Goal: Task Accomplishment & Management: Manage account settings

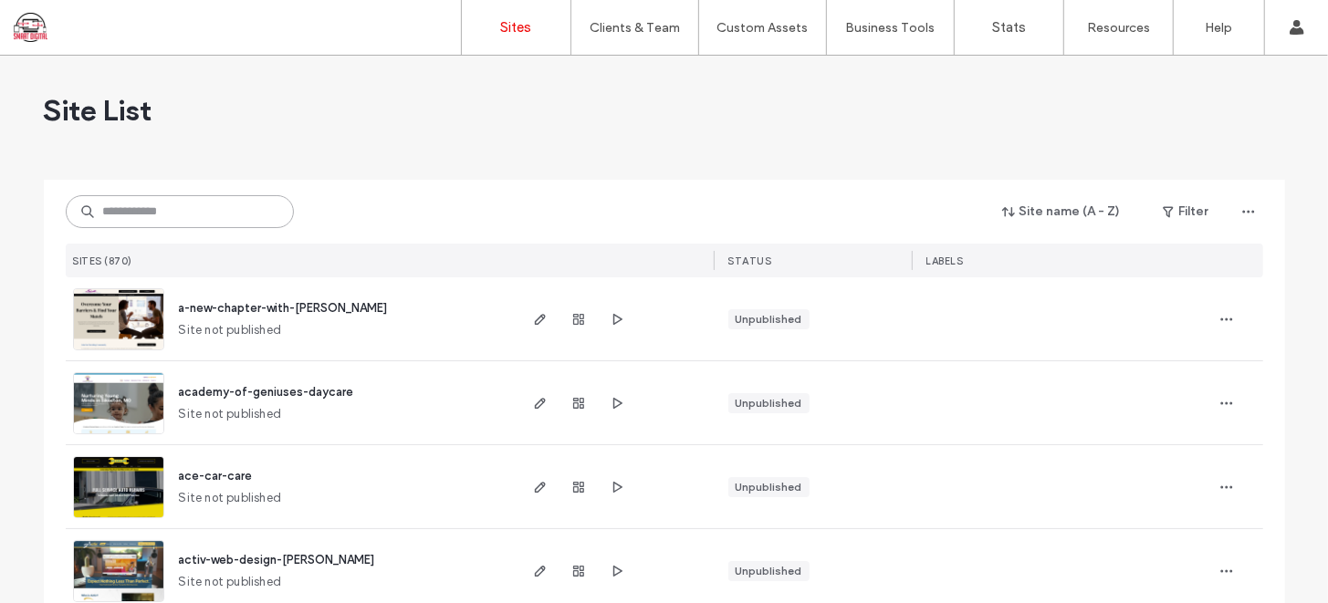
click at [167, 215] on input at bounding box center [180, 211] width 228 height 33
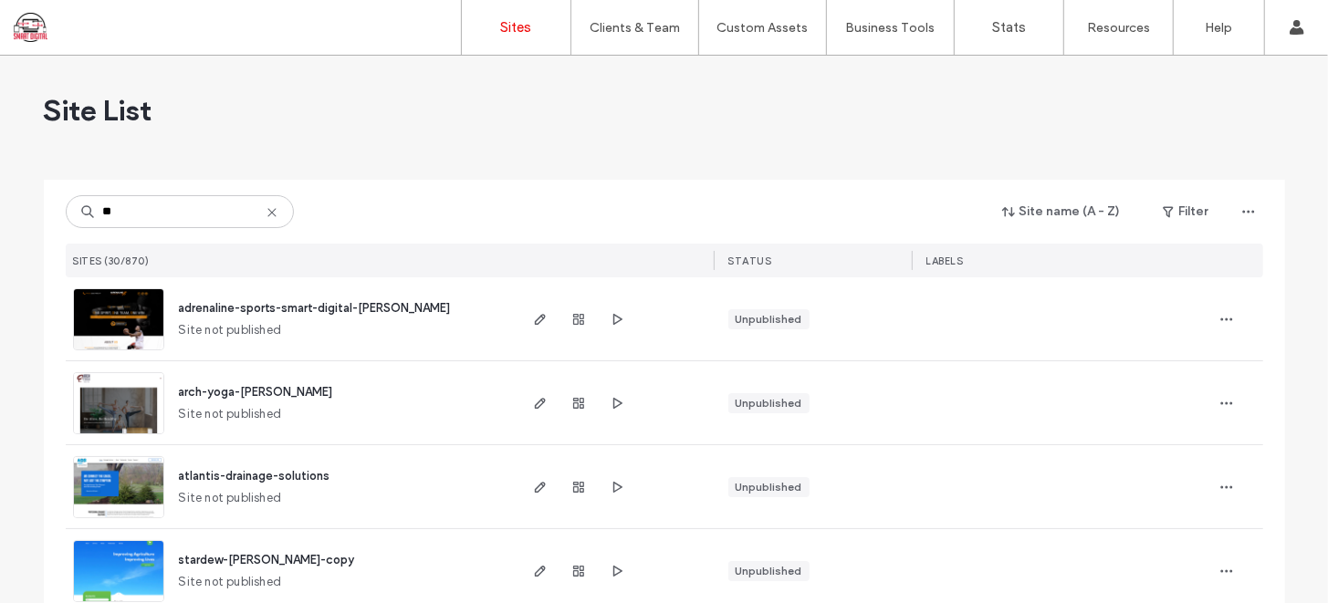
click at [800, 267] on div "STATUS" at bounding box center [813, 261] width 198 height 34
click at [730, 267] on div "STATUS" at bounding box center [750, 261] width 44 height 18
click at [162, 214] on input "**" at bounding box center [180, 211] width 228 height 33
type input "*"
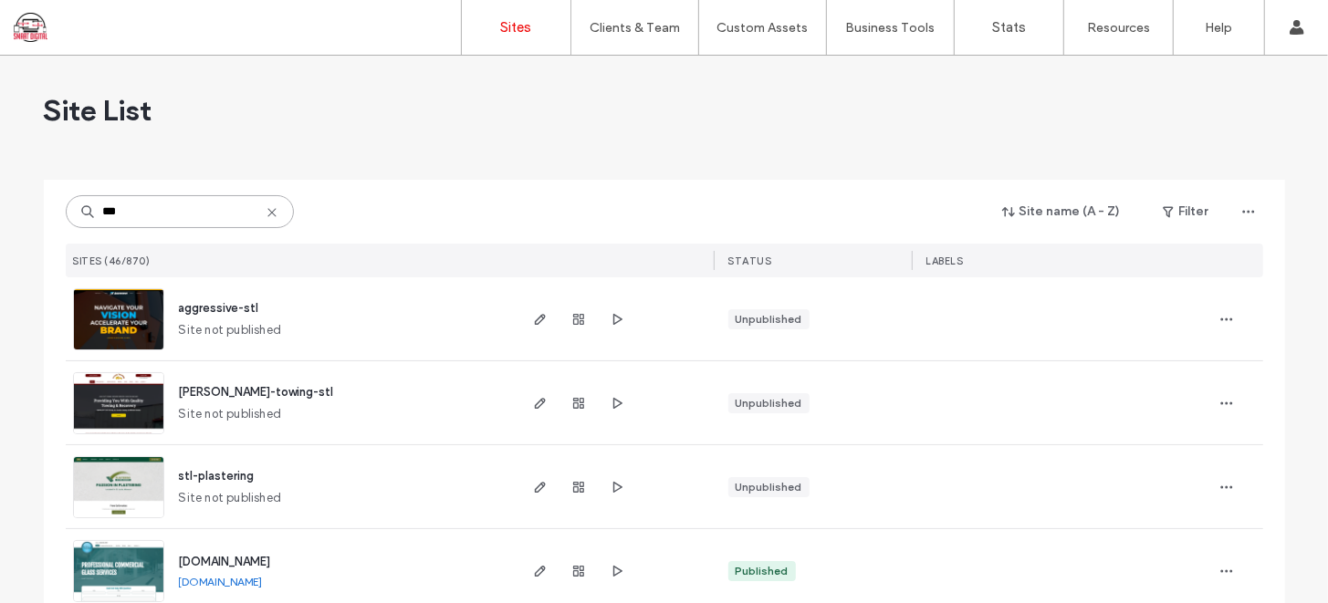
click at [162, 204] on input "***" at bounding box center [180, 211] width 228 height 33
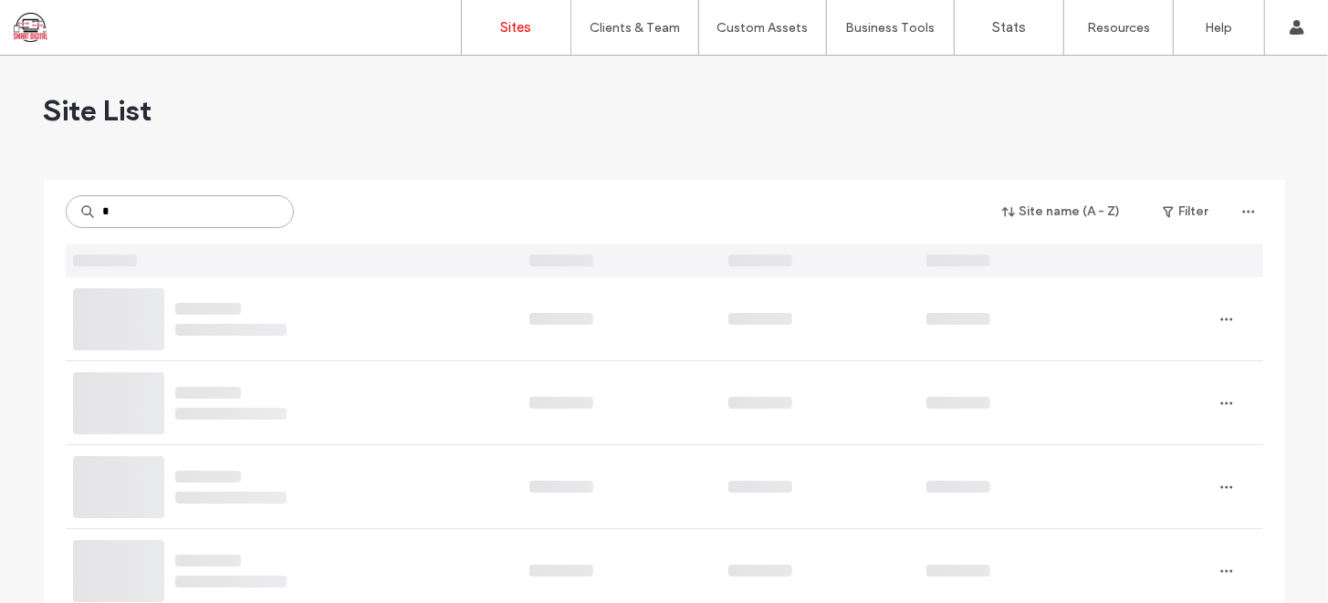
type input "*"
click at [1183, 212] on button "Filter" at bounding box center [1186, 211] width 82 height 29
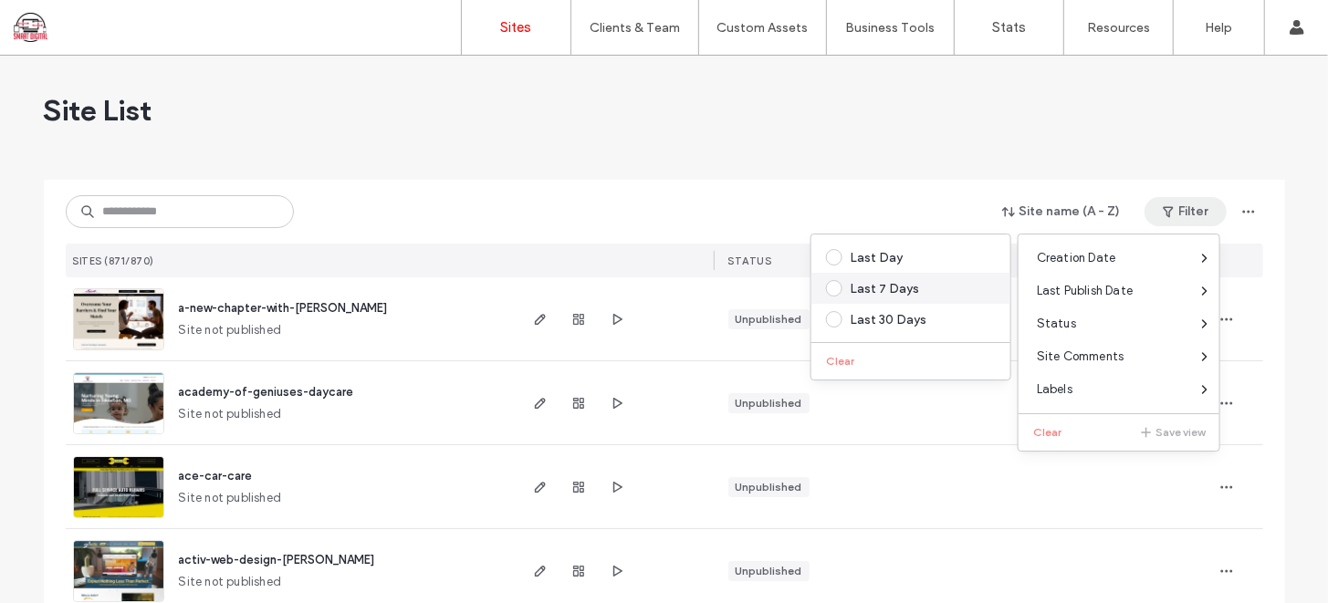
click at [832, 290] on span at bounding box center [834, 288] width 16 height 16
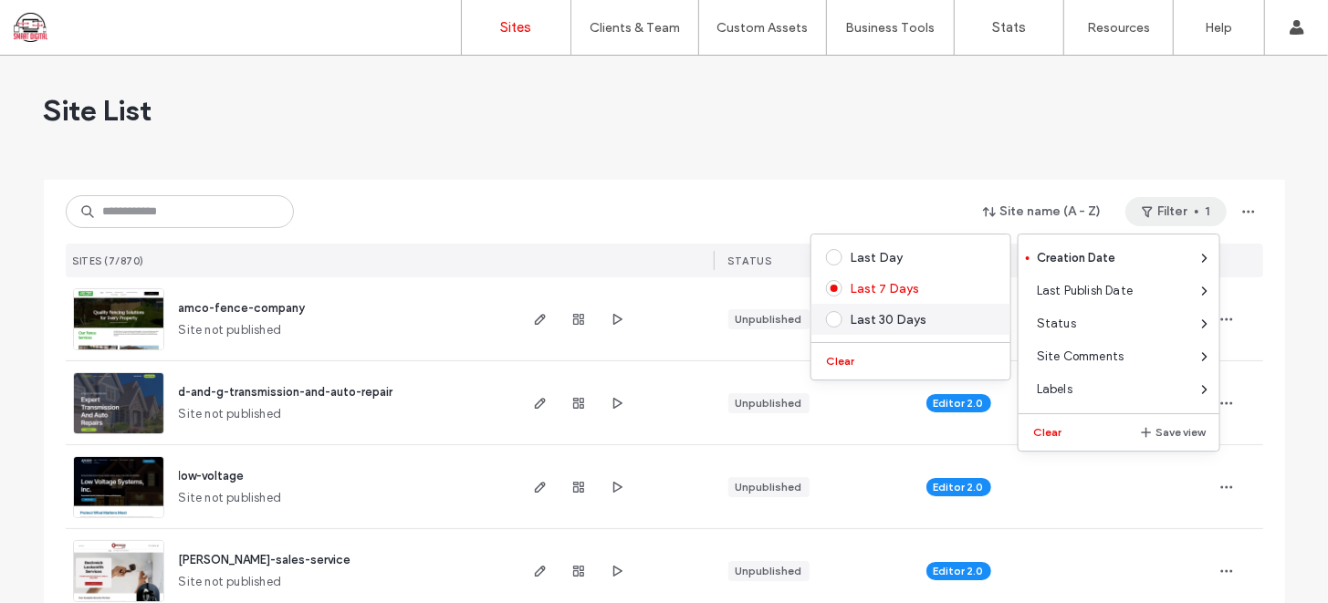
click at [834, 319] on span at bounding box center [834, 319] width 16 height 16
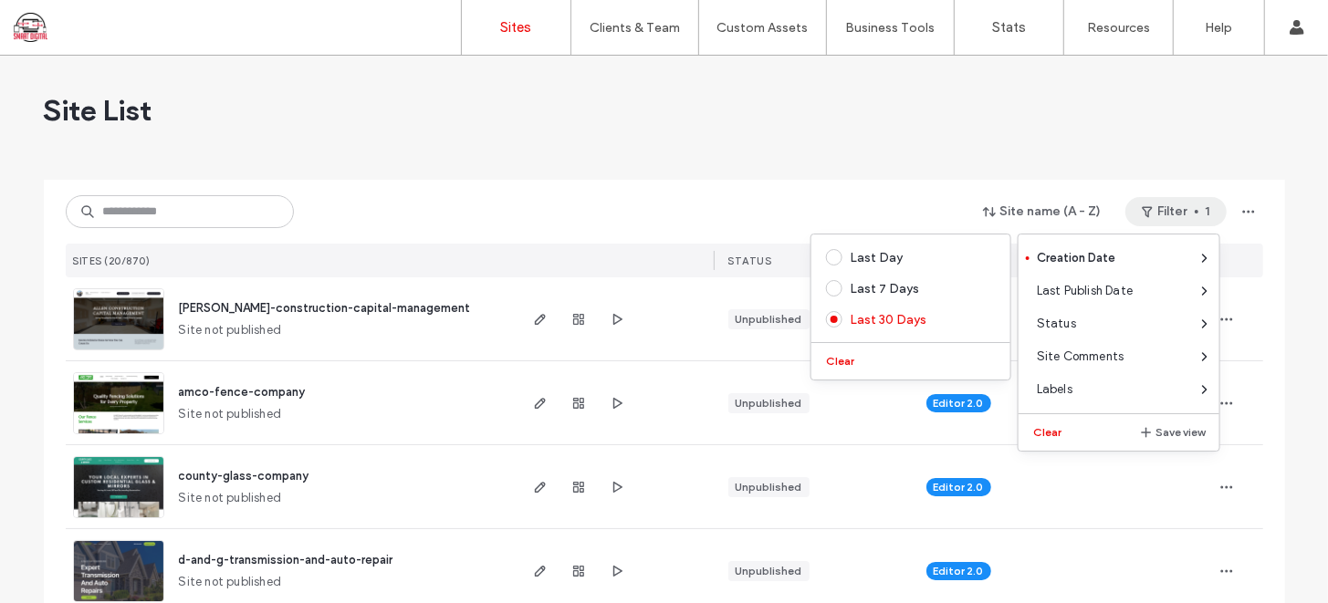
click at [710, 160] on div "Site List" at bounding box center [664, 111] width 1241 height 110
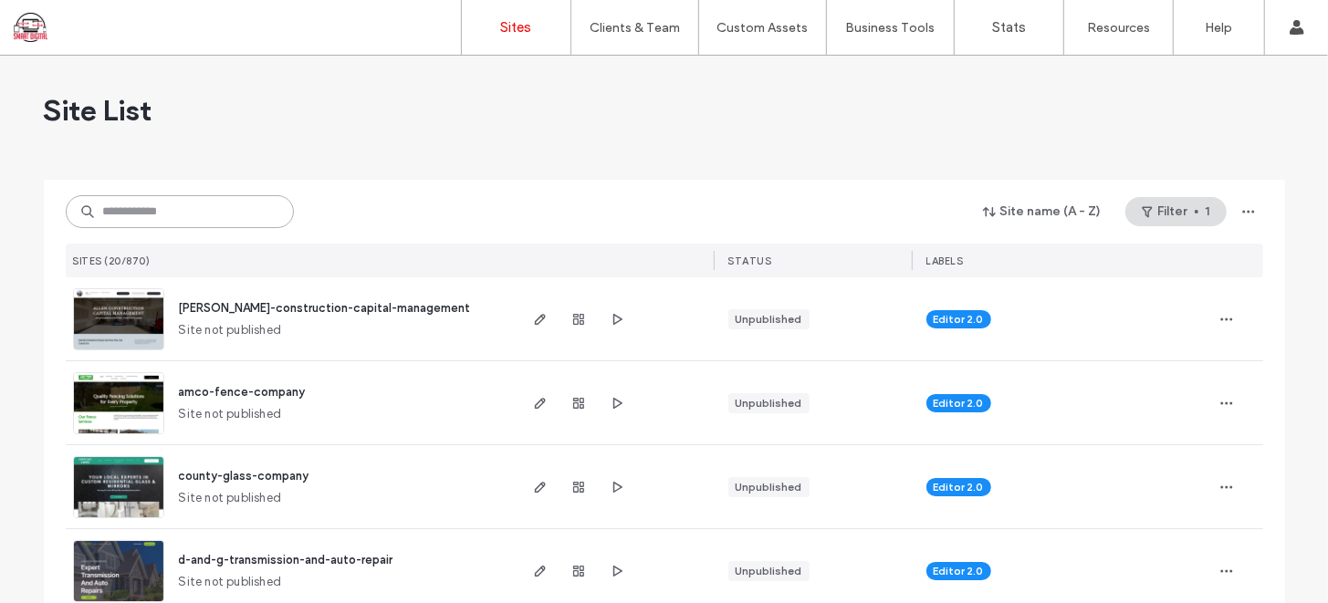
click at [236, 218] on input at bounding box center [180, 211] width 228 height 33
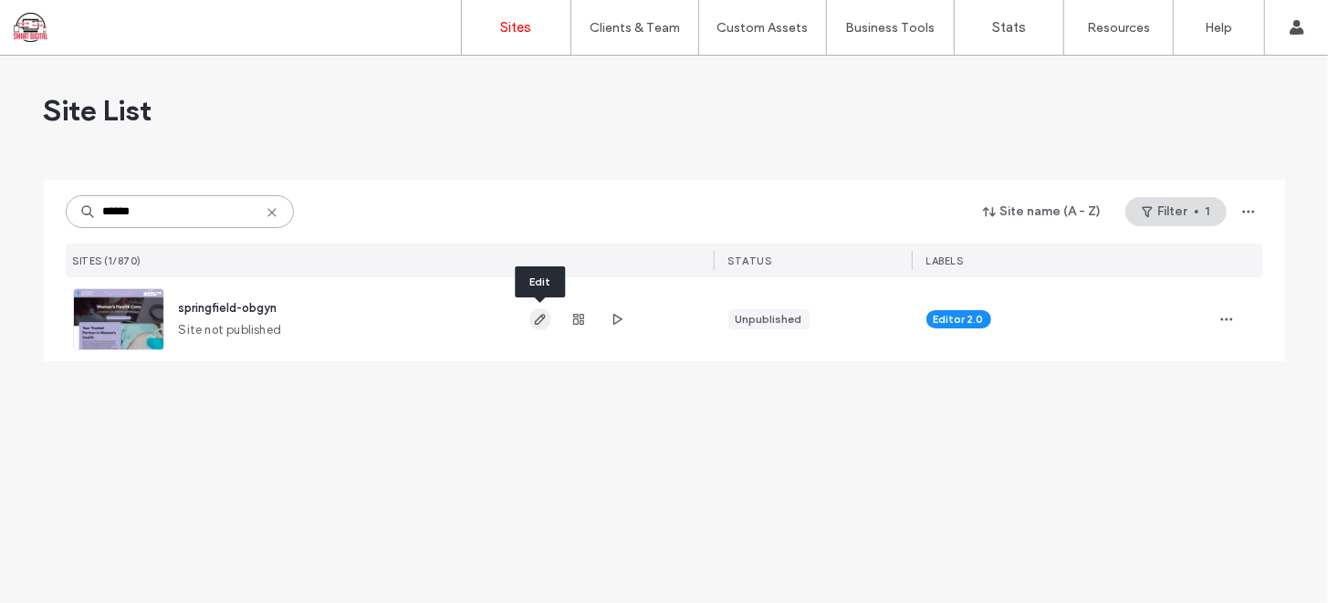
type input "******"
click at [534, 323] on use "button" at bounding box center [539, 319] width 11 height 11
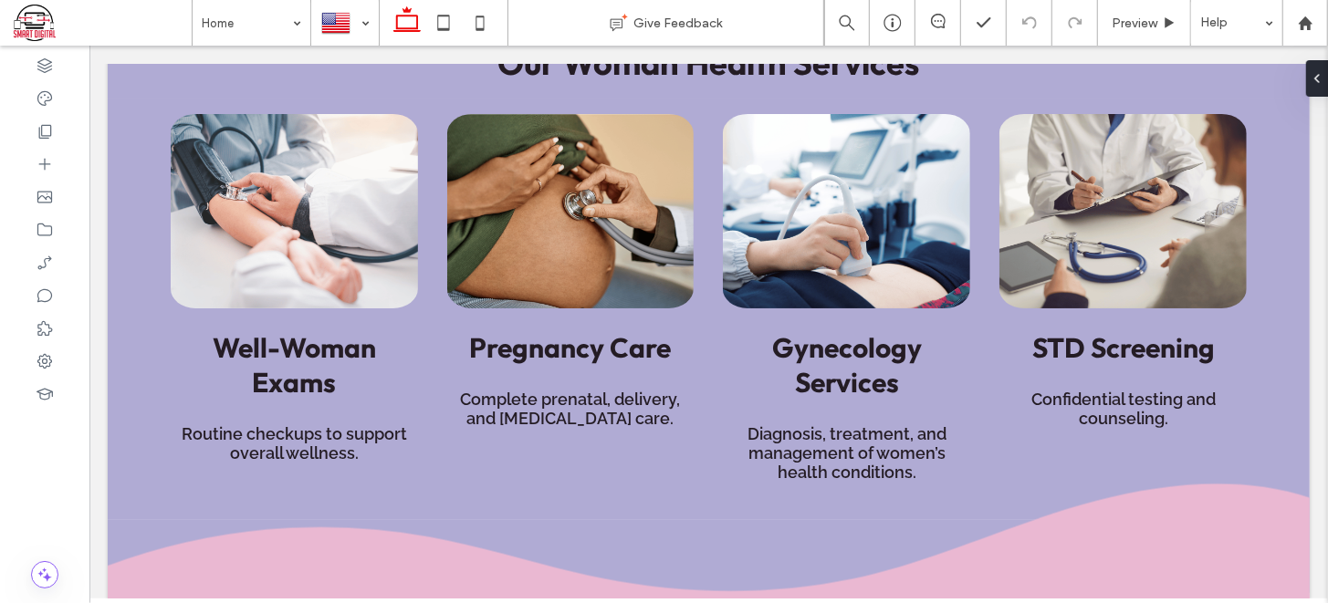
scroll to position [1283, 0]
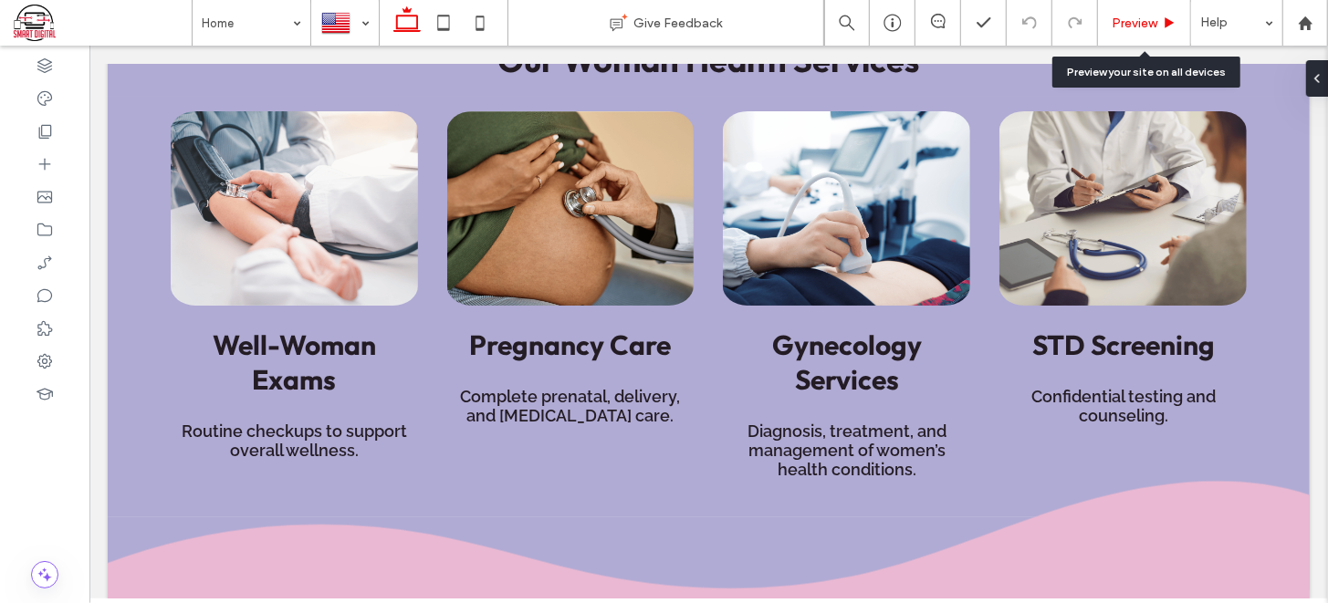
click at [1140, 26] on span "Preview" at bounding box center [1135, 24] width 46 height 16
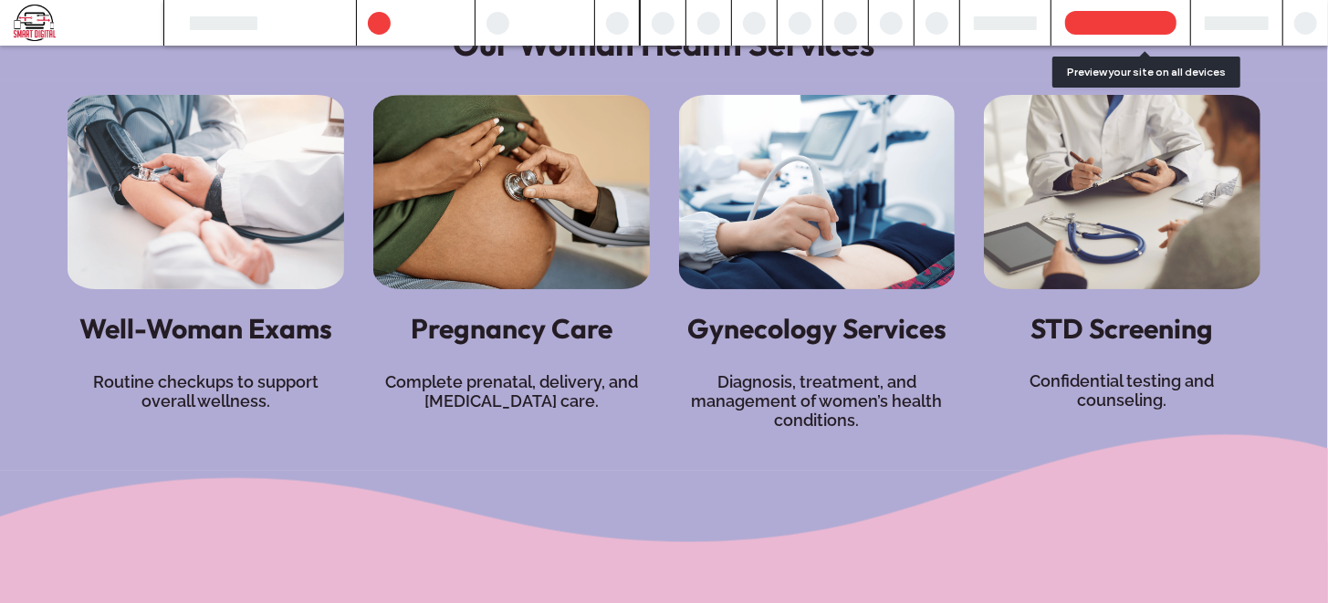
scroll to position [1277, 0]
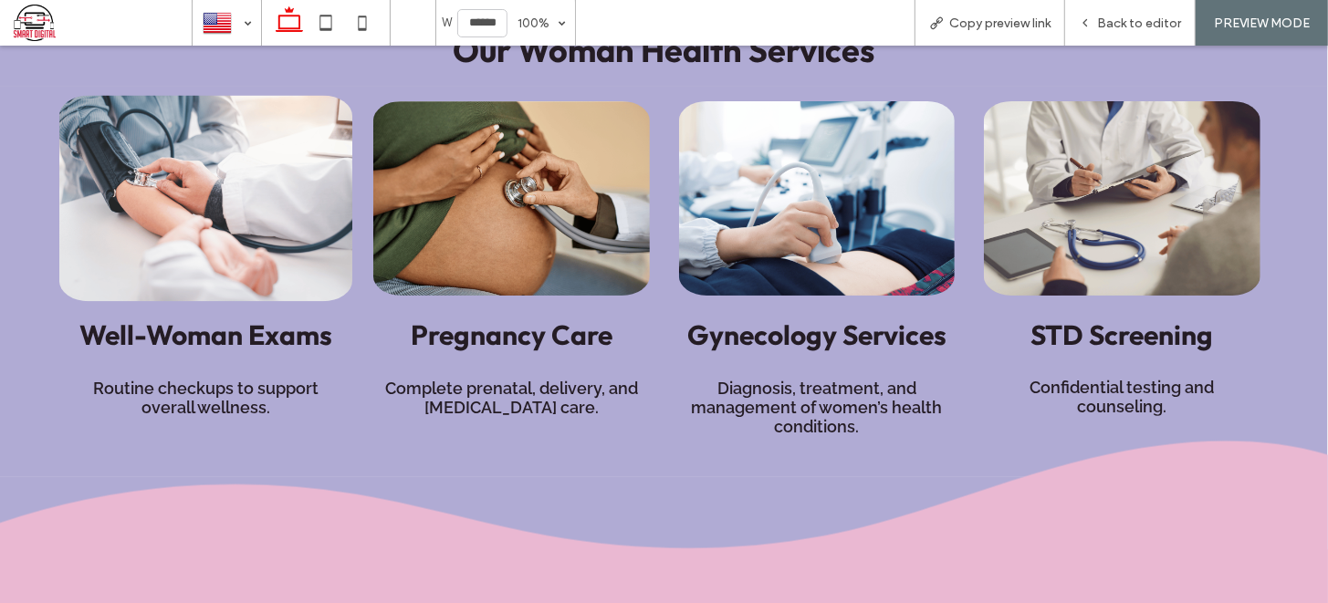
click at [268, 179] on img at bounding box center [205, 197] width 293 height 206
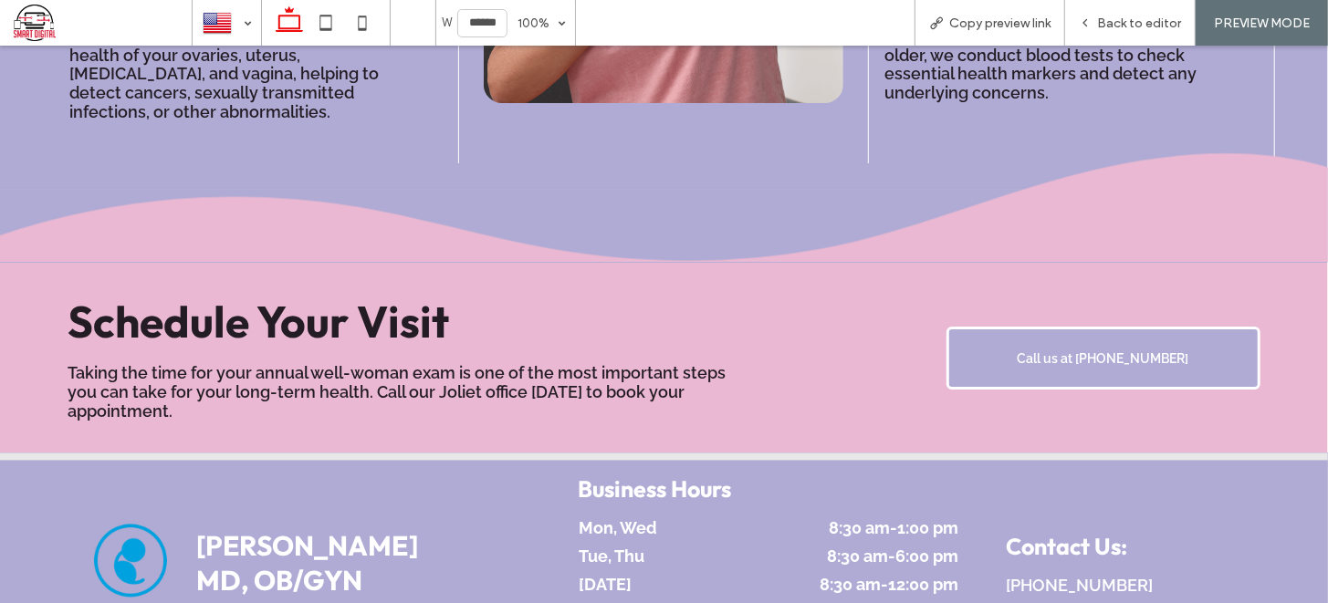
scroll to position [2232, 0]
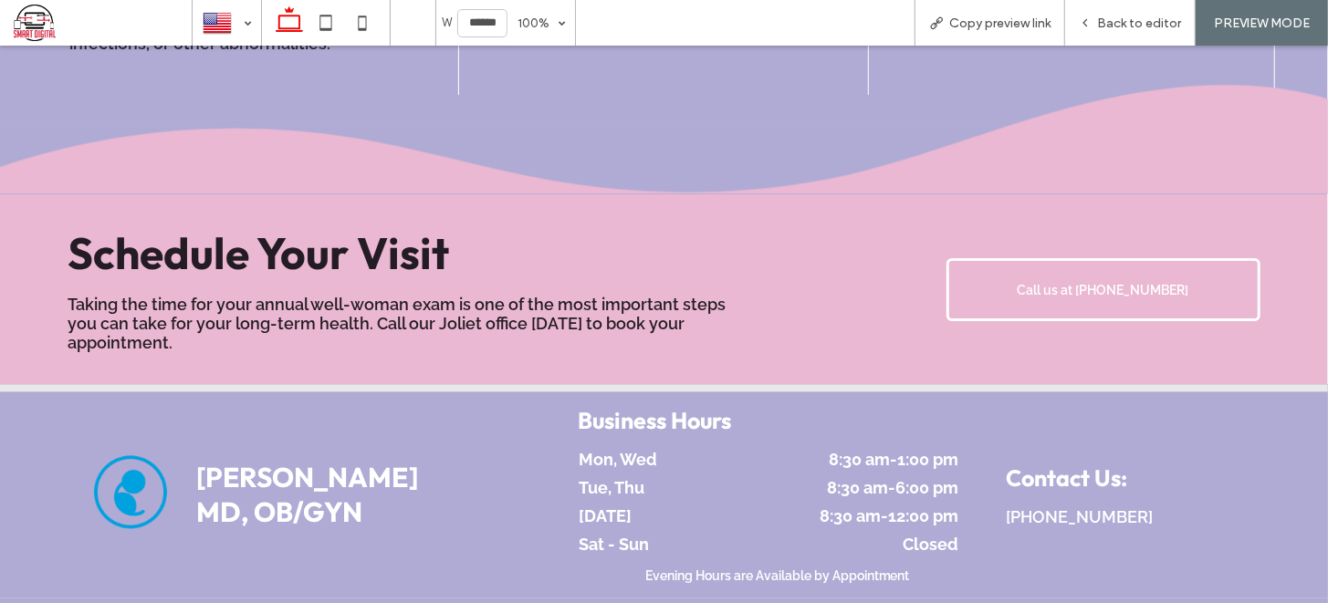
click at [1088, 282] on span "Call us at 815-729-0330" at bounding box center [1104, 289] width 172 height 15
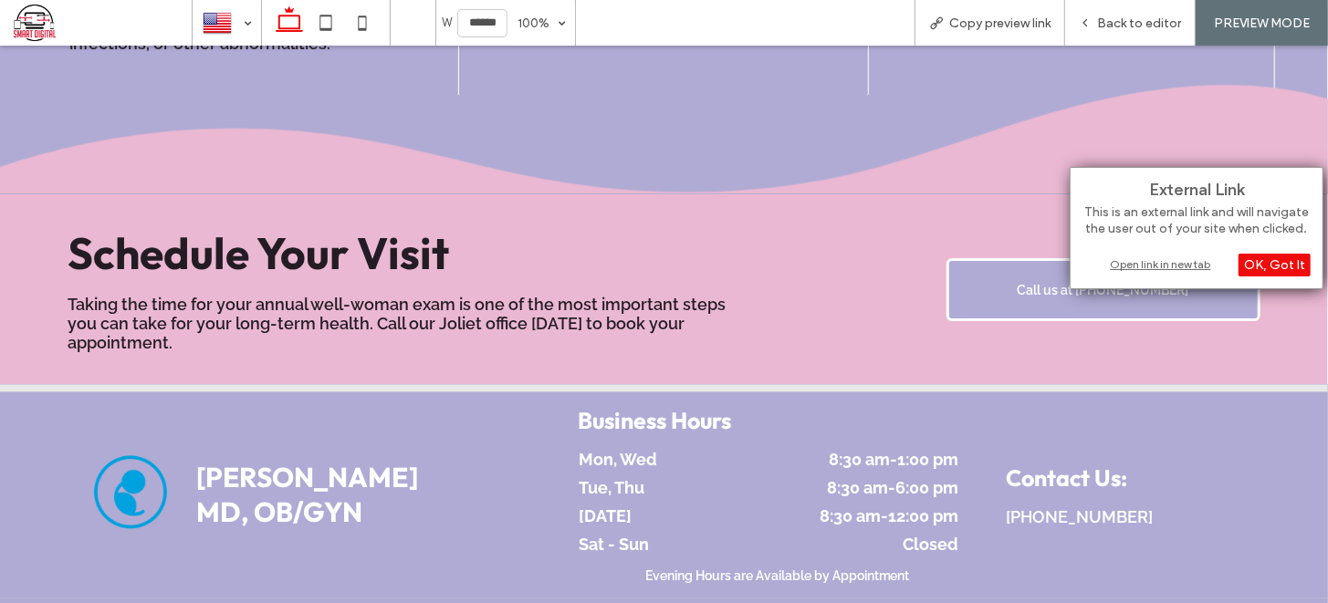
click at [1188, 263] on div "Open link in new tab" at bounding box center [1197, 264] width 228 height 19
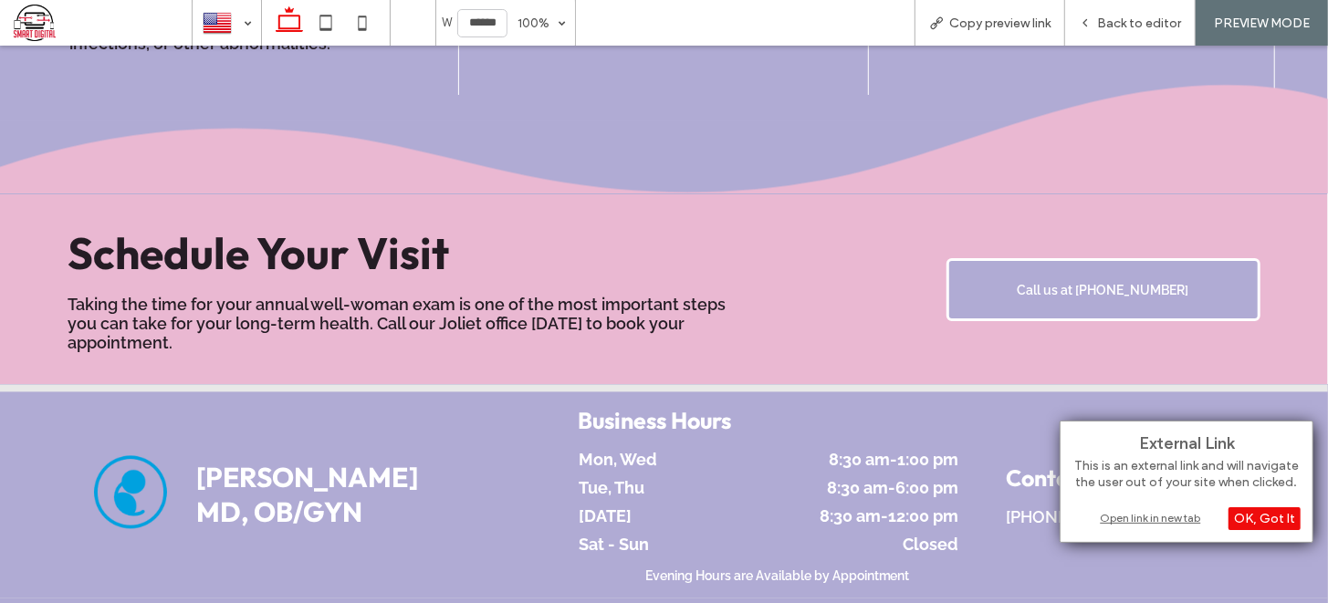
click at [1167, 522] on div "Open link in new tab" at bounding box center [1186, 517] width 228 height 19
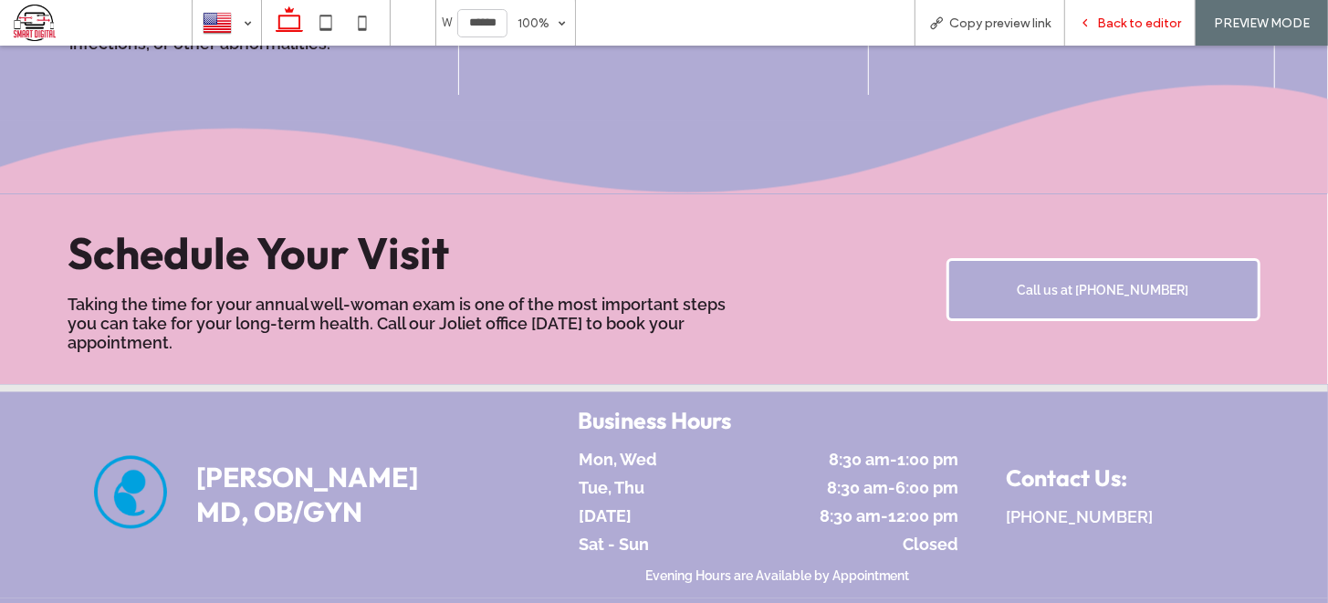
click at [1104, 16] on span "Back to editor" at bounding box center [1139, 24] width 84 height 16
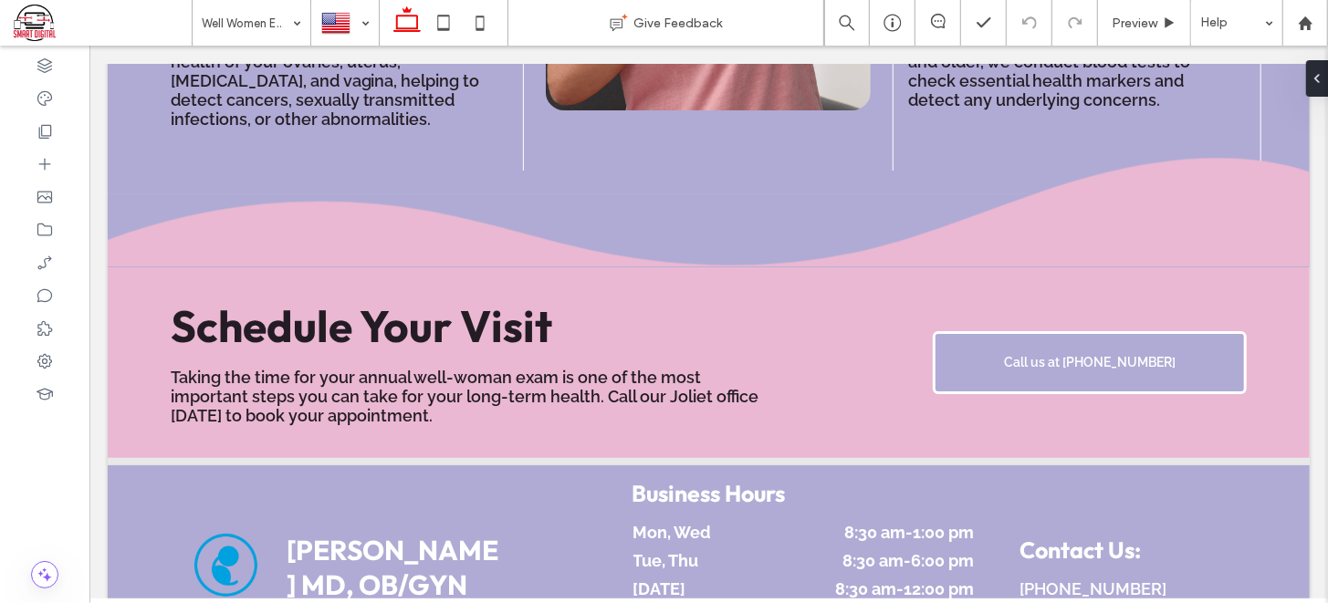
scroll to position [2321, 0]
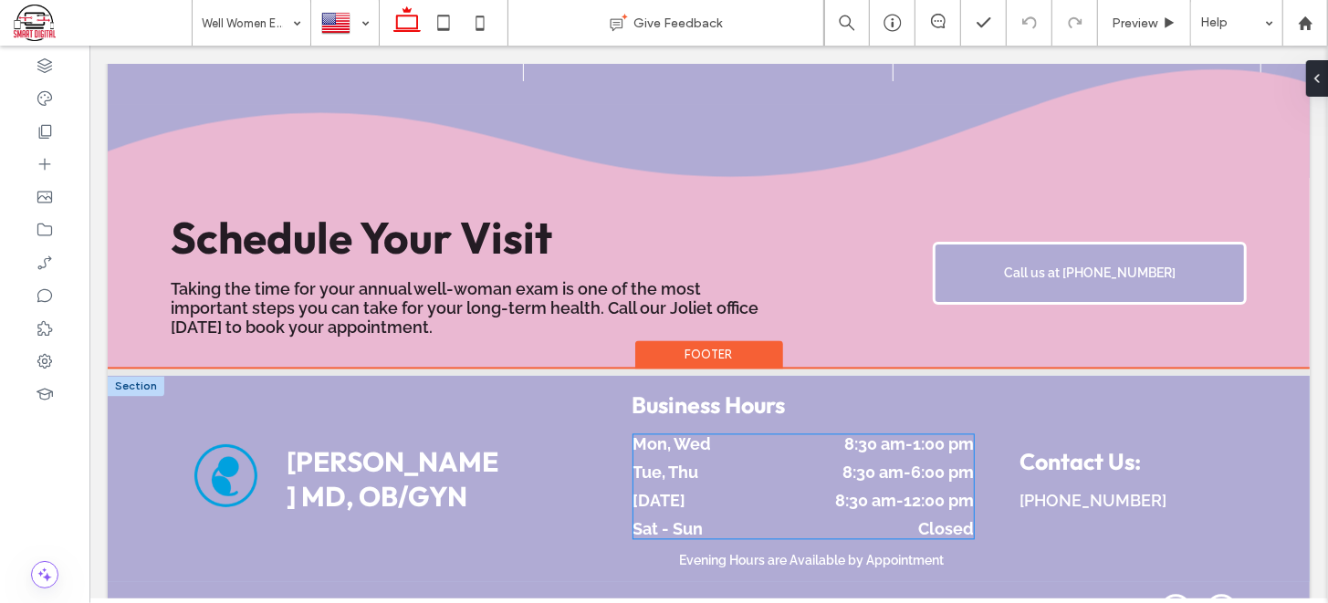
click at [763, 462] on div "Tue, Thu 8:30 am - 6:00 pm" at bounding box center [803, 476] width 341 height 28
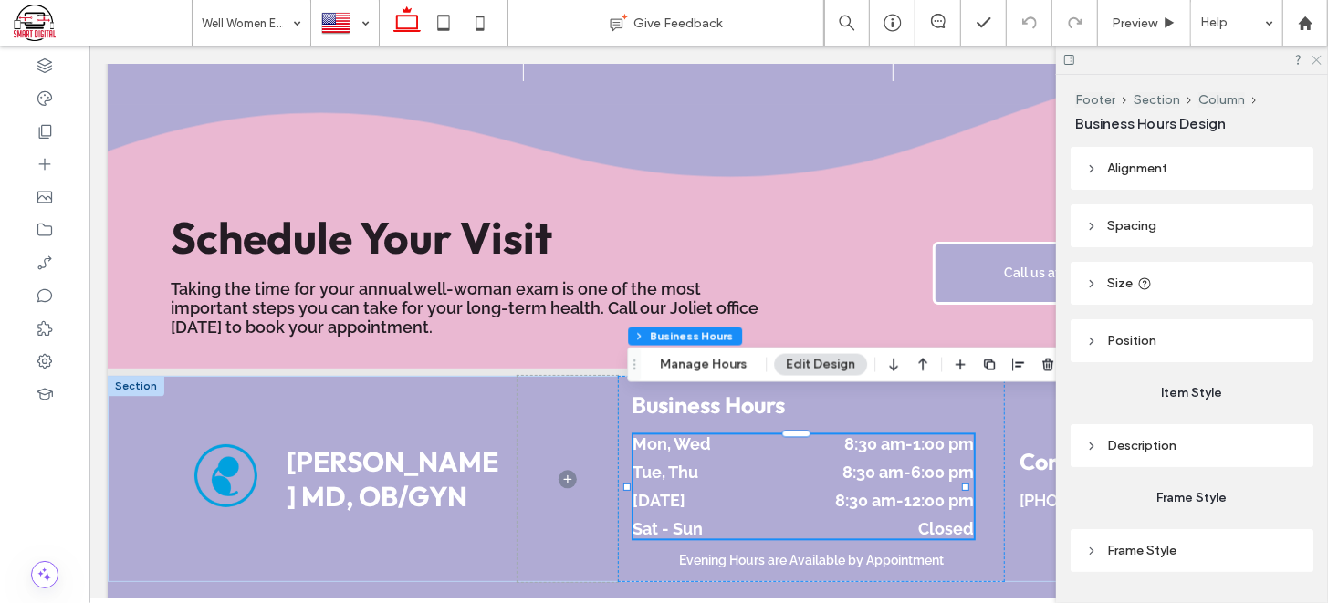
click at [1316, 54] on icon at bounding box center [1316, 59] width 12 height 12
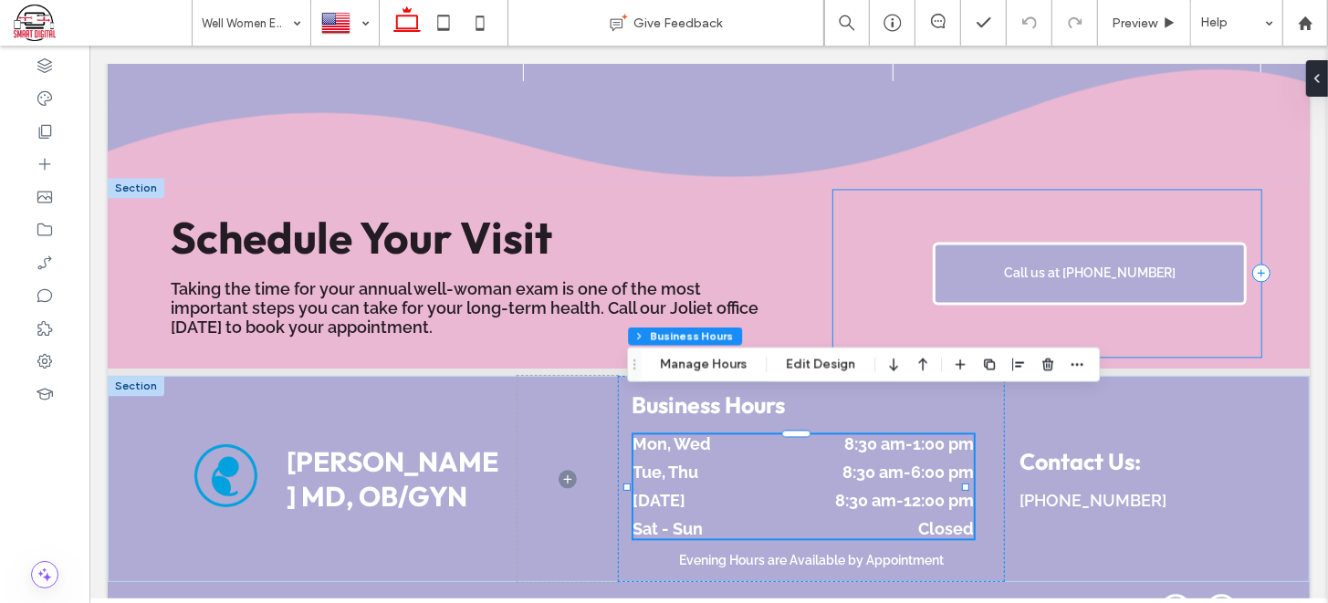
click at [832, 204] on div "Call us at 815-729-0330" at bounding box center [1046, 272] width 428 height 167
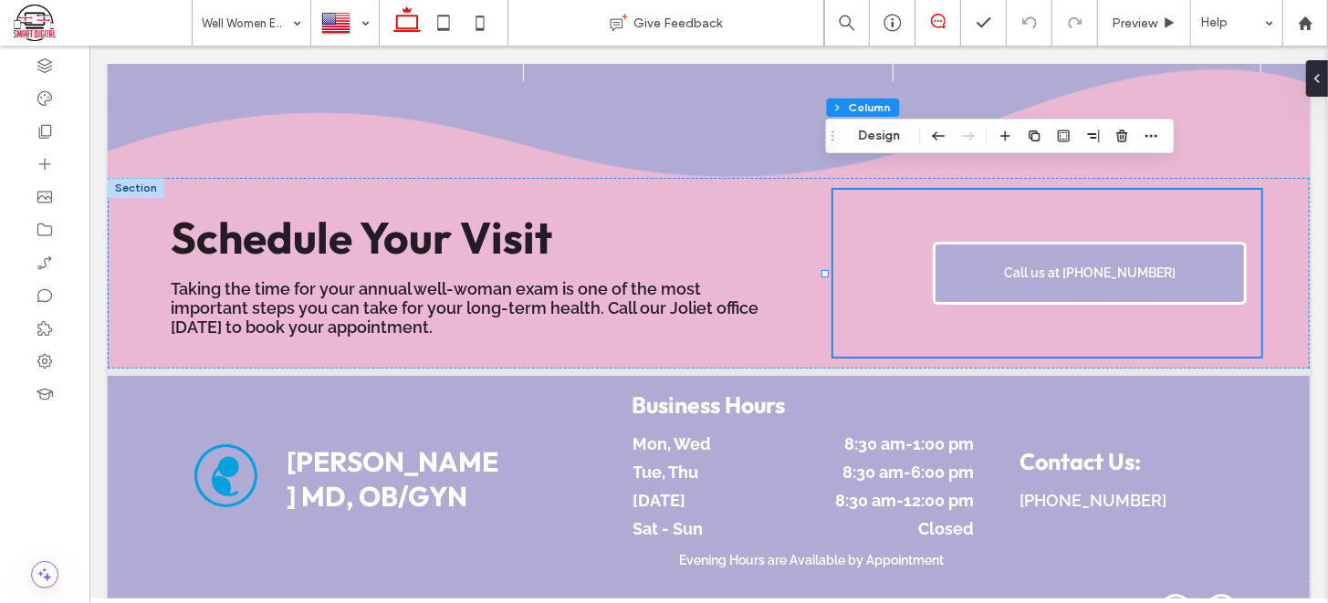
click at [931, 27] on icon at bounding box center [938, 21] width 15 height 15
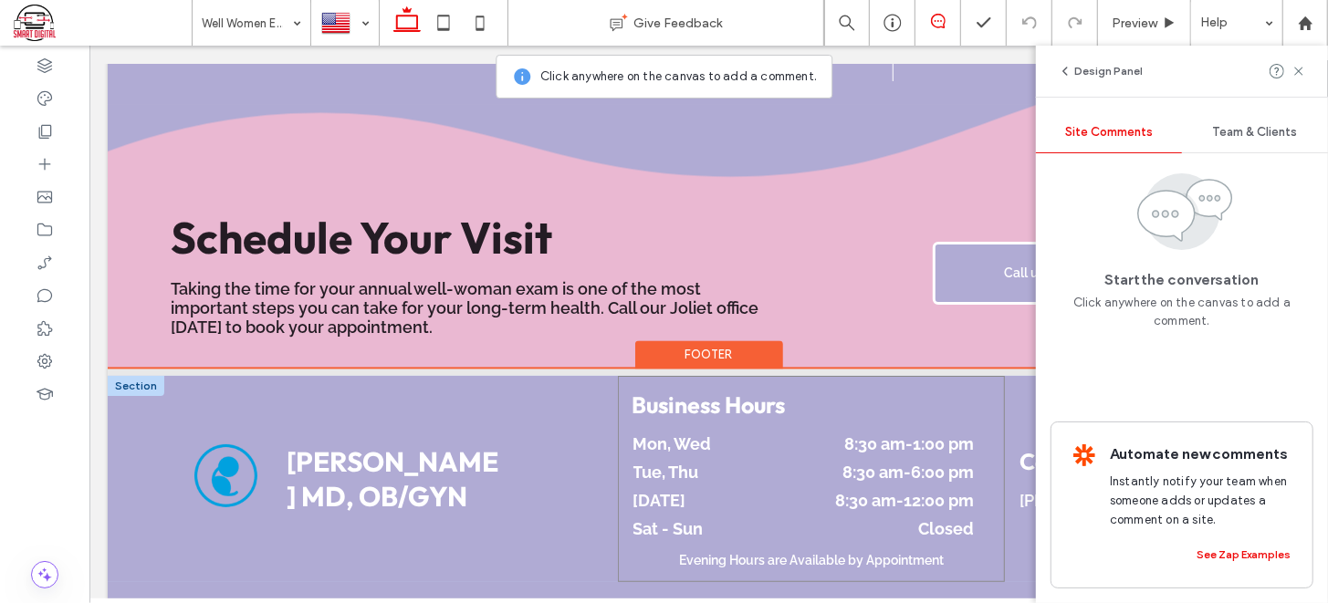
click at [814, 389] on div "Business Hours Mon, Wed 8:30 am - 1:00 pm Tue, Thu 8:30 am - 6:00 pm Friday 8:3…" at bounding box center [811, 478] width 388 height 206
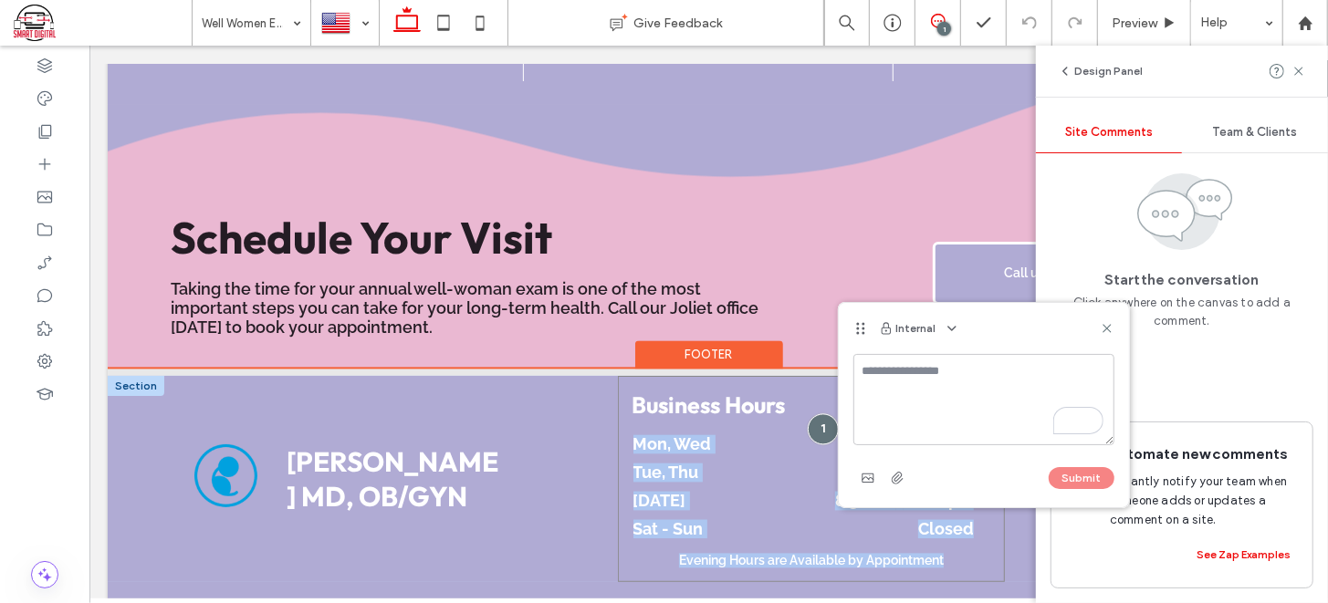
click at [814, 413] on div at bounding box center [822, 428] width 31 height 31
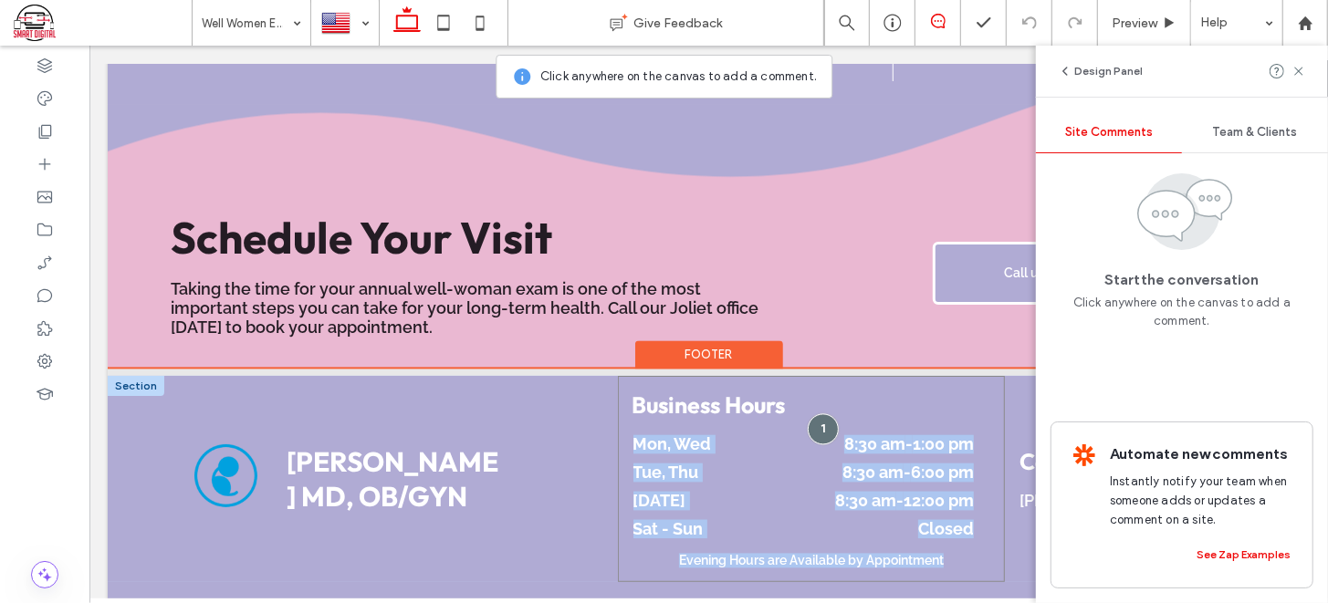
scroll to position [2330, 0]
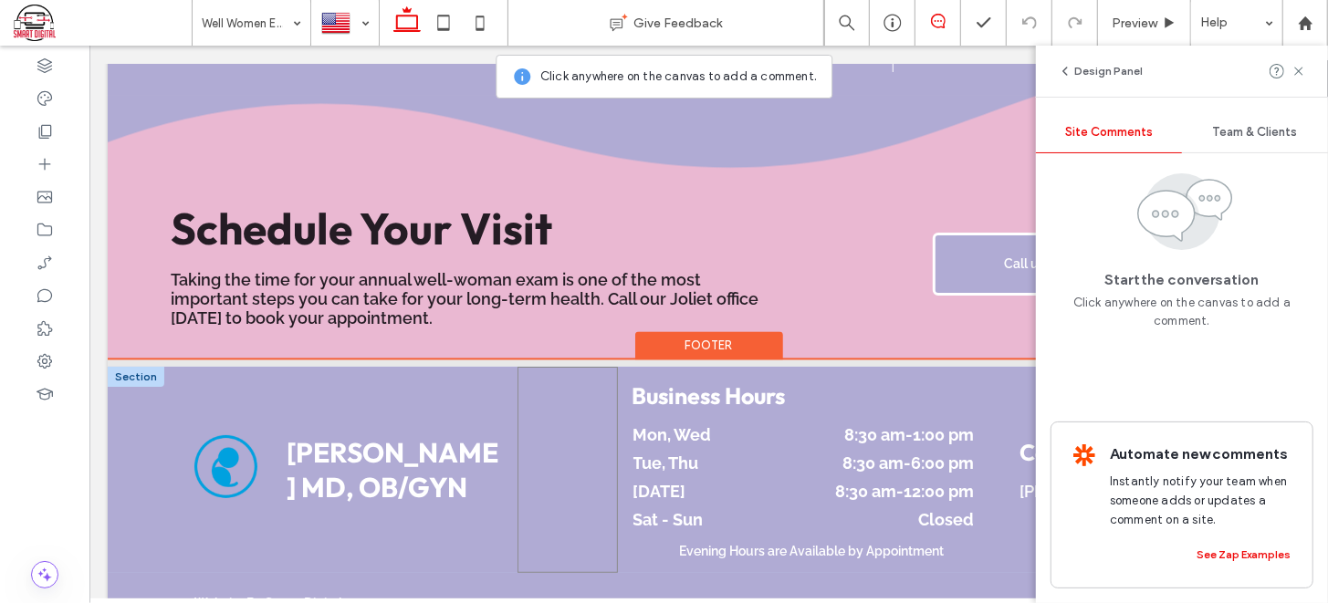
click at [560, 407] on span at bounding box center [567, 469] width 100 height 206
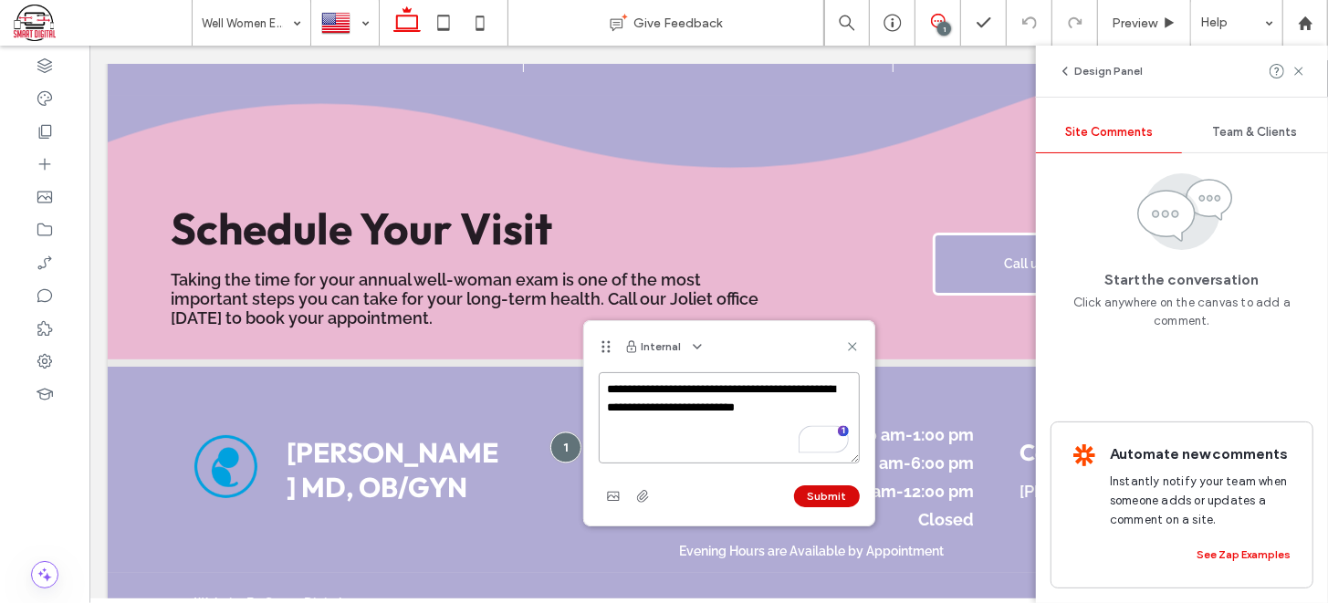
type textarea "**********"
click at [826, 498] on button "Submit" at bounding box center [827, 497] width 66 height 22
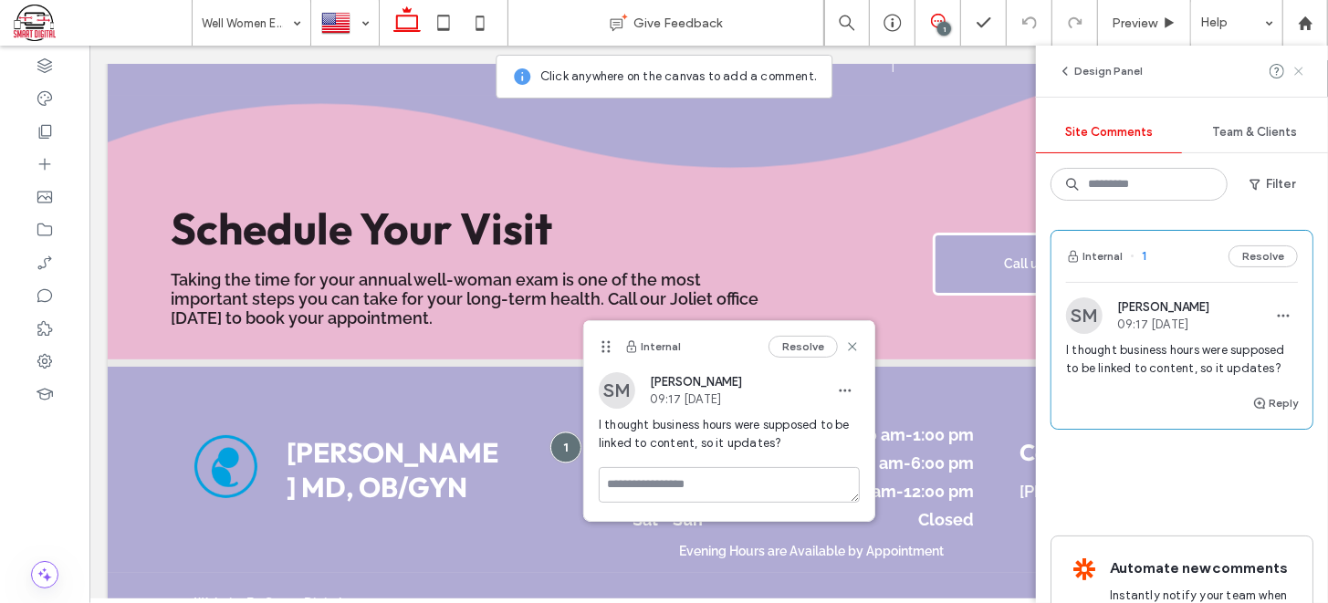
click at [1299, 71] on use at bounding box center [1298, 71] width 8 height 8
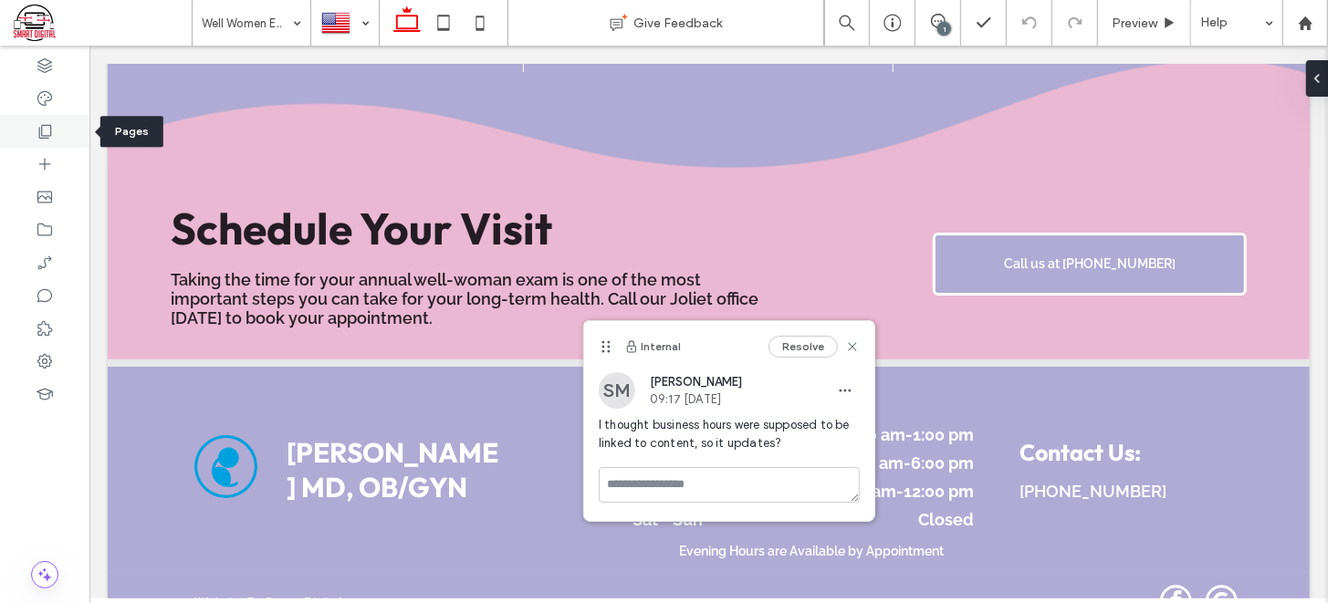
click at [47, 125] on use at bounding box center [45, 132] width 13 height 14
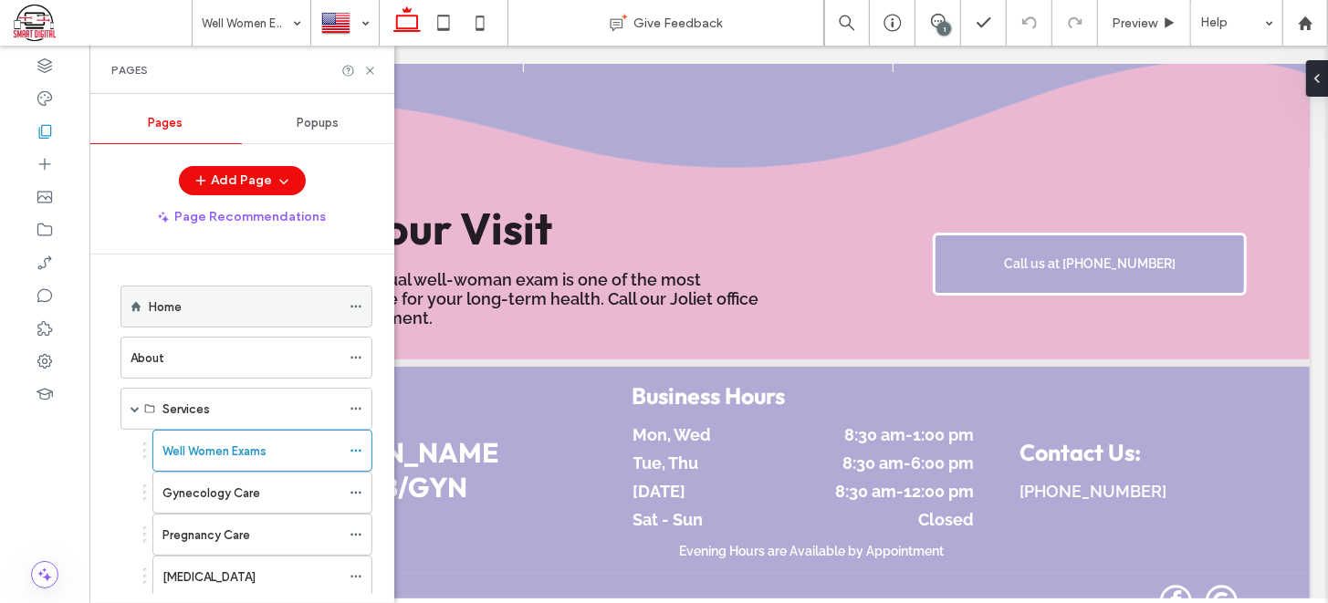
click at [246, 298] on div "Home" at bounding box center [245, 307] width 192 height 19
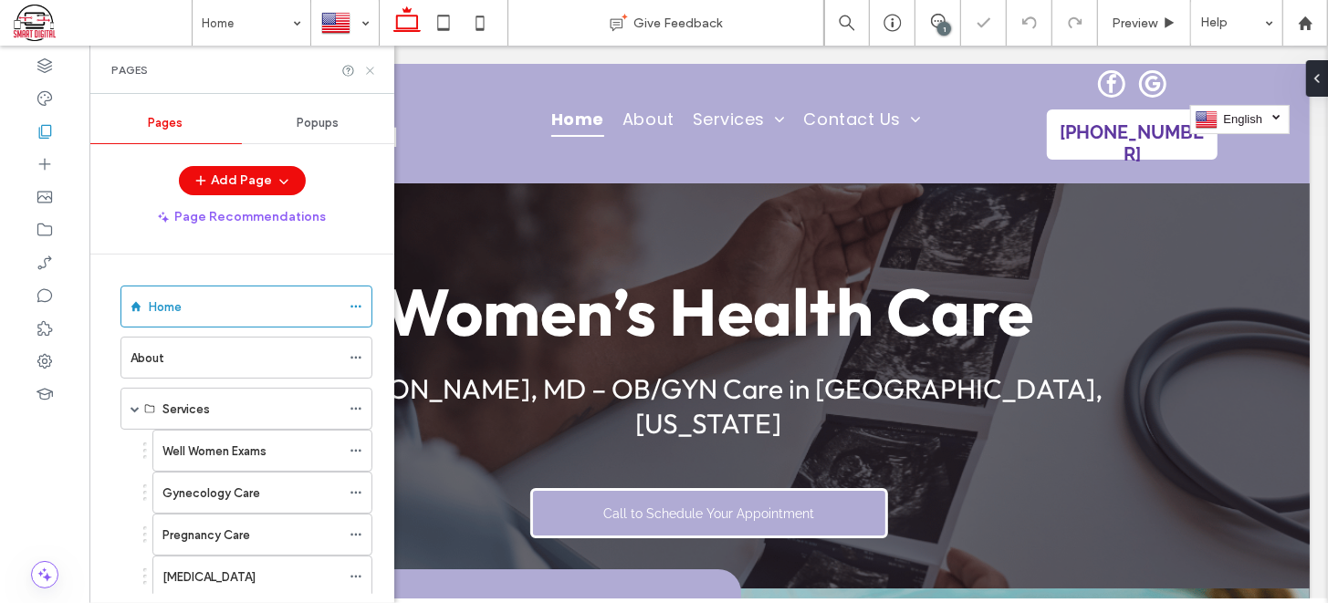
click at [370, 72] on icon at bounding box center [370, 71] width 14 height 14
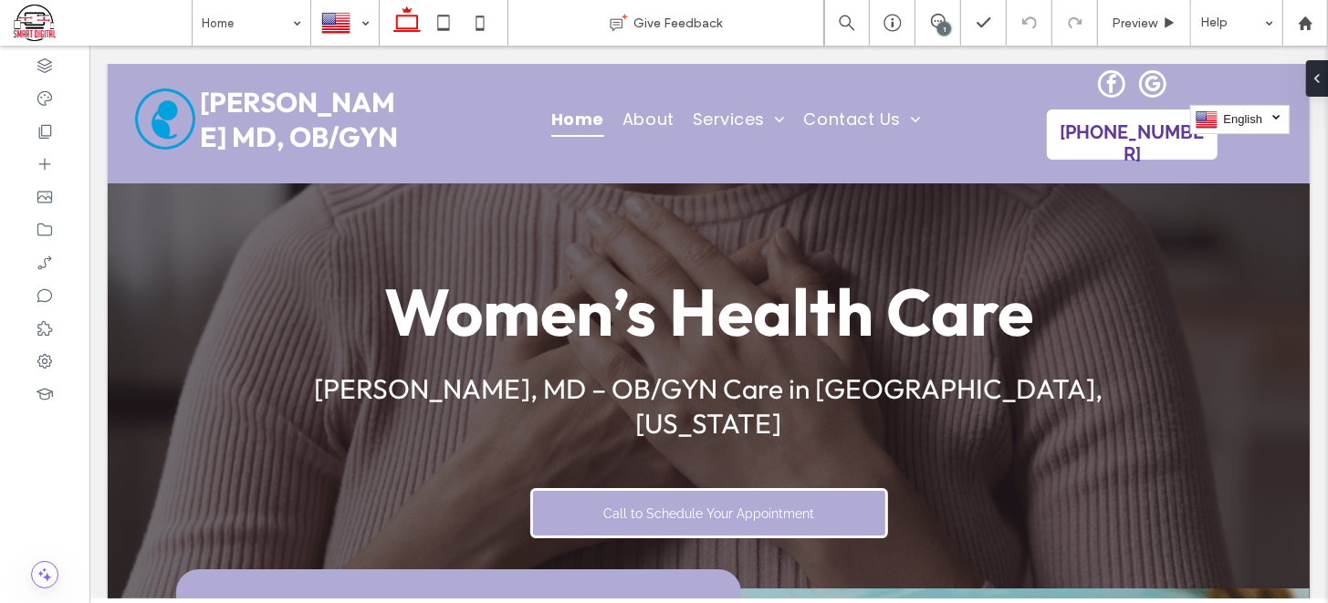
drag, startPoint x: 1318, startPoint y: 121, endPoint x: 1407, endPoint y: 115, distance: 89.7
click at [932, 22] on icon at bounding box center [938, 21] width 15 height 15
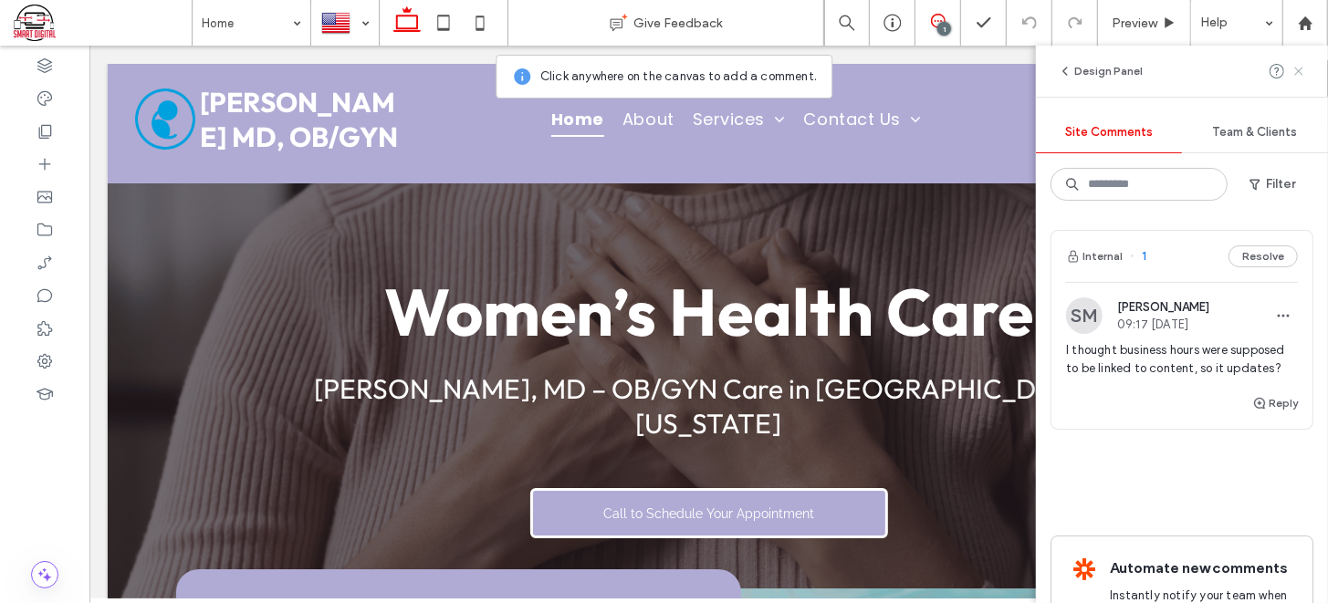
click at [1294, 66] on icon at bounding box center [1299, 71] width 15 height 15
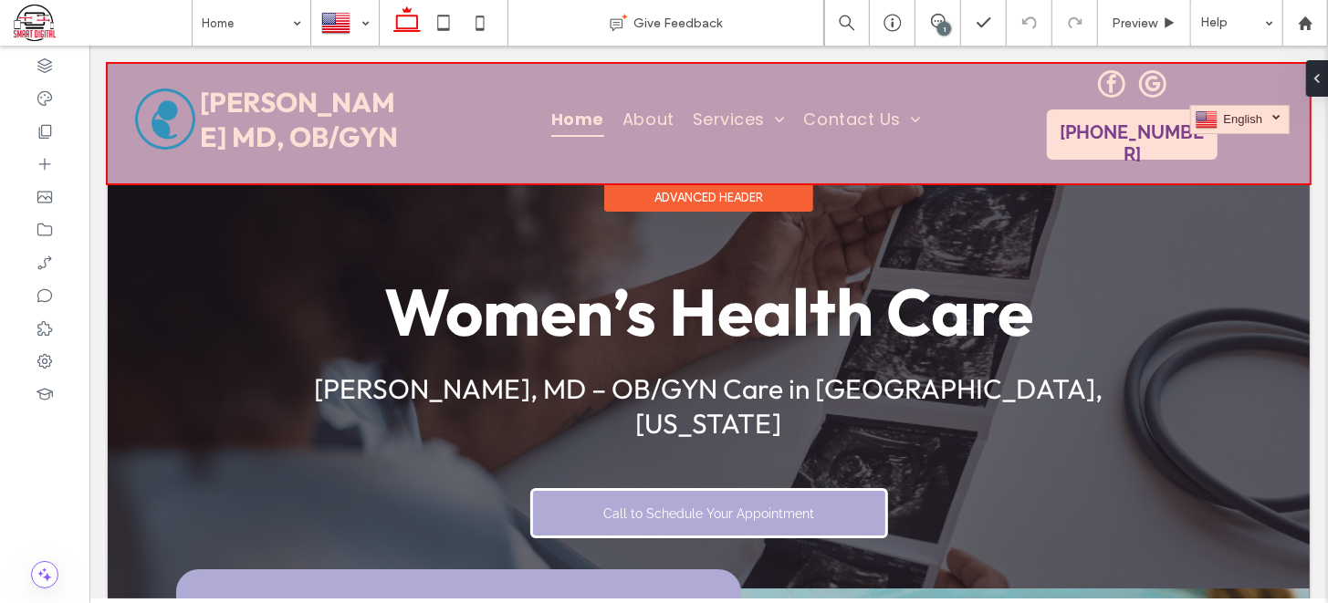
click at [1077, 81] on div at bounding box center [708, 123] width 1202 height 120
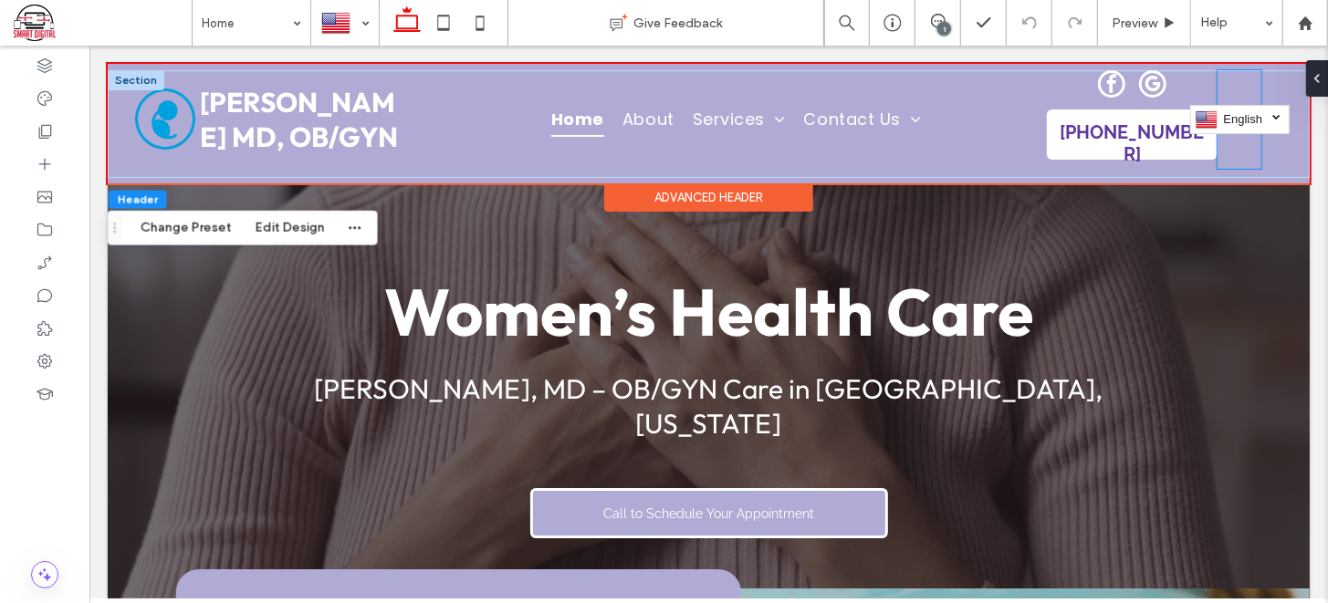
click at [1229, 88] on div "English en Español es" at bounding box center [1239, 118] width 44 height 99
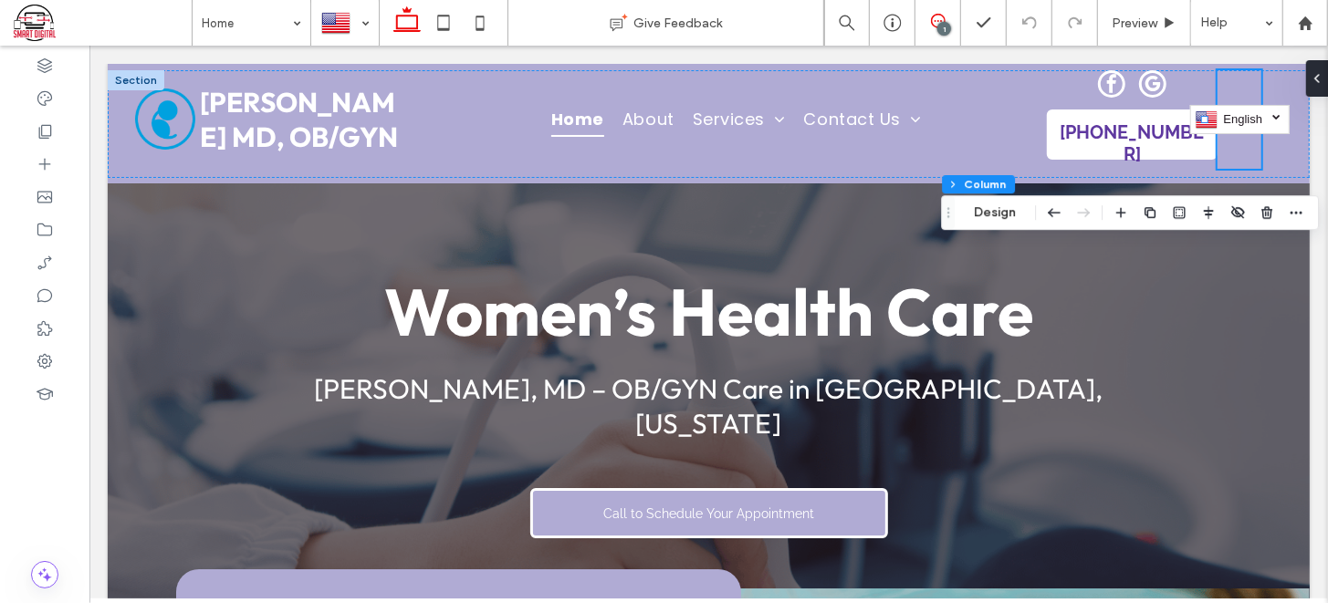
click at [941, 19] on icon at bounding box center [938, 21] width 15 height 15
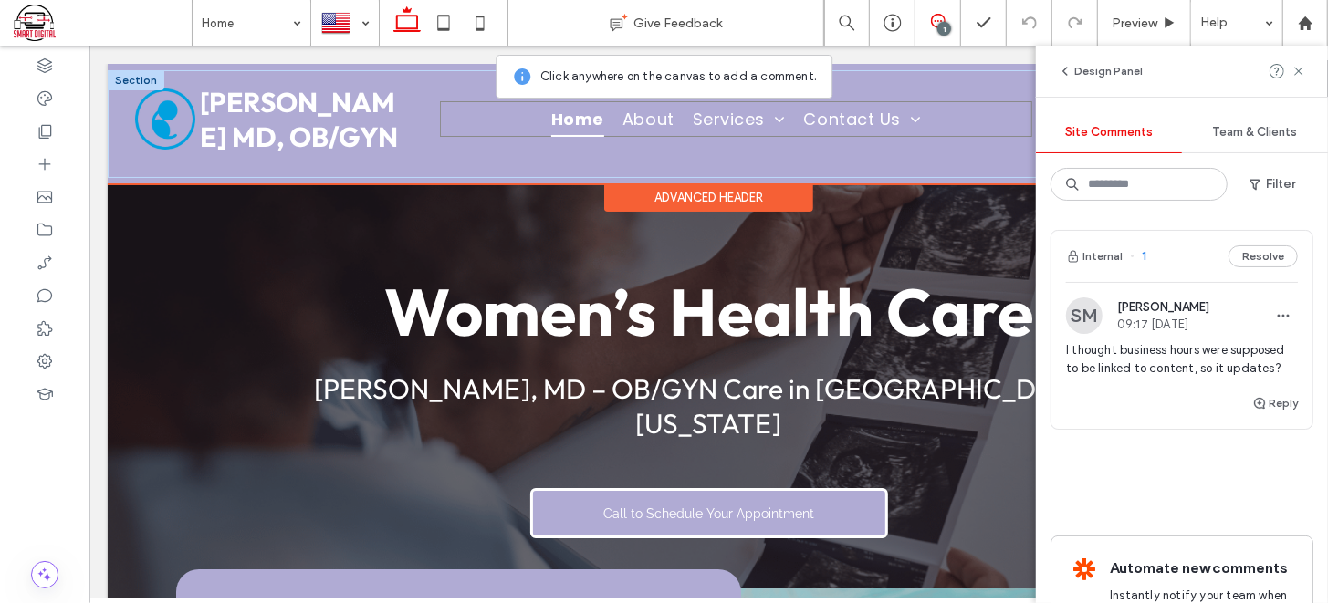
click at [1013, 107] on ul "Home About Services Well Women Exams Gynecology Care Pregnancy Care STD Testing…" at bounding box center [735, 117] width 592 height 35
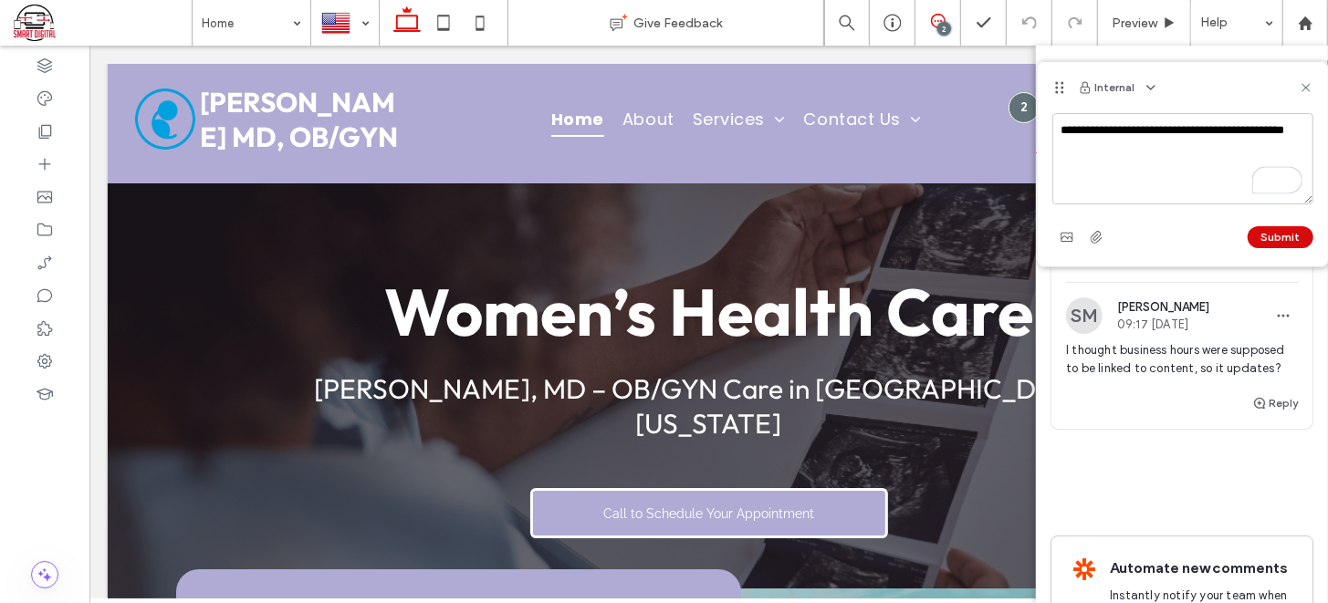
type textarea "**********"
click at [1274, 239] on button "Submit" at bounding box center [1281, 237] width 66 height 22
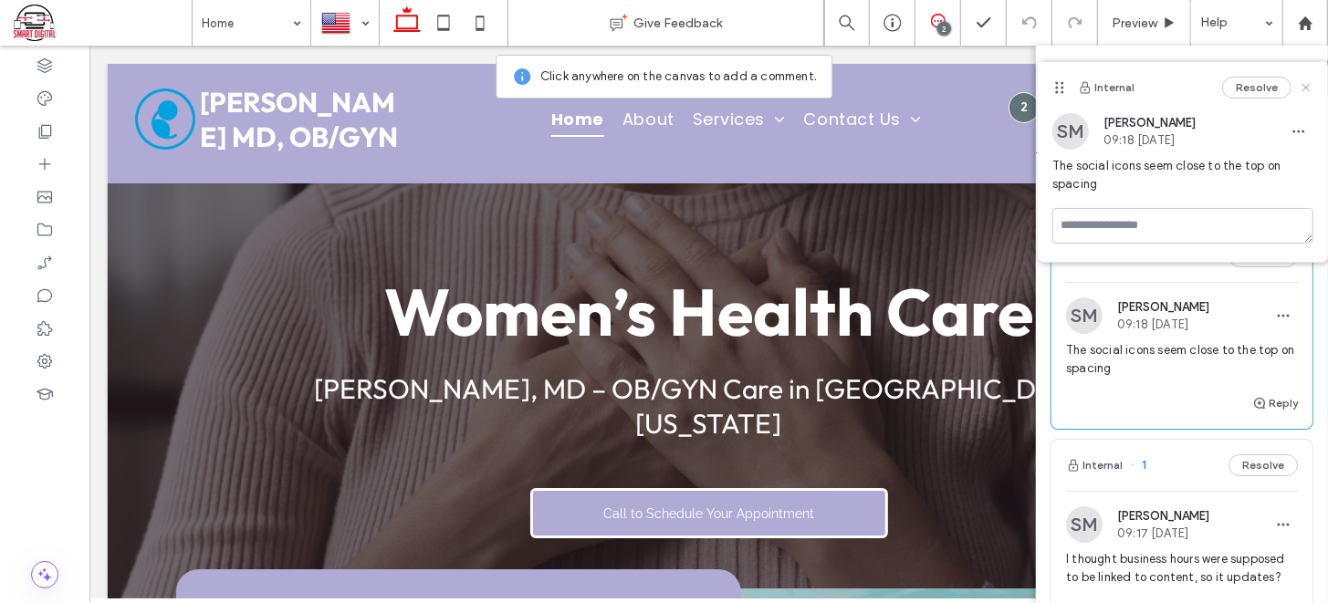
click at [1310, 85] on icon at bounding box center [1306, 87] width 15 height 15
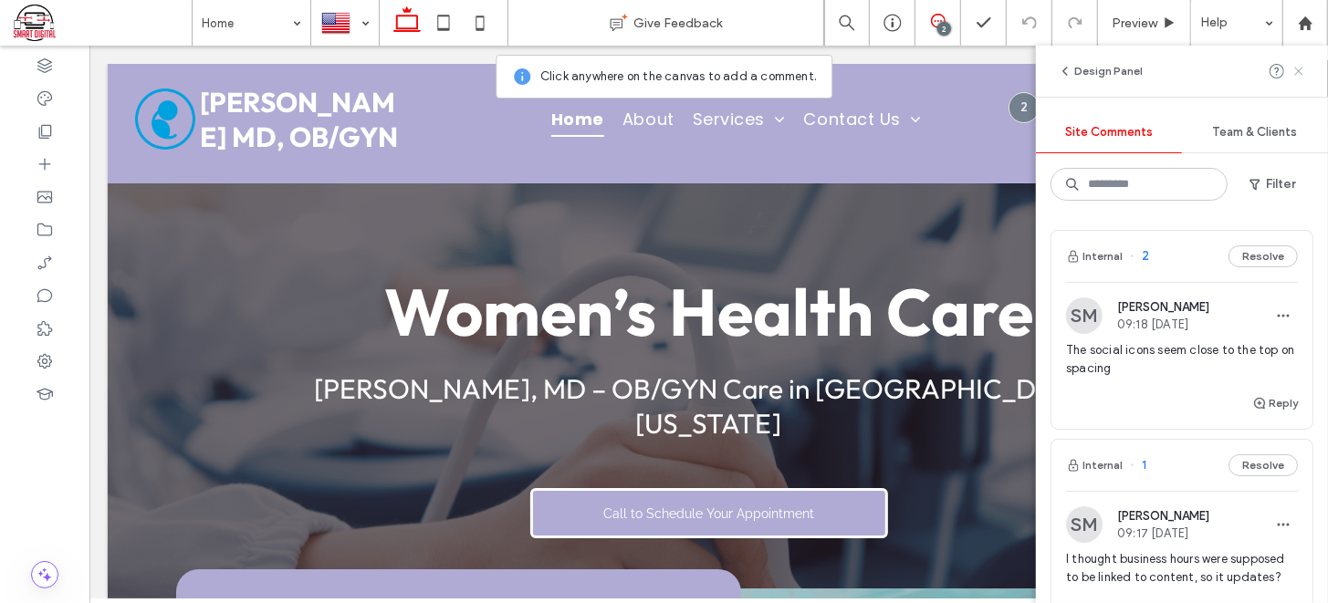
click at [1299, 66] on icon at bounding box center [1299, 71] width 15 height 15
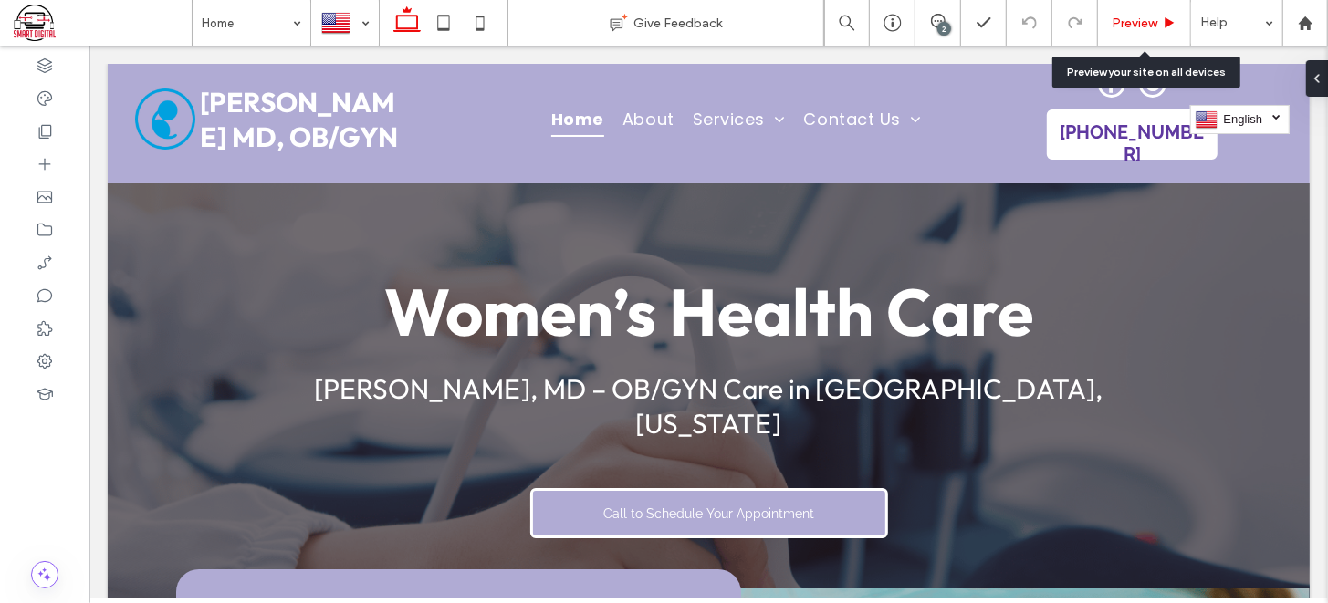
click at [1141, 22] on span "Preview" at bounding box center [1135, 24] width 46 height 16
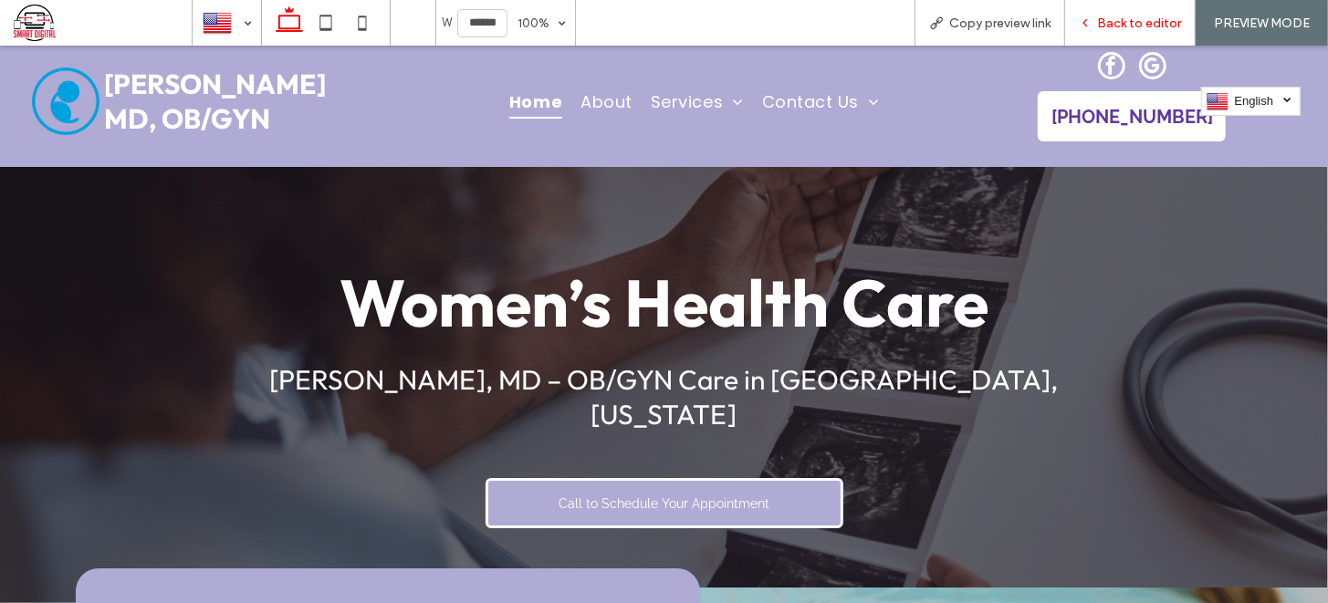
click at [1114, 20] on span "Back to editor" at bounding box center [1139, 24] width 84 height 16
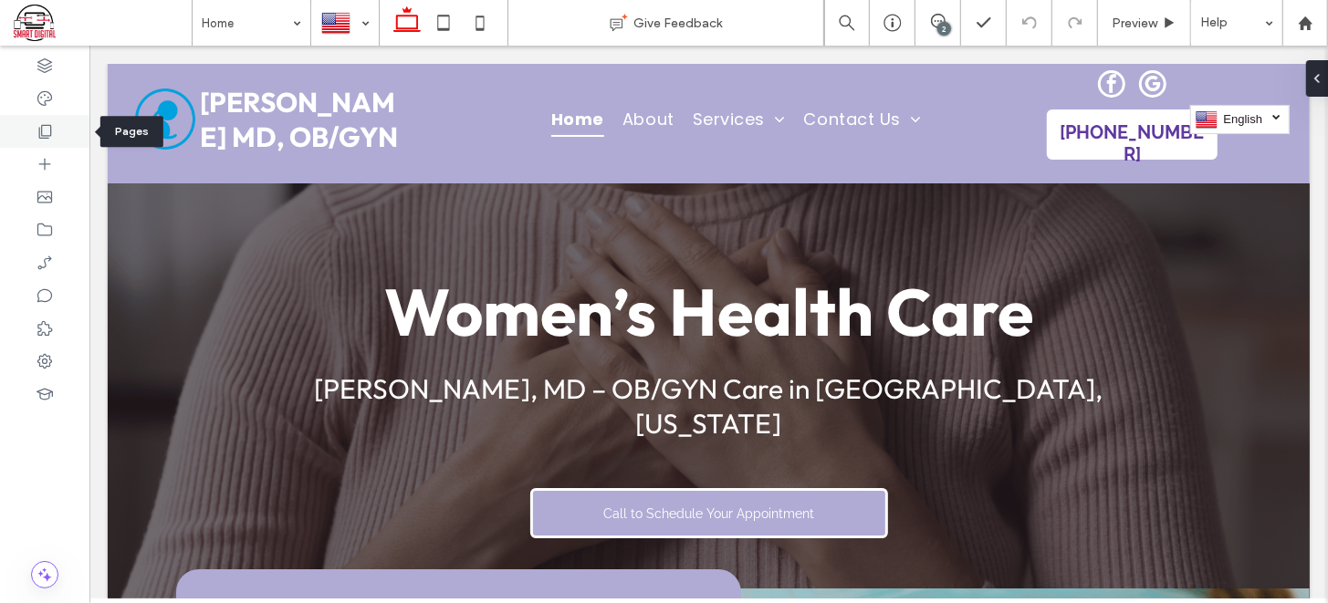
click at [46, 133] on icon at bounding box center [45, 131] width 18 height 18
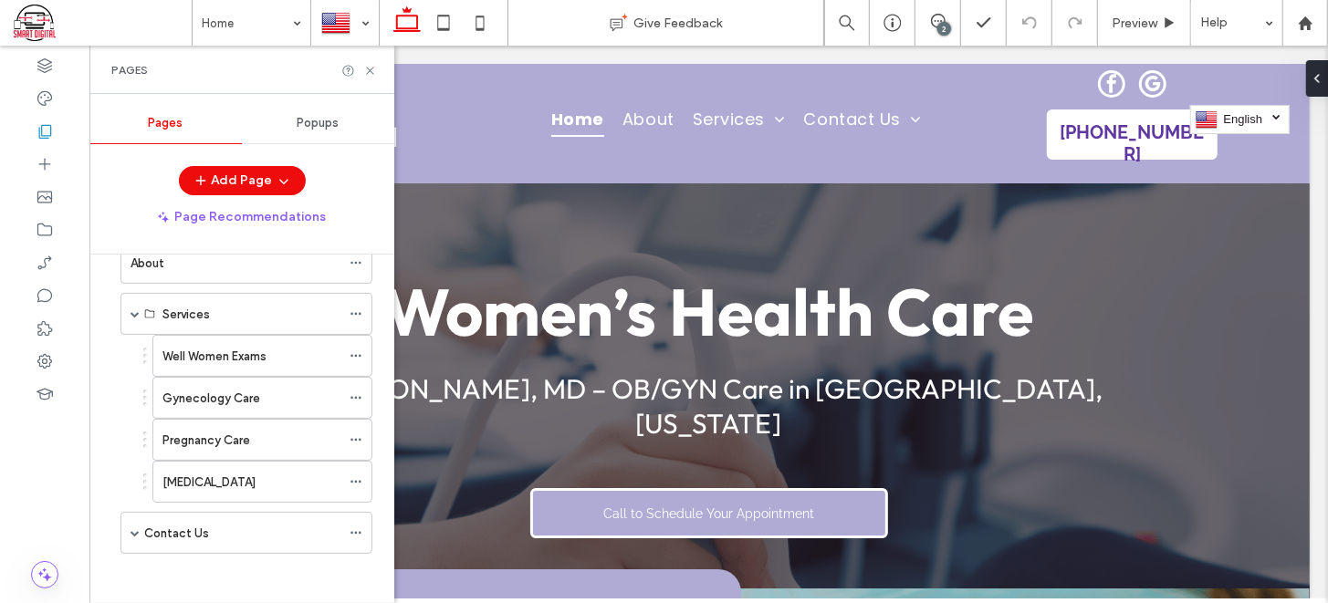
scroll to position [11, 0]
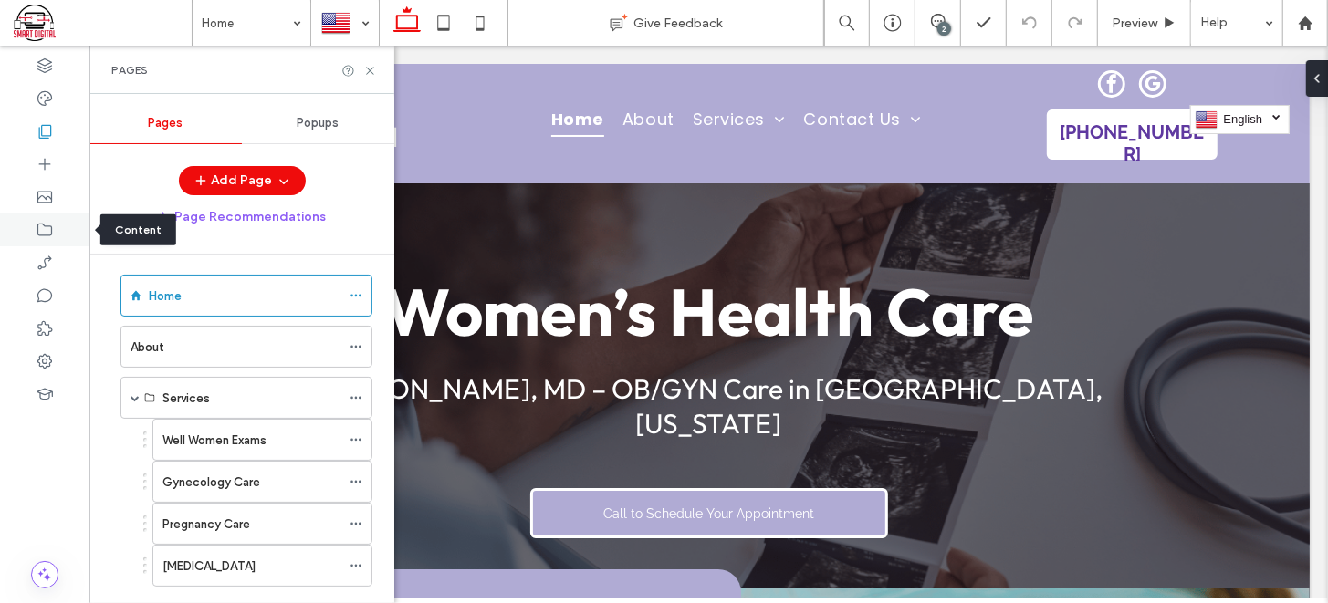
click at [46, 235] on use at bounding box center [44, 230] width 15 height 13
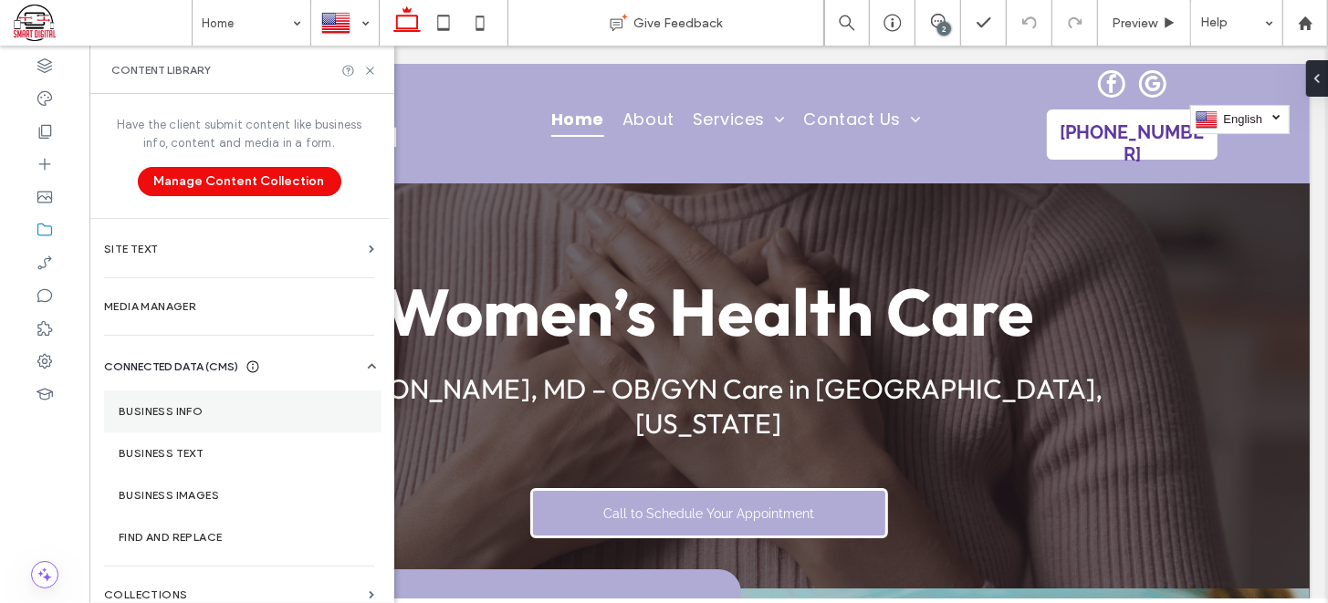
click at [201, 416] on label "Business Info" at bounding box center [243, 411] width 248 height 13
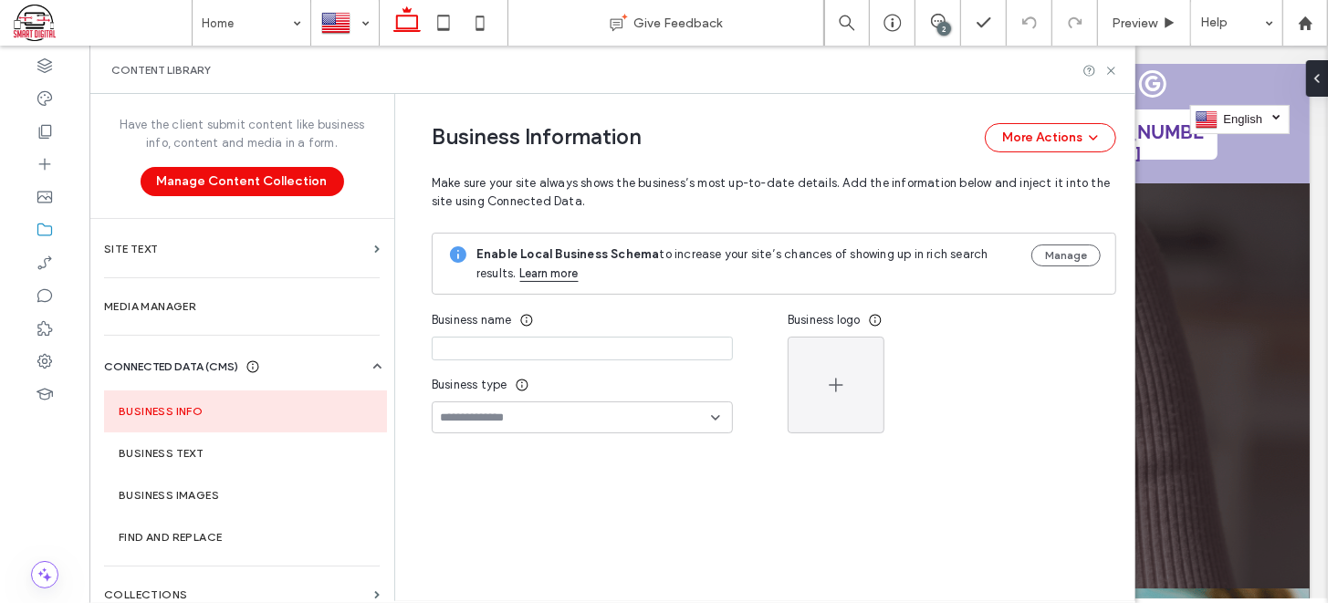
type input "**********"
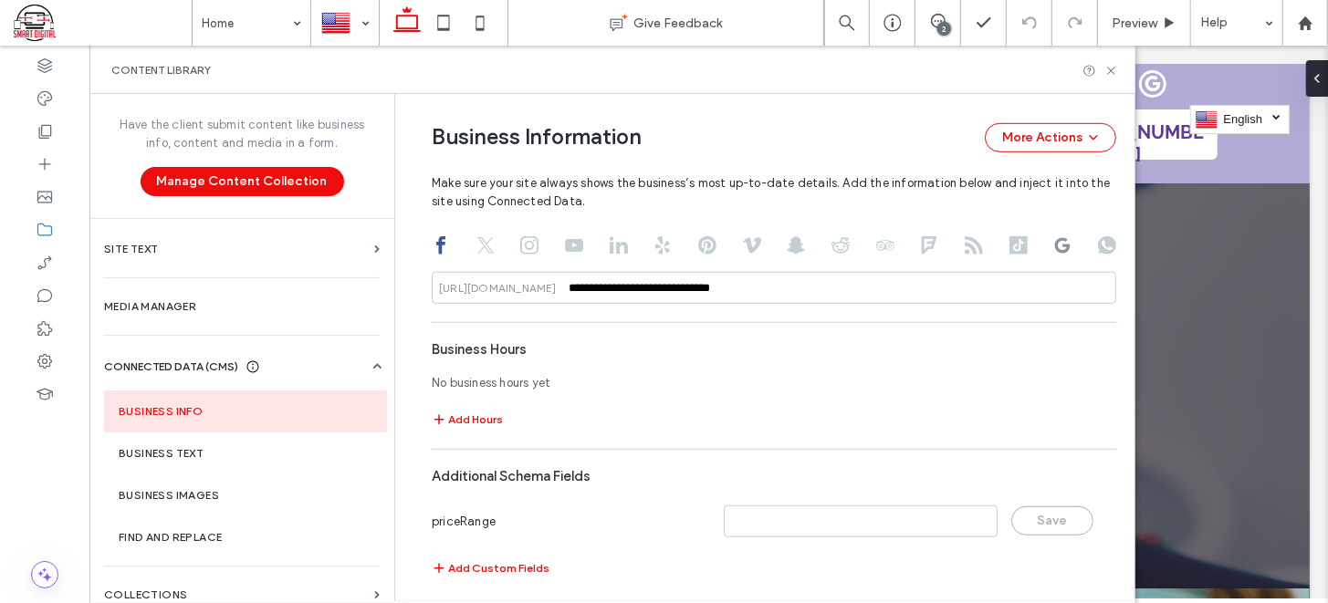
scroll to position [860, 0]
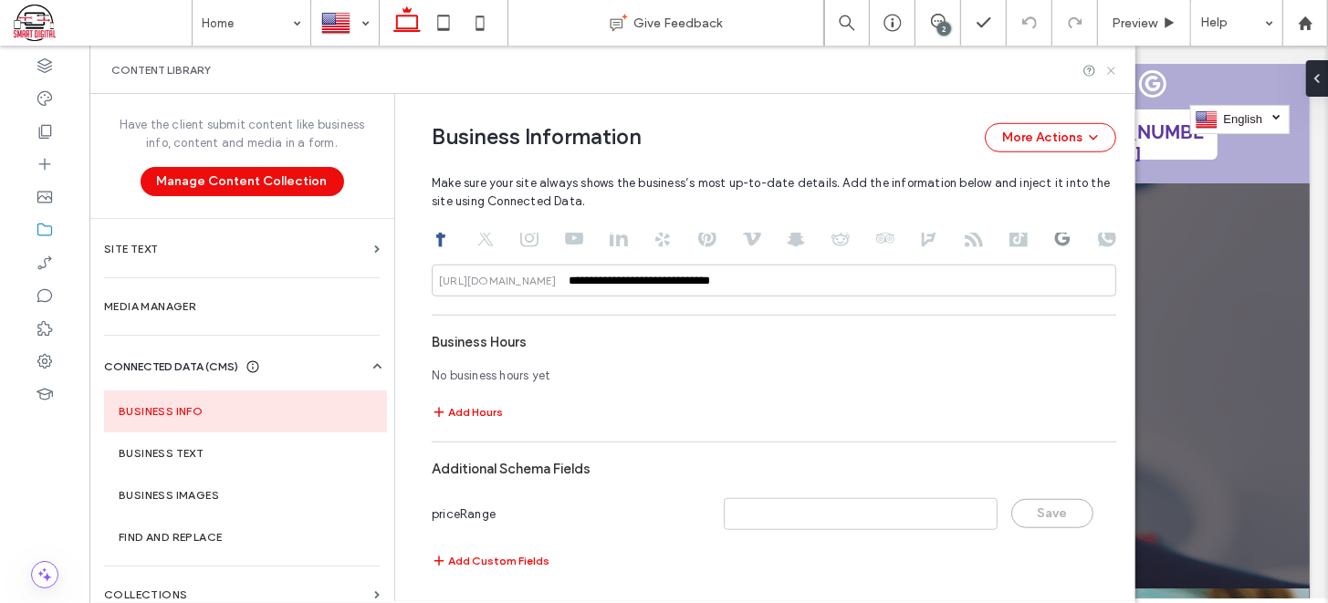
click at [1113, 66] on icon at bounding box center [1111, 71] width 14 height 14
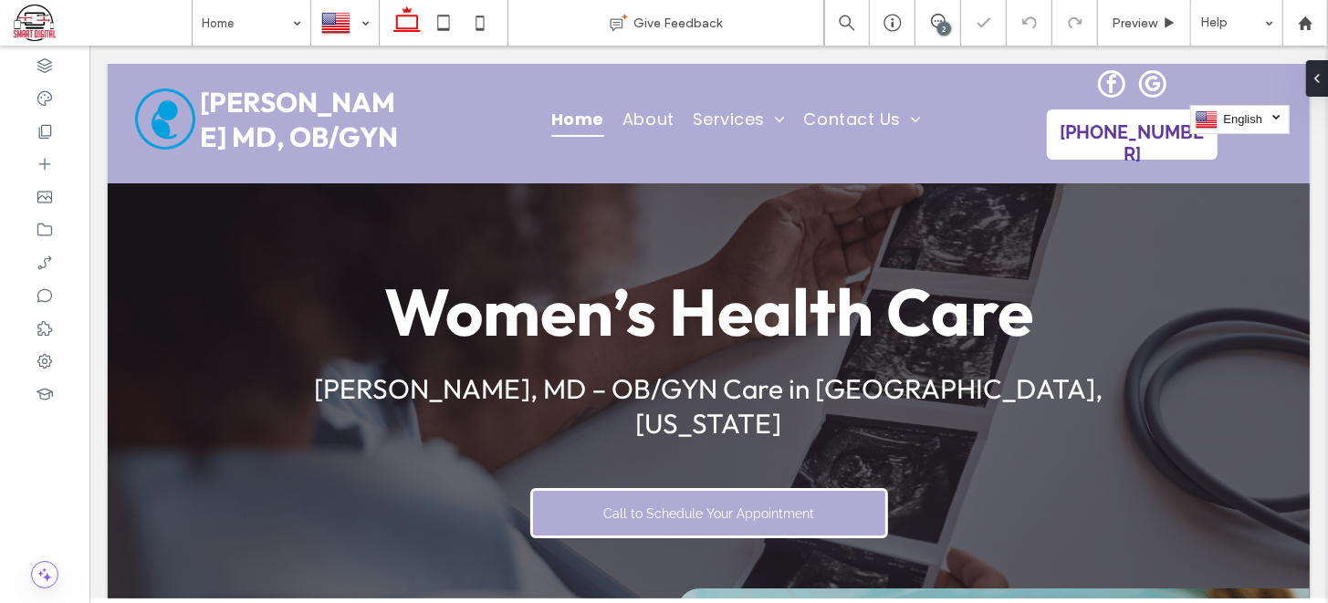
scroll to position [0, 0]
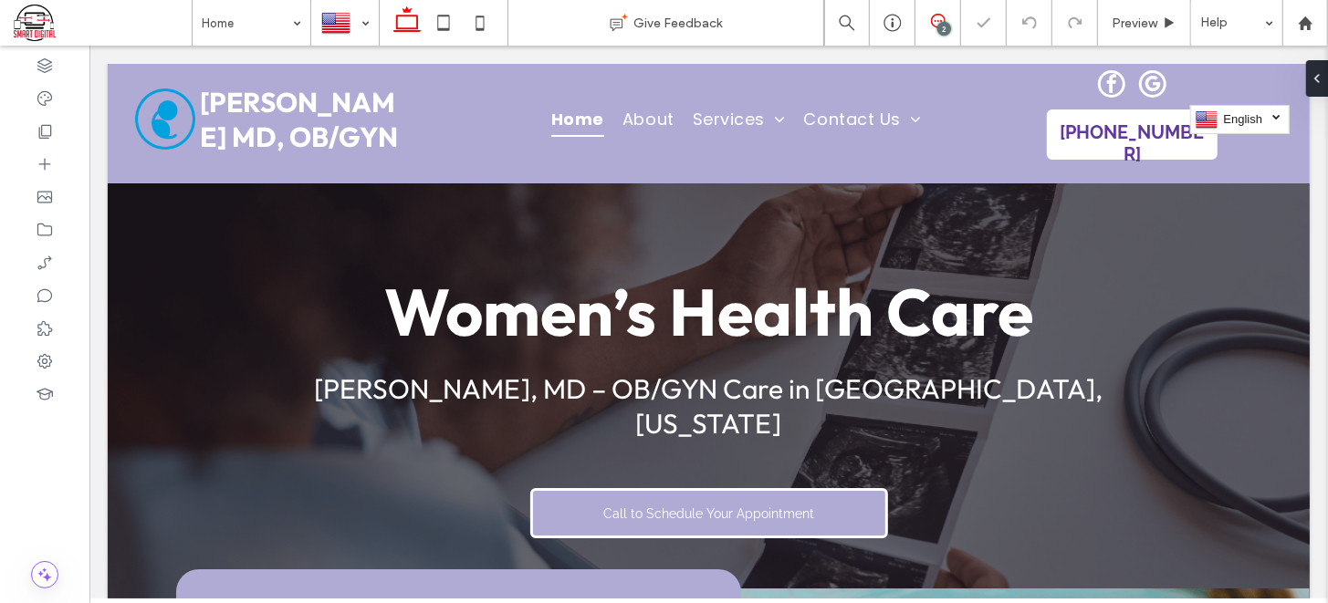
click at [932, 23] on icon at bounding box center [938, 21] width 15 height 15
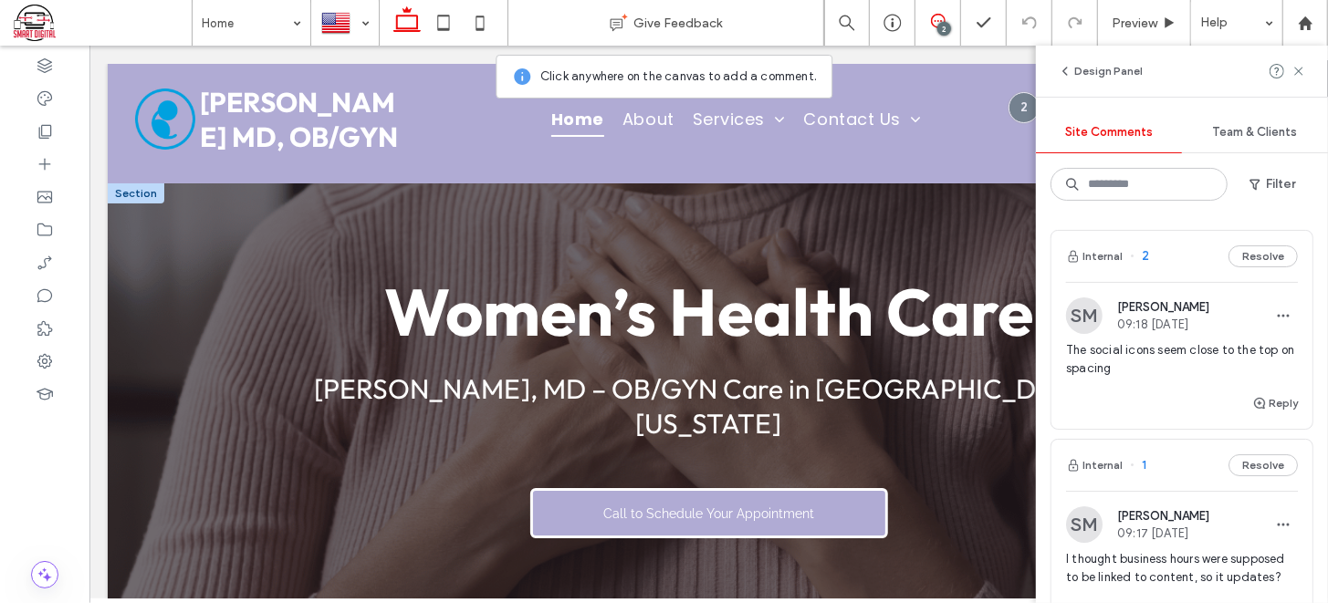
click at [134, 281] on div at bounding box center [708, 404] width 1202 height 442
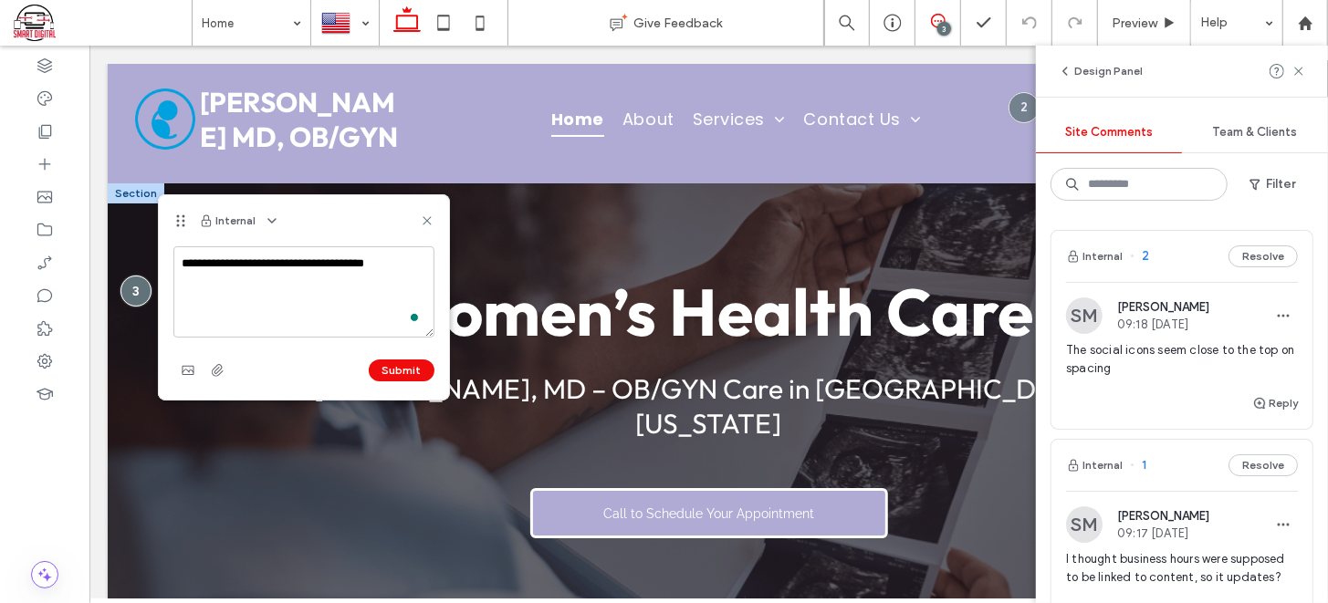
type textarea "**********"
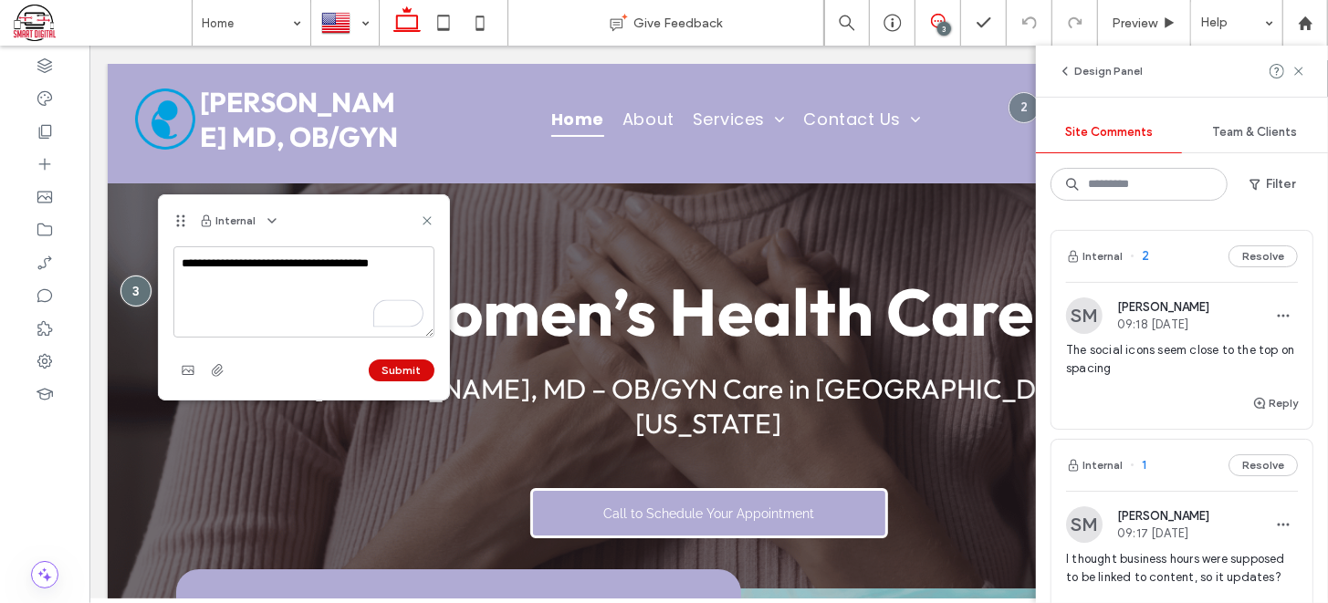
type textarea "**********"
click at [388, 367] on button "Submit" at bounding box center [402, 371] width 66 height 22
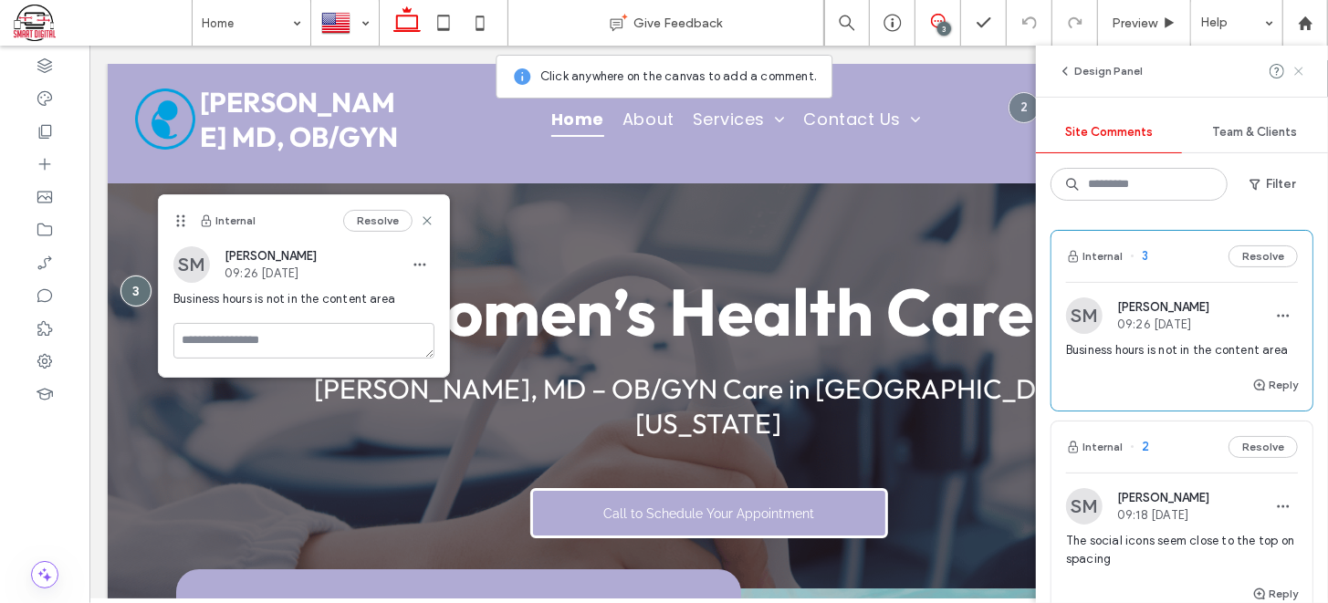
click at [1297, 64] on icon at bounding box center [1299, 71] width 15 height 15
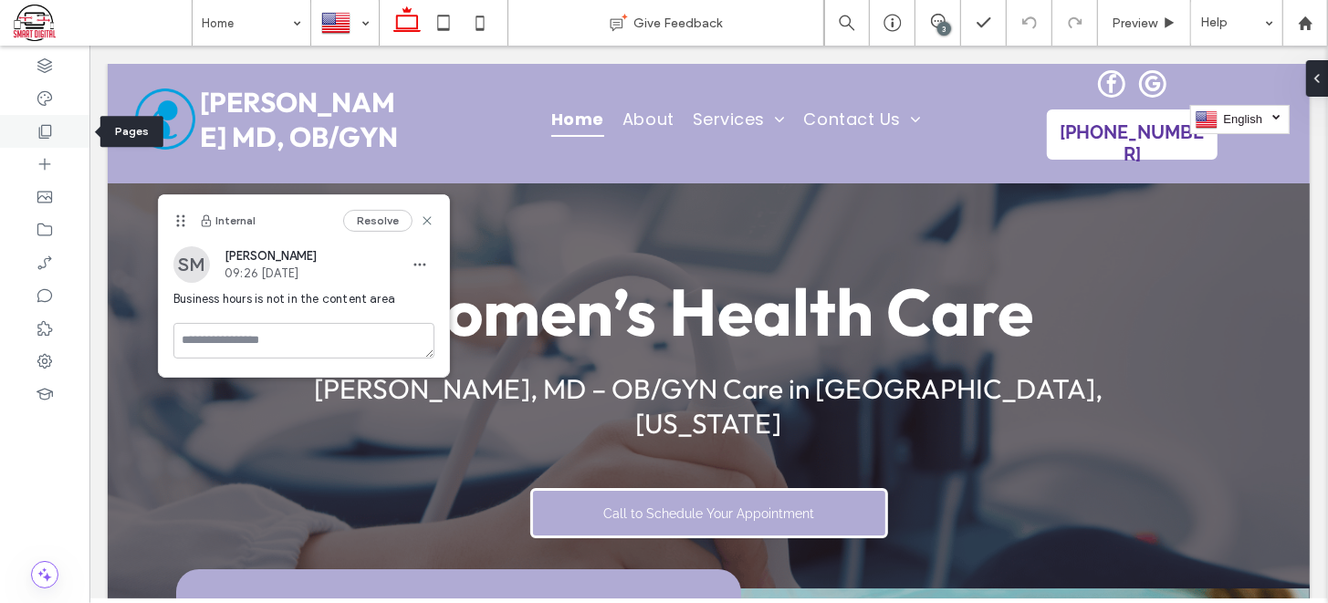
click at [42, 139] on icon at bounding box center [45, 131] width 18 height 18
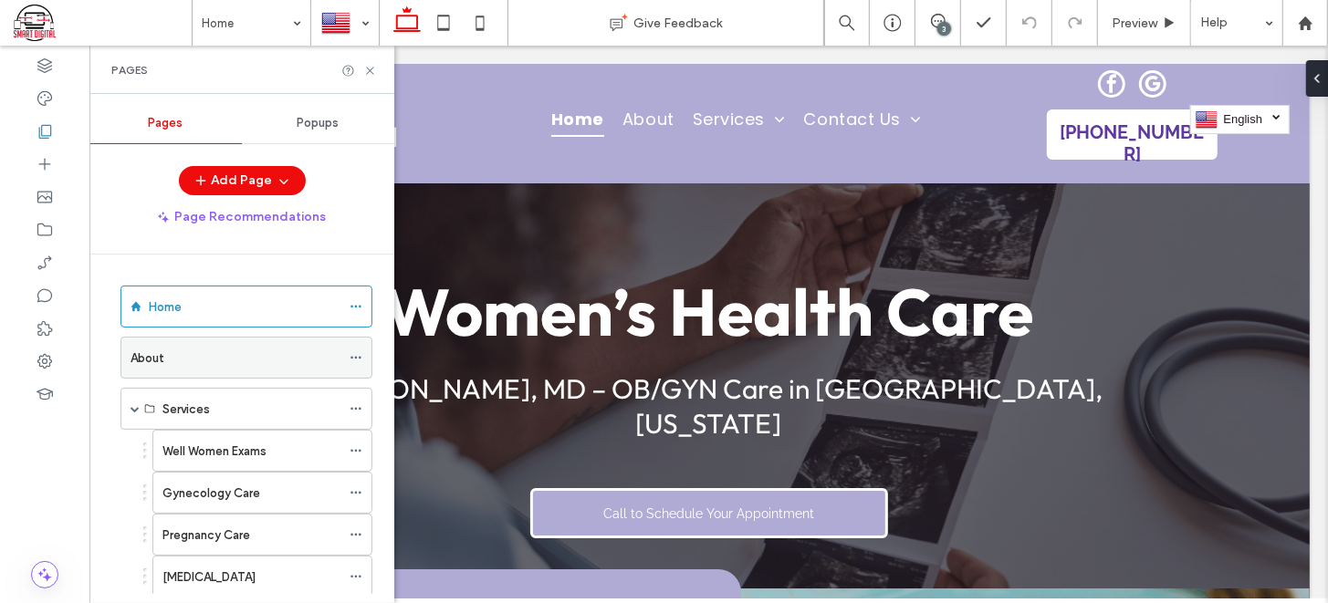
click at [210, 371] on div "About" at bounding box center [236, 358] width 210 height 40
click at [366, 66] on icon at bounding box center [370, 71] width 14 height 14
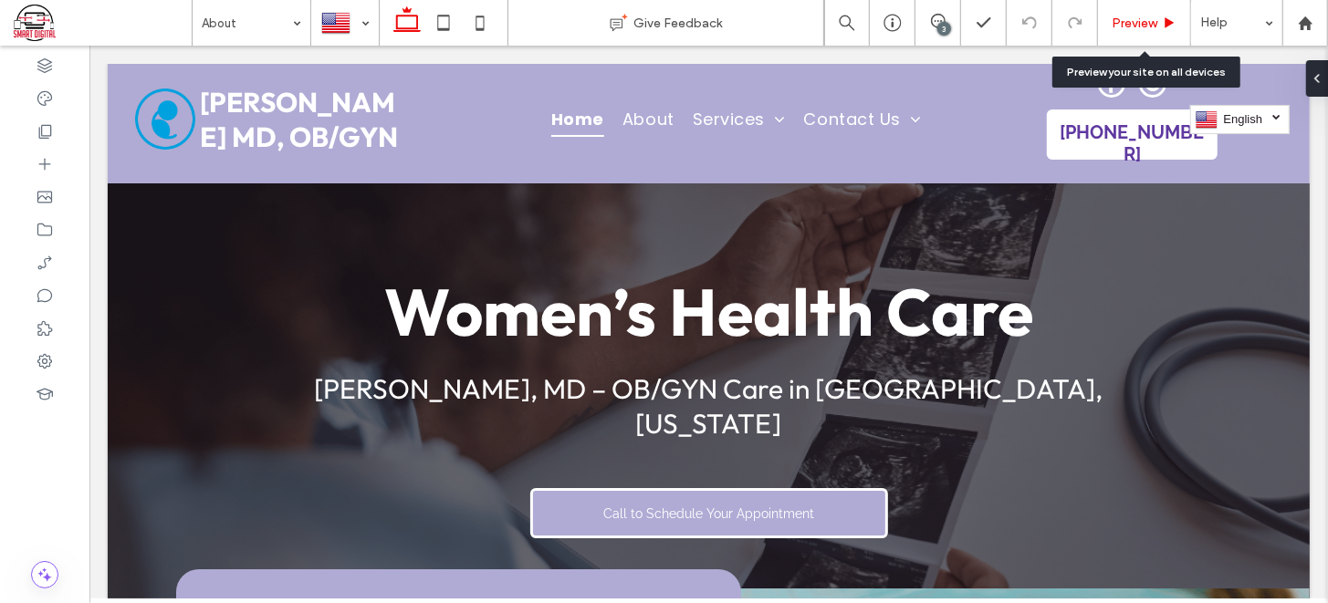
click at [1135, 16] on span "Preview" at bounding box center [1135, 24] width 46 height 16
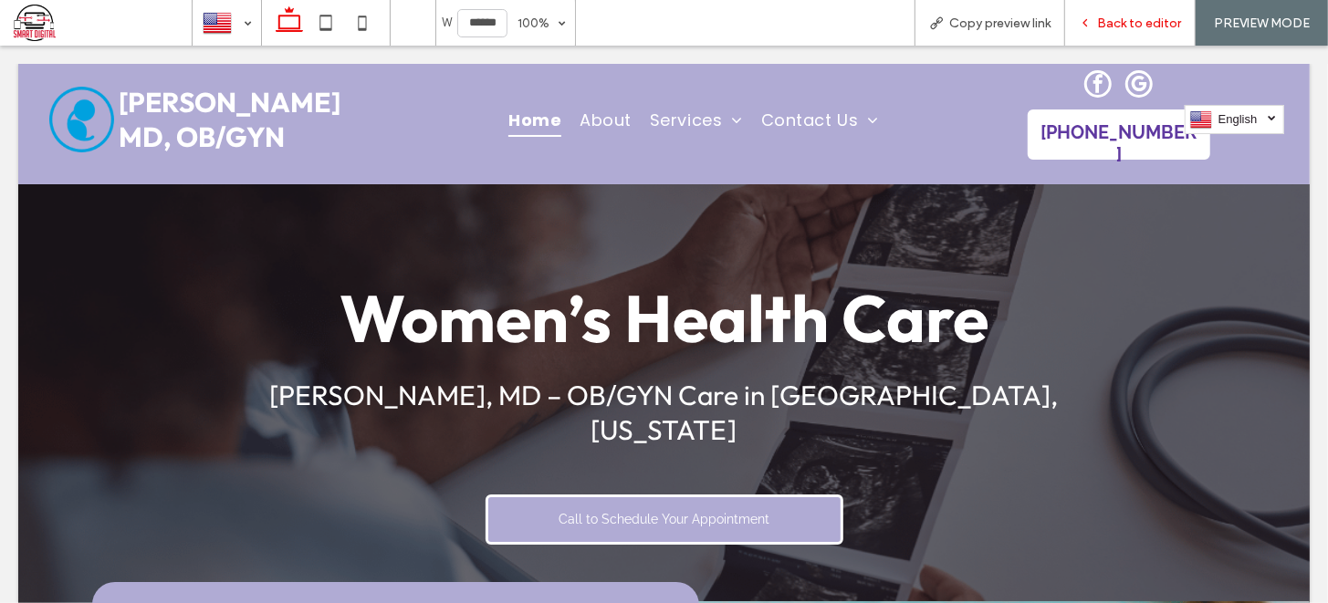
click at [1112, 23] on span "Back to editor" at bounding box center [1139, 24] width 84 height 16
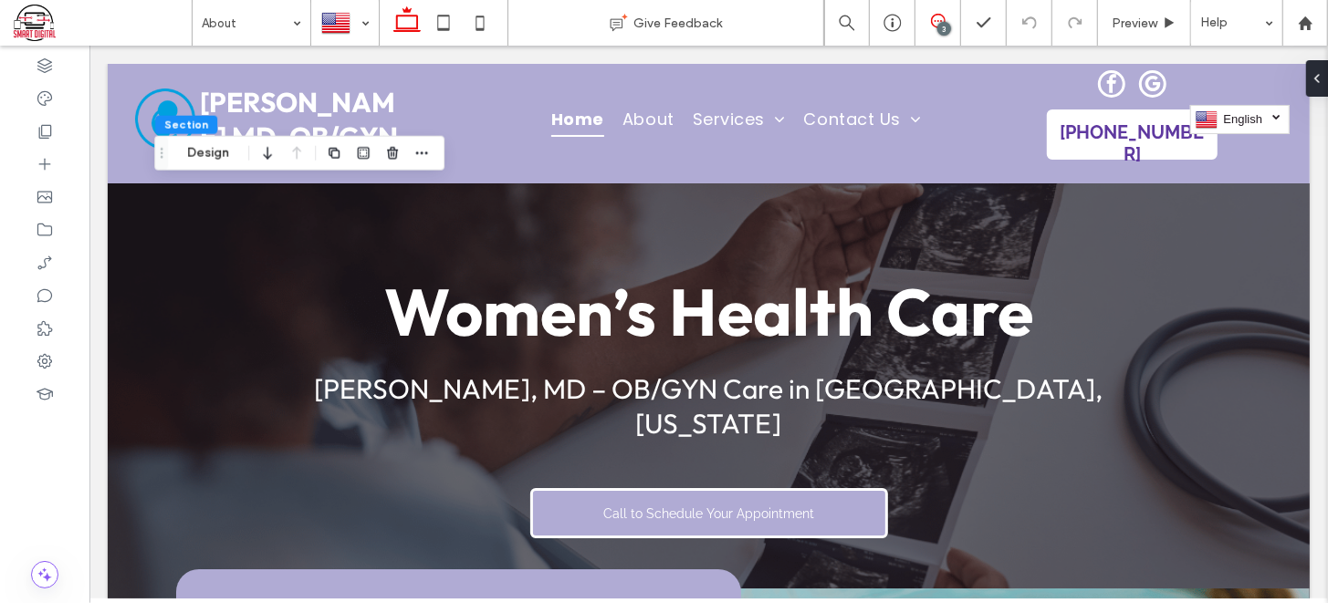
click at [931, 23] on use at bounding box center [938, 21] width 15 height 15
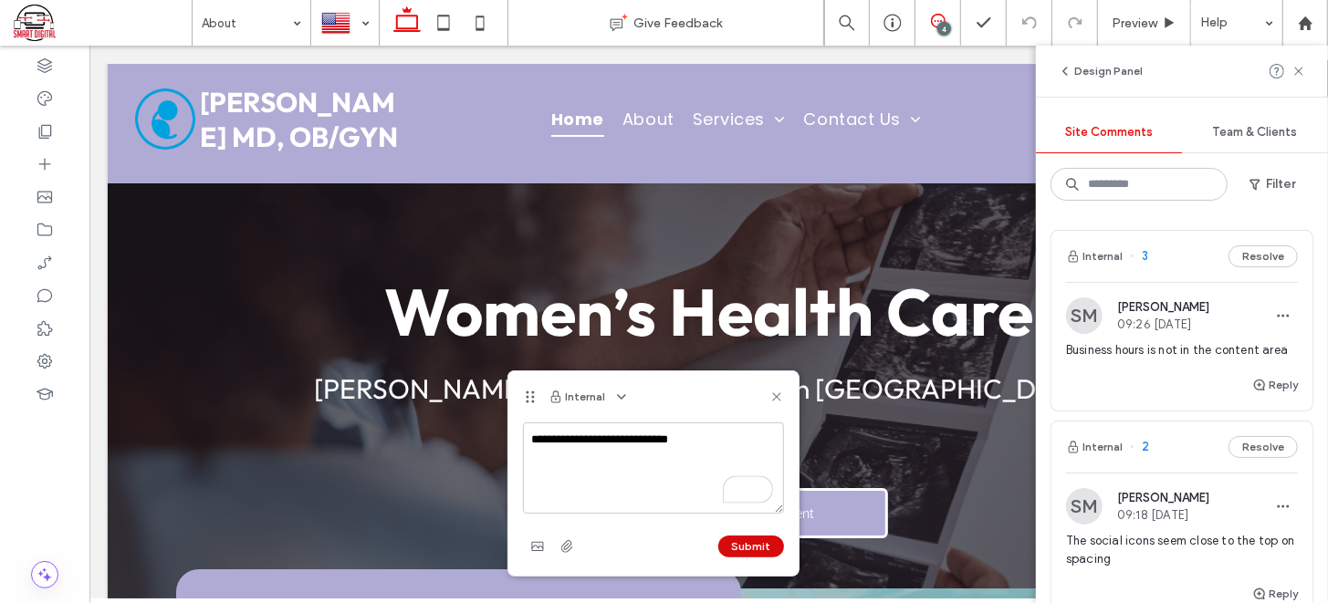
type textarea "**********"
click at [732, 546] on button "Submit" at bounding box center [751, 547] width 66 height 22
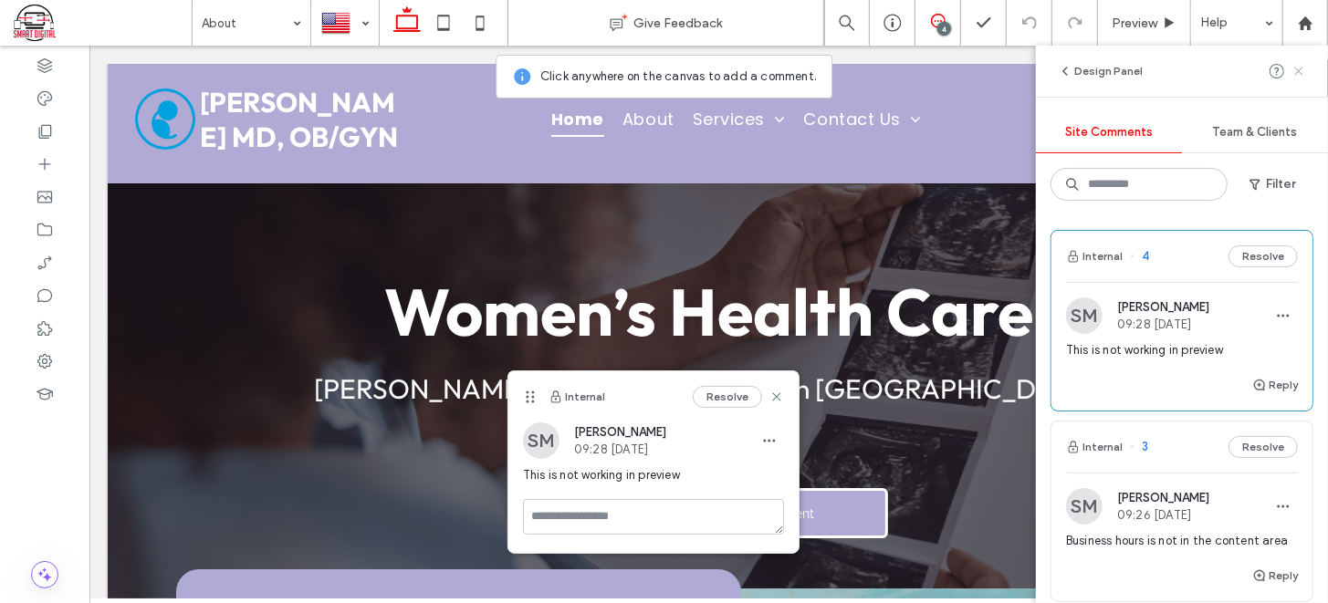
click at [1297, 71] on use at bounding box center [1298, 71] width 8 height 8
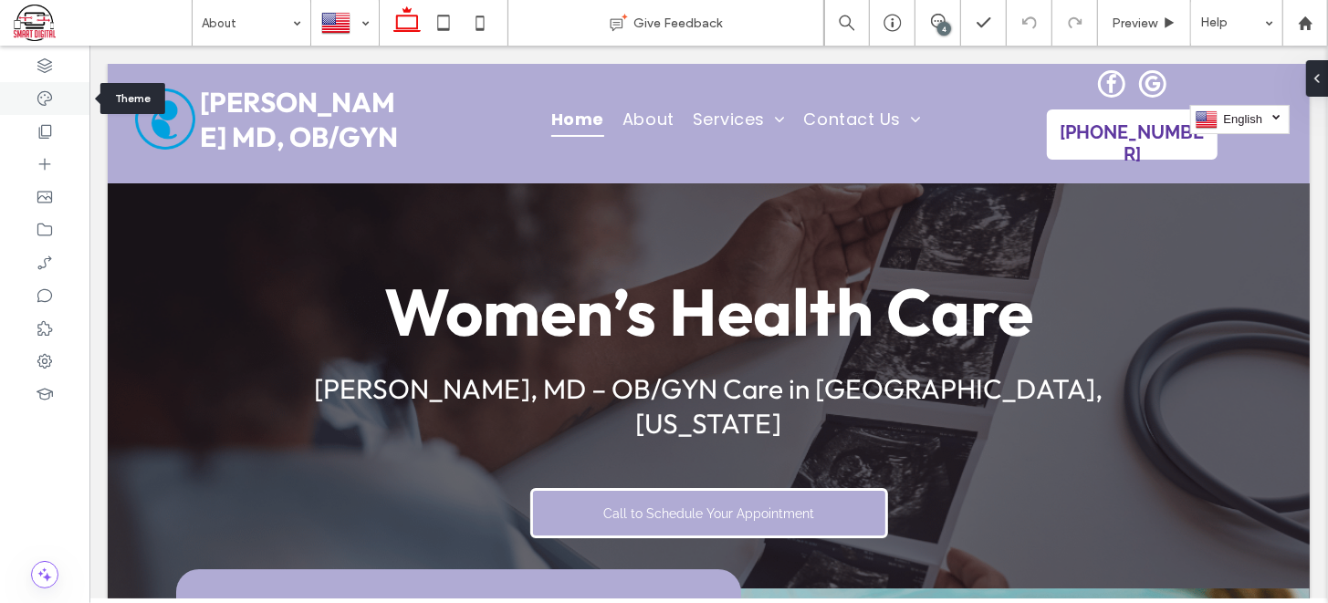
click at [46, 104] on use at bounding box center [44, 98] width 15 height 15
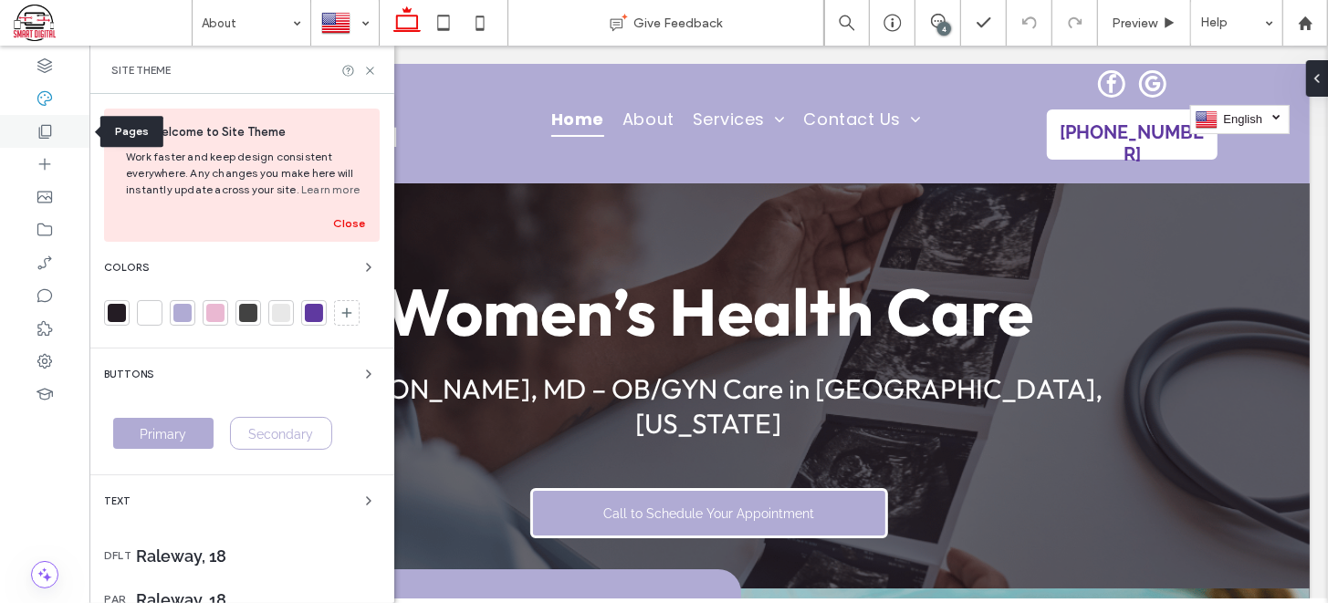
click at [51, 133] on use at bounding box center [45, 132] width 13 height 14
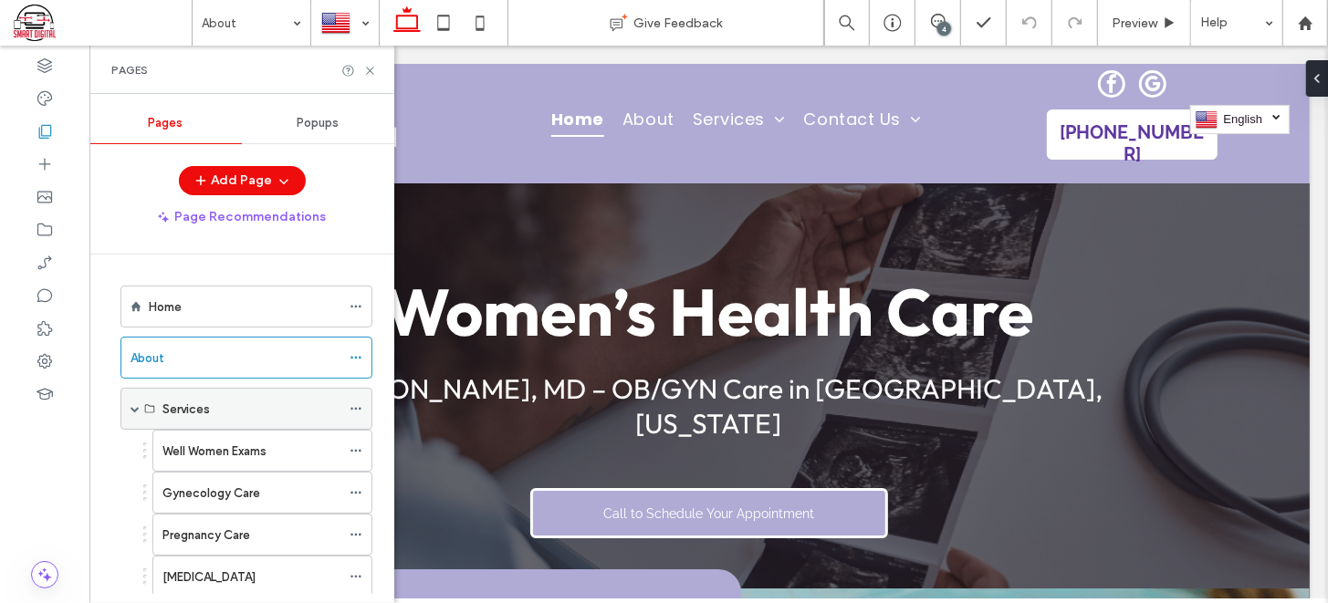
click at [233, 400] on div "Services" at bounding box center [251, 409] width 178 height 19
click at [222, 404] on div "Services" at bounding box center [251, 409] width 178 height 19
click at [251, 443] on label "Well Women Exams" at bounding box center [214, 451] width 104 height 32
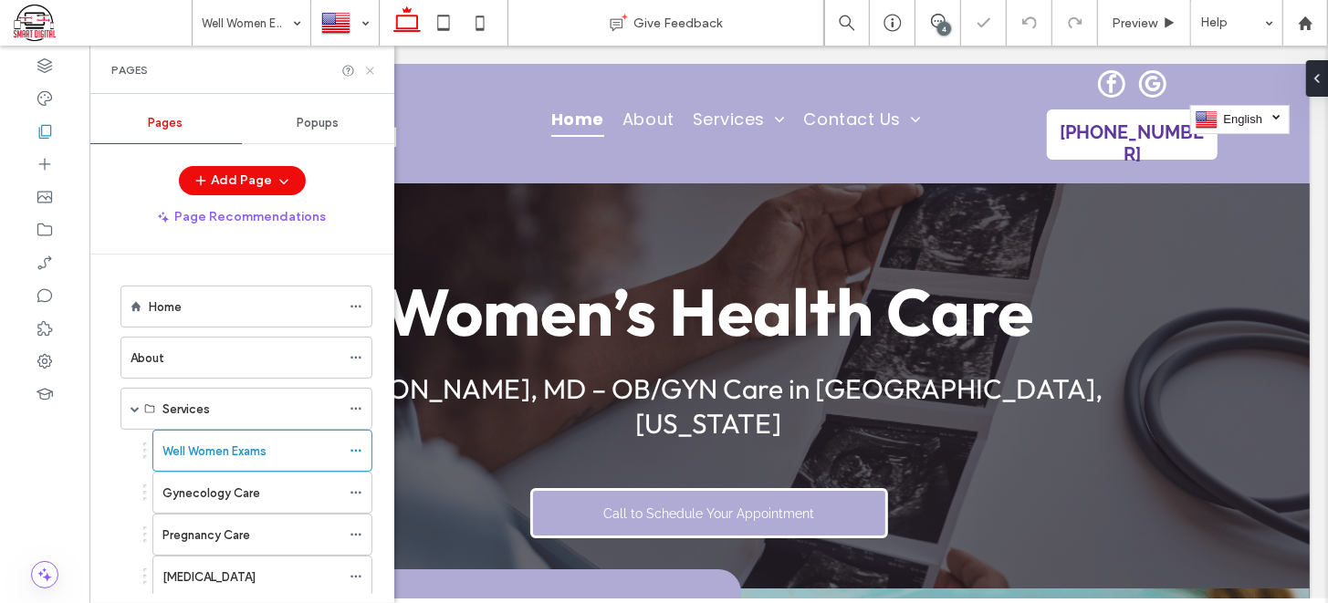
click at [368, 68] on icon at bounding box center [370, 71] width 14 height 14
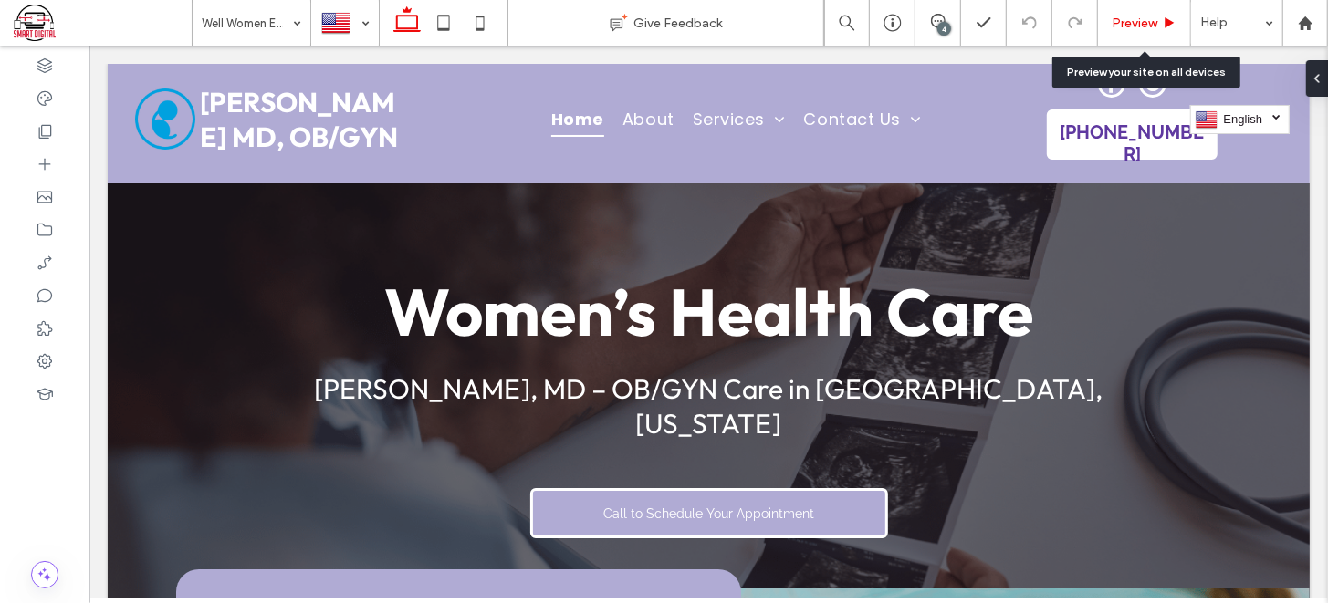
click at [1129, 17] on span "Preview" at bounding box center [1135, 24] width 46 height 16
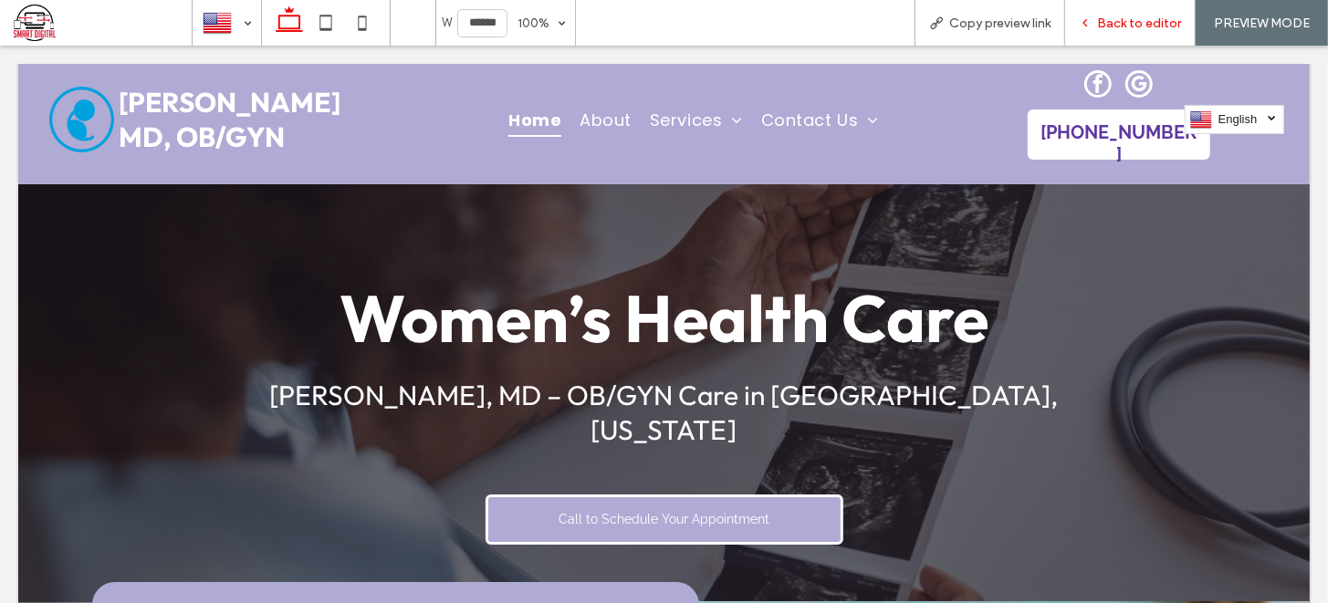
click at [1084, 22] on icon at bounding box center [1085, 22] width 13 height 13
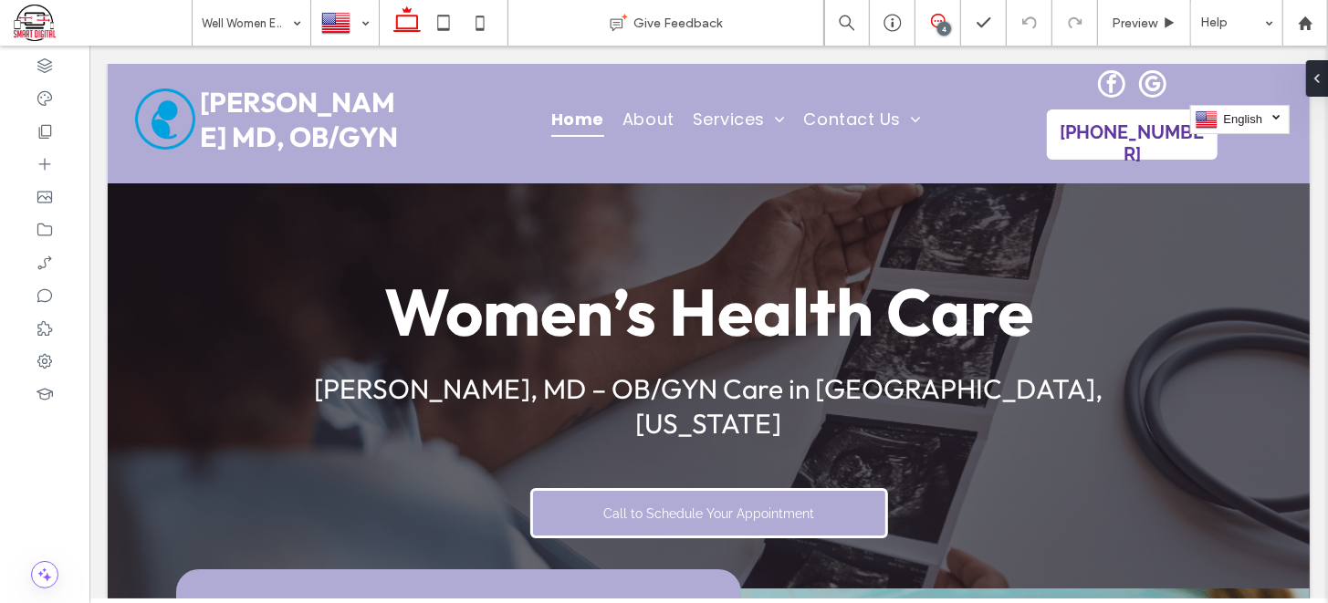
click at [937, 17] on icon at bounding box center [938, 21] width 15 height 15
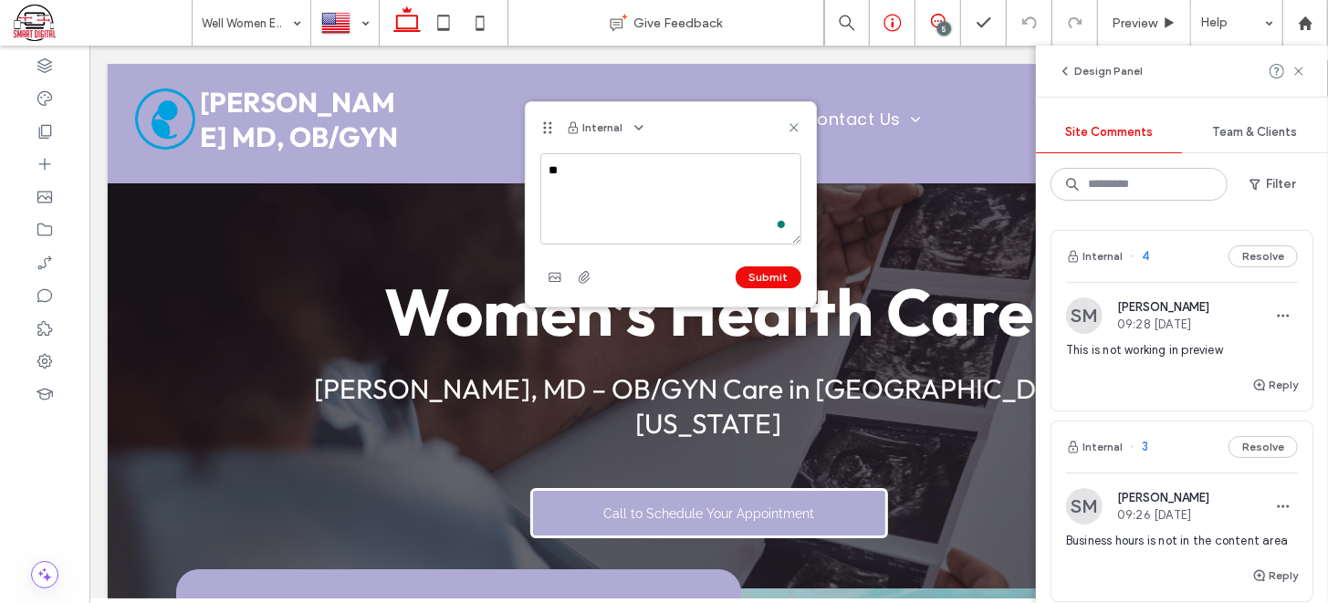
type textarea "*"
type textarea "**********"
click at [757, 282] on button "Submit" at bounding box center [769, 278] width 66 height 22
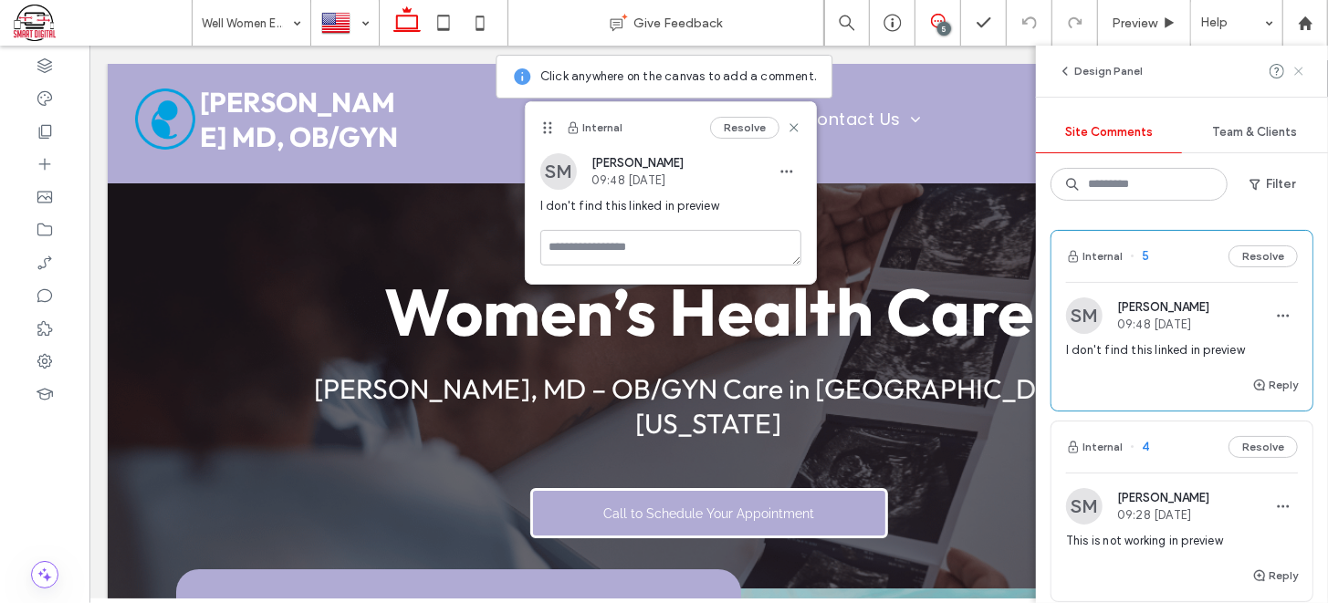
click at [1302, 68] on use at bounding box center [1298, 71] width 8 height 8
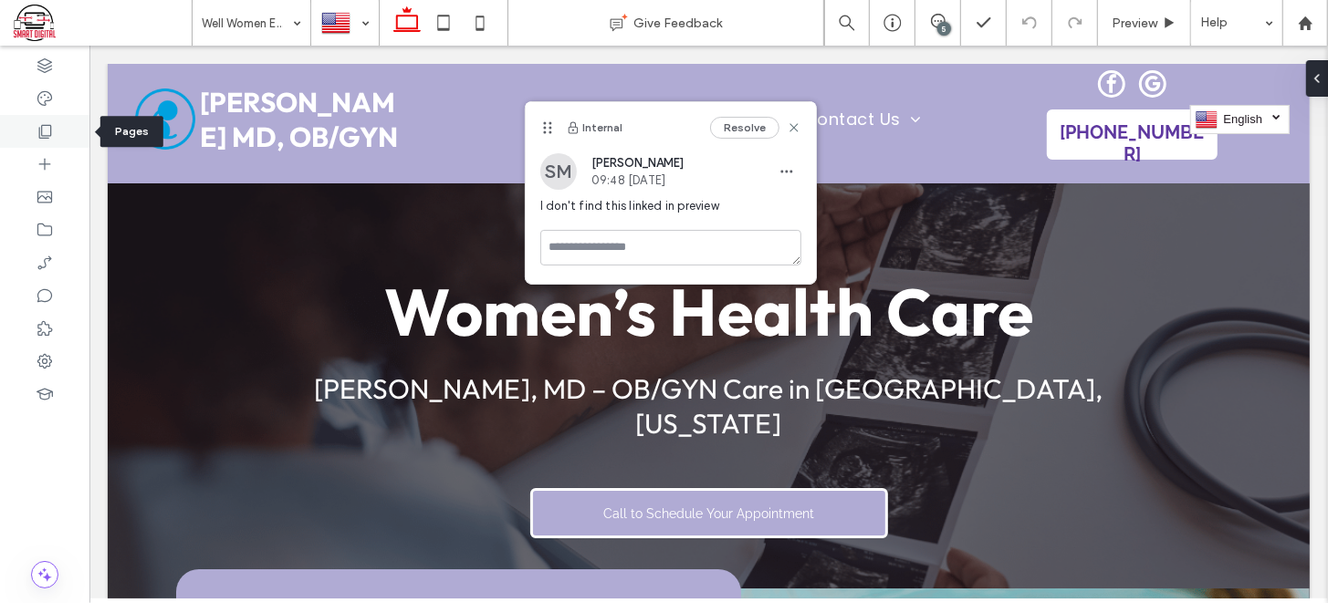
click at [47, 131] on icon at bounding box center [45, 131] width 18 height 18
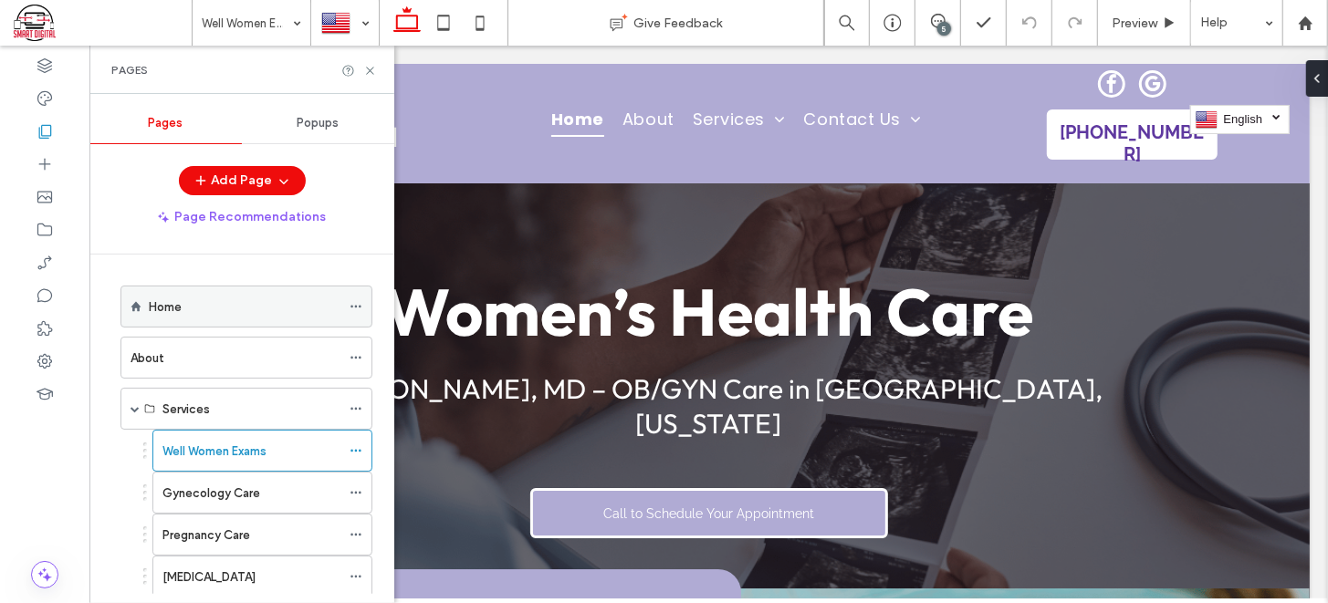
click at [355, 300] on icon at bounding box center [356, 306] width 13 height 13
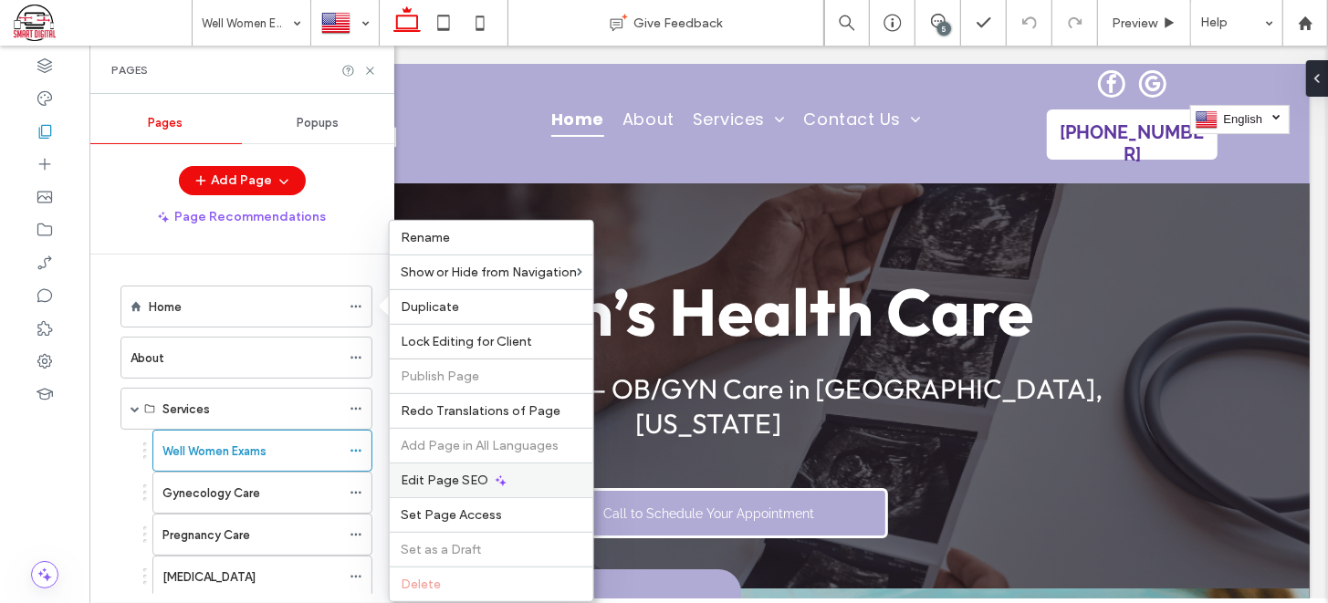
click at [449, 488] on span "Edit Page SEO" at bounding box center [445, 481] width 88 height 16
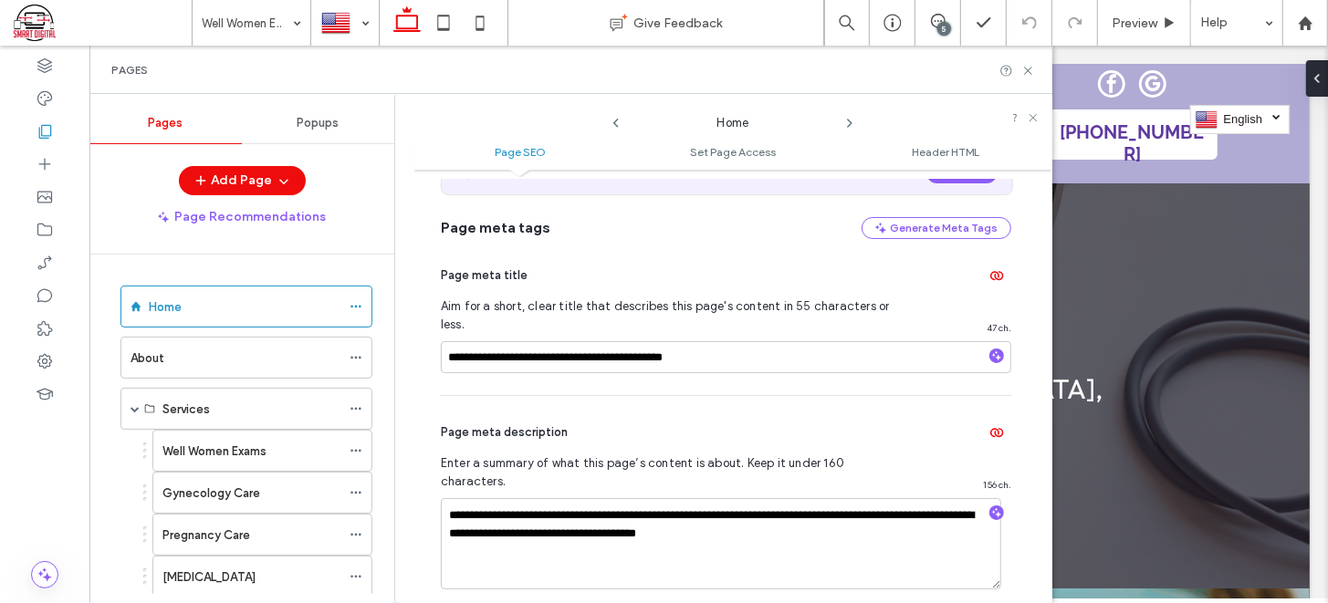
scroll to position [131, 0]
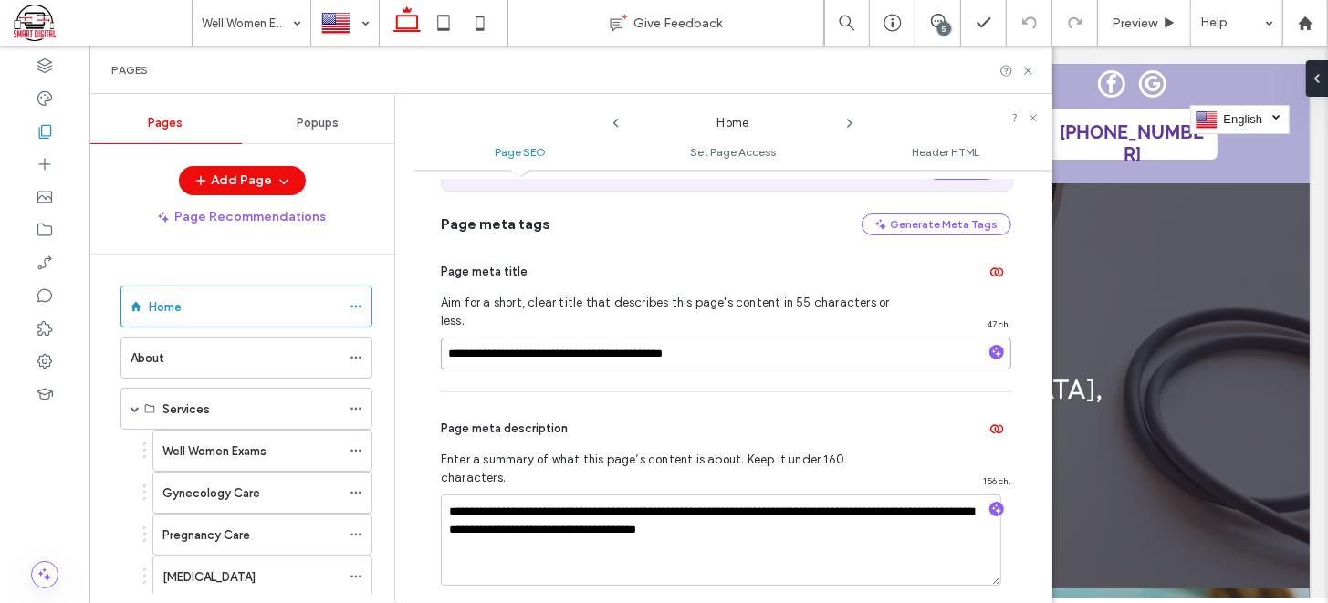
click at [549, 338] on input "**********" at bounding box center [726, 354] width 570 height 32
click at [668, 338] on input "**********" at bounding box center [726, 354] width 570 height 32
type input "**********"
click at [1030, 69] on icon at bounding box center [1028, 71] width 14 height 14
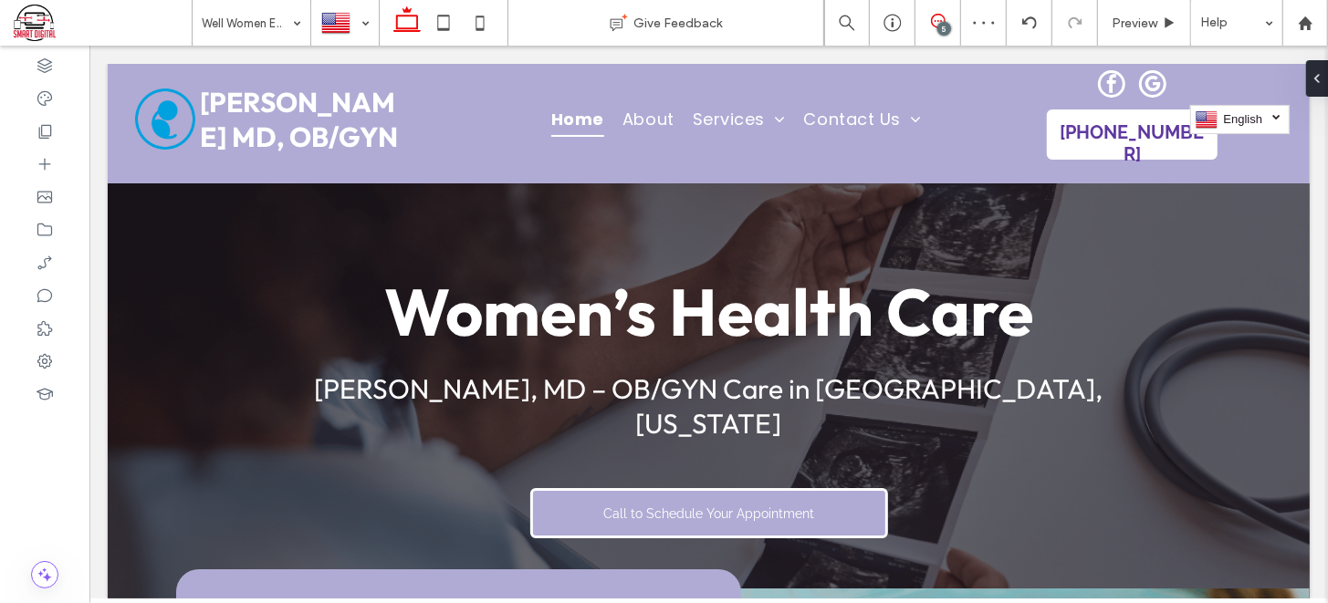
click at [936, 18] on icon at bounding box center [938, 21] width 15 height 15
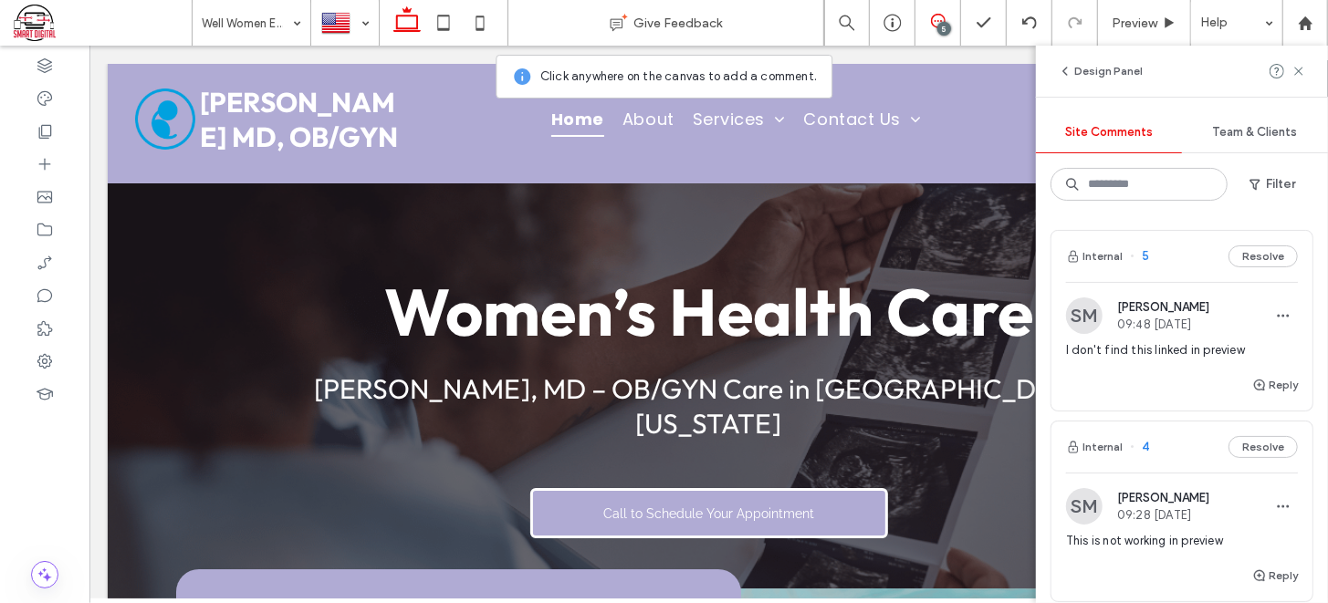
click at [931, 15] on icon at bounding box center [938, 21] width 15 height 15
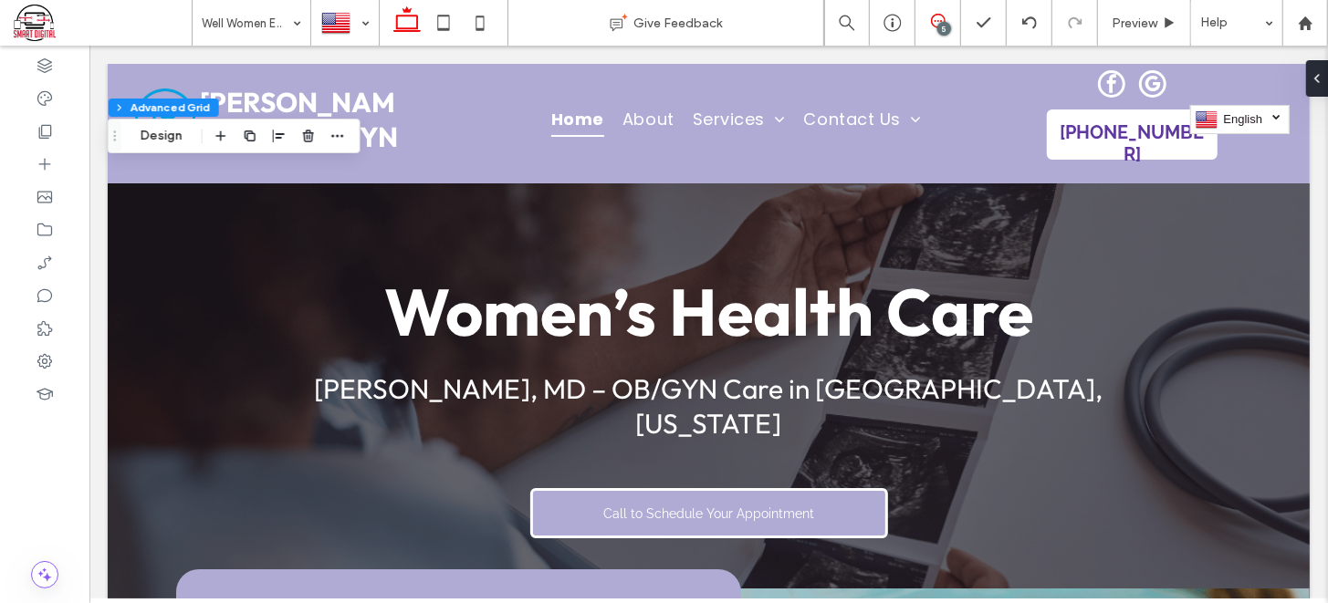
click at [935, 16] on icon at bounding box center [938, 21] width 15 height 15
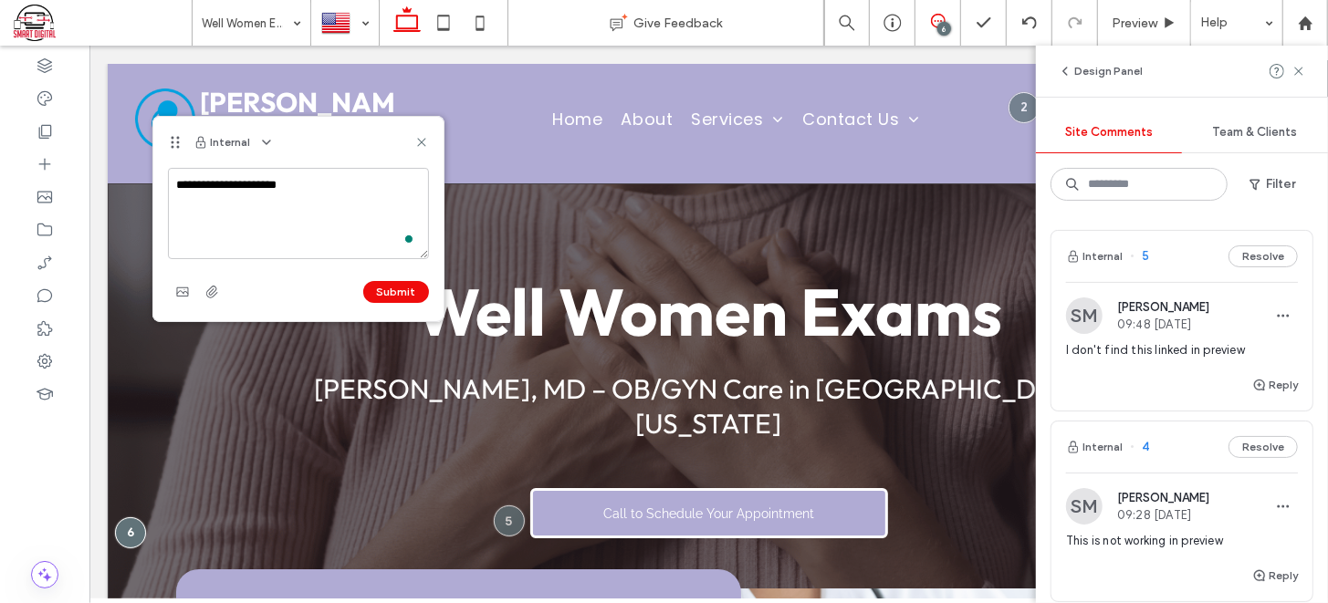
scroll to position [299, 0]
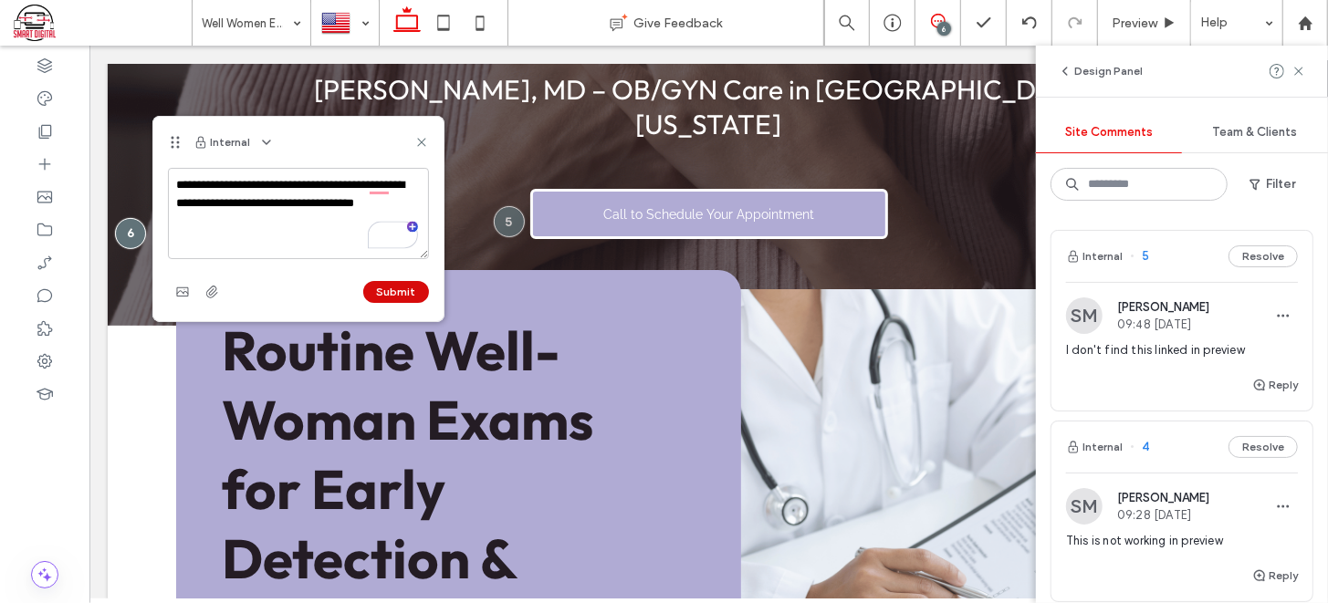
type textarea "**********"
click at [406, 291] on button "Submit" at bounding box center [396, 292] width 66 height 22
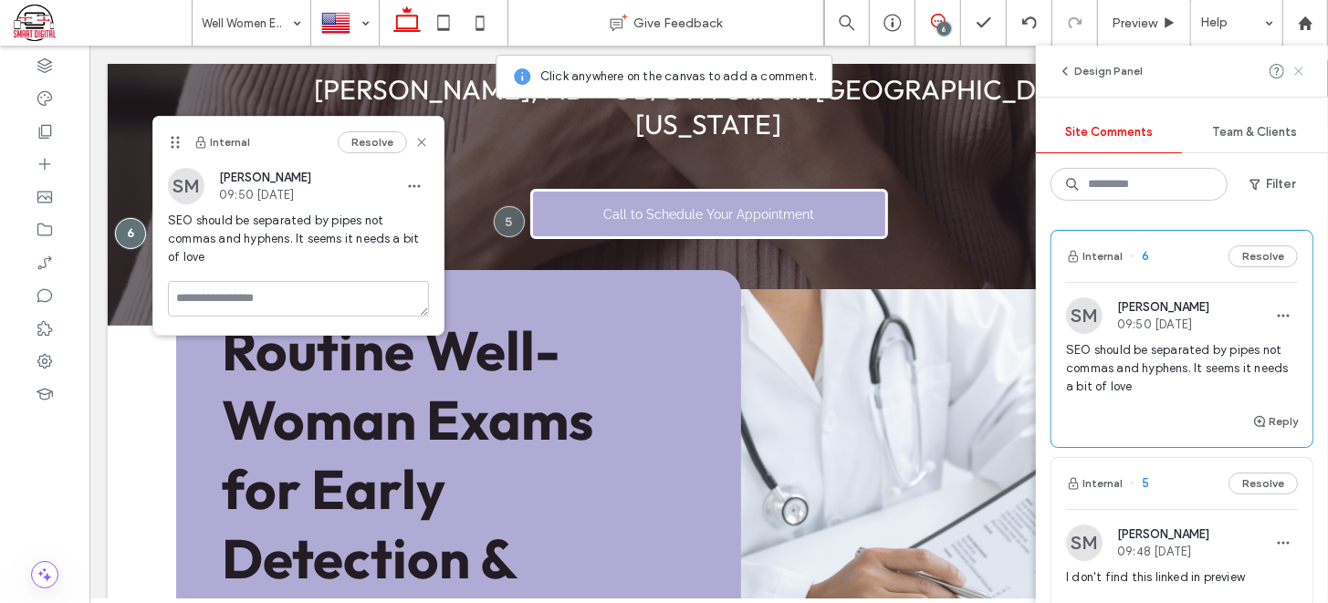
click at [1297, 69] on use at bounding box center [1298, 71] width 8 height 8
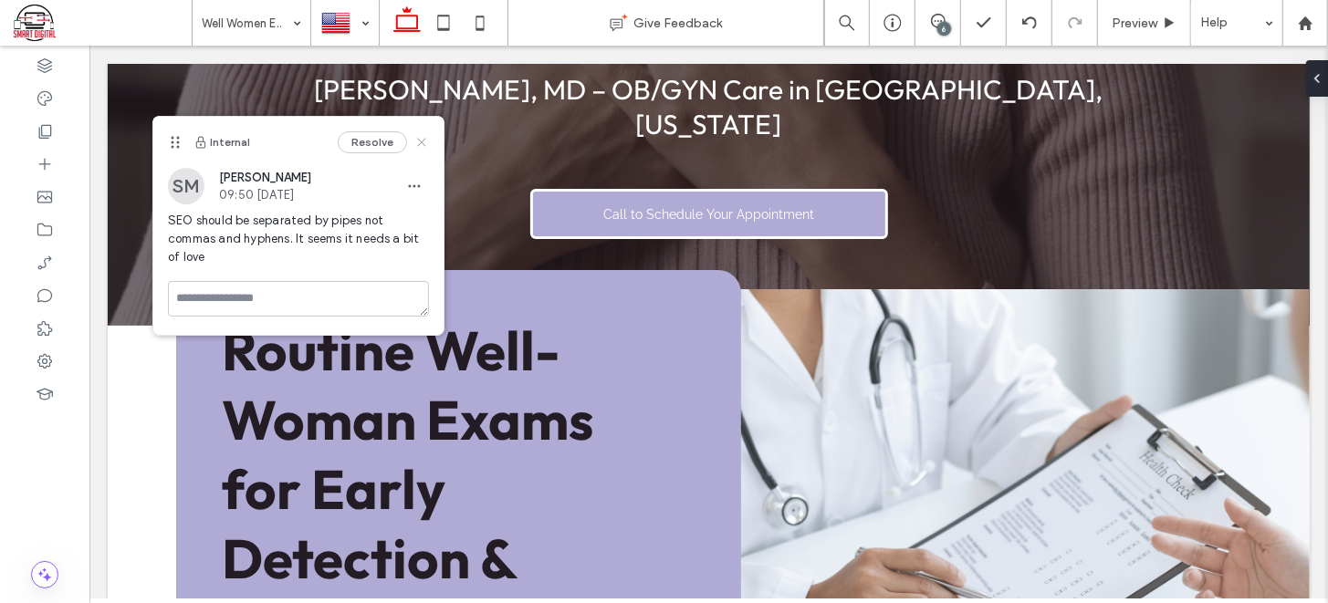
click at [417, 141] on icon at bounding box center [421, 142] width 15 height 15
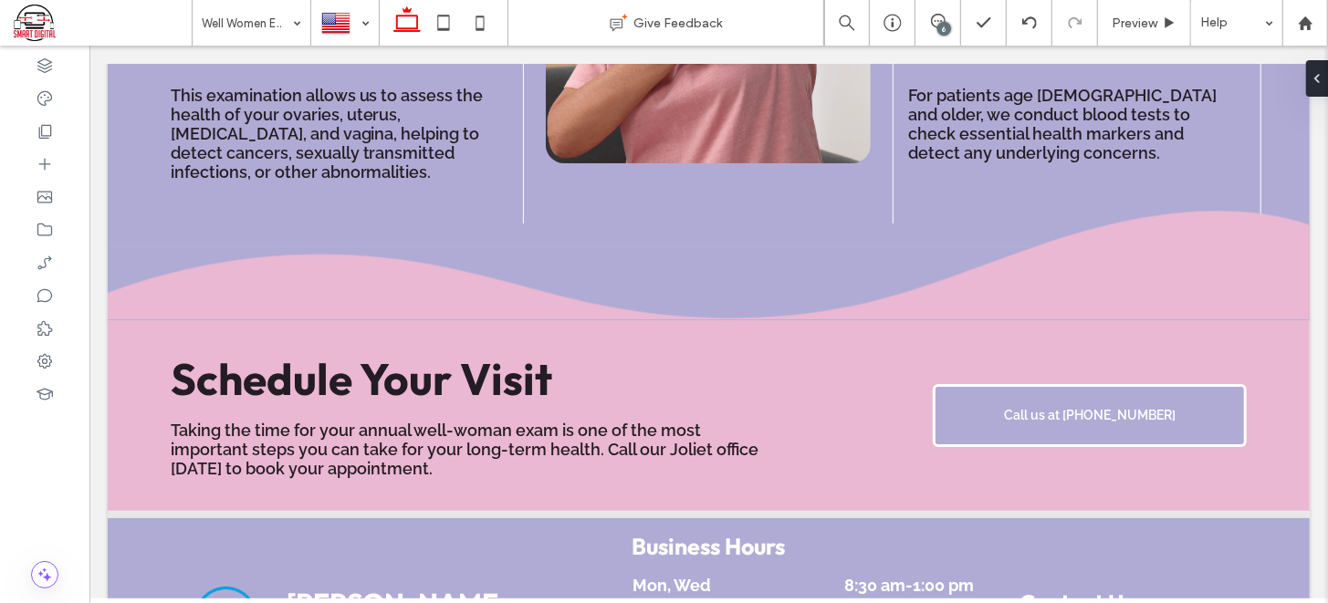
scroll to position [2236, 0]
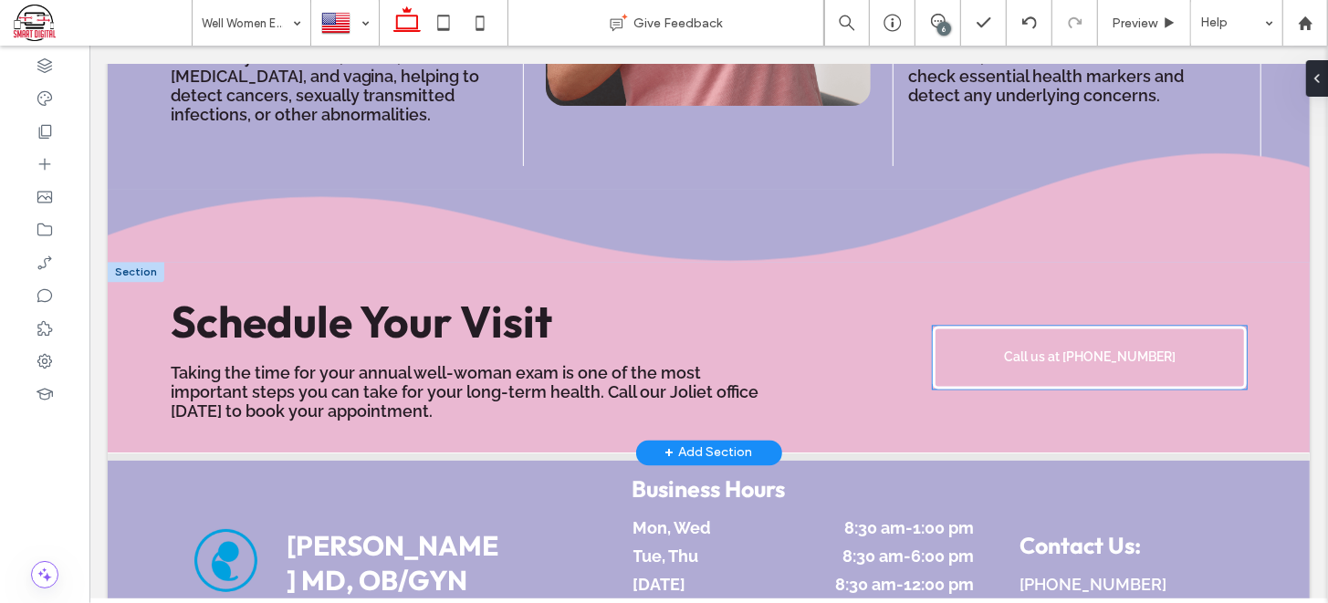
click at [1014, 333] on link "Call us at 815-729-0330" at bounding box center [1089, 357] width 314 height 63
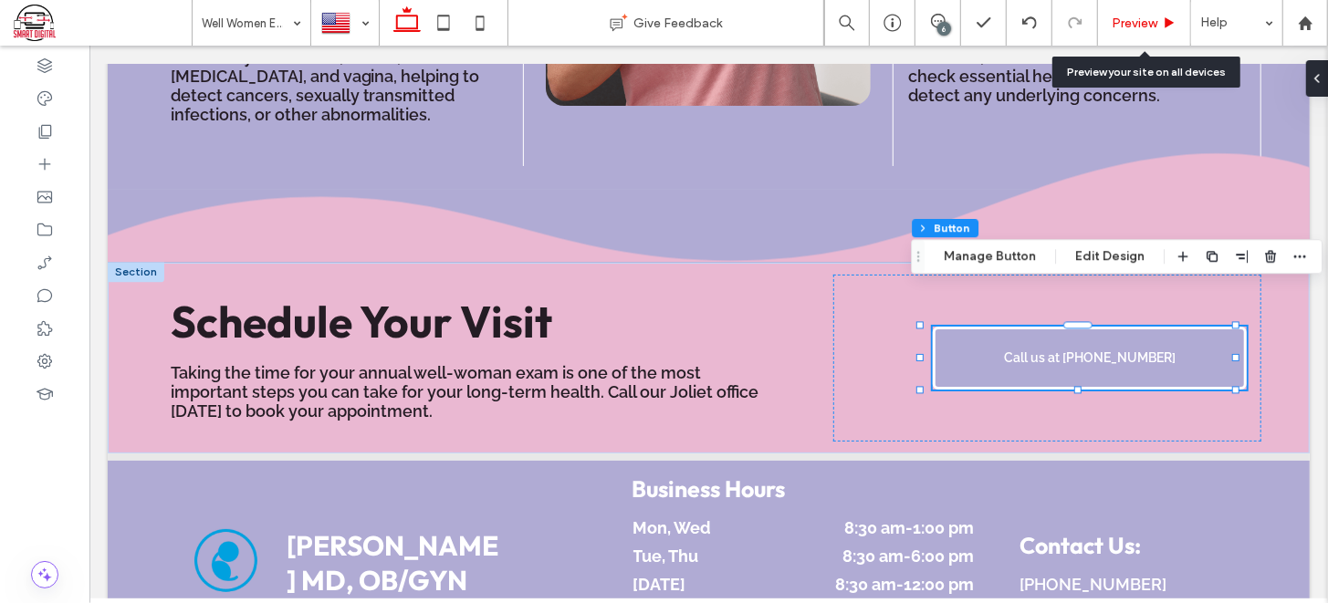
click at [1135, 20] on span "Preview" at bounding box center [1135, 24] width 46 height 16
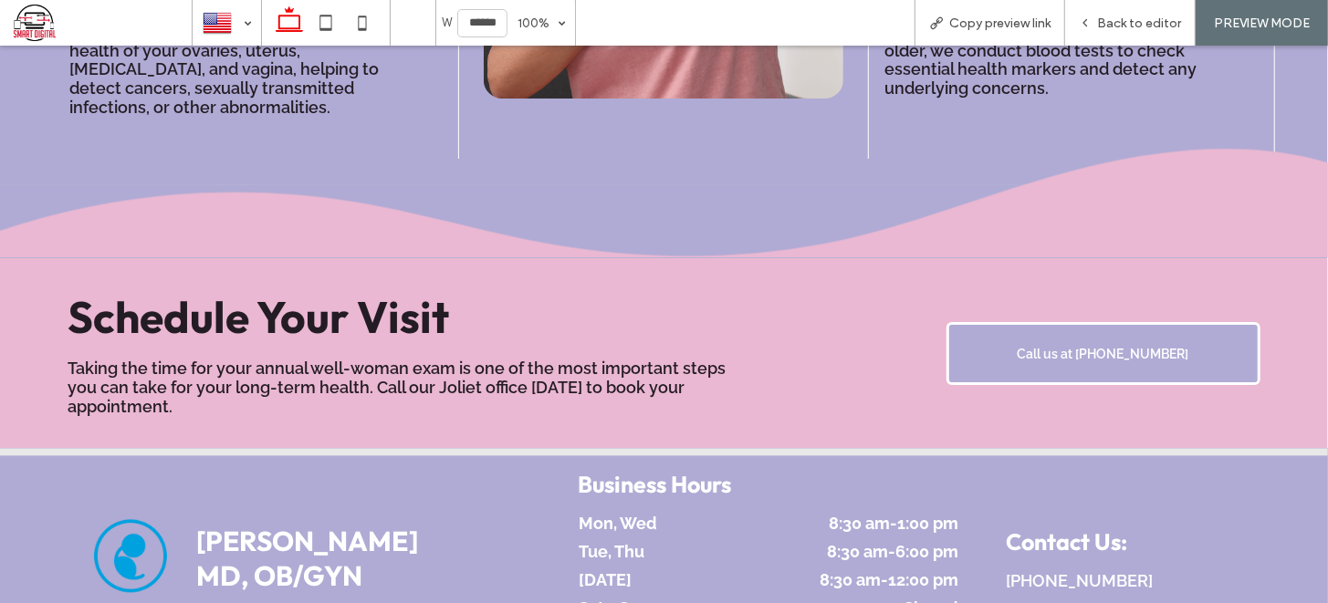
scroll to position [2174, 0]
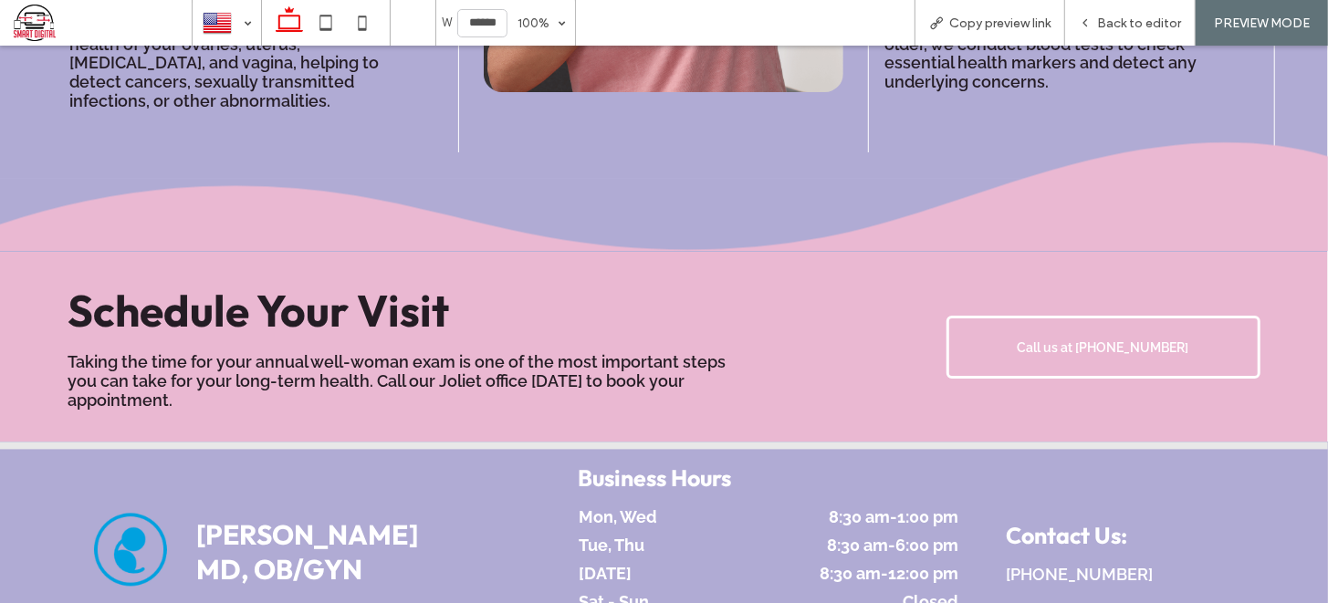
click at [1063, 315] on link "Call us at 815-729-0330" at bounding box center [1104, 346] width 314 height 63
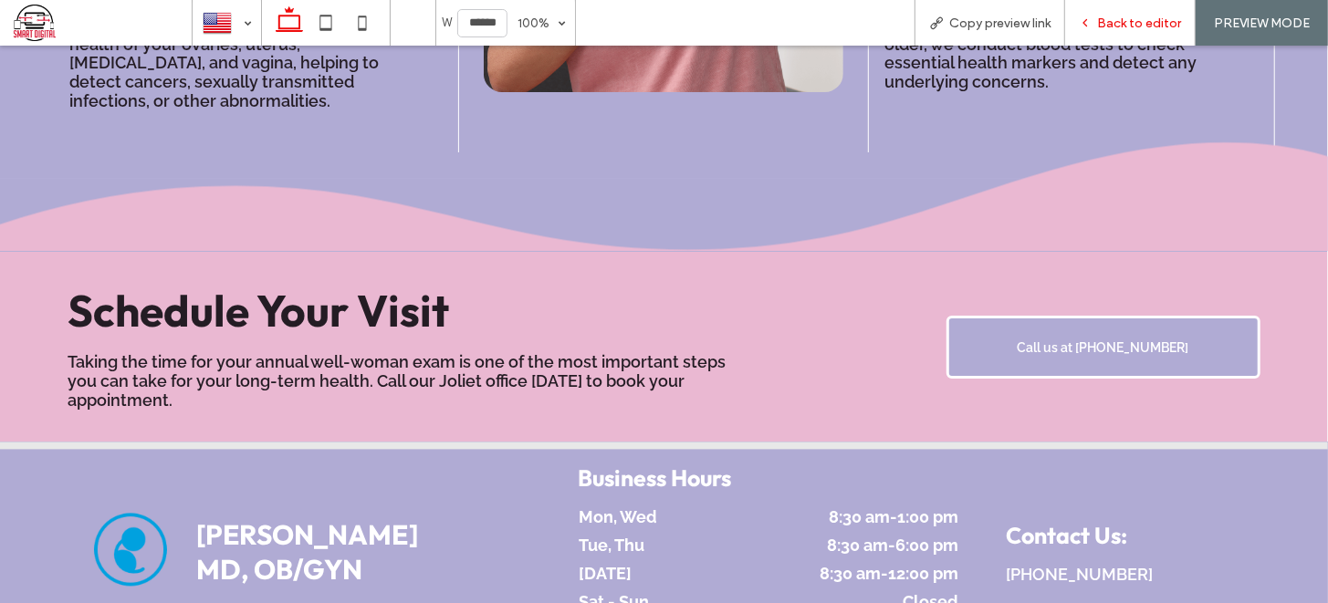
click at [1108, 18] on span "Back to editor" at bounding box center [1139, 24] width 84 height 16
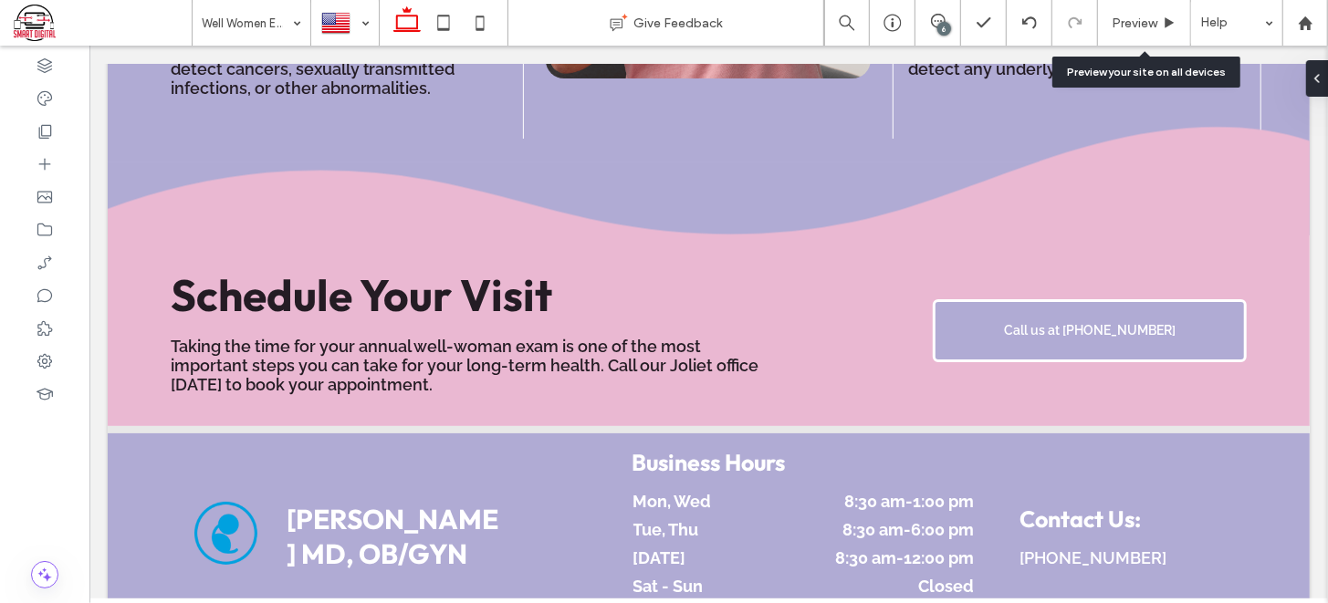
scroll to position [2262, 0]
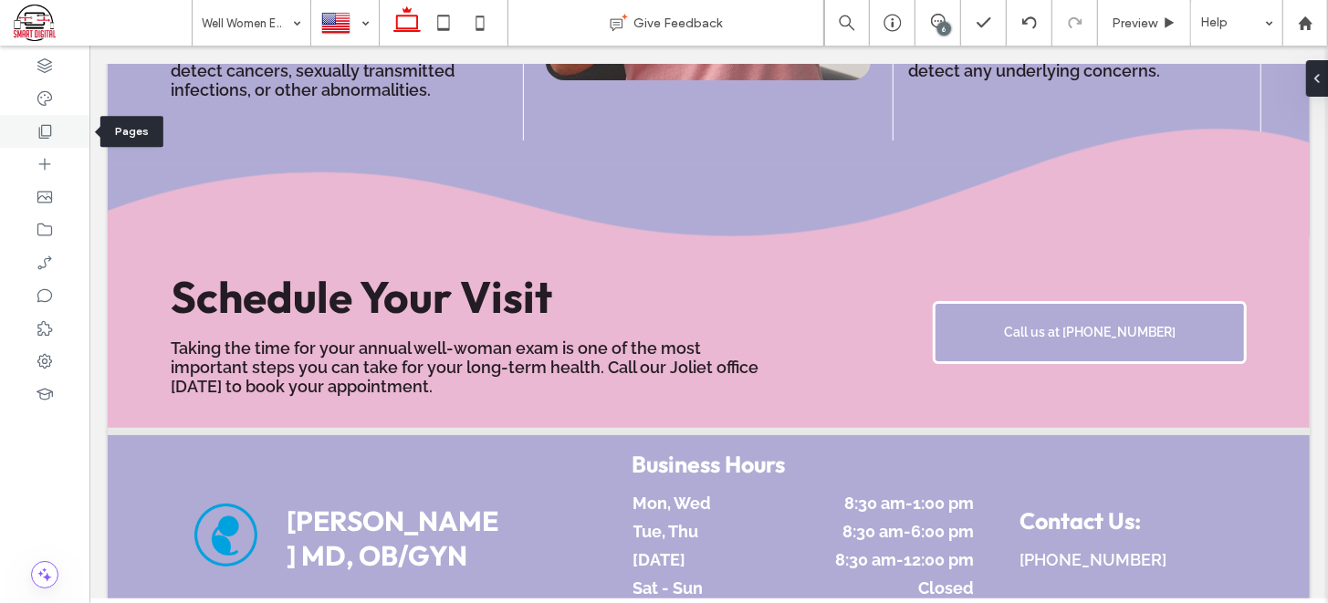
click at [45, 131] on icon at bounding box center [45, 131] width 18 height 18
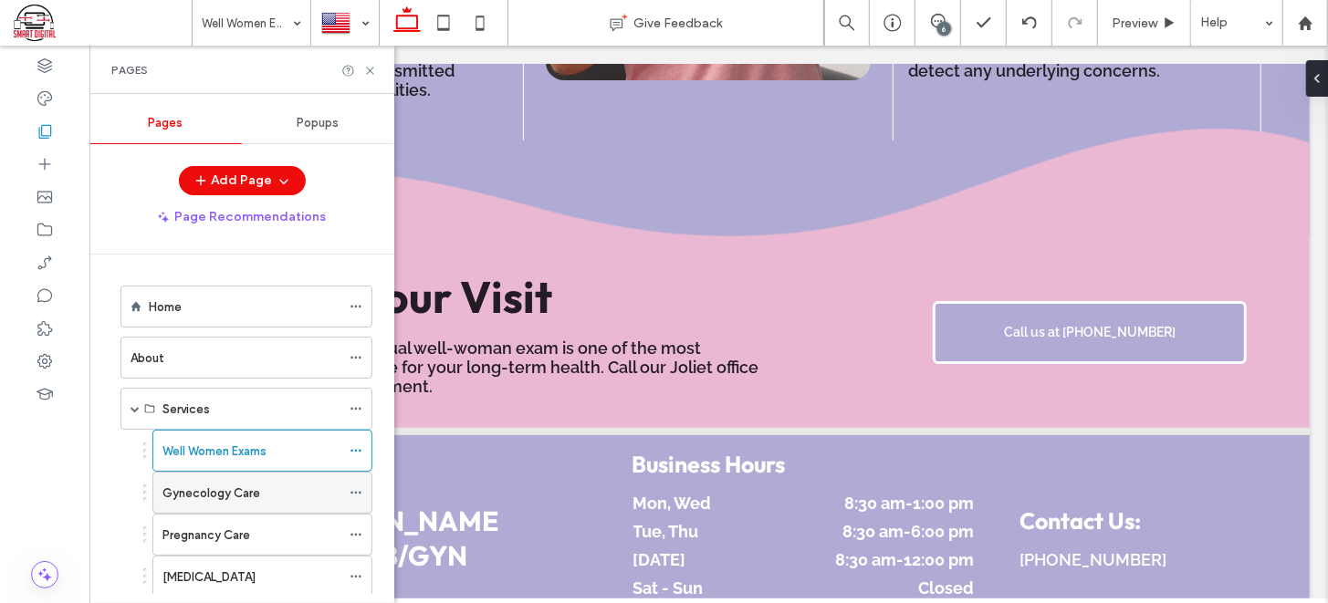
click at [190, 488] on label "Gynecology Care" at bounding box center [211, 493] width 98 height 32
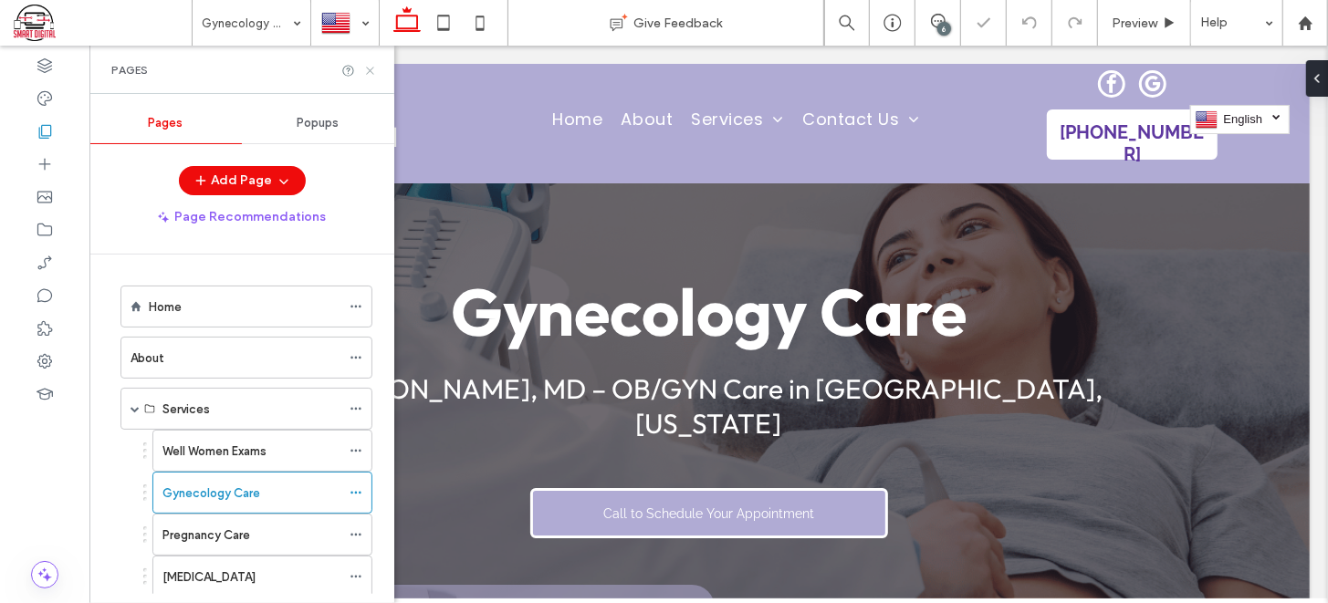
click at [369, 72] on icon at bounding box center [370, 71] width 14 height 14
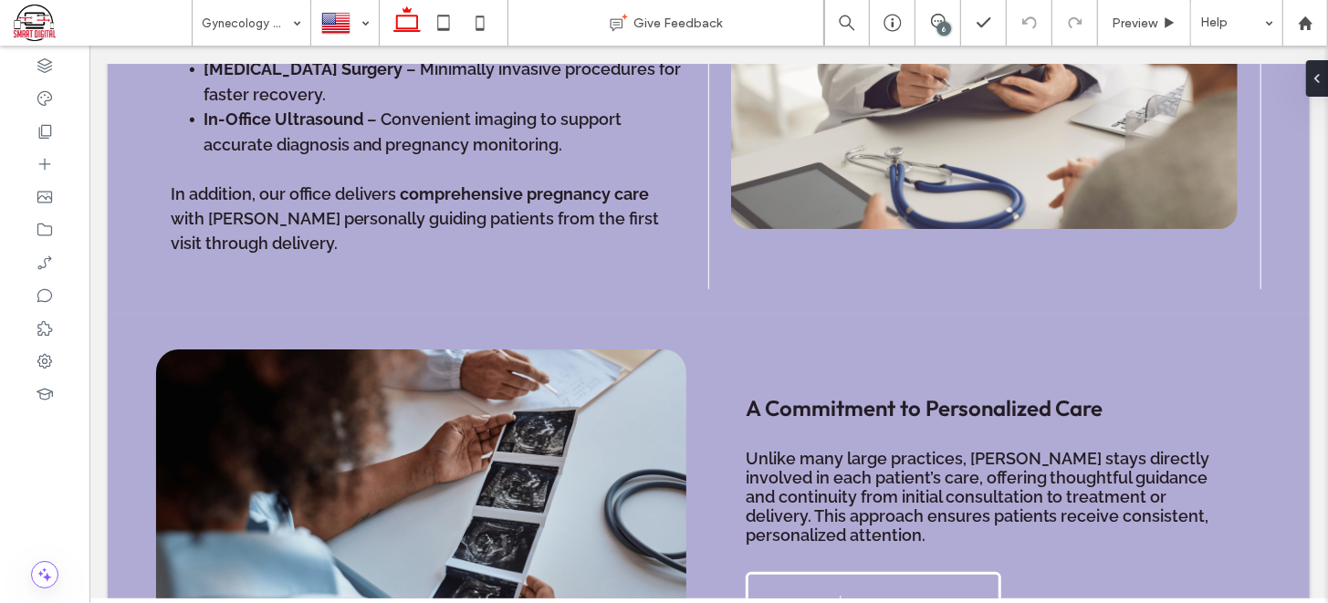
scroll to position [1532, 0]
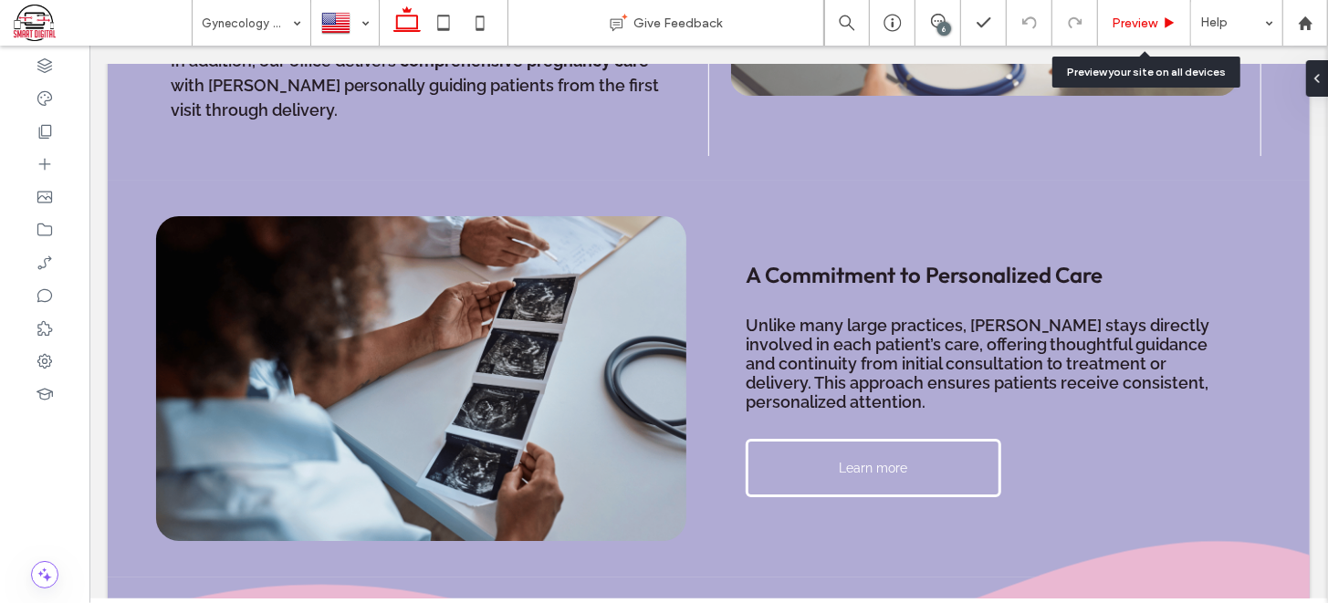
click at [1137, 26] on span "Preview" at bounding box center [1135, 24] width 46 height 16
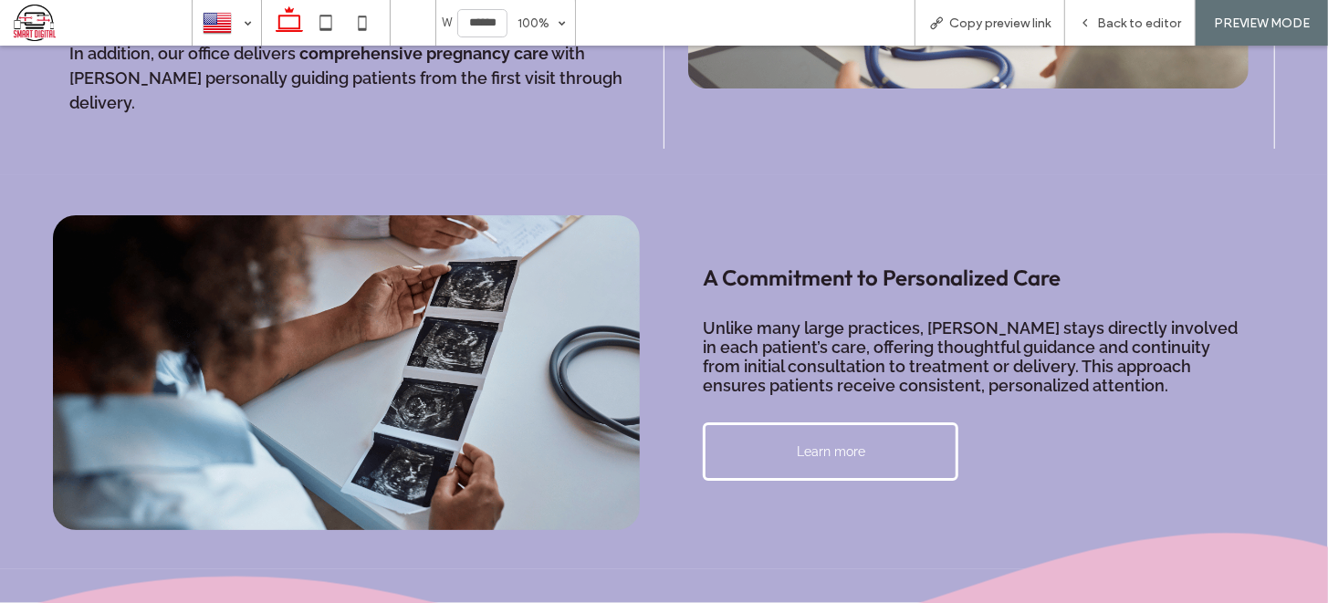
scroll to position [1544, 0]
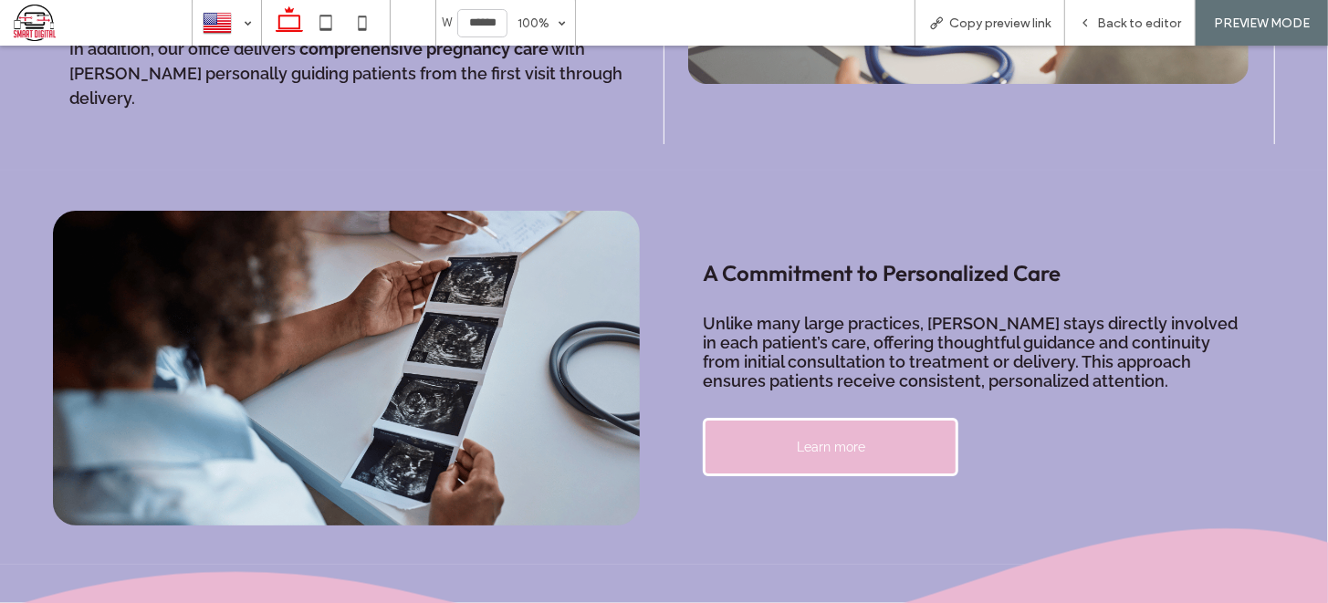
click at [828, 439] on span "Learn more" at bounding box center [831, 446] width 68 height 15
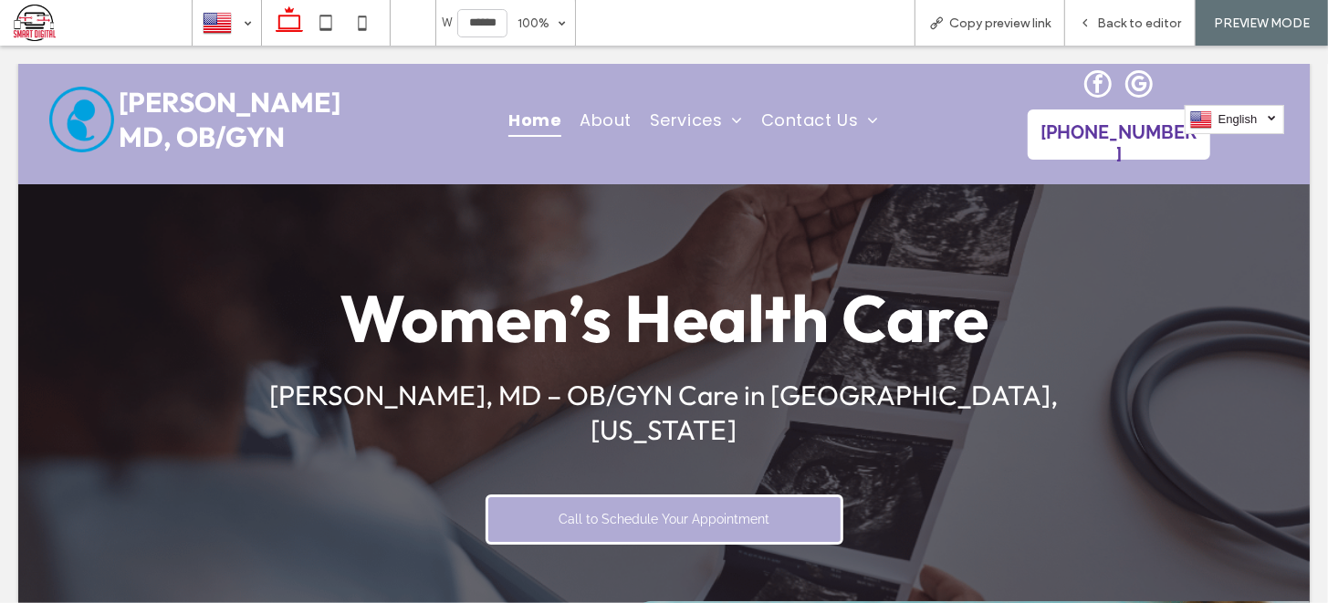
scroll to position [0, 0]
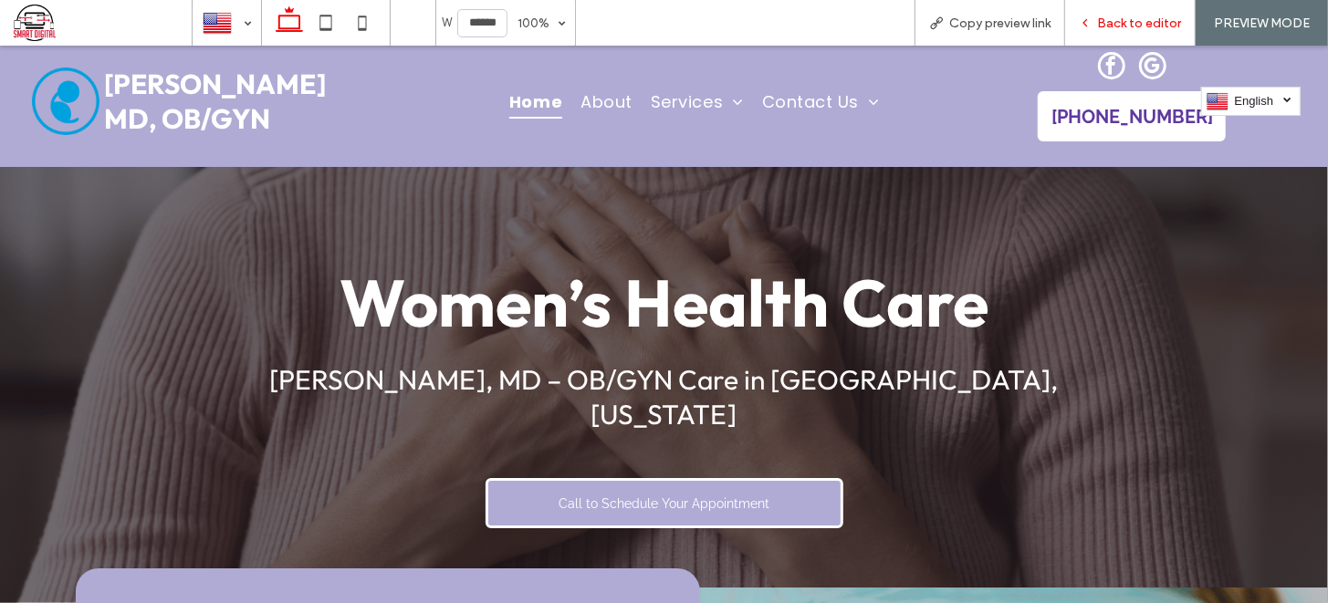
click at [1104, 29] on span "Back to editor" at bounding box center [1139, 24] width 84 height 16
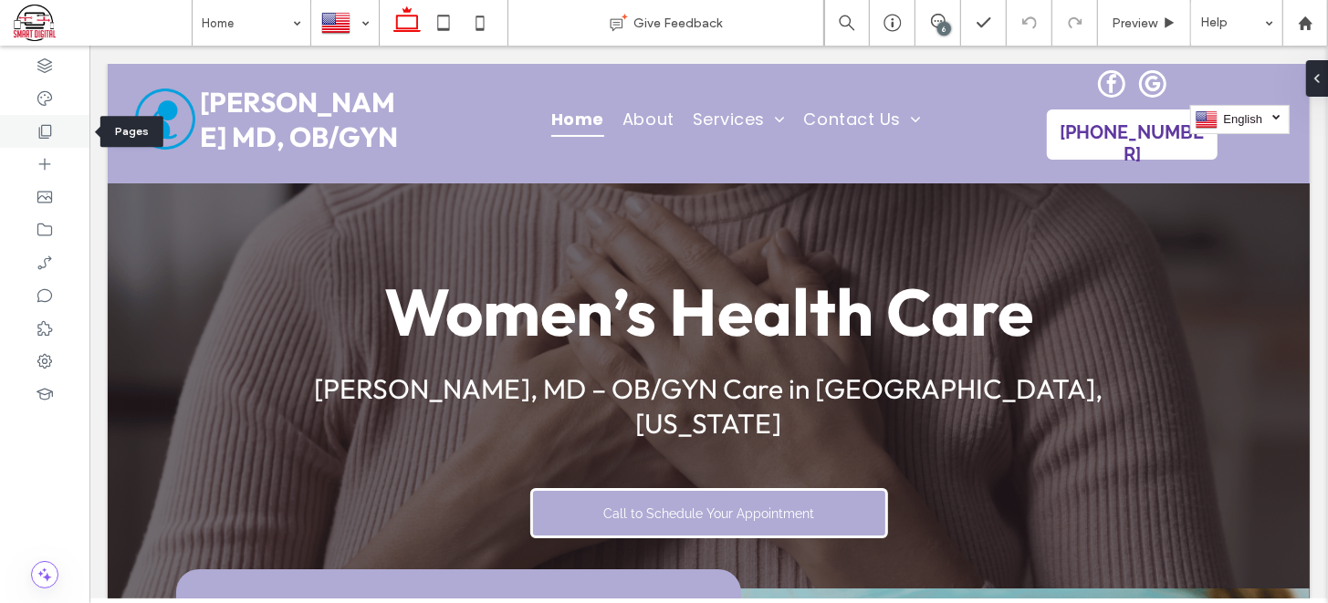
click at [37, 122] on icon at bounding box center [45, 131] width 18 height 18
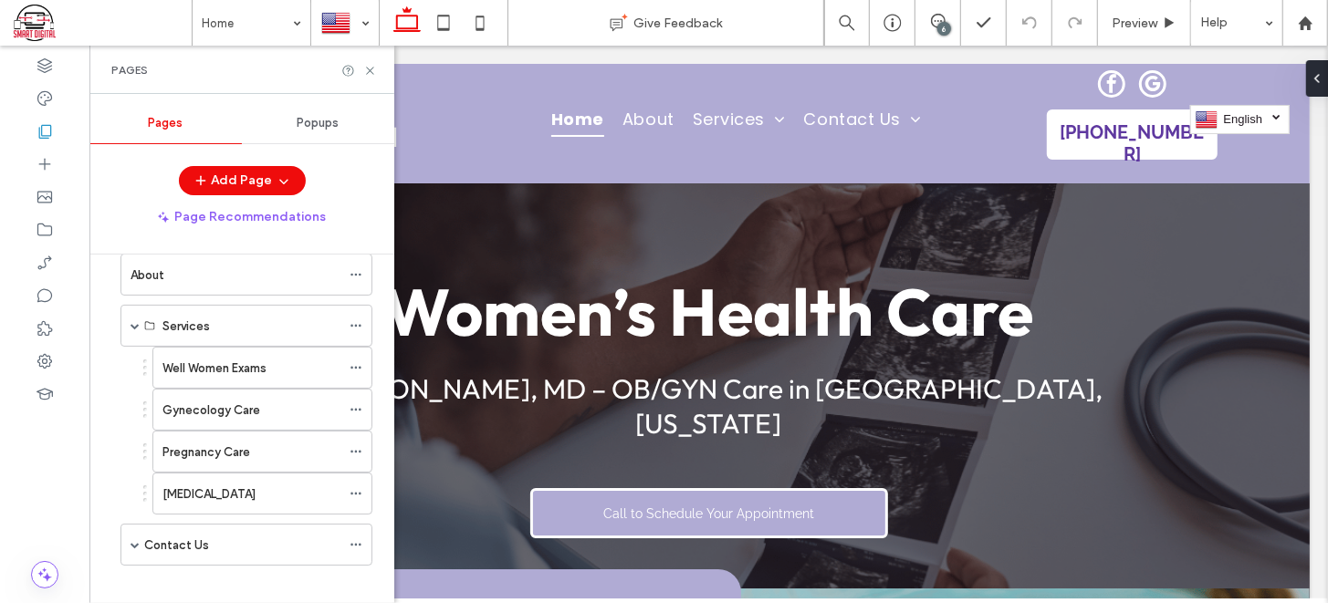
scroll to position [95, 0]
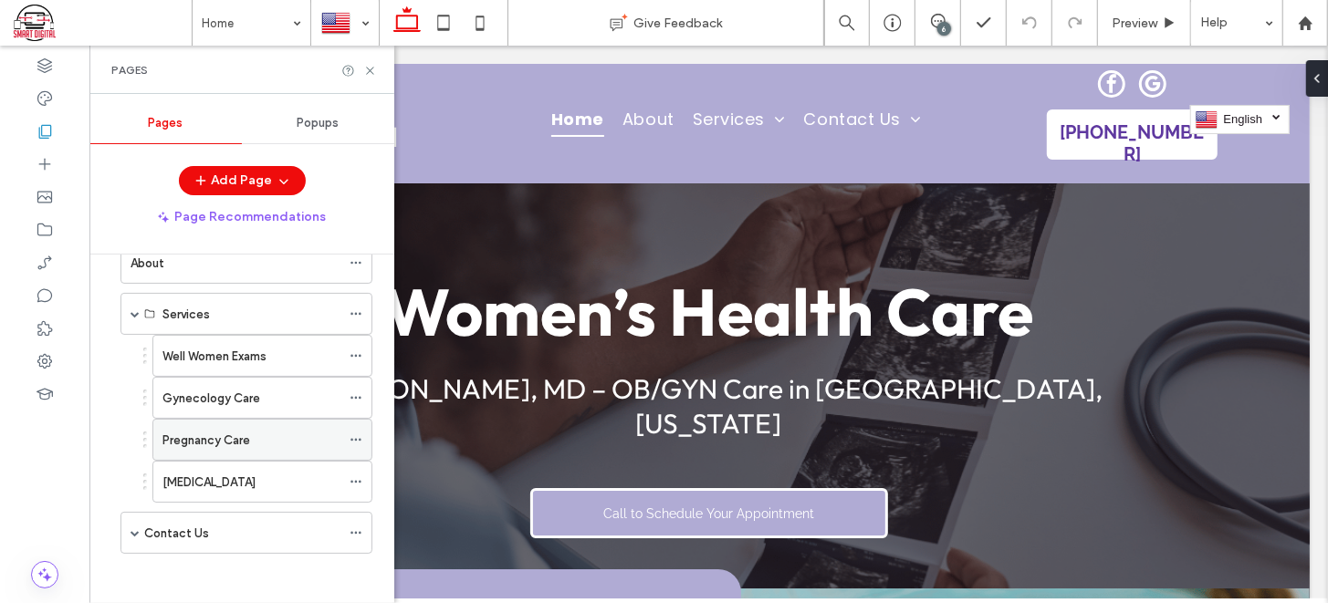
click at [200, 440] on label "Pregnancy Care" at bounding box center [206, 440] width 88 height 32
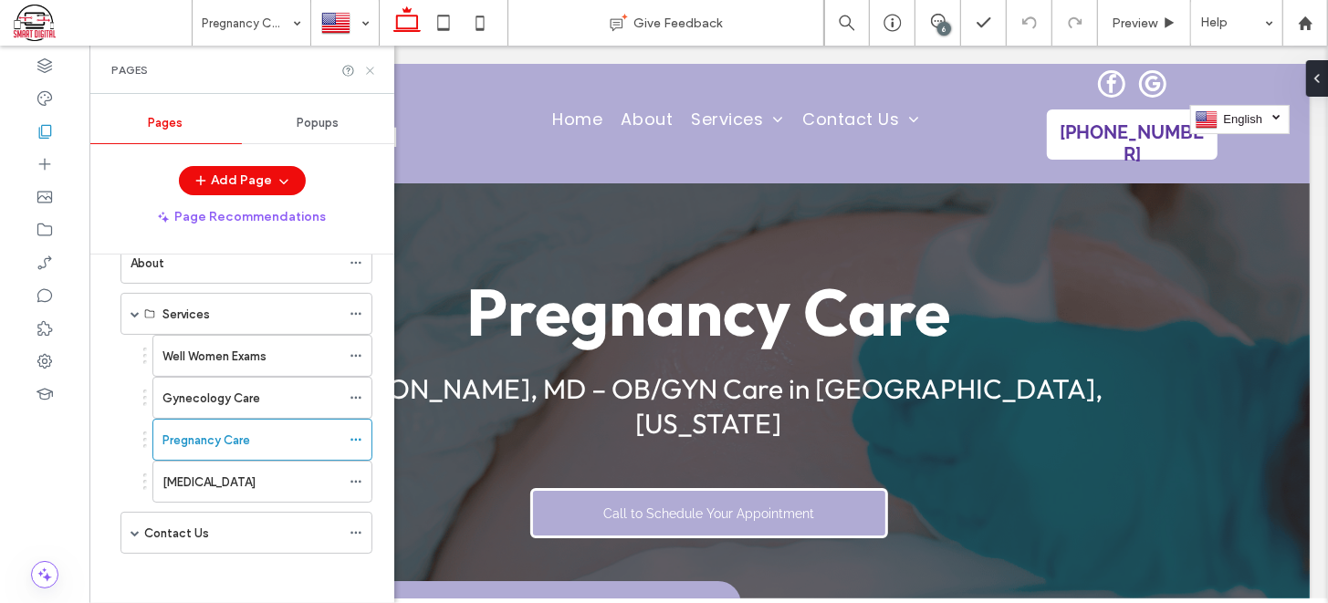
click at [369, 72] on icon at bounding box center [370, 71] width 14 height 14
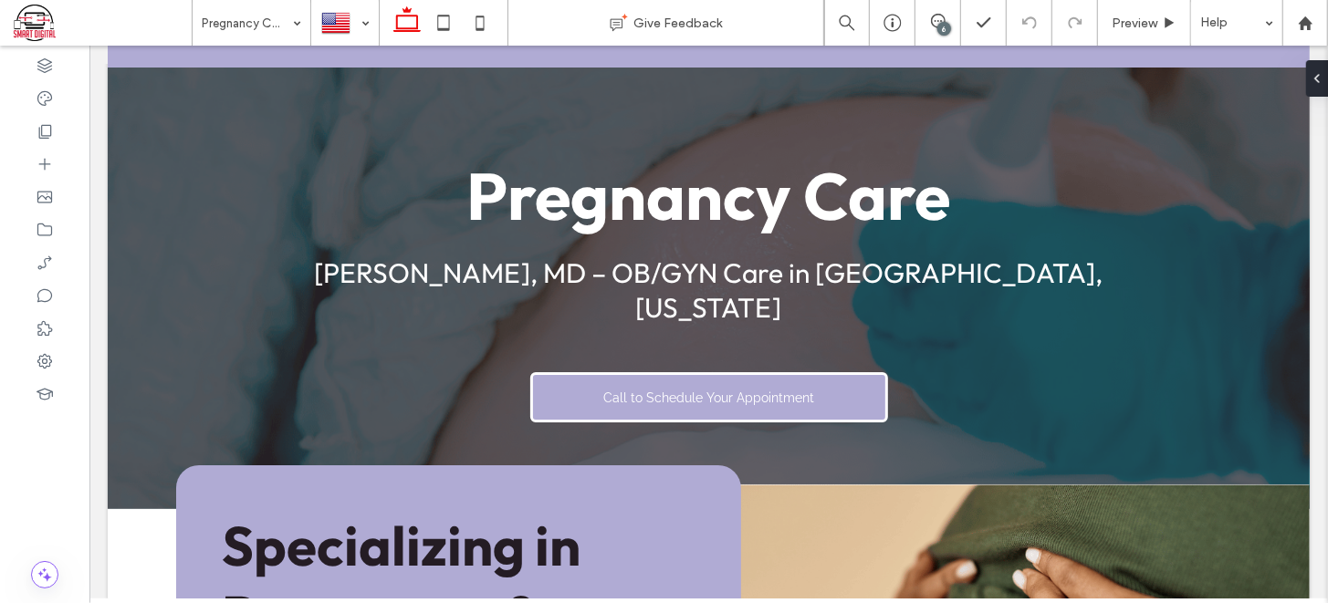
scroll to position [122, 0]
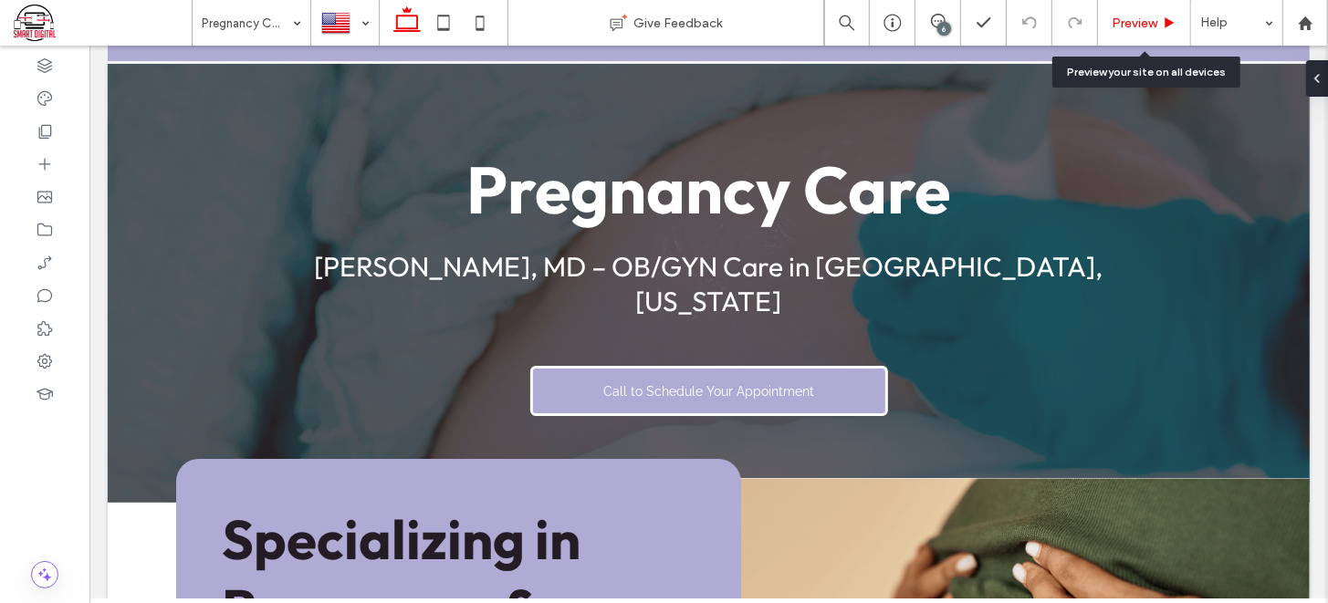
click at [1114, 28] on span "Preview" at bounding box center [1135, 24] width 46 height 16
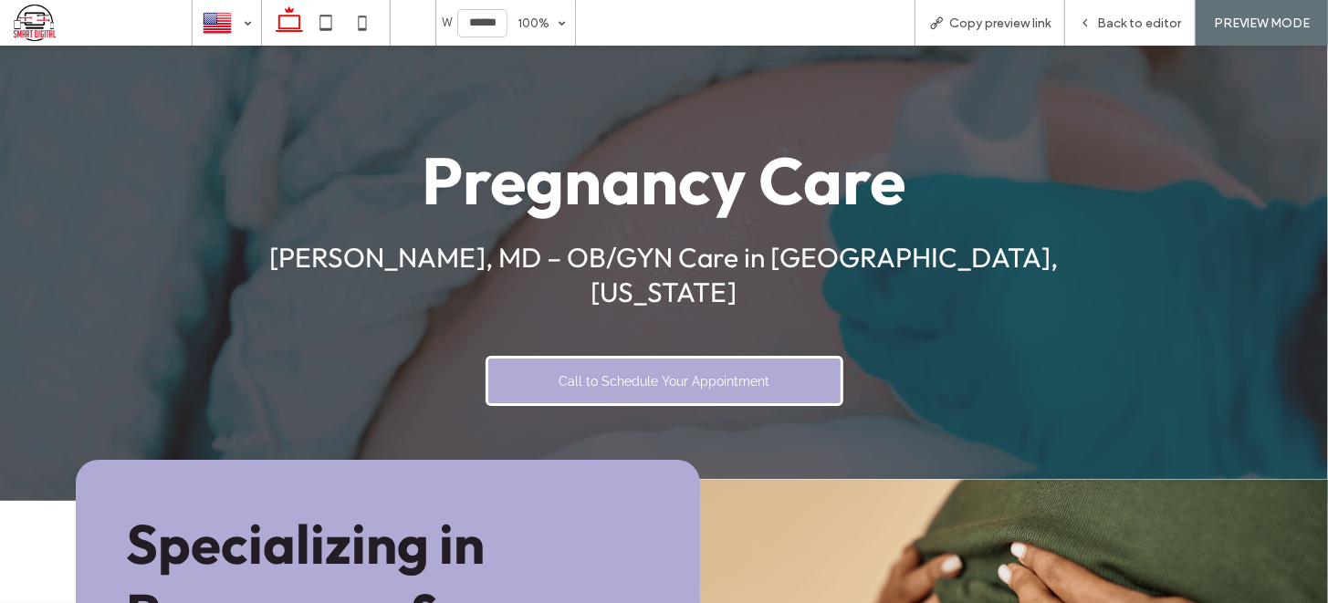
click at [1107, 23] on span "Back to editor" at bounding box center [1139, 24] width 84 height 16
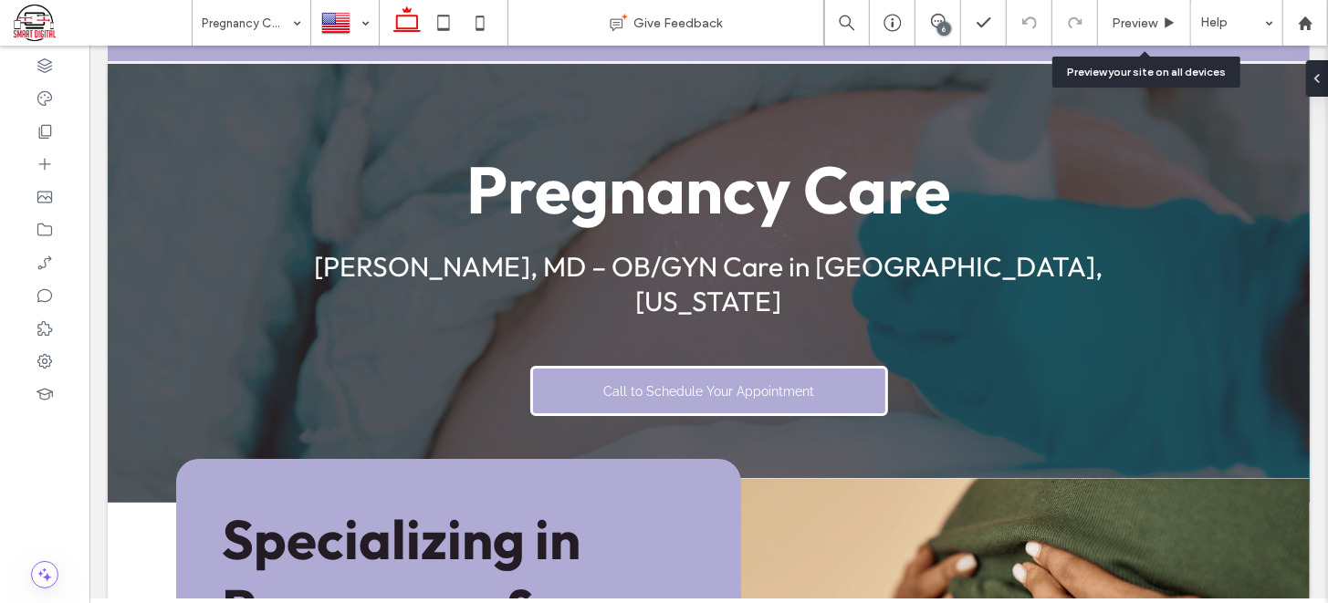
scroll to position [122, 0]
click at [936, 17] on icon at bounding box center [938, 21] width 15 height 15
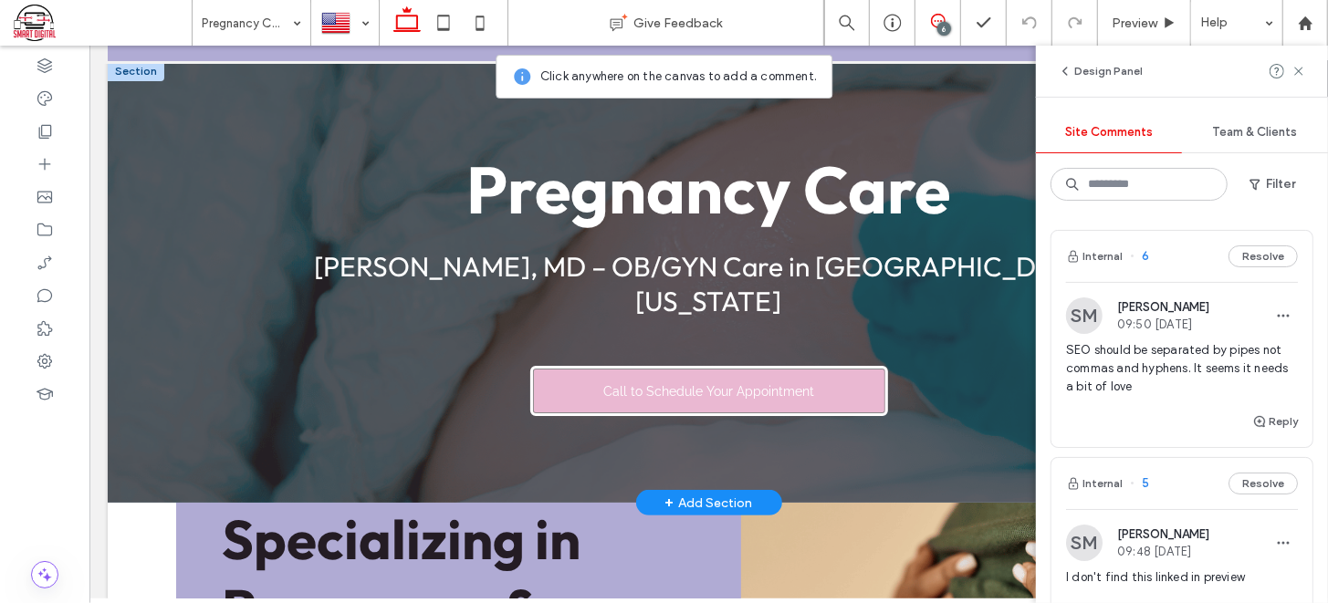
click at [830, 365] on link "Call to Schedule Your Appointment" at bounding box center [708, 390] width 358 height 50
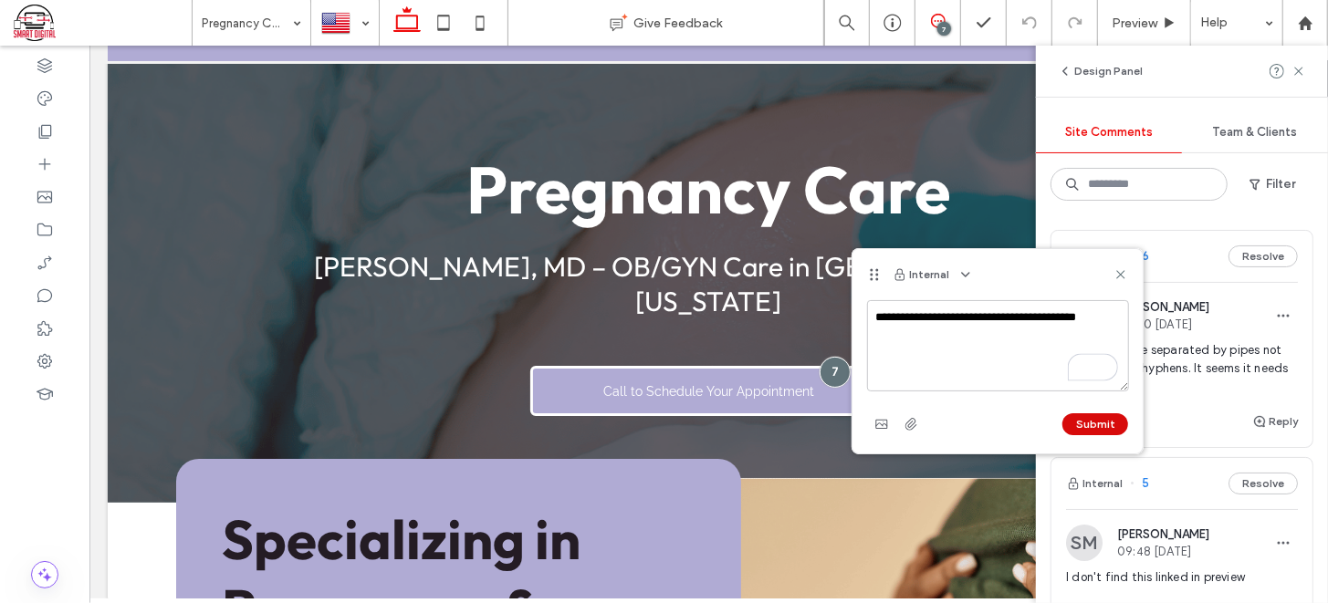
type textarea "**********"
click at [1076, 420] on button "Submit" at bounding box center [1095, 424] width 66 height 22
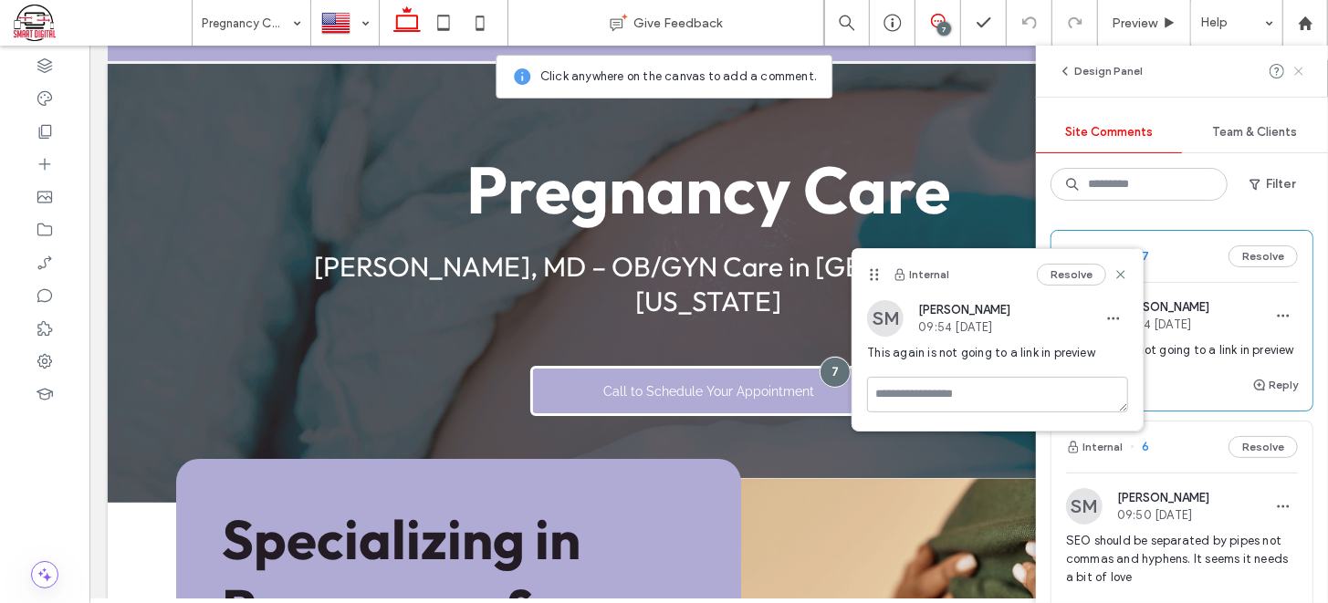
click at [1300, 70] on use at bounding box center [1298, 71] width 8 height 8
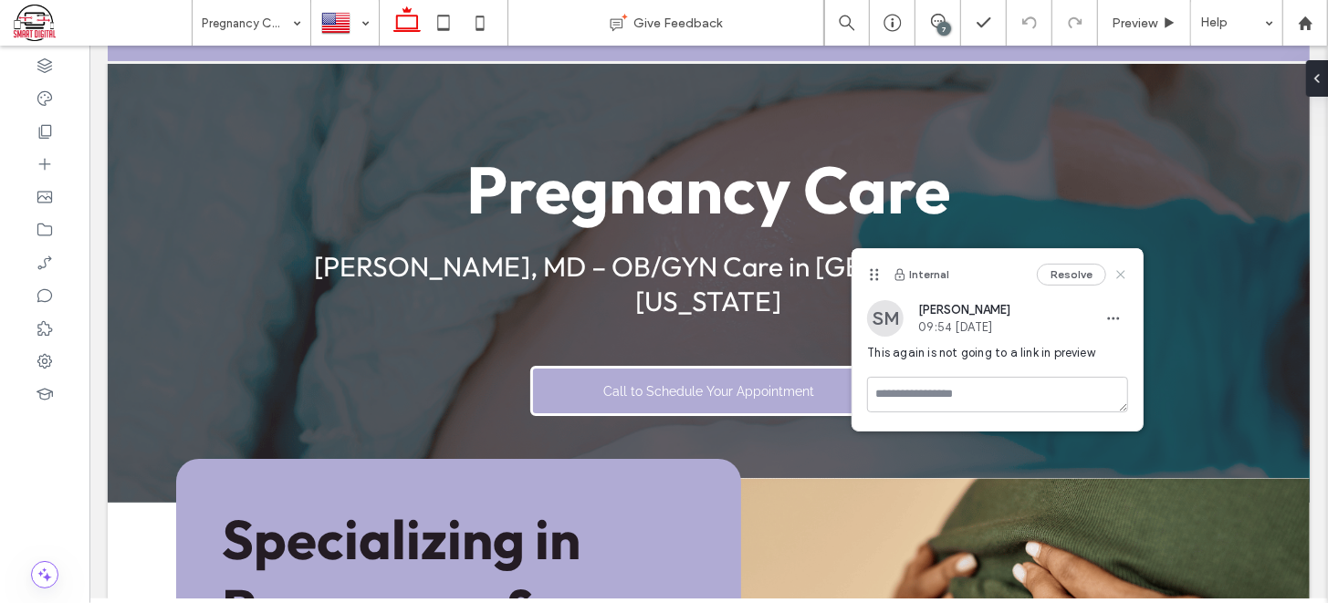
click at [1126, 274] on icon at bounding box center [1121, 274] width 15 height 15
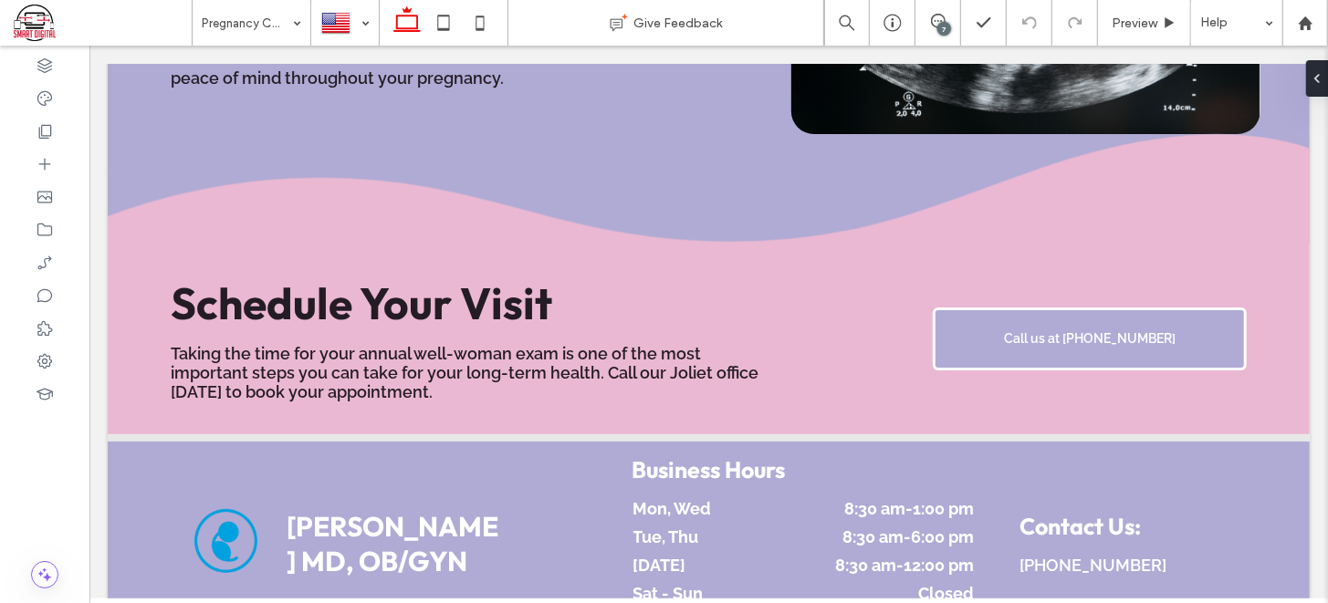
scroll to position [1947, 0]
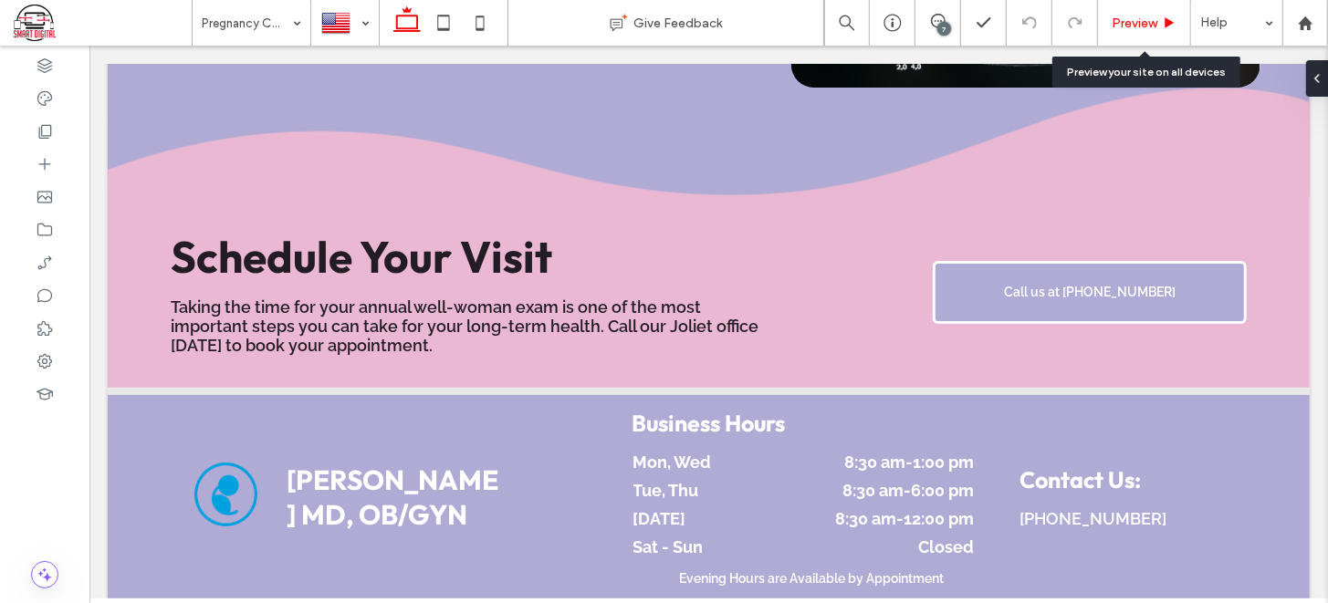
click at [1126, 19] on span "Preview" at bounding box center [1135, 24] width 46 height 16
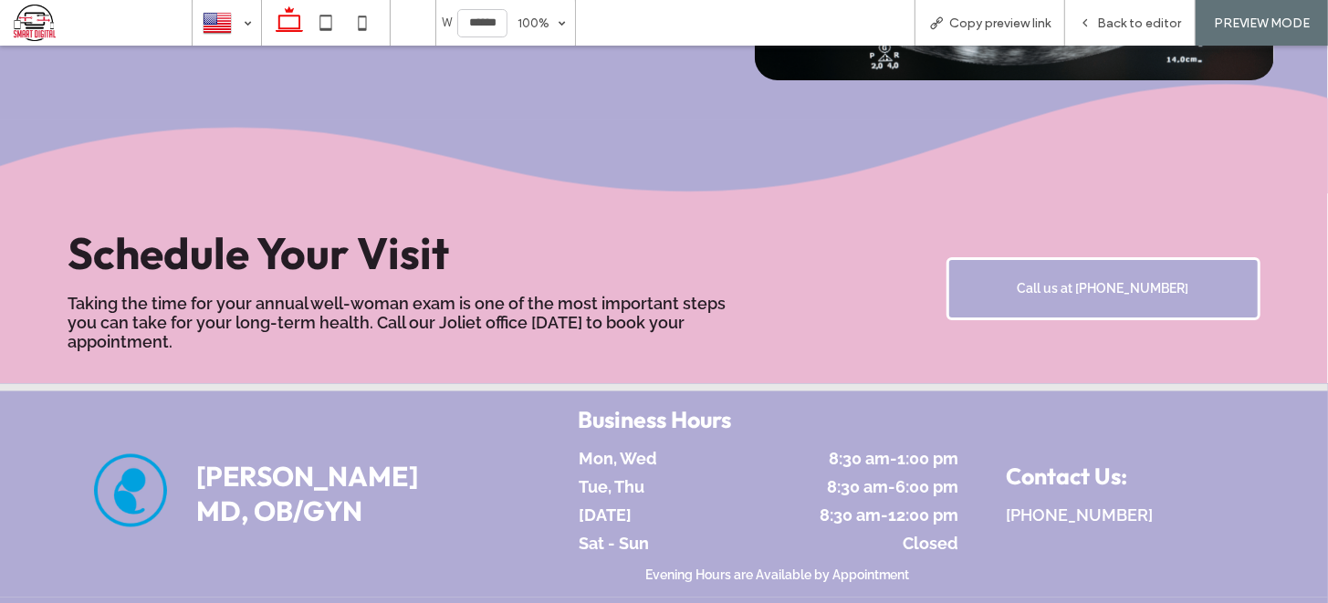
scroll to position [1948, 0]
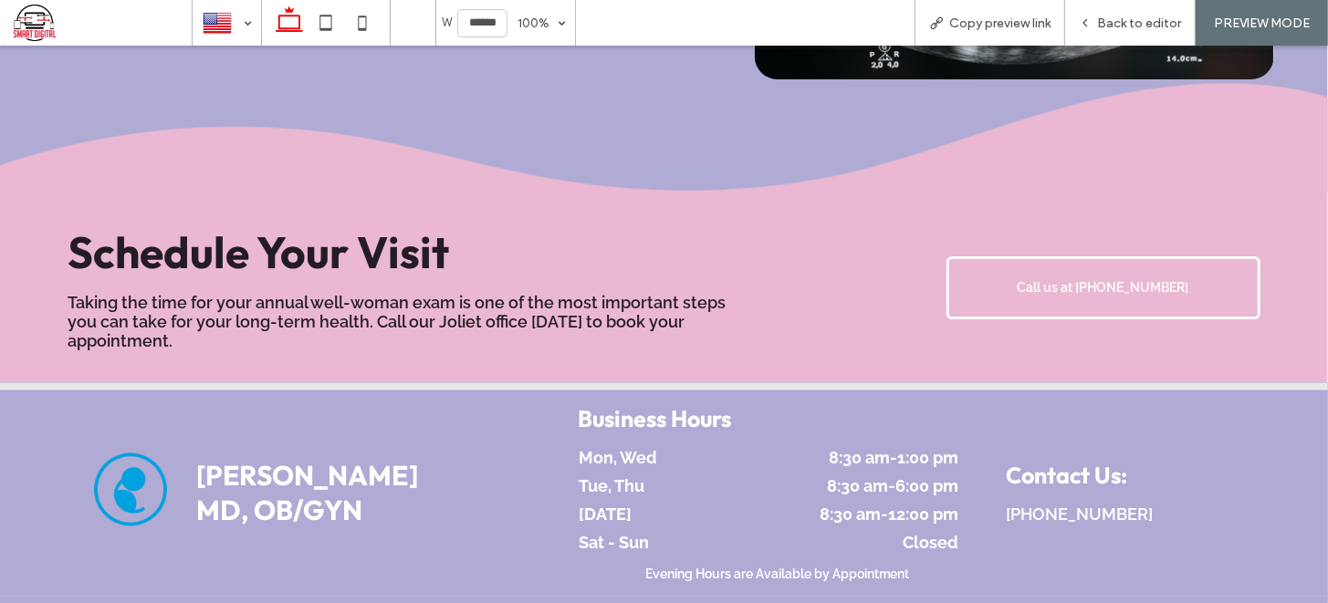
click at [1083, 279] on span "Call us at 815-729-0330" at bounding box center [1104, 286] width 172 height 15
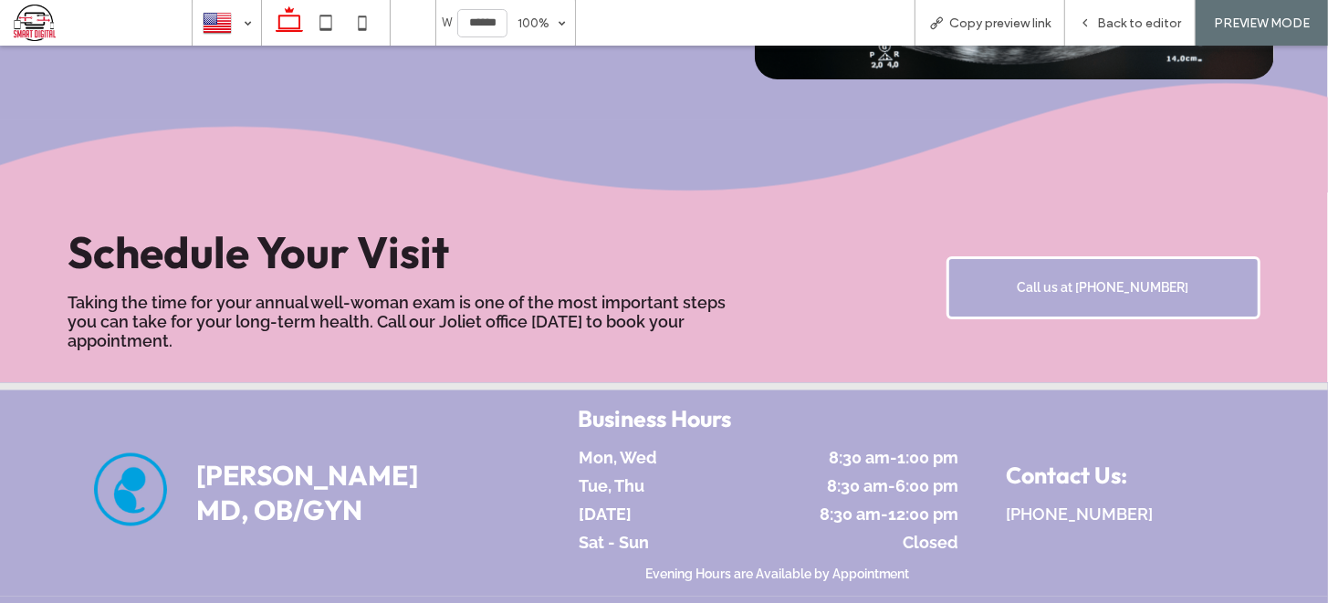
click at [976, 113] on icon at bounding box center [664, 137] width 1329 height 109
click at [1088, 20] on icon at bounding box center [1085, 22] width 13 height 13
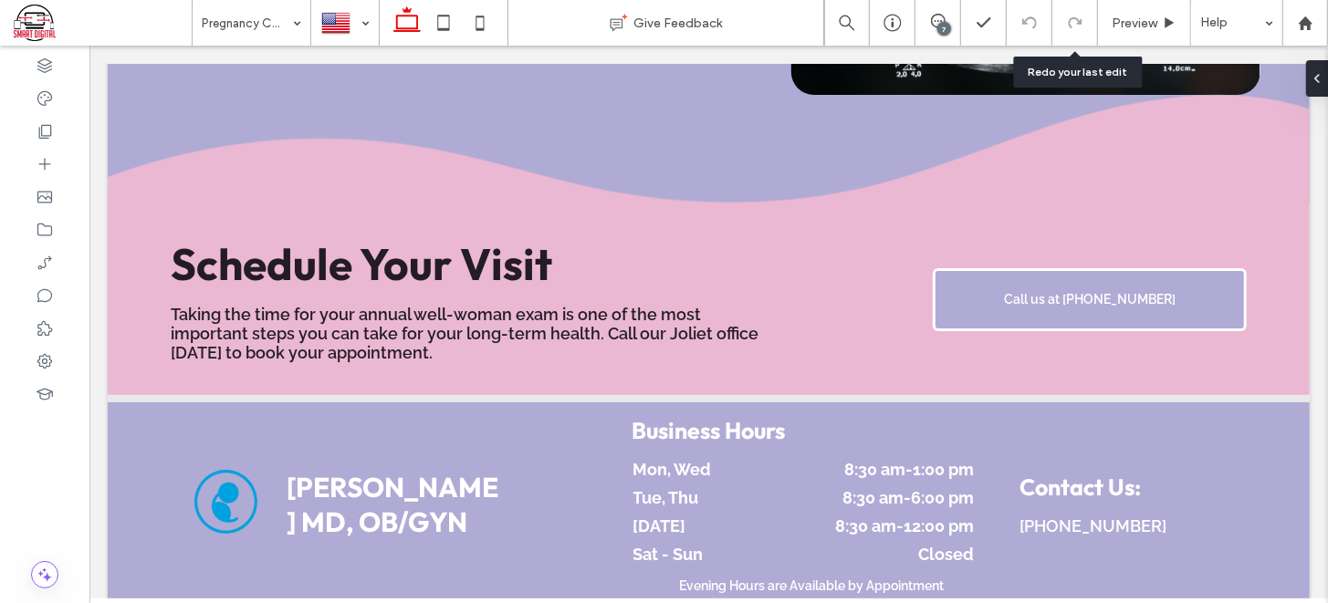
scroll to position [1939, 0]
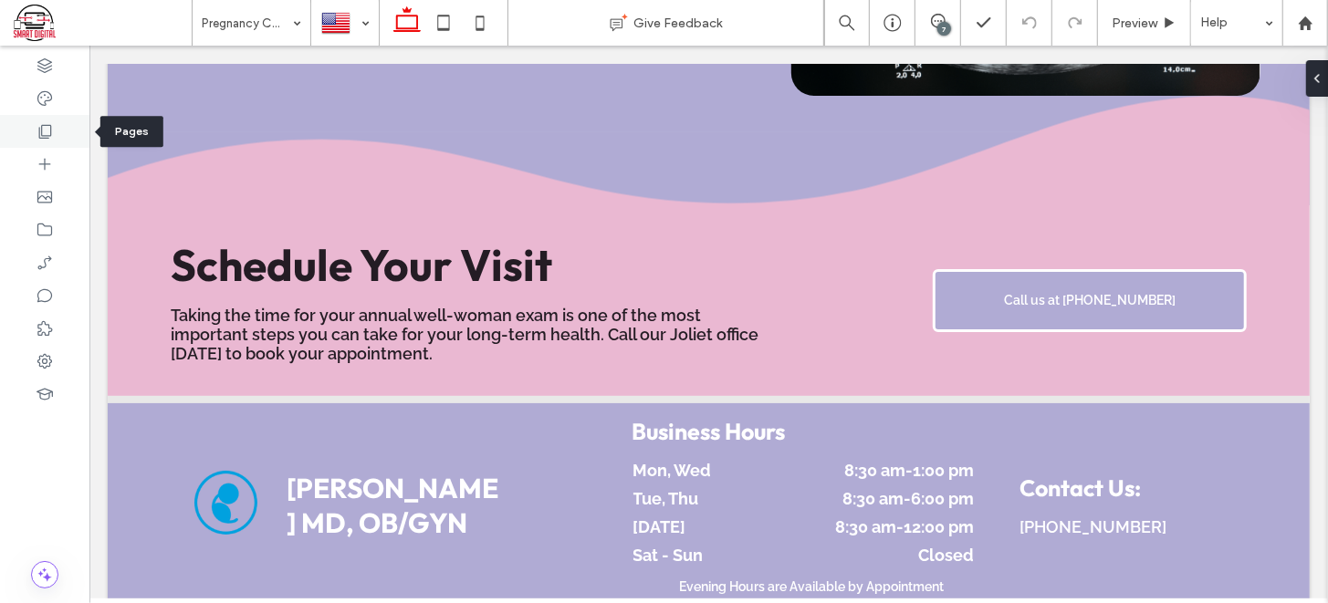
click at [37, 140] on icon at bounding box center [45, 131] width 18 height 18
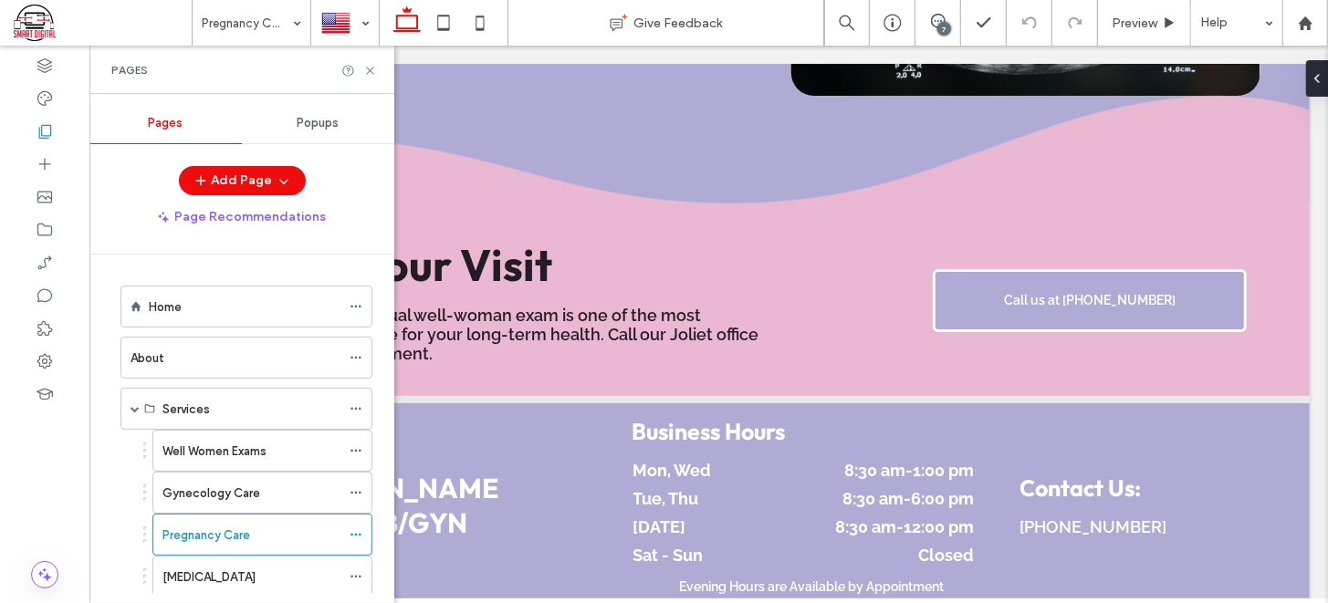
scroll to position [95, 0]
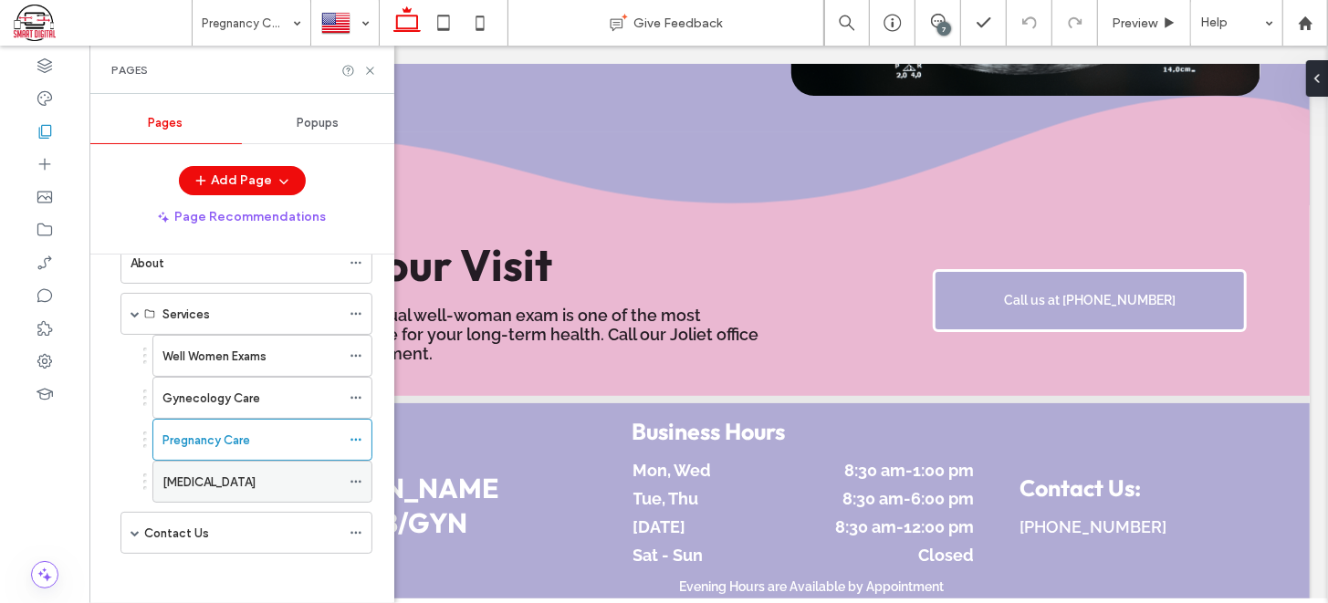
click at [181, 478] on label "STD Testing" at bounding box center [208, 482] width 93 height 32
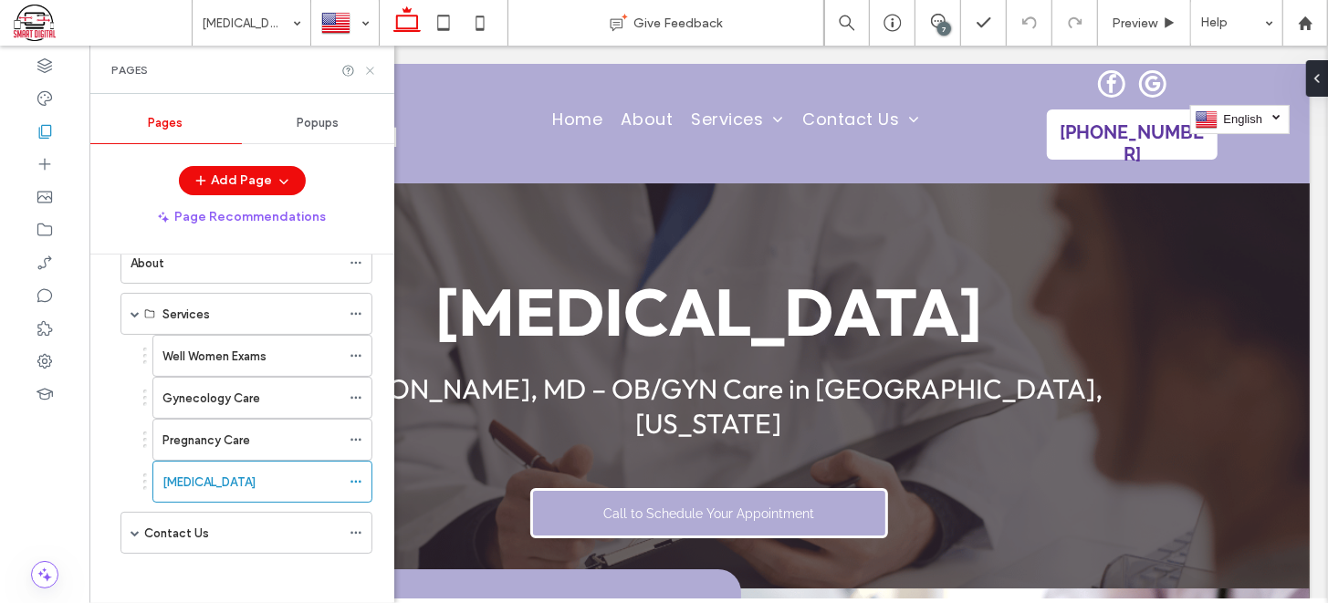
click at [370, 68] on icon at bounding box center [370, 71] width 14 height 14
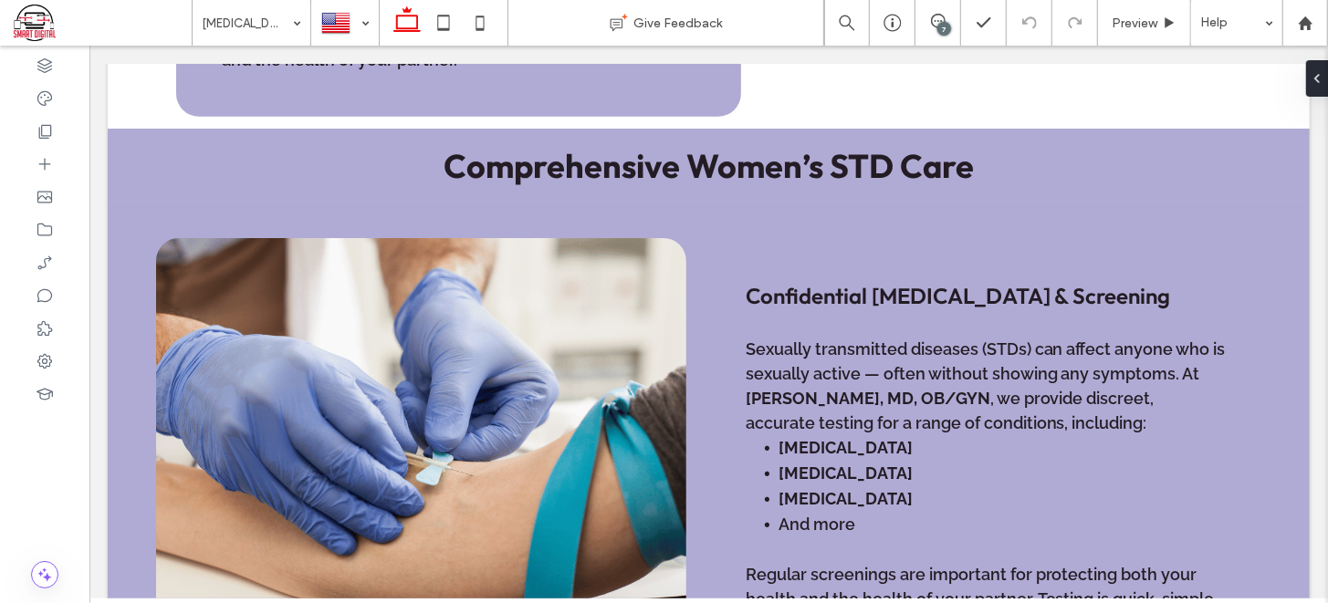
scroll to position [981, 0]
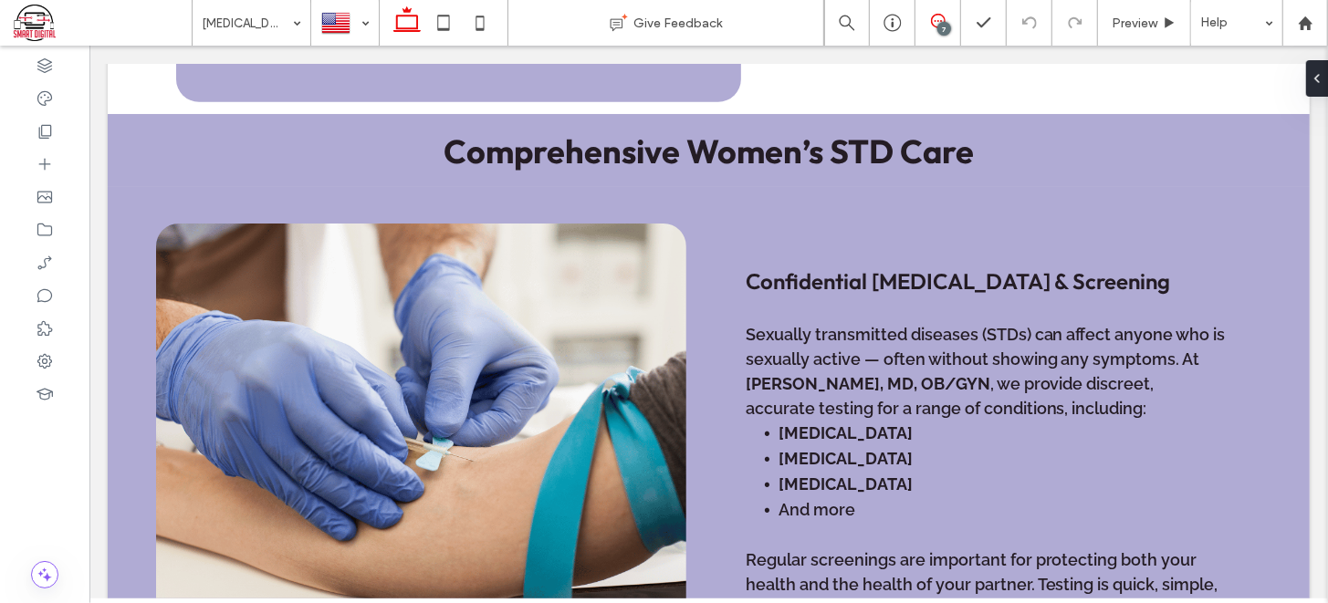
click at [940, 20] on icon at bounding box center [938, 21] width 15 height 15
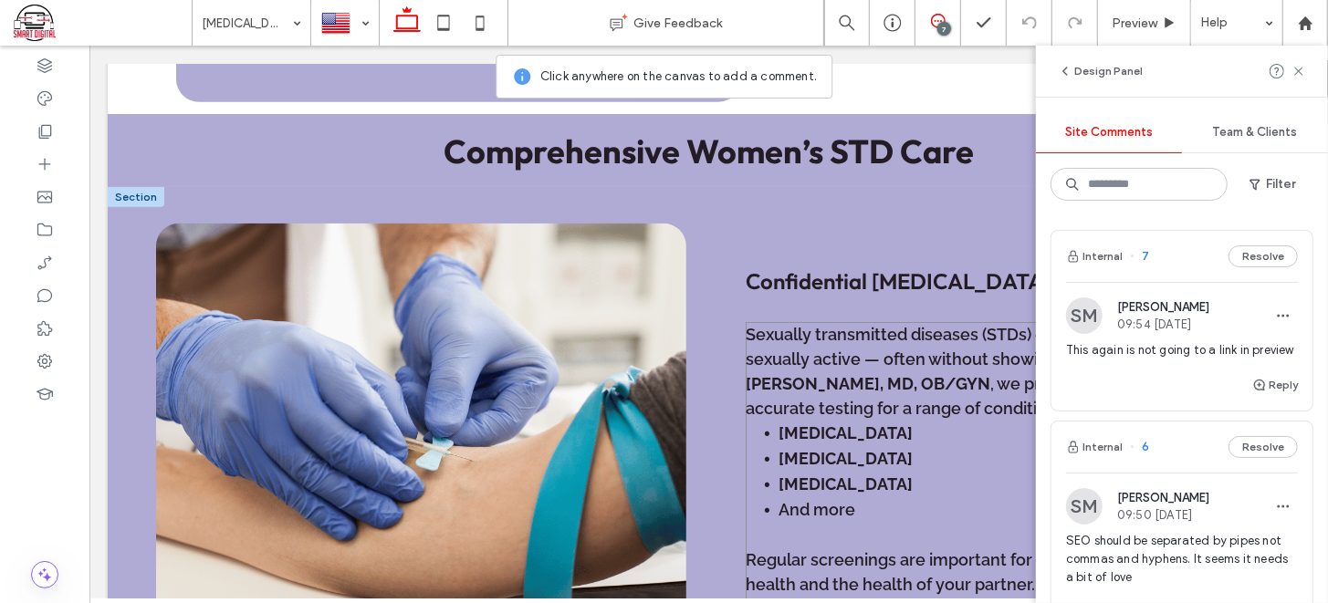
click at [912, 420] on li "Chlamydia" at bounding box center [1002, 433] width 449 height 26
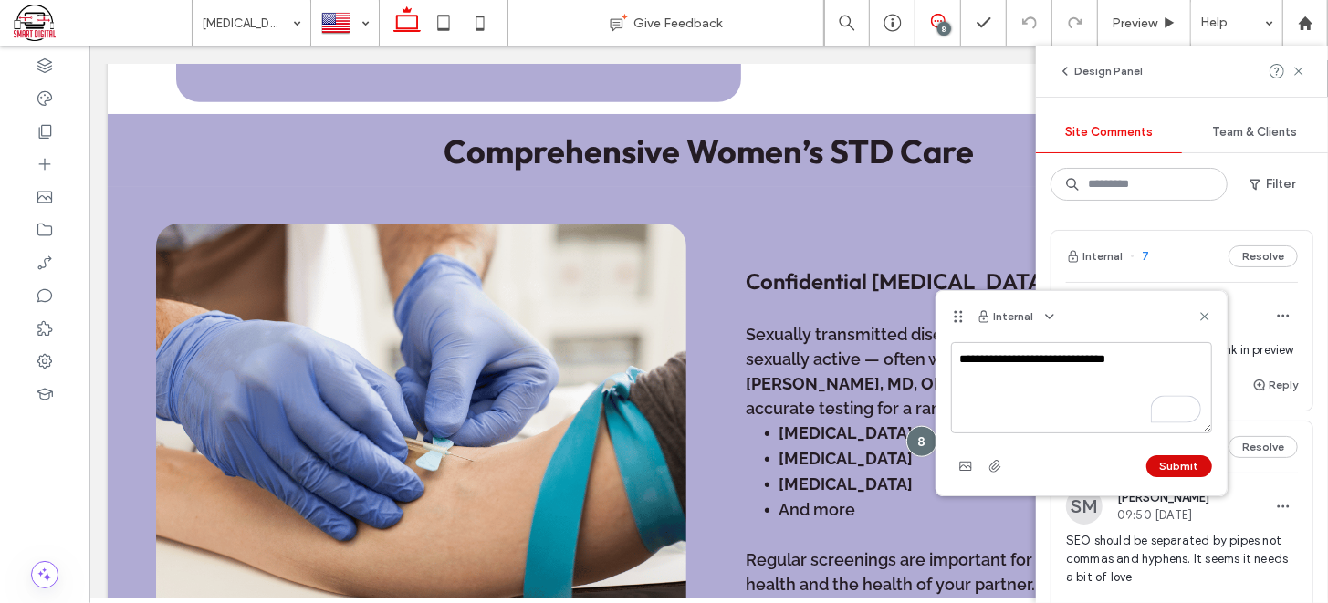
type textarea "**********"
click at [1180, 471] on button "Submit" at bounding box center [1179, 466] width 66 height 22
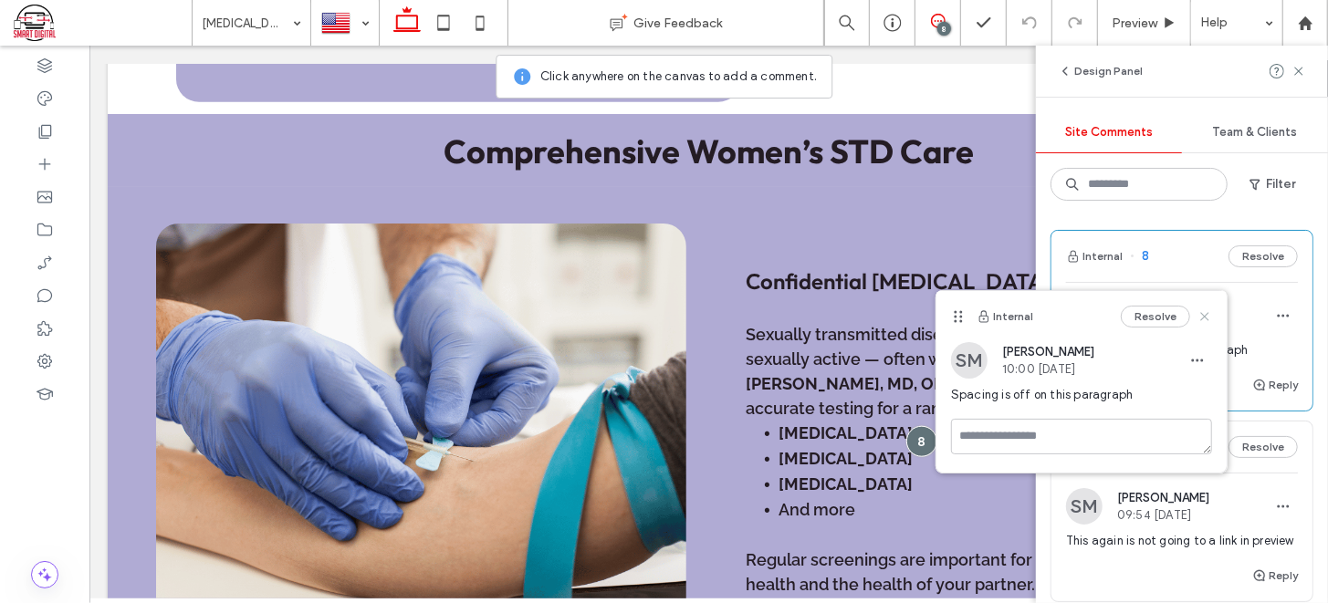
click at [1200, 317] on icon at bounding box center [1205, 316] width 15 height 15
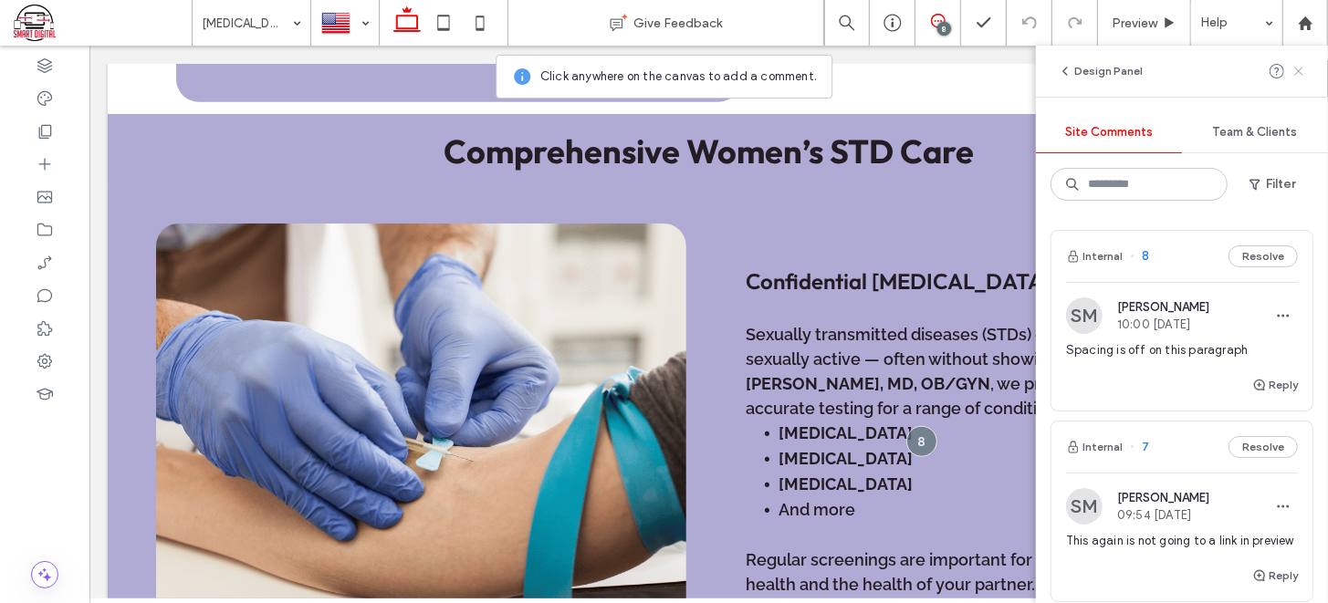
click at [1295, 66] on icon at bounding box center [1299, 71] width 15 height 15
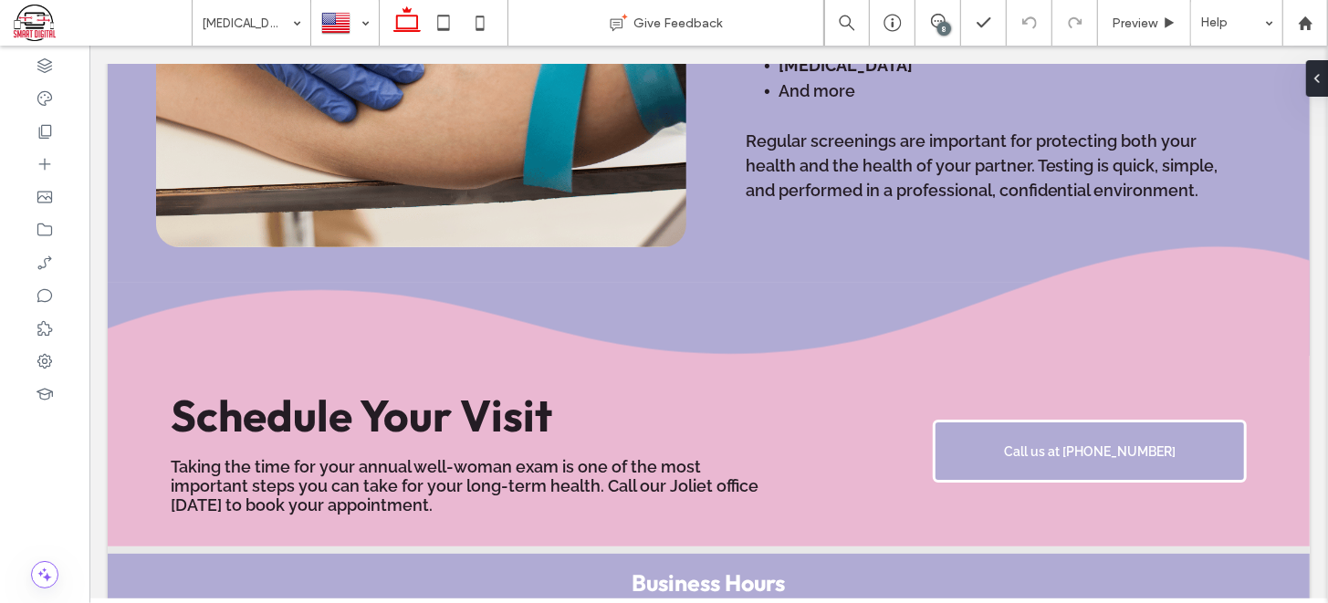
scroll to position [1409, 0]
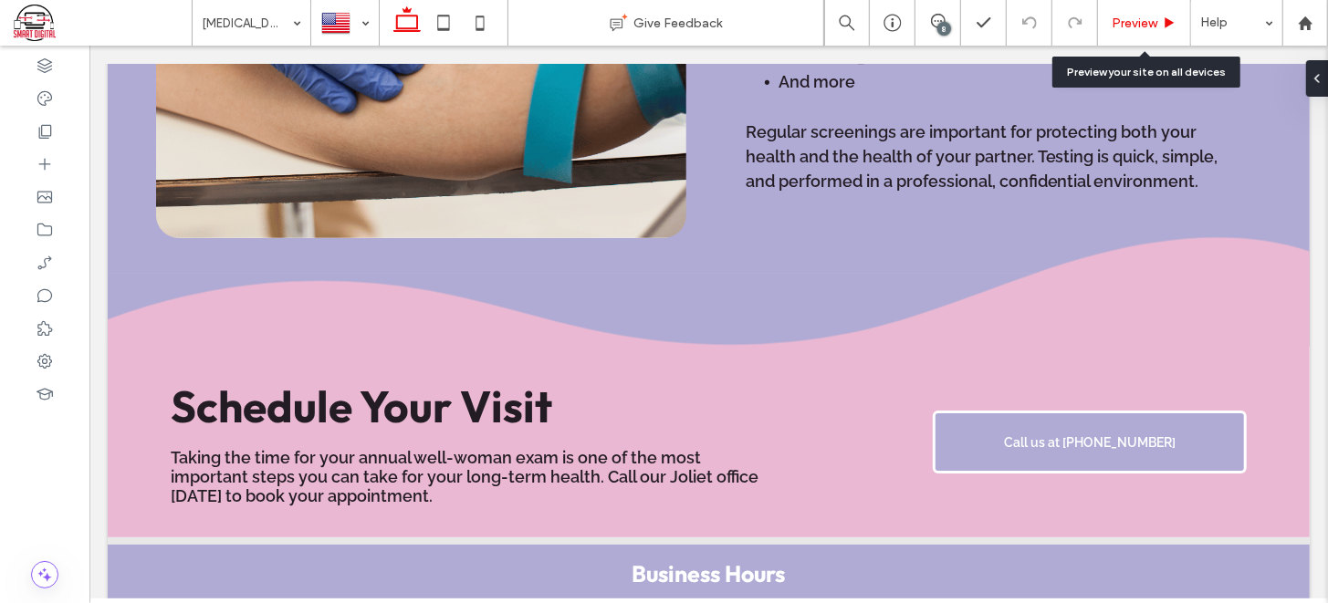
click at [1139, 27] on span "Preview" at bounding box center [1135, 24] width 46 height 16
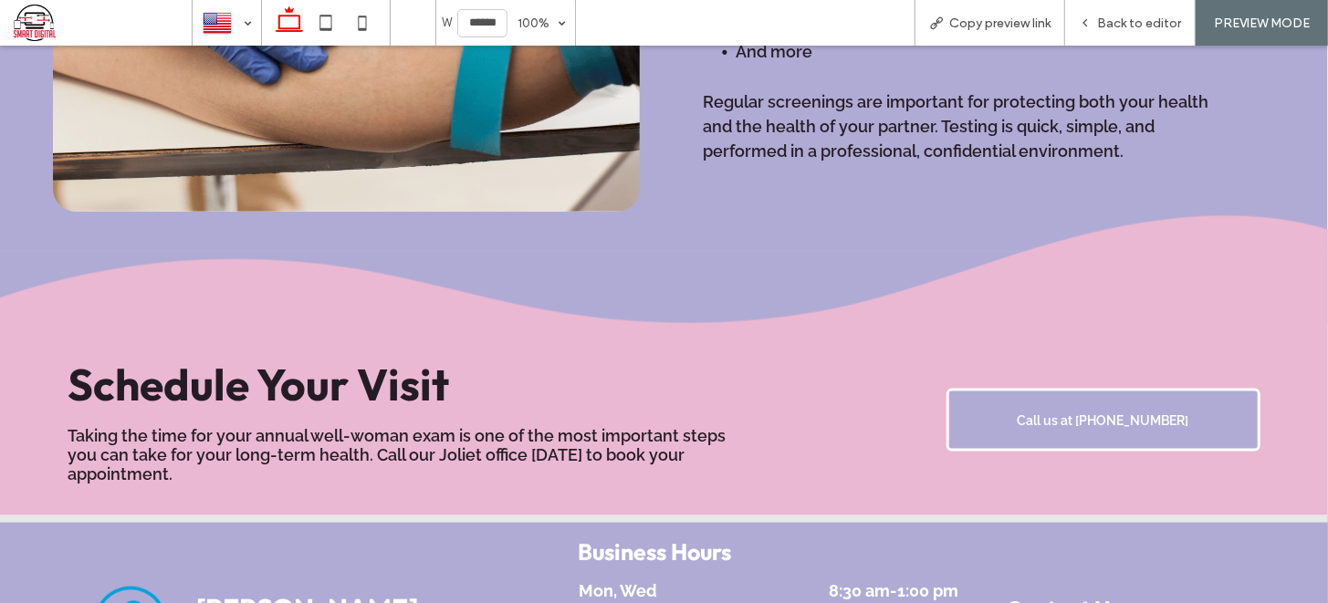
scroll to position [1378, 0]
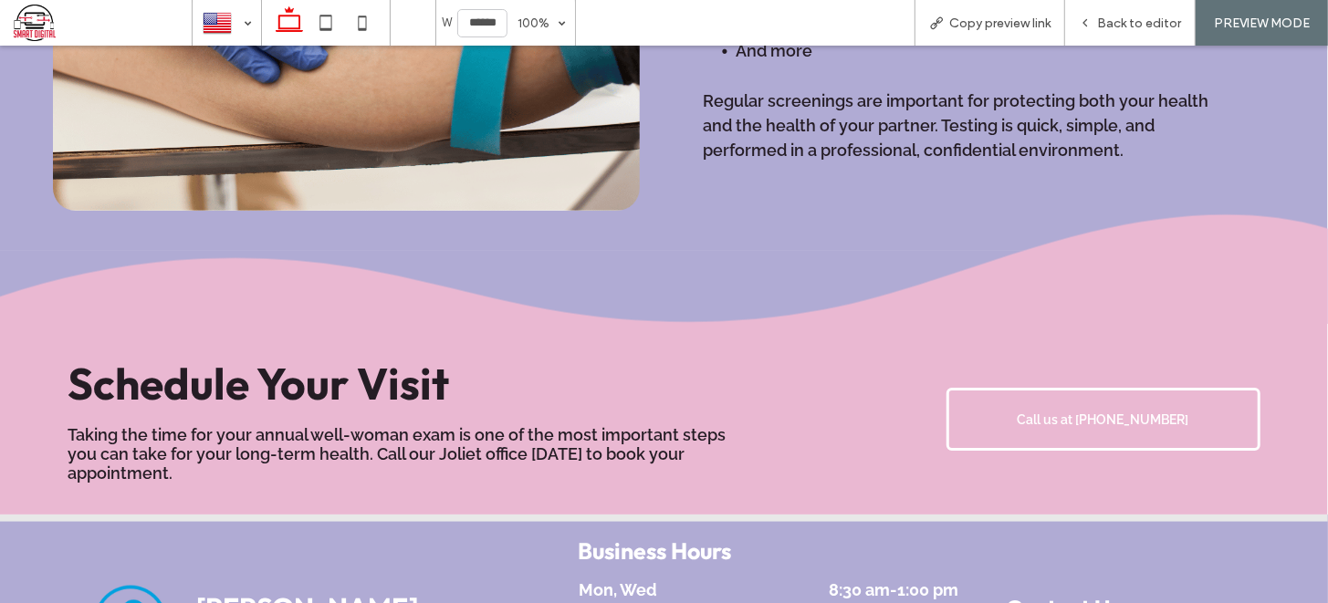
click at [981, 392] on link "Call us at 815-729-0330" at bounding box center [1104, 418] width 314 height 63
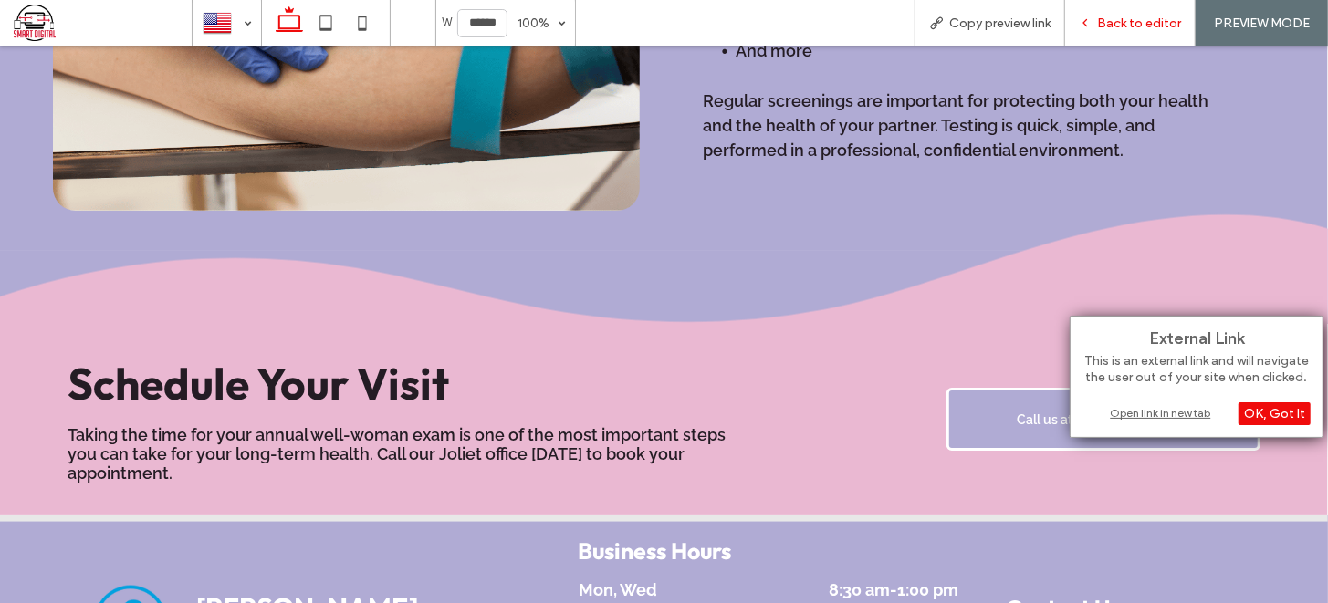
click at [1116, 22] on span "Back to editor" at bounding box center [1139, 24] width 84 height 16
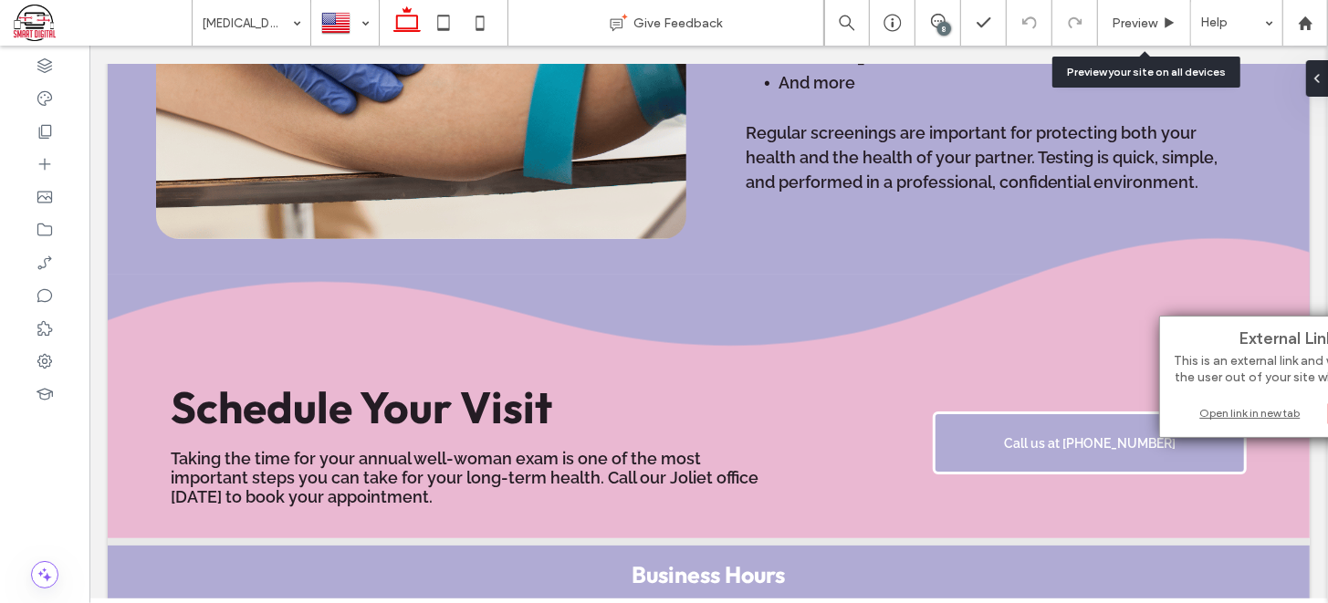
scroll to position [1407, 0]
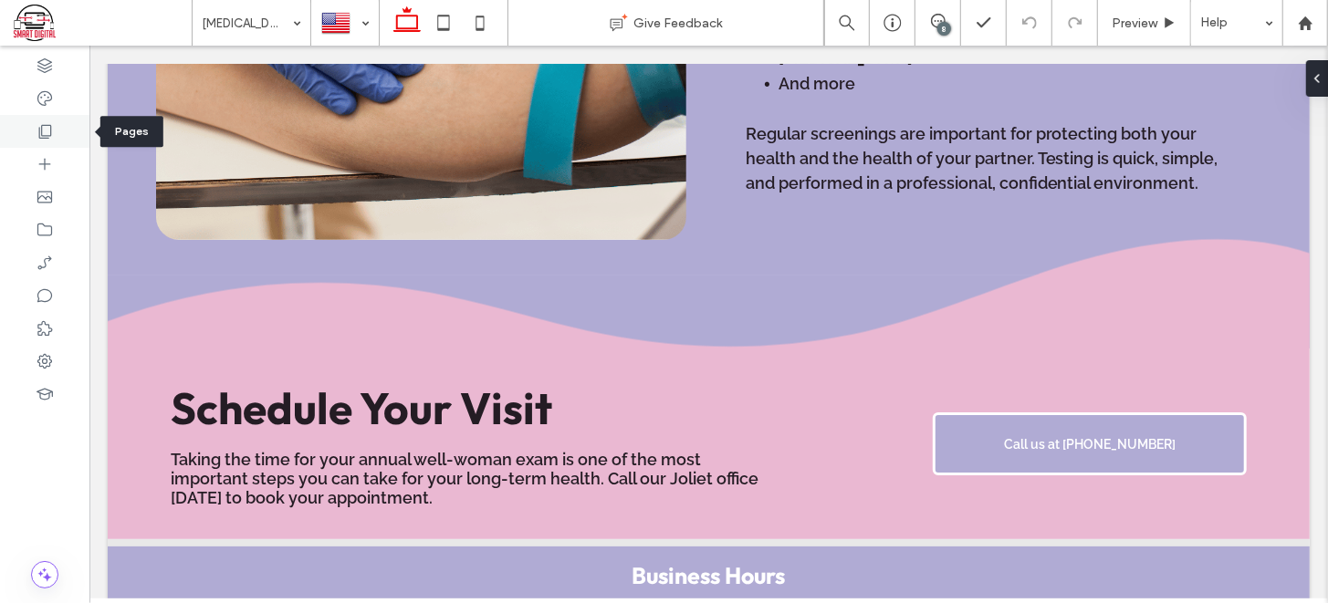
click at [50, 136] on use at bounding box center [45, 132] width 13 height 14
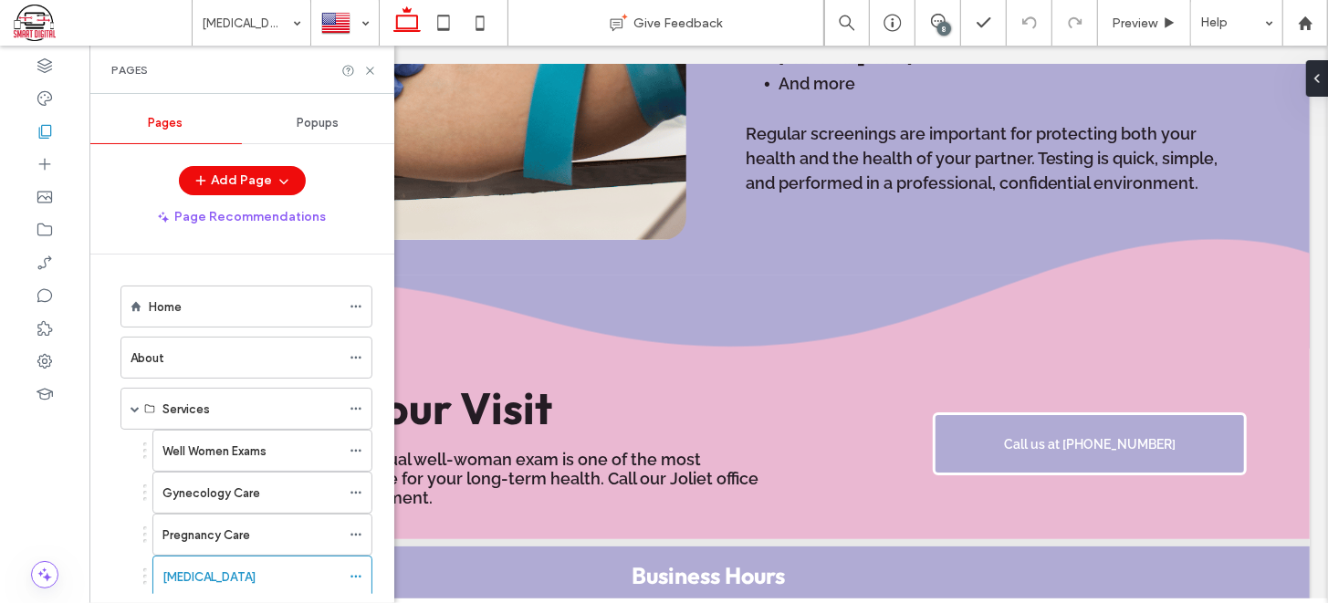
scroll to position [95, 0]
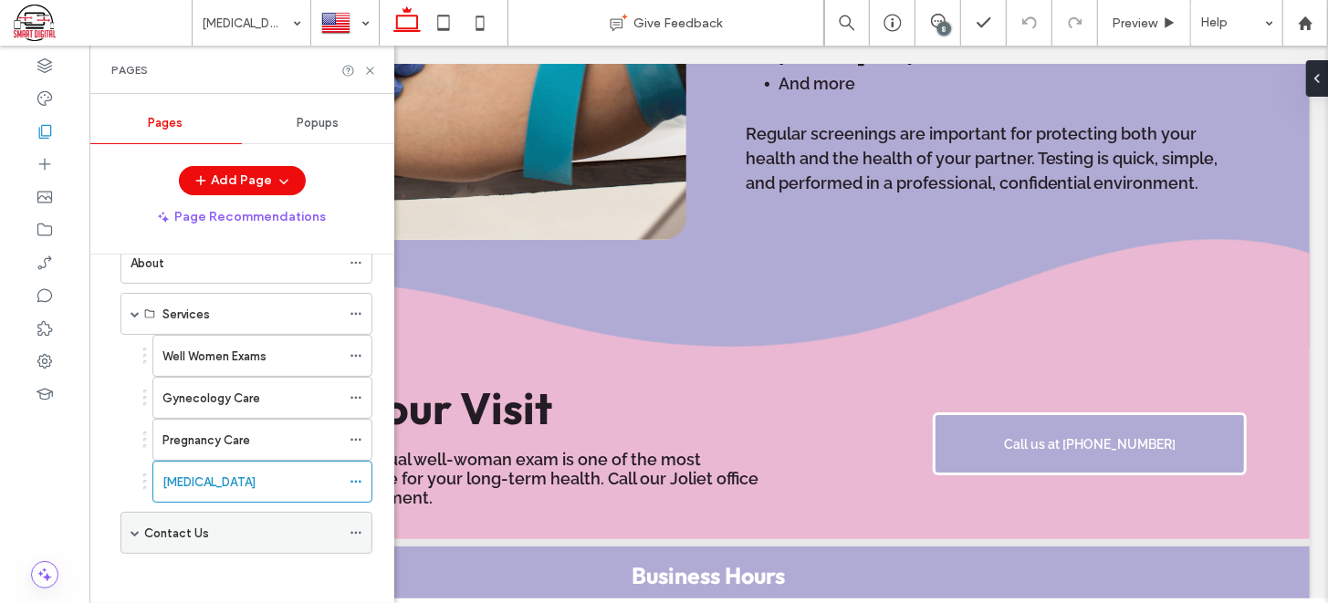
click at [231, 524] on div "Contact Us" at bounding box center [242, 533] width 196 height 19
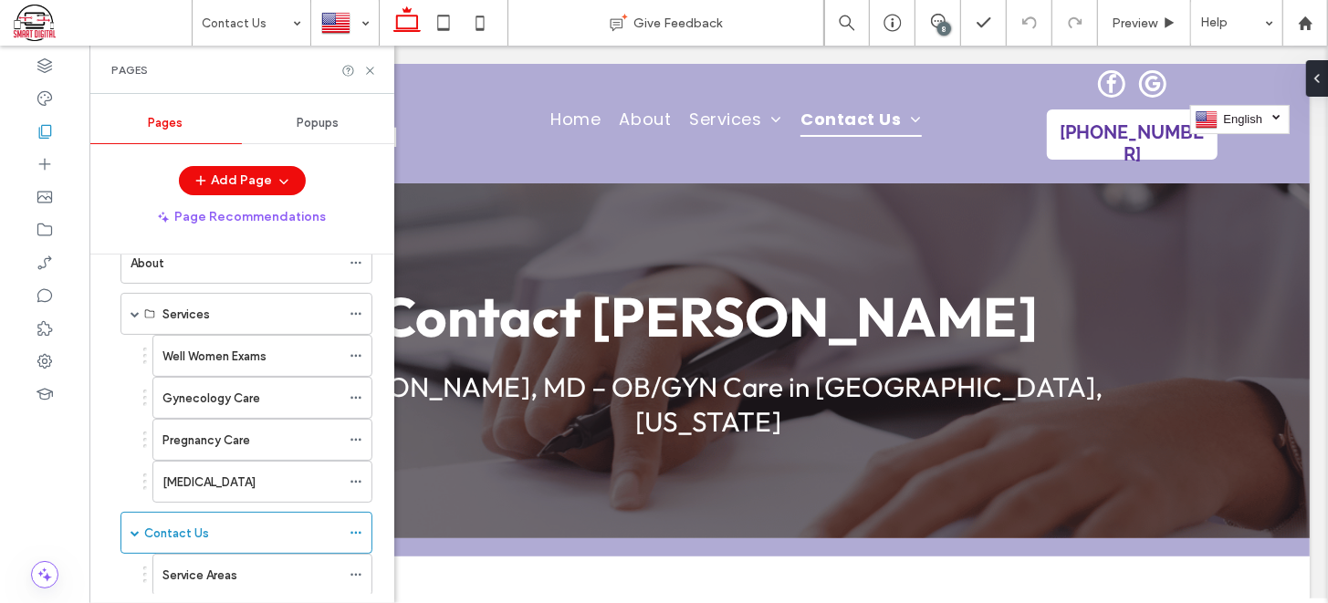
scroll to position [137, 0]
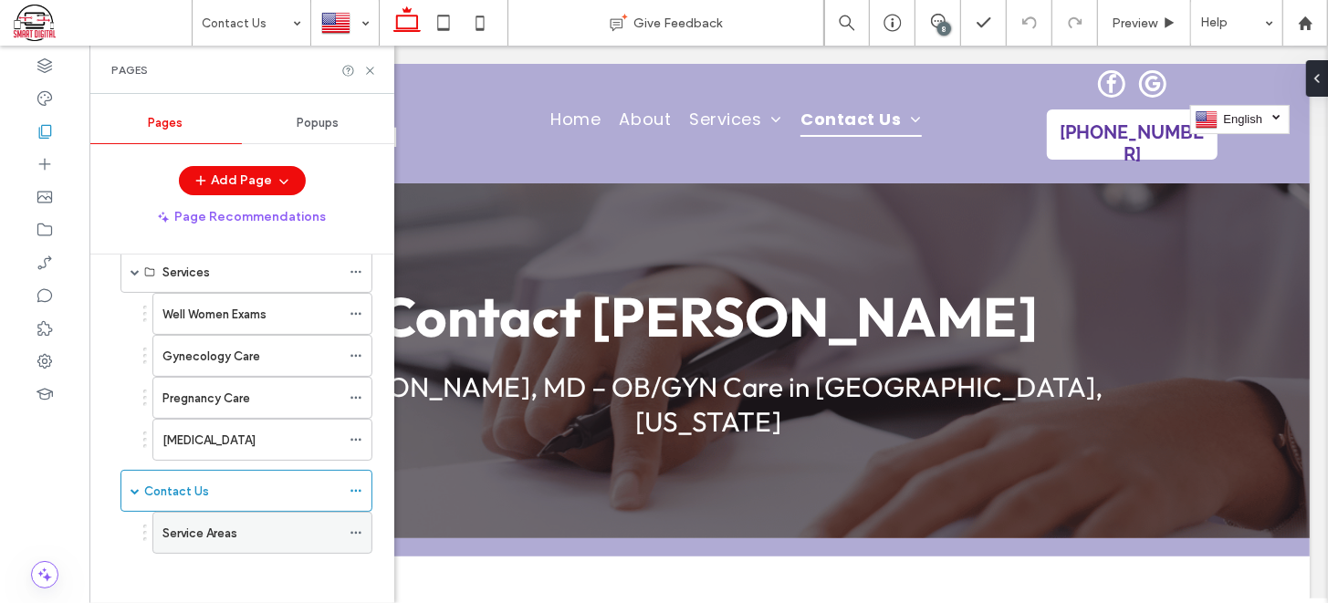
click at [214, 524] on label "Service Areas" at bounding box center [199, 534] width 75 height 32
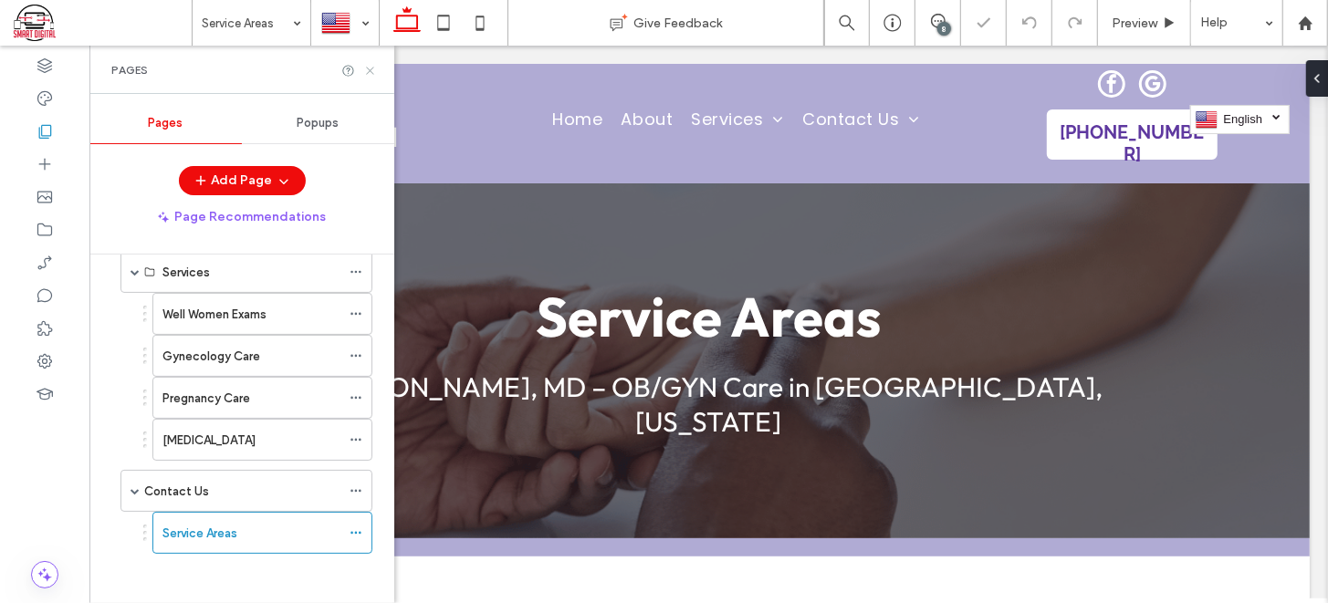
click at [369, 72] on icon at bounding box center [370, 71] width 14 height 14
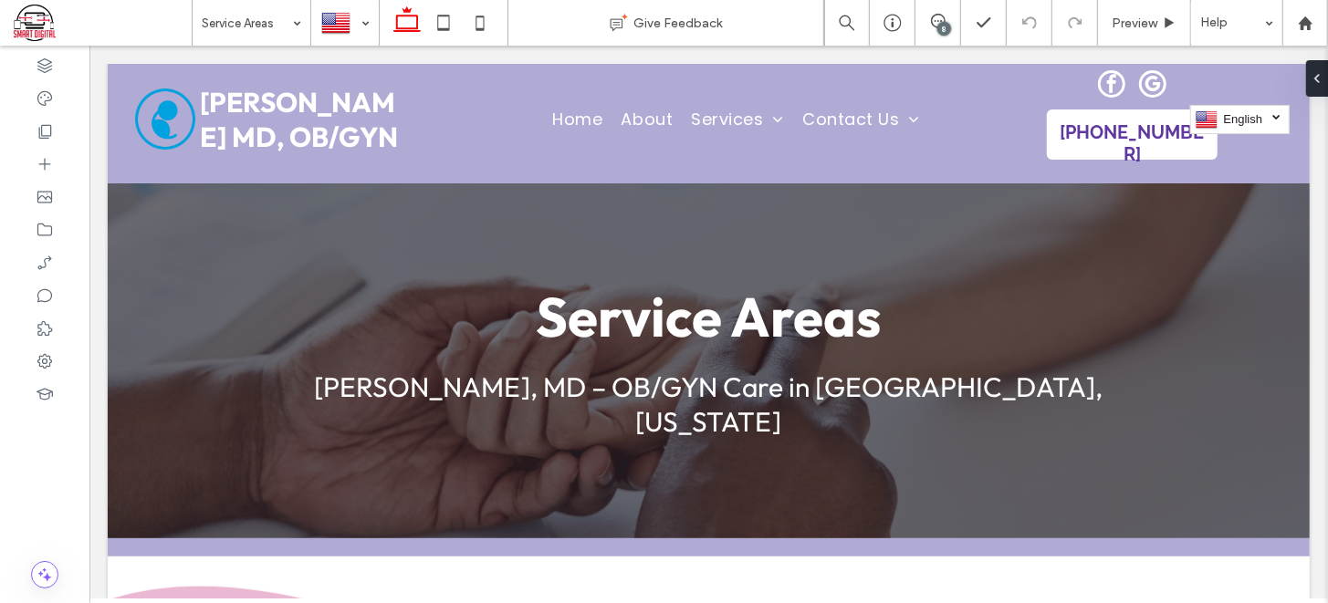
drag, startPoint x: 3, startPoint y: 352, endPoint x: 0, endPoint y: 422, distance: 69.4
click at [0, 422] on div at bounding box center [44, 325] width 89 height 558
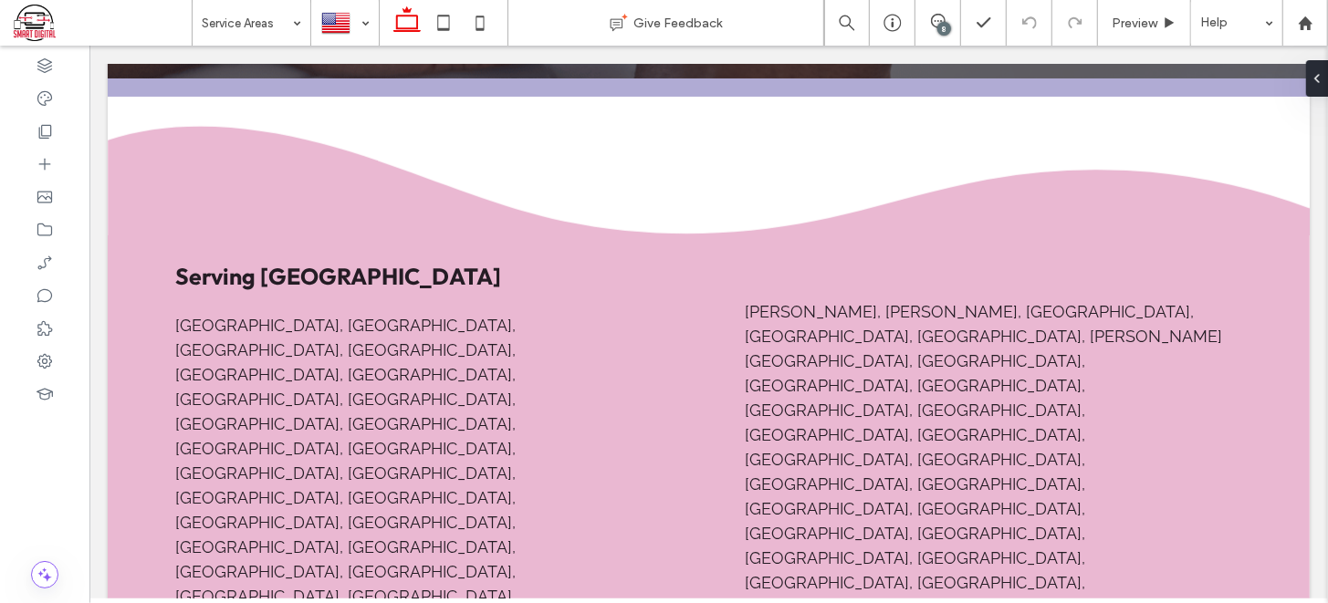
scroll to position [466, 0]
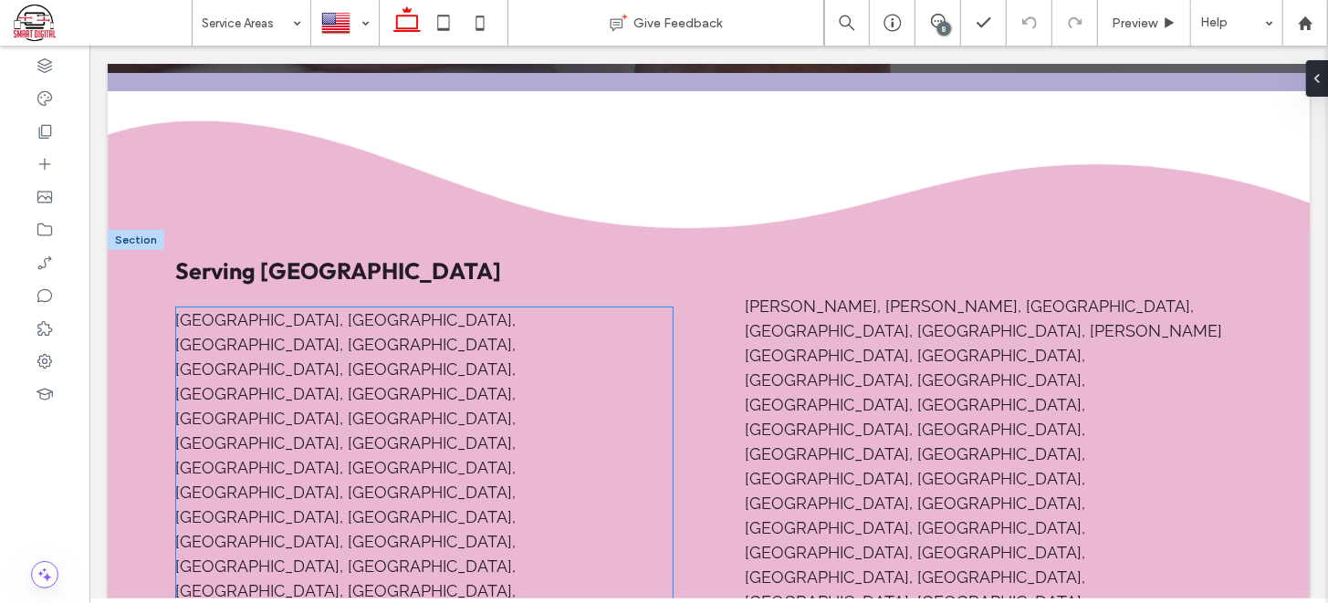
click at [190, 307] on p "Alsip, Arlington Heights, Bellwood, Berkeley, Berwyn, Blue Island, Bridgeview, …" at bounding box center [423, 602] width 497 height 591
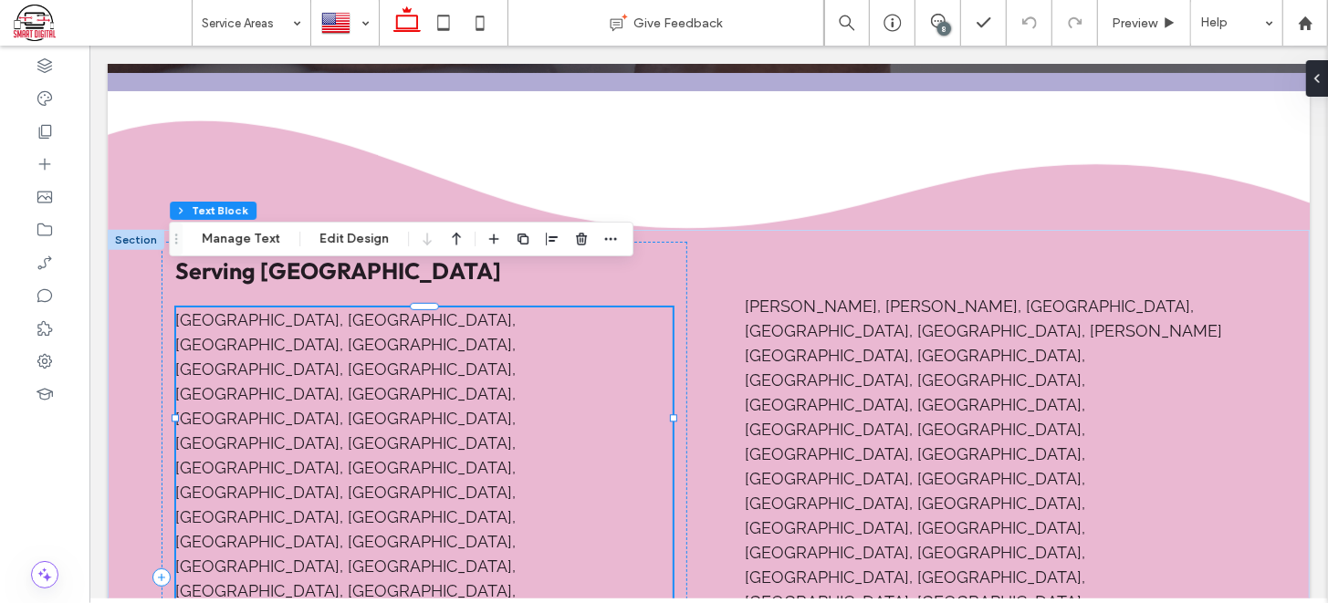
click at [175, 309] on span "Alsip, Arlington Heights, Bellwood, Berkeley, Berwyn, Blue Island, Bridgeview, …" at bounding box center [413, 602] width 477 height 586
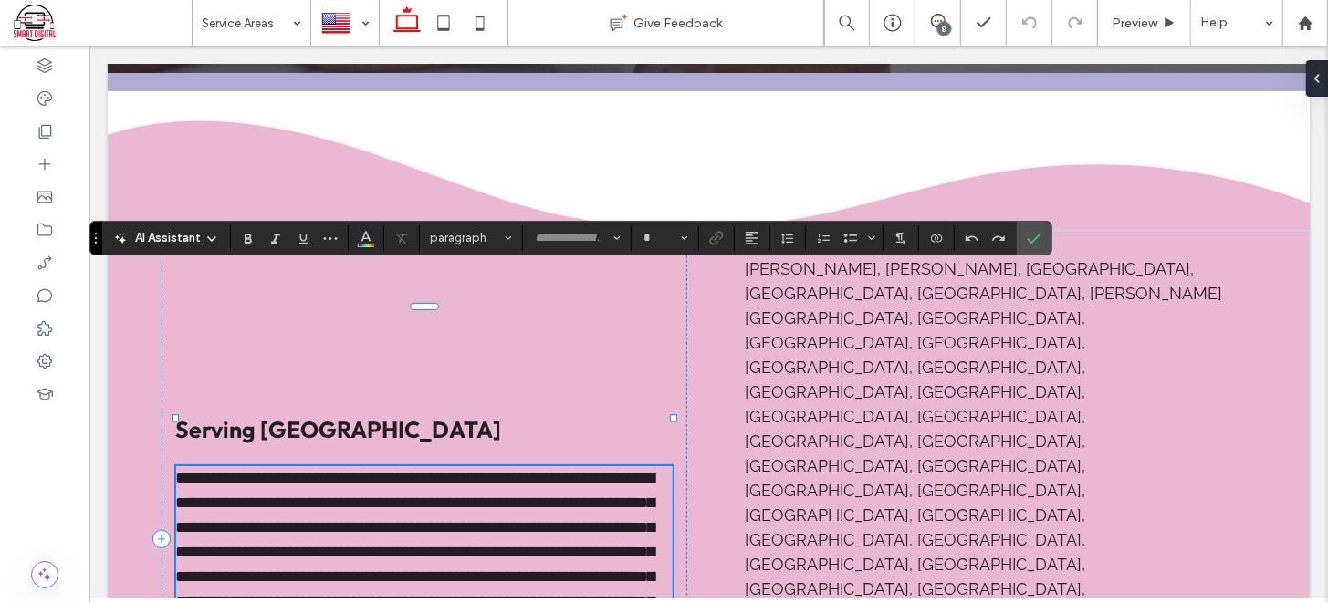
type input "*******"
type input "**"
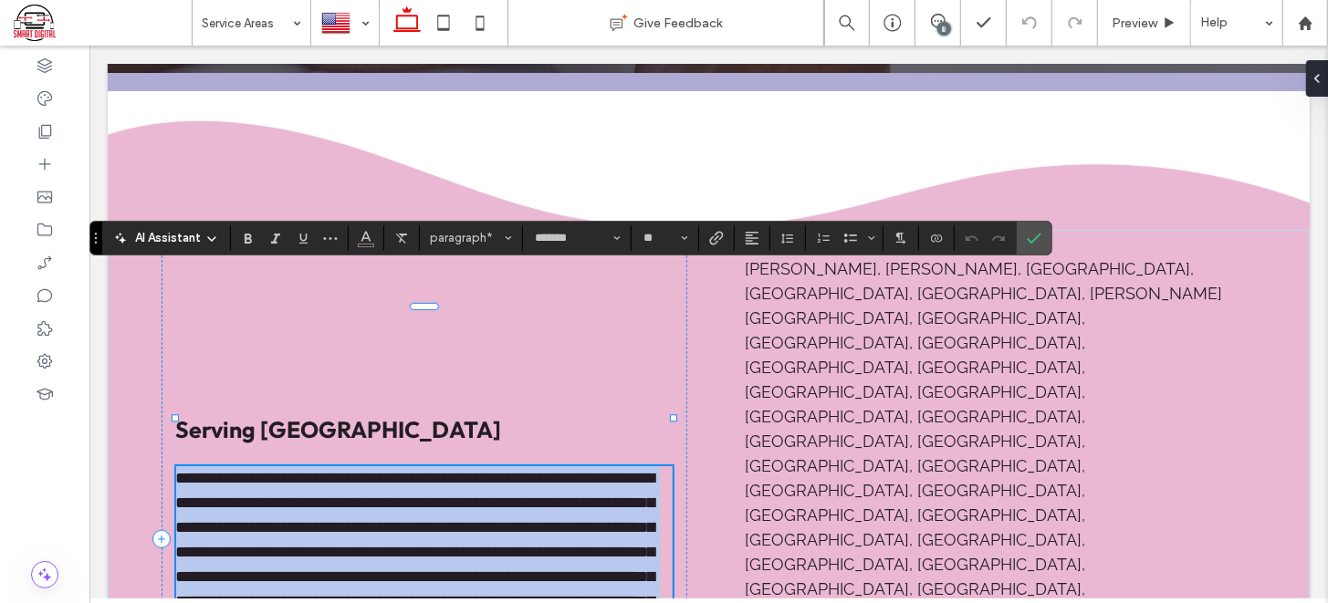
click at [175, 469] on span "**********" at bounding box center [414, 563] width 479 height 189
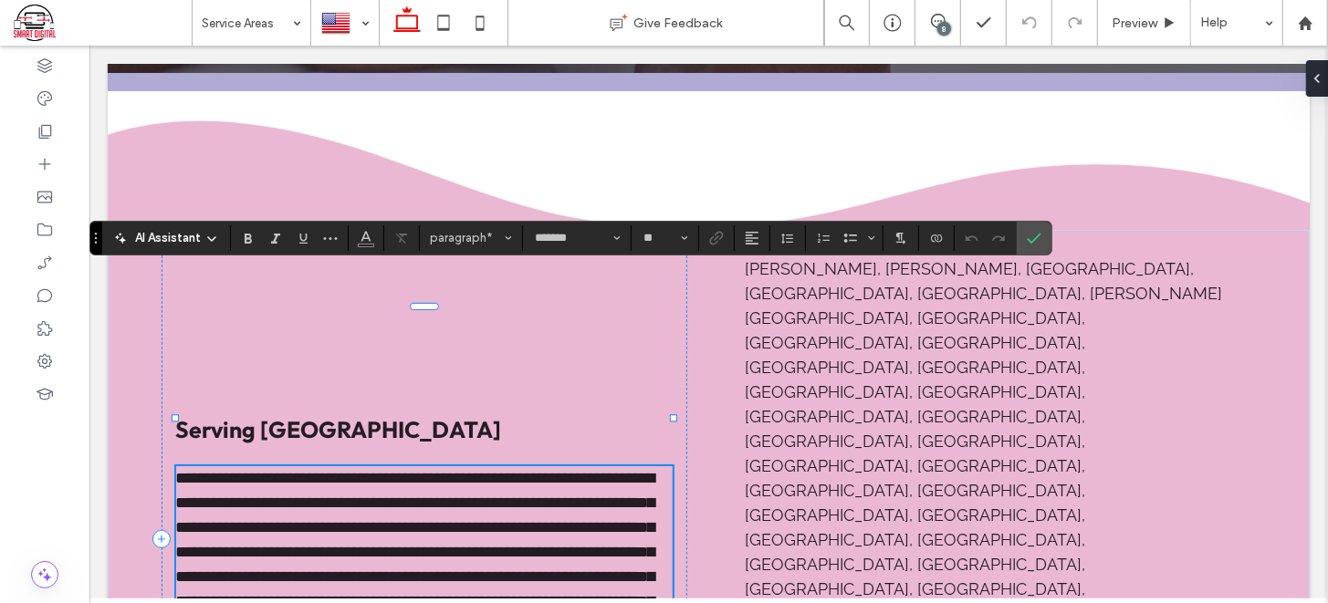
click at [175, 469] on span "**********" at bounding box center [414, 563] width 479 height 189
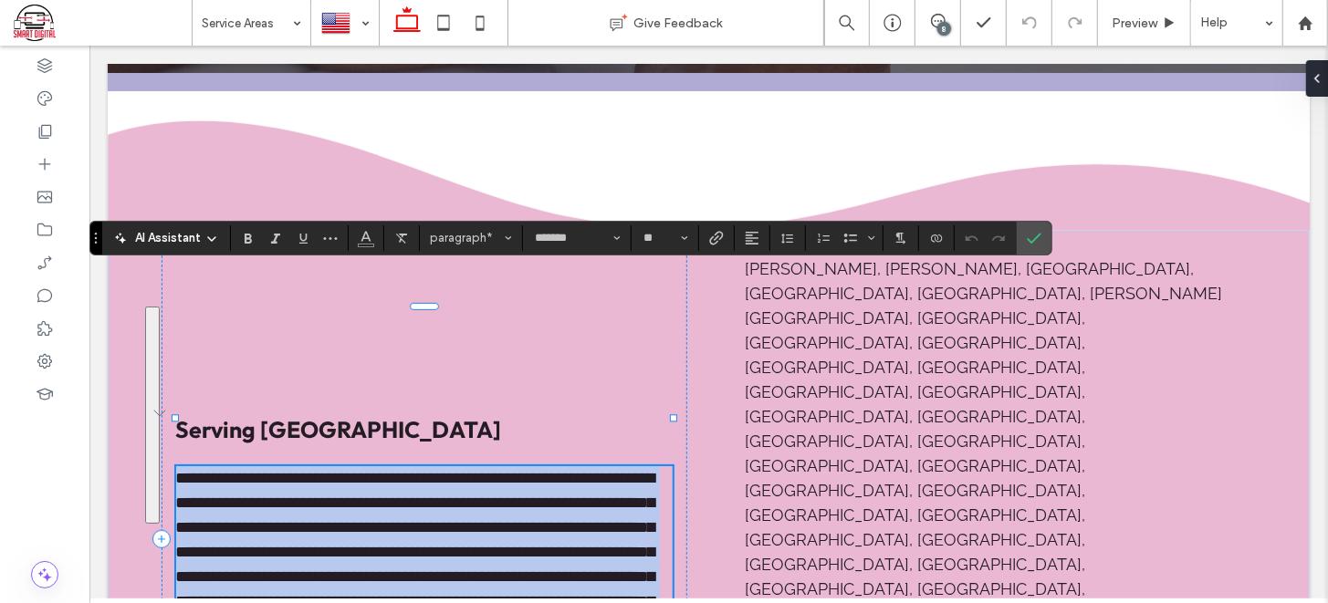
copy span "**********"
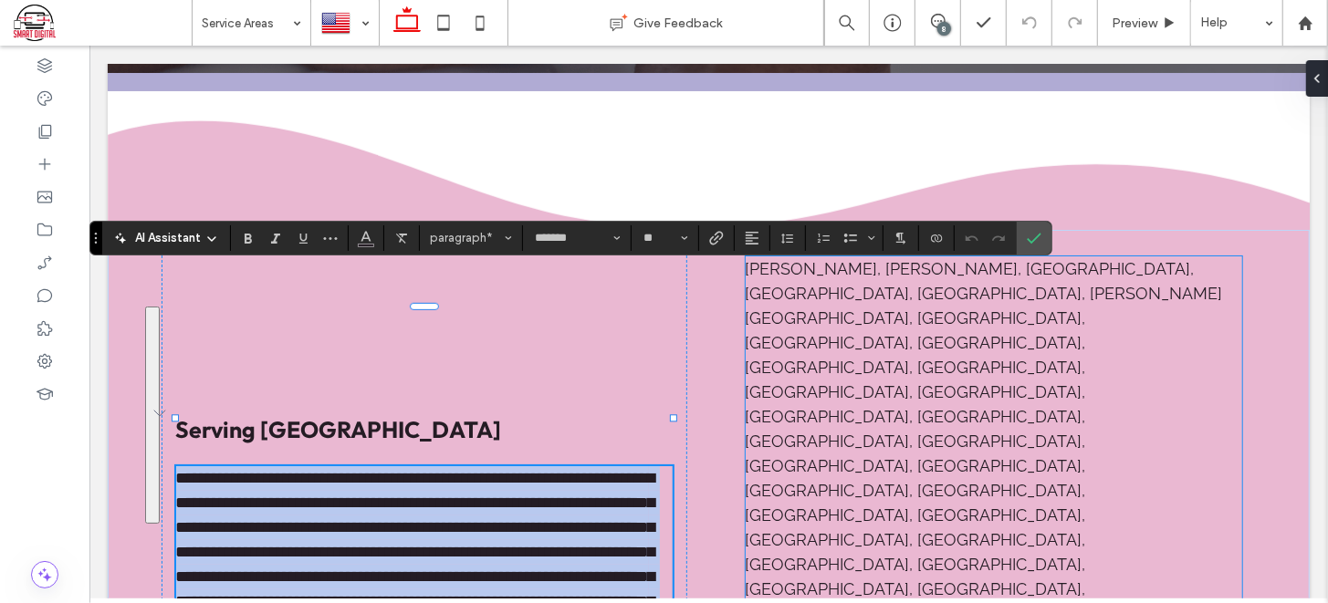
click at [834, 332] on span "[GEOGRAPHIC_DATA], [GEOGRAPHIC_DATA], [GEOGRAPHIC_DATA], [GEOGRAPHIC_DATA], [GE…" at bounding box center [915, 575] width 340 height 487
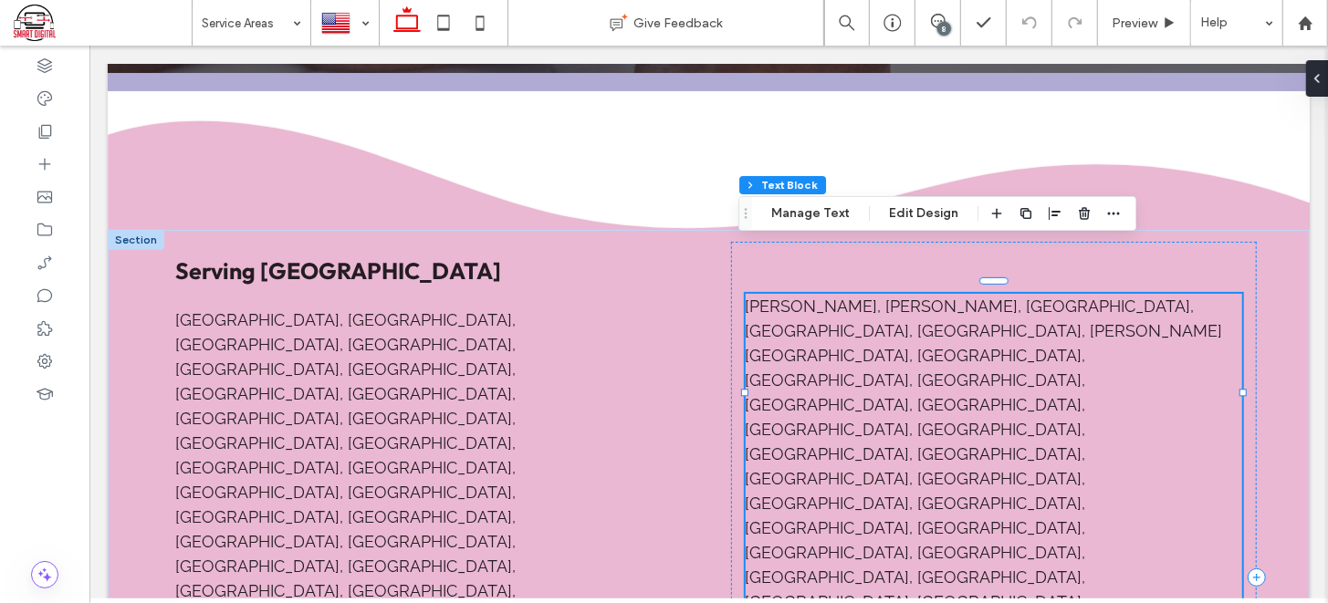
click at [763, 296] on span "[PERSON_NAME], [PERSON_NAME], [GEOGRAPHIC_DATA], [GEOGRAPHIC_DATA], [GEOGRAPHIC…" at bounding box center [983, 330] width 477 height 68
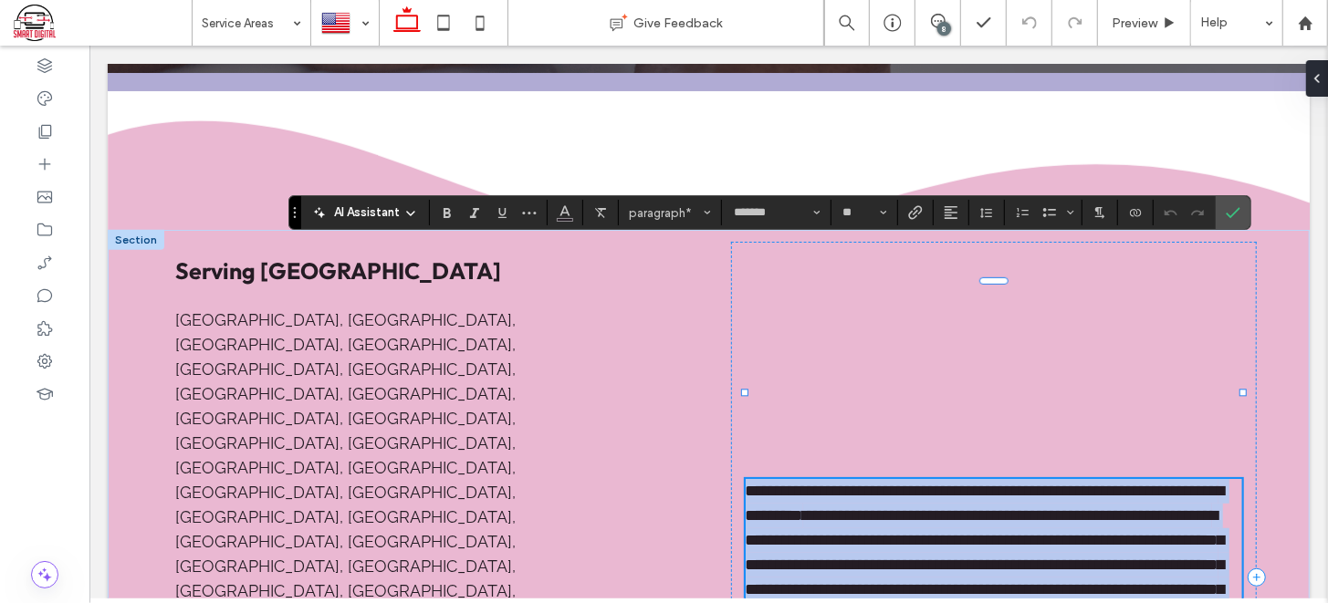
click at [763, 482] on span "**********" at bounding box center [984, 502] width 479 height 41
copy p "**********"
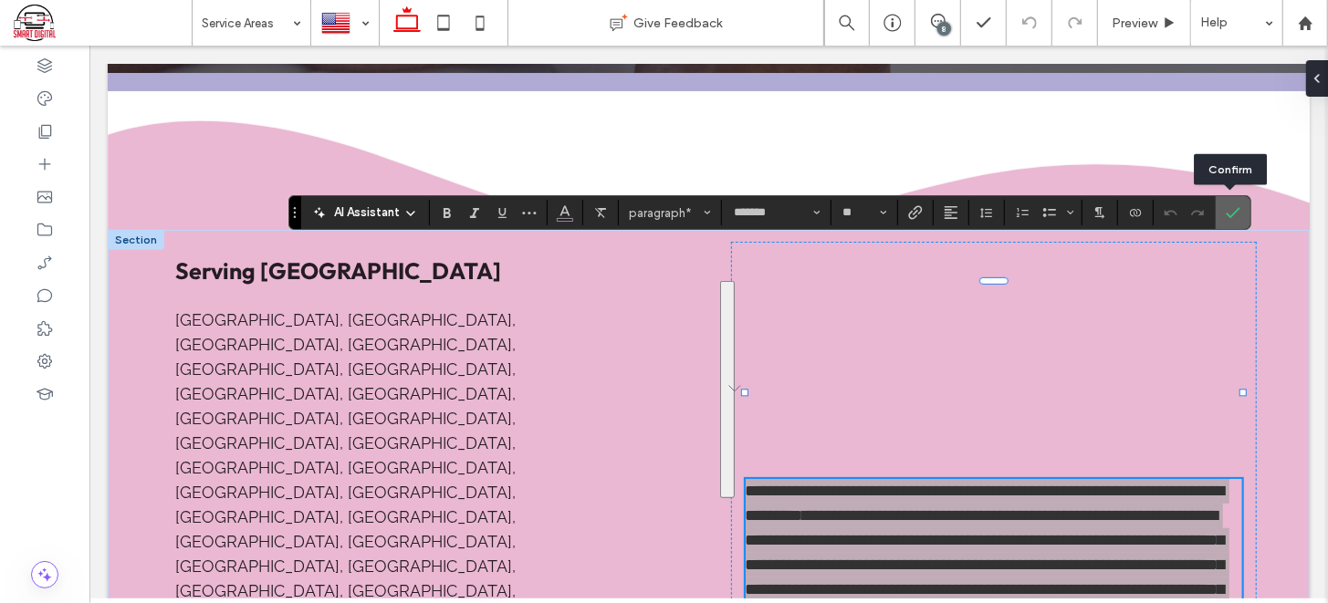
click at [1226, 217] on icon "Confirm" at bounding box center [1233, 212] width 15 height 15
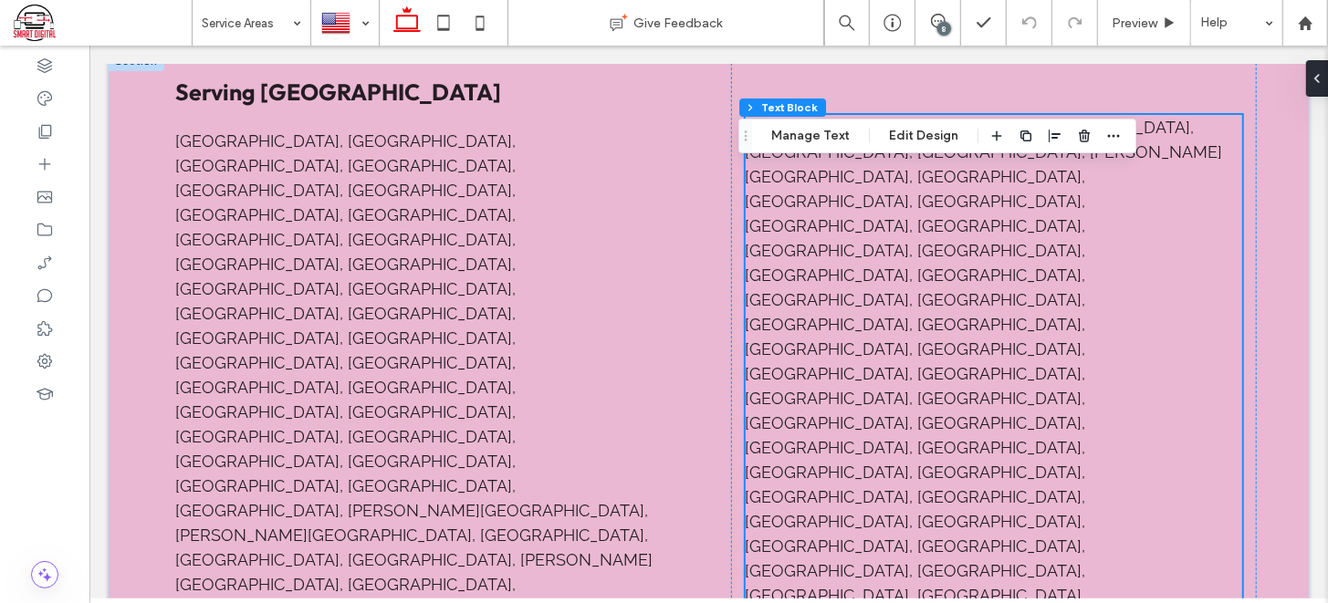
scroll to position [647, 0]
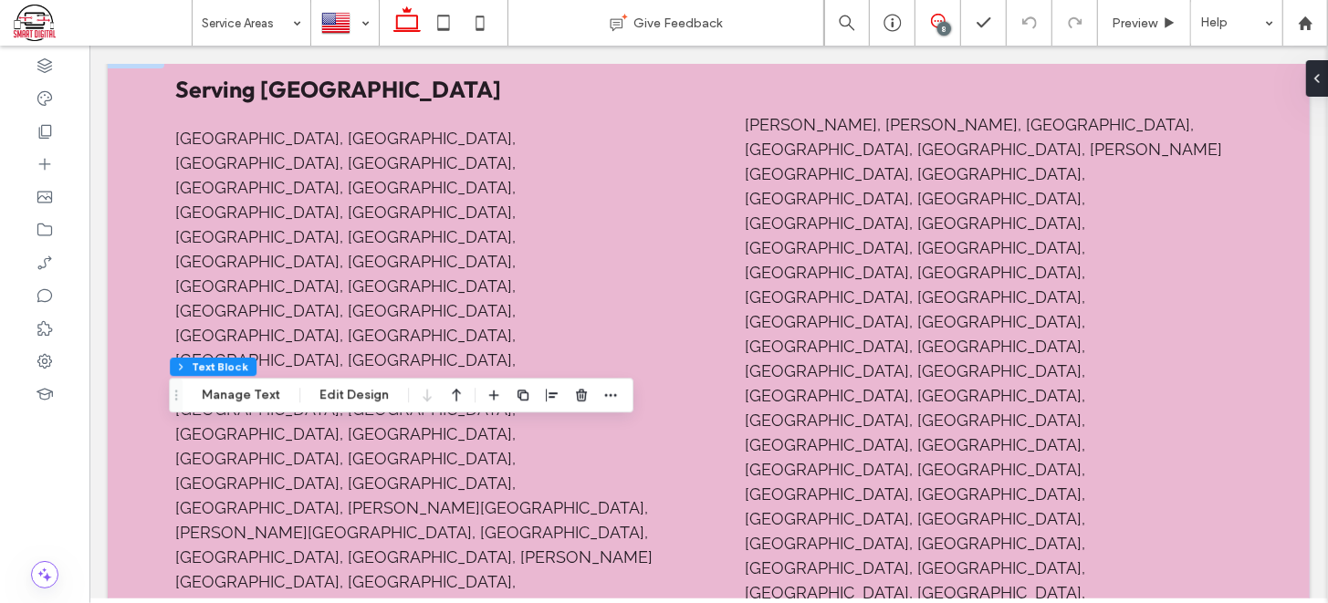
click at [931, 22] on use at bounding box center [938, 21] width 15 height 15
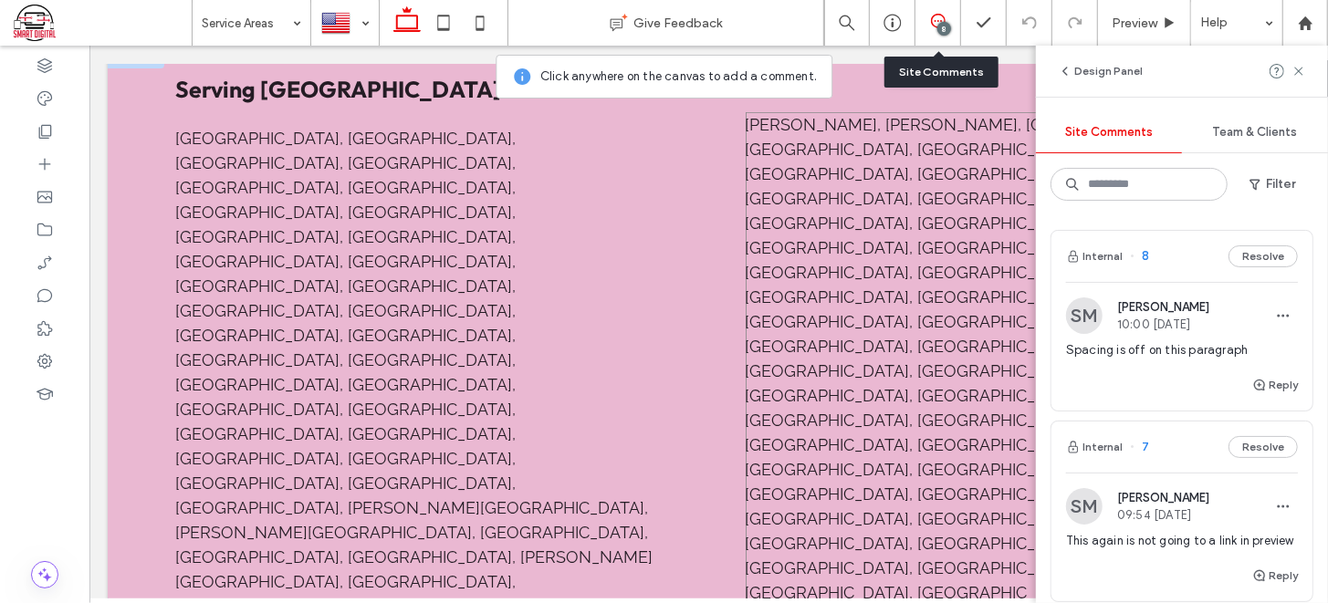
click at [749, 241] on span "[GEOGRAPHIC_DATA], [GEOGRAPHIC_DATA], [GEOGRAPHIC_DATA], [GEOGRAPHIC_DATA], [GE…" at bounding box center [915, 431] width 340 height 487
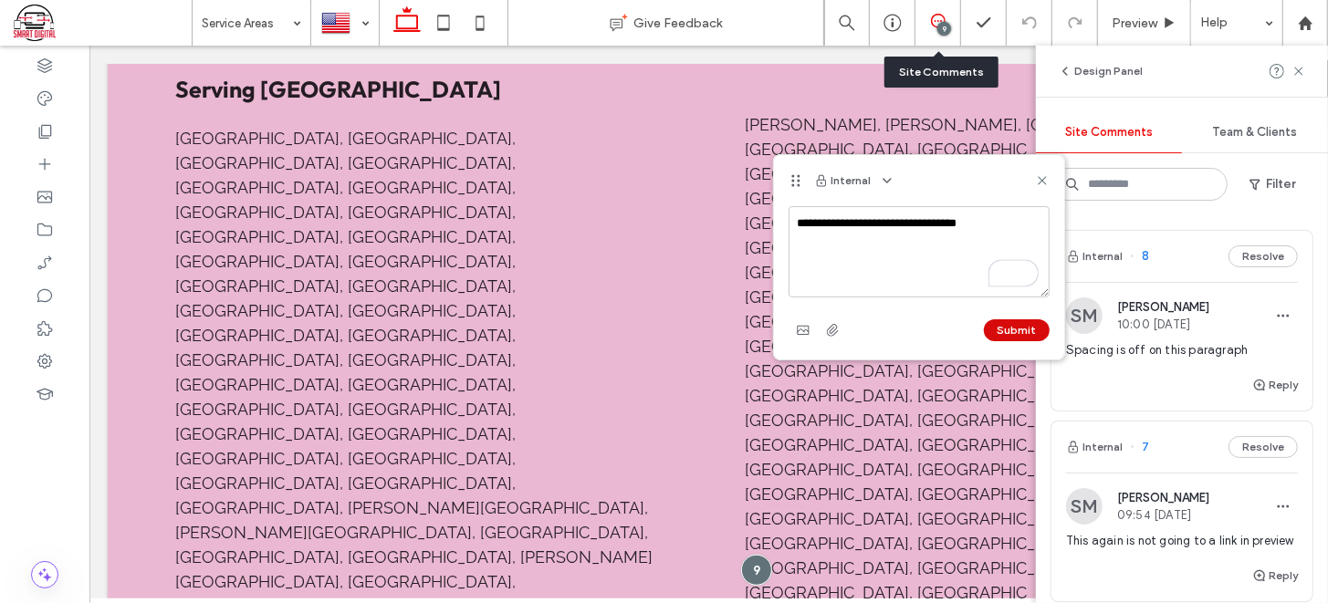
type textarea "**********"
click at [1015, 328] on button "Submit" at bounding box center [1017, 330] width 66 height 22
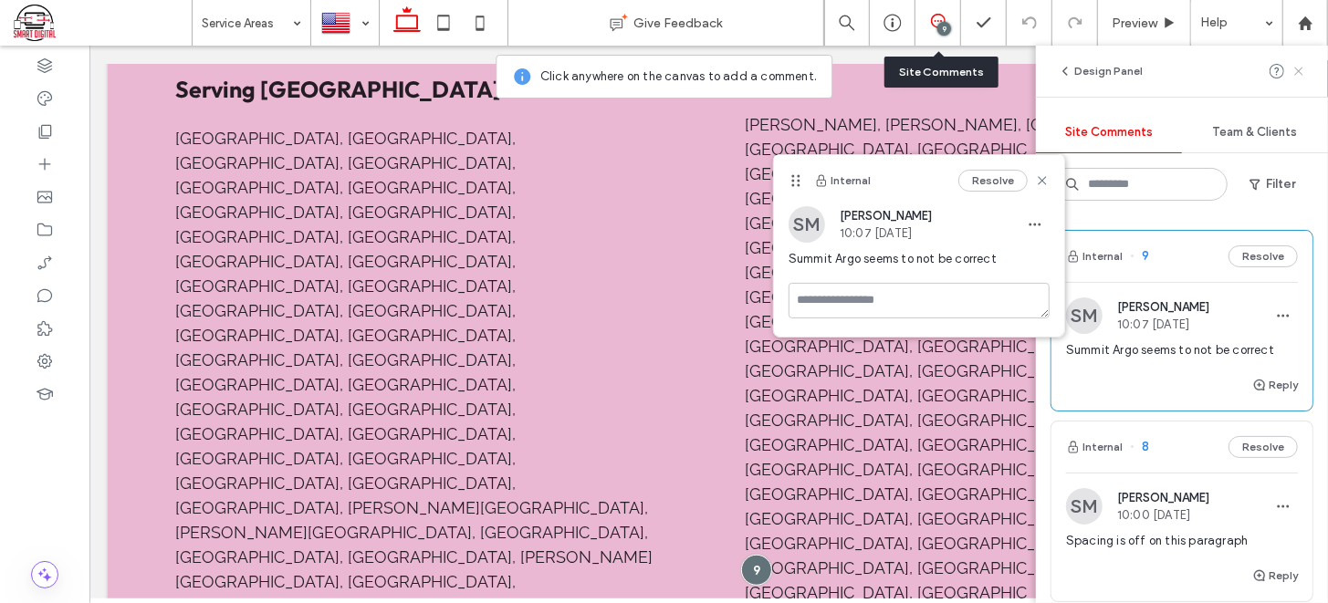
click at [1297, 74] on icon at bounding box center [1299, 71] width 15 height 15
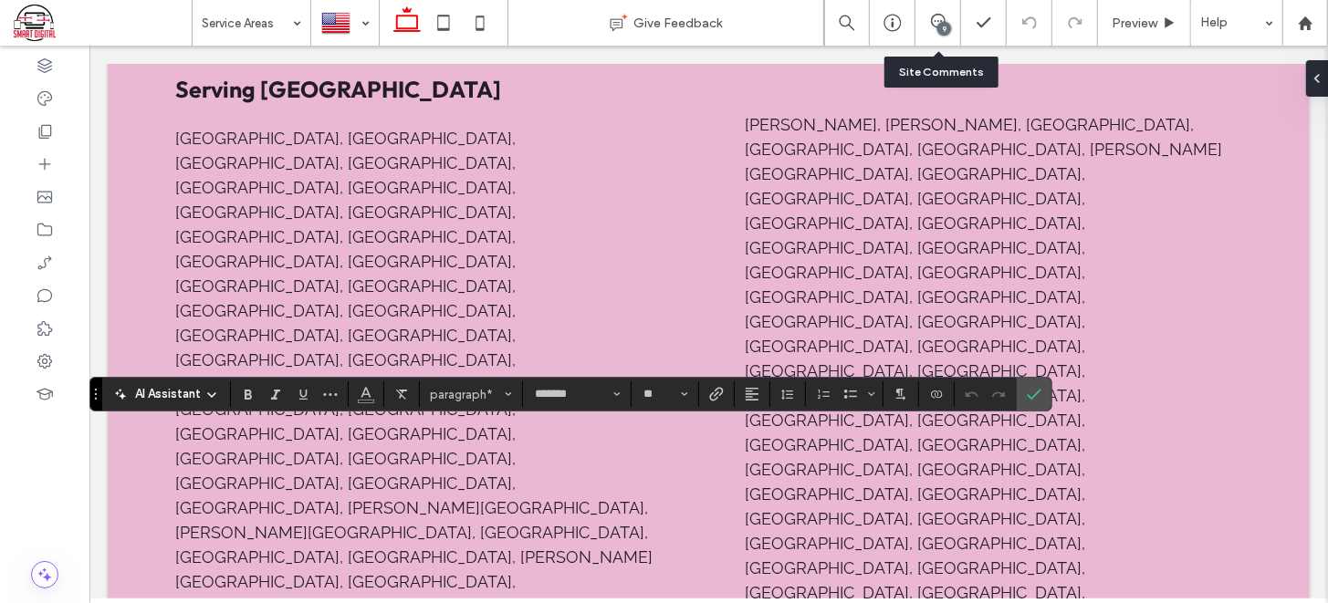
copy span "**********"
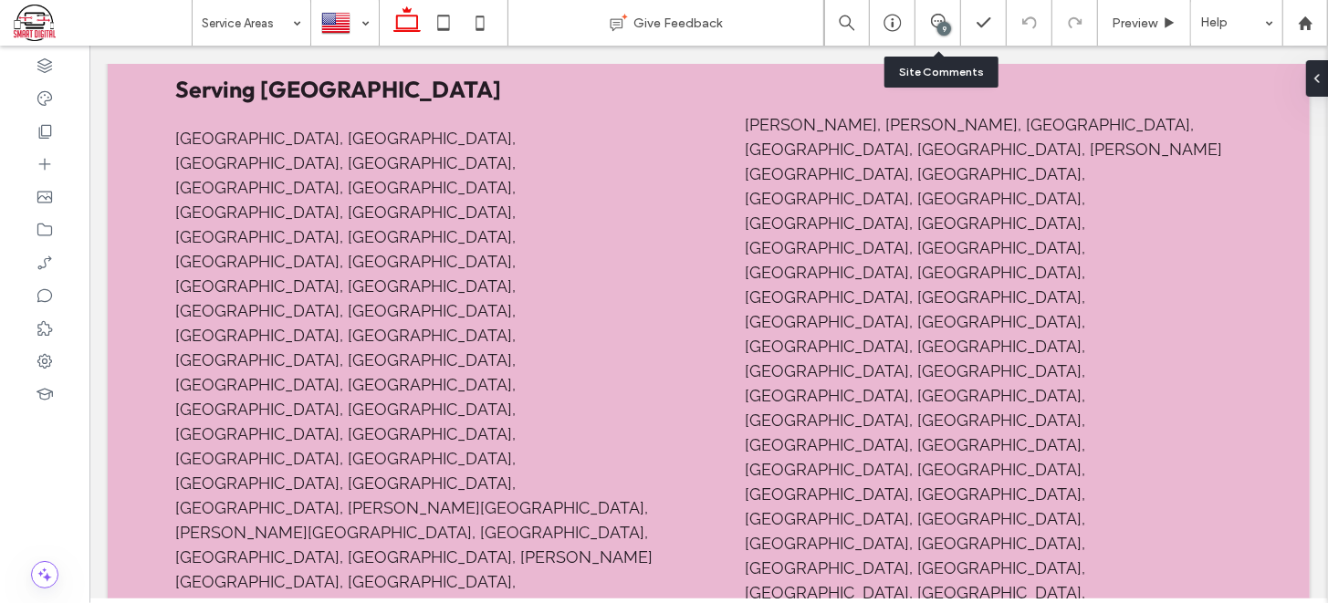
type input "*******"
type input "**"
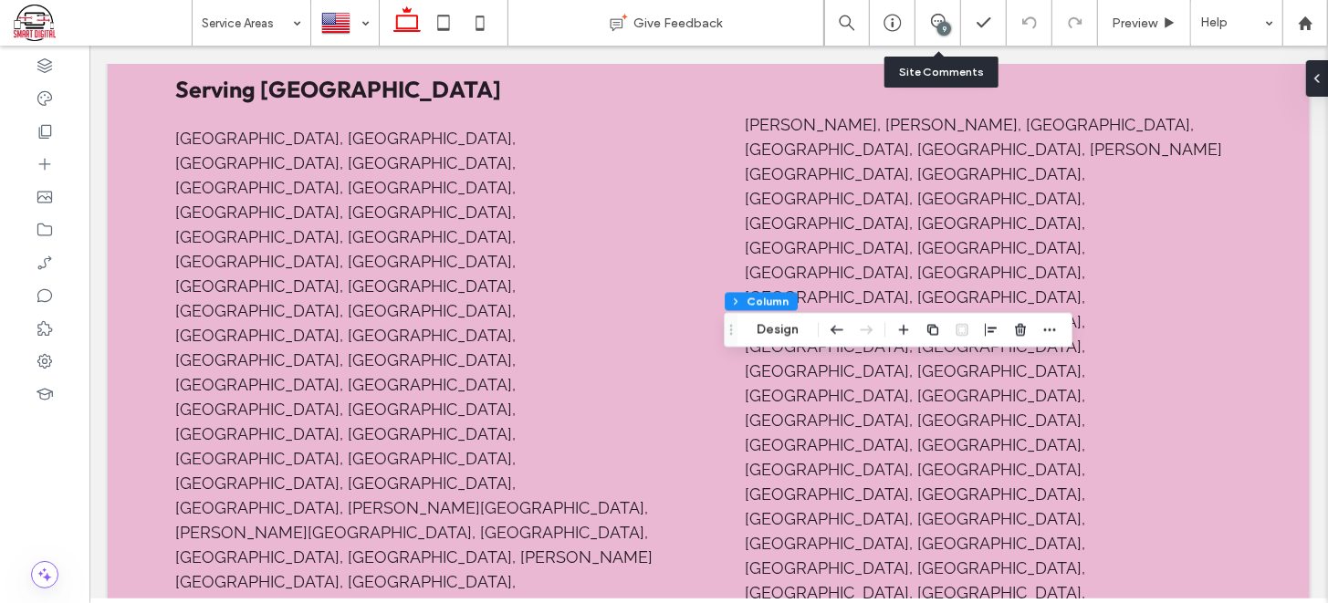
click at [932, 15] on icon at bounding box center [938, 21] width 15 height 15
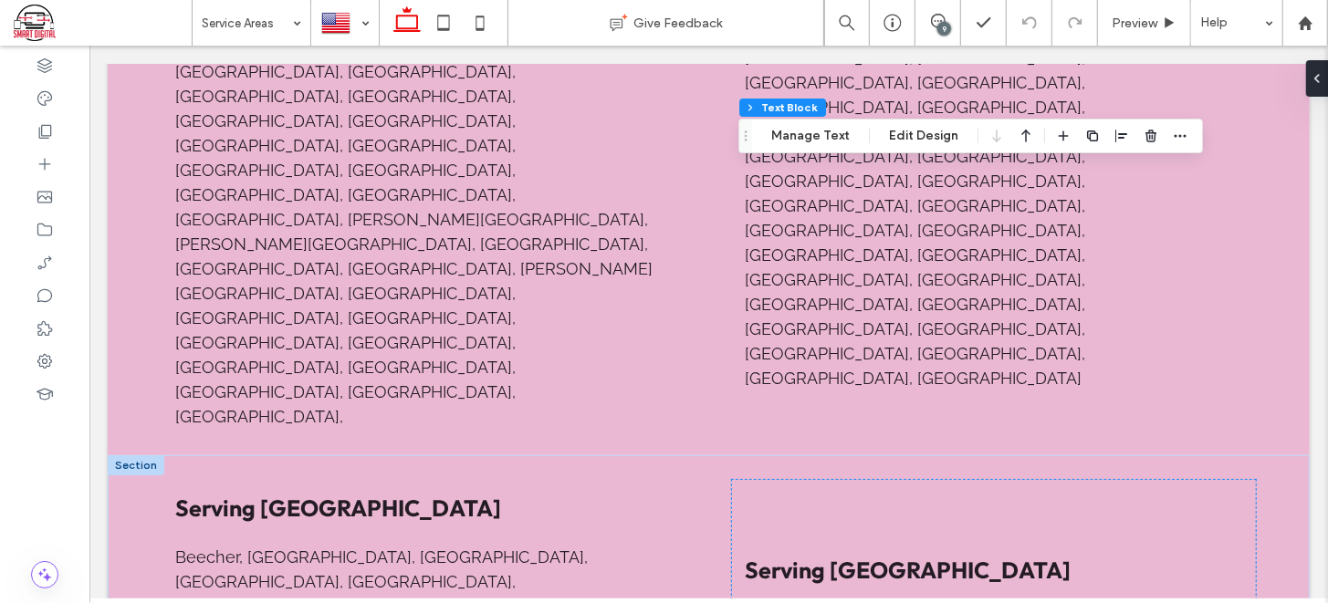
scroll to position [938, 0]
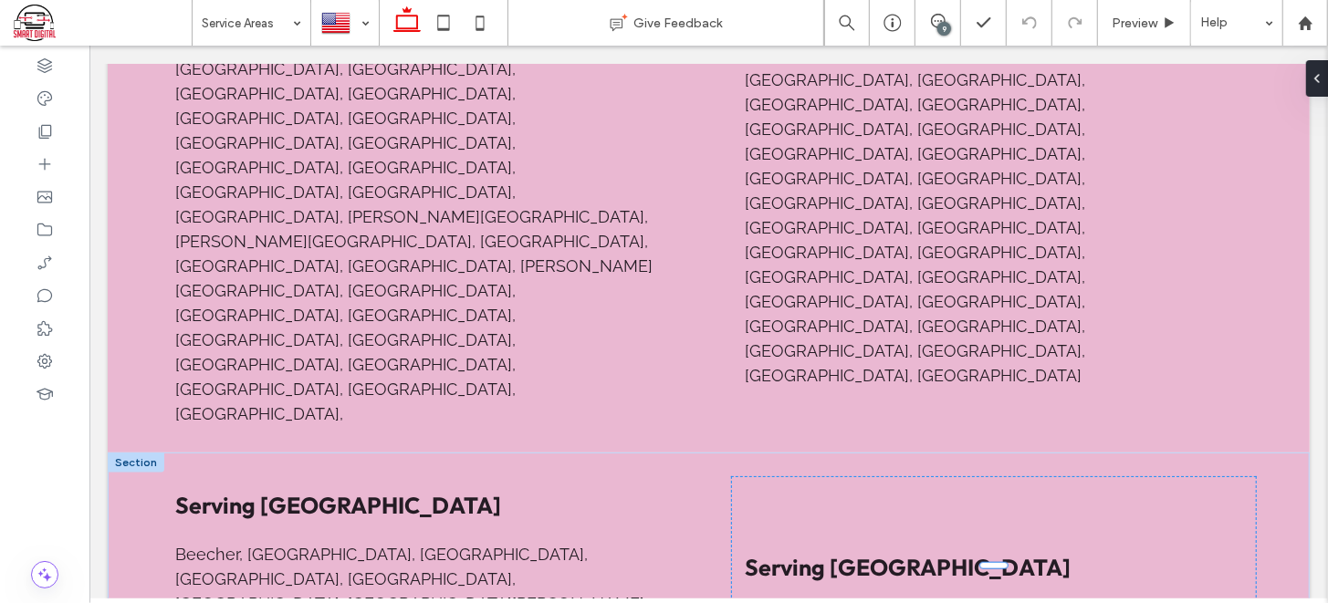
type input "*******"
type input "**"
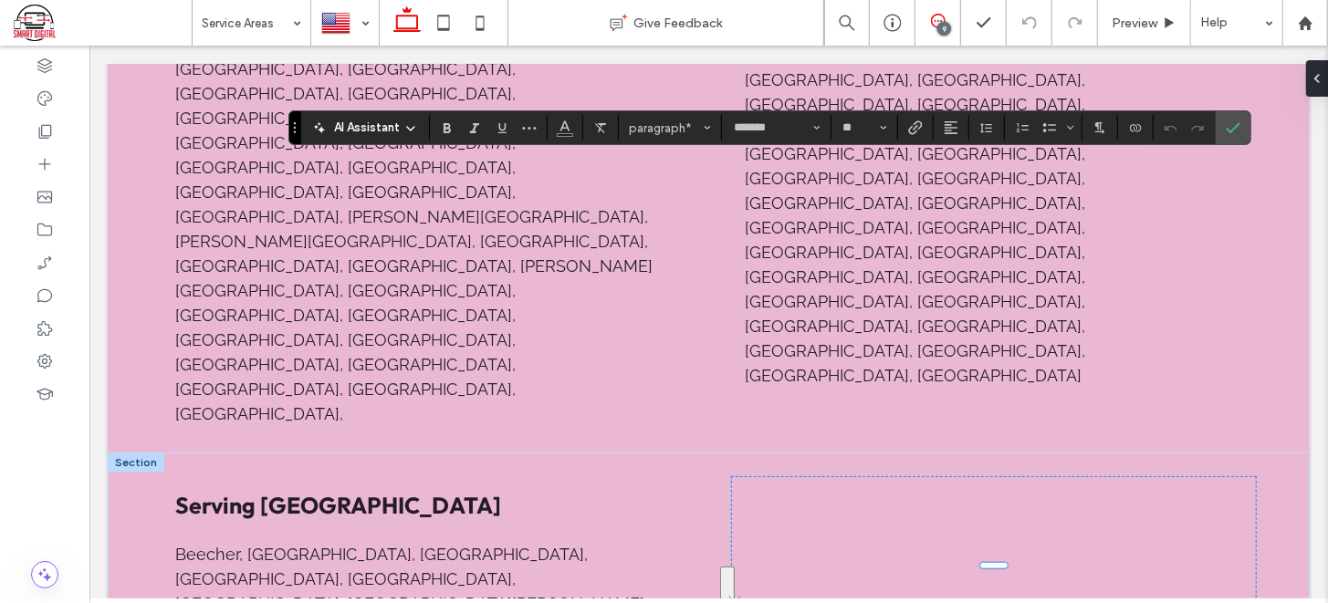
click at [938, 21] on icon at bounding box center [938, 21] width 15 height 15
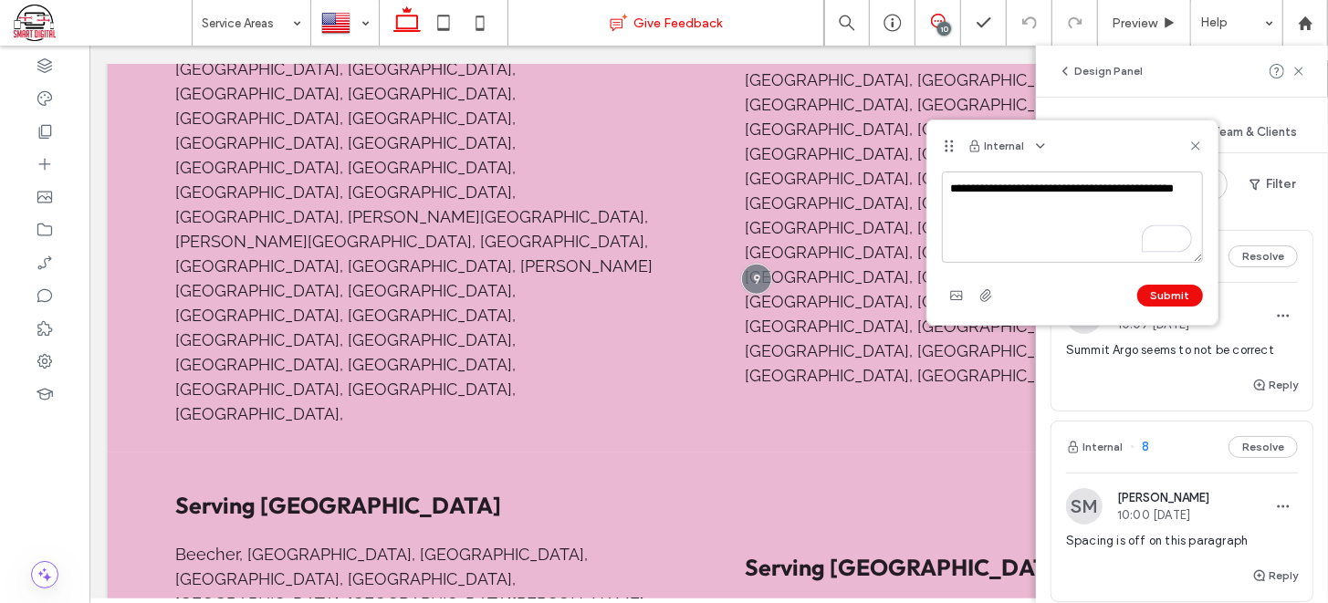
type textarea "**********"
click at [1197, 152] on icon at bounding box center [1195, 146] width 15 height 15
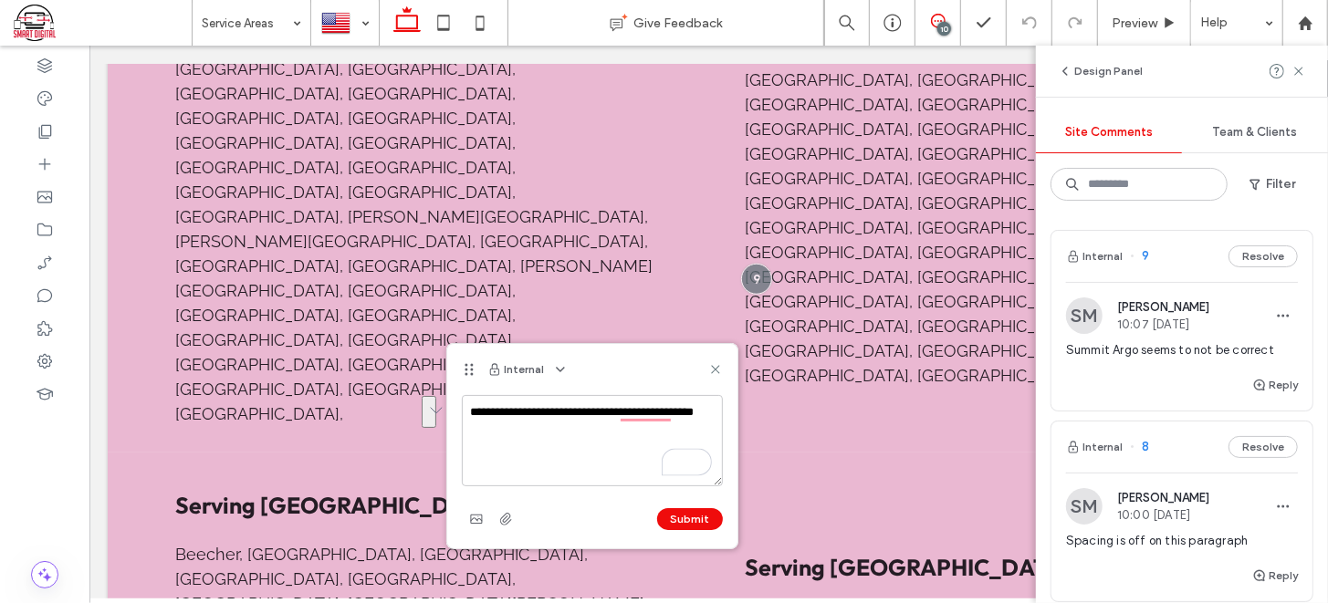
drag, startPoint x: 565, startPoint y: 425, endPoint x: 457, endPoint y: 408, distance: 109.1
click at [457, 408] on div "**********" at bounding box center [592, 471] width 290 height 153
type textarea "**********"
click at [705, 520] on button "Submit" at bounding box center [690, 519] width 66 height 22
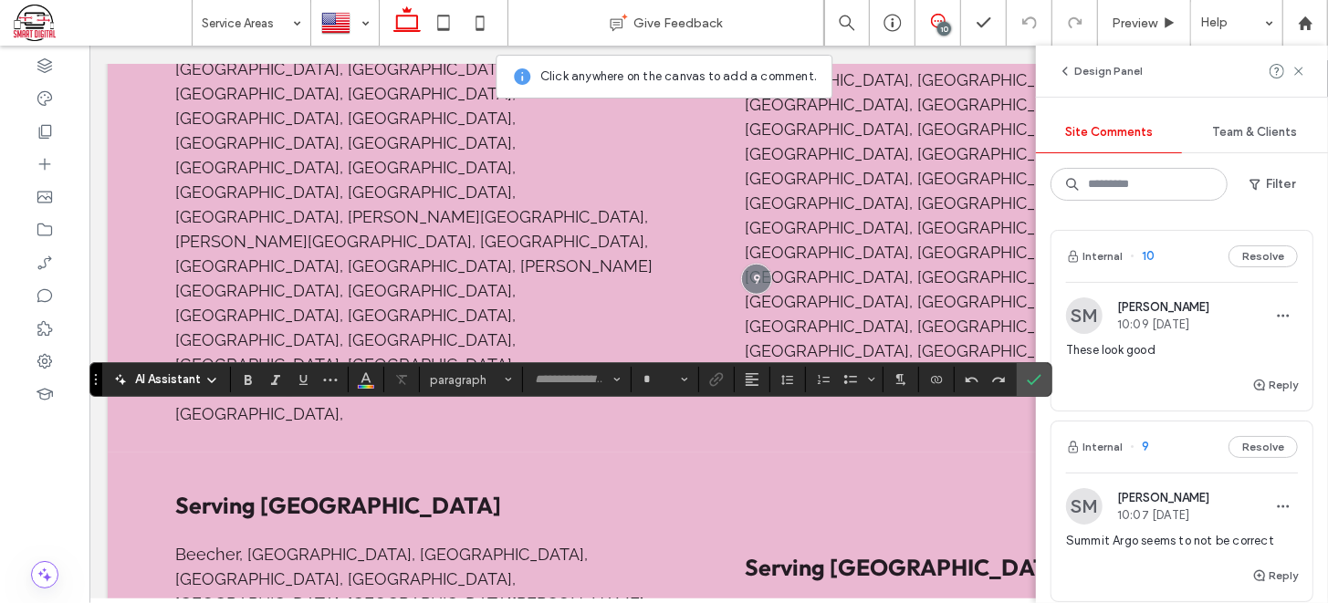
type input "*******"
type input "**"
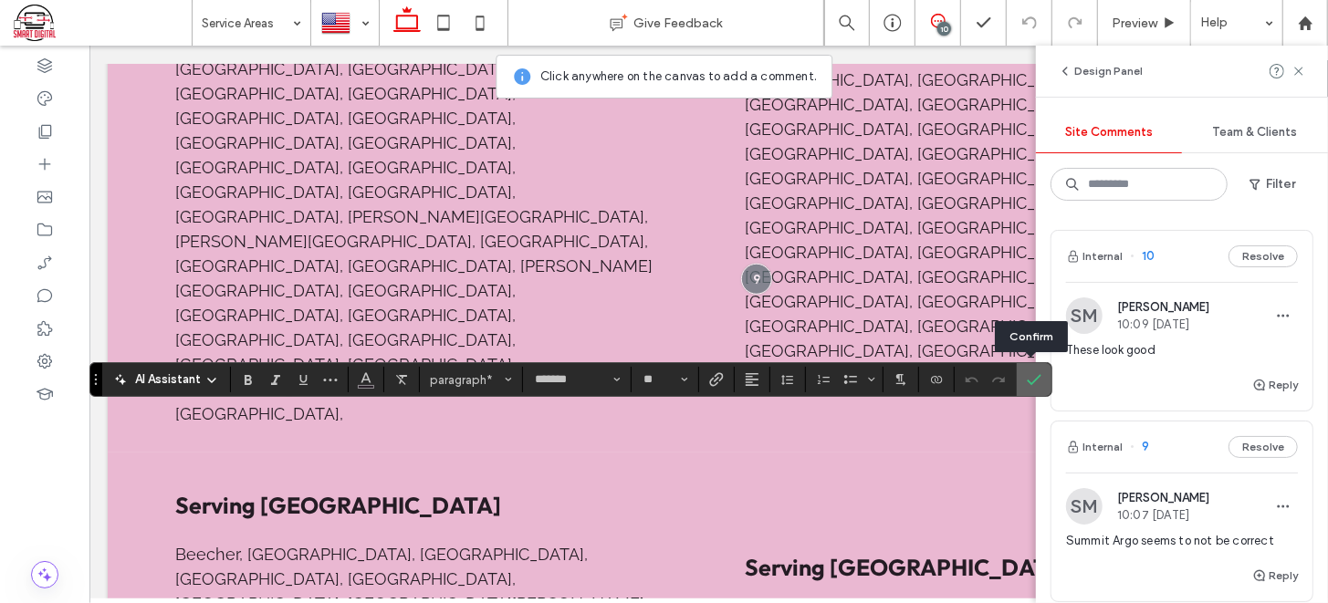
click at [1030, 377] on icon "Confirm" at bounding box center [1034, 379] width 15 height 15
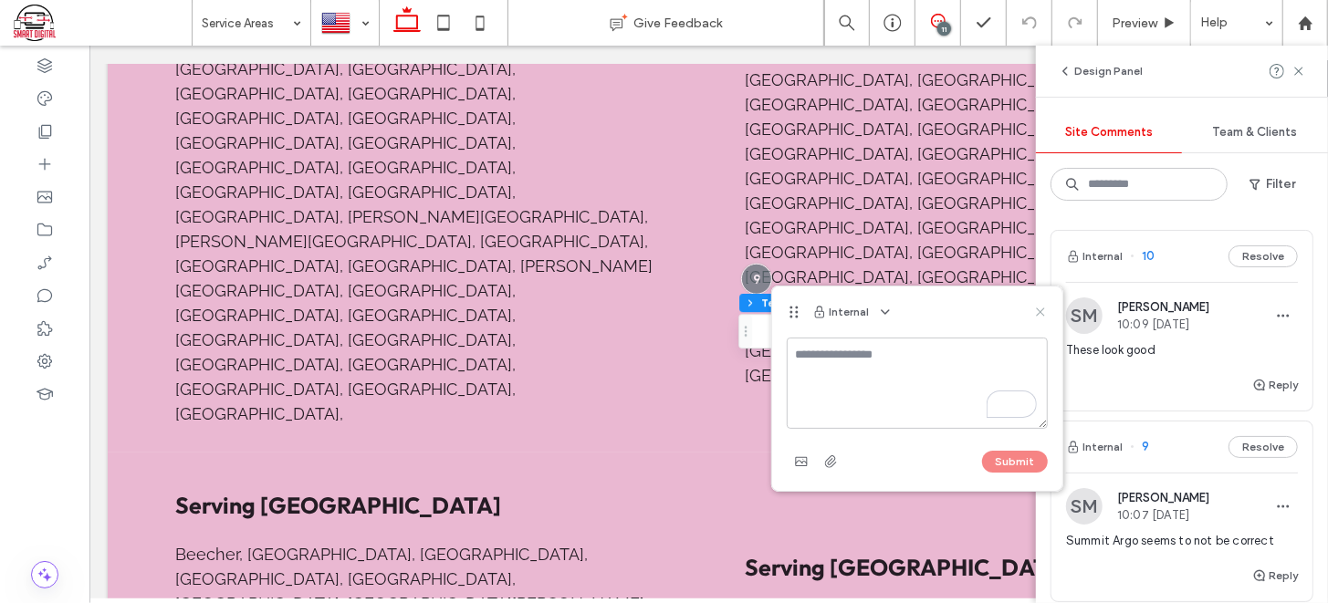
click at [1040, 312] on use at bounding box center [1040, 313] width 8 height 8
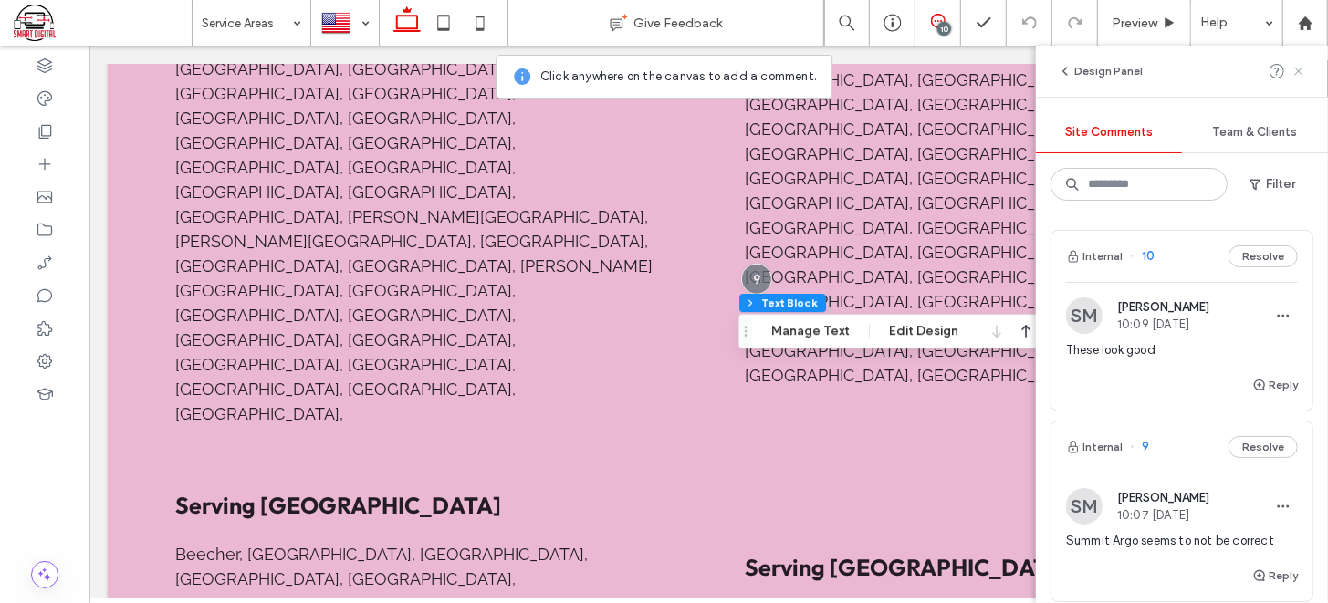
click at [1303, 67] on icon at bounding box center [1299, 71] width 15 height 15
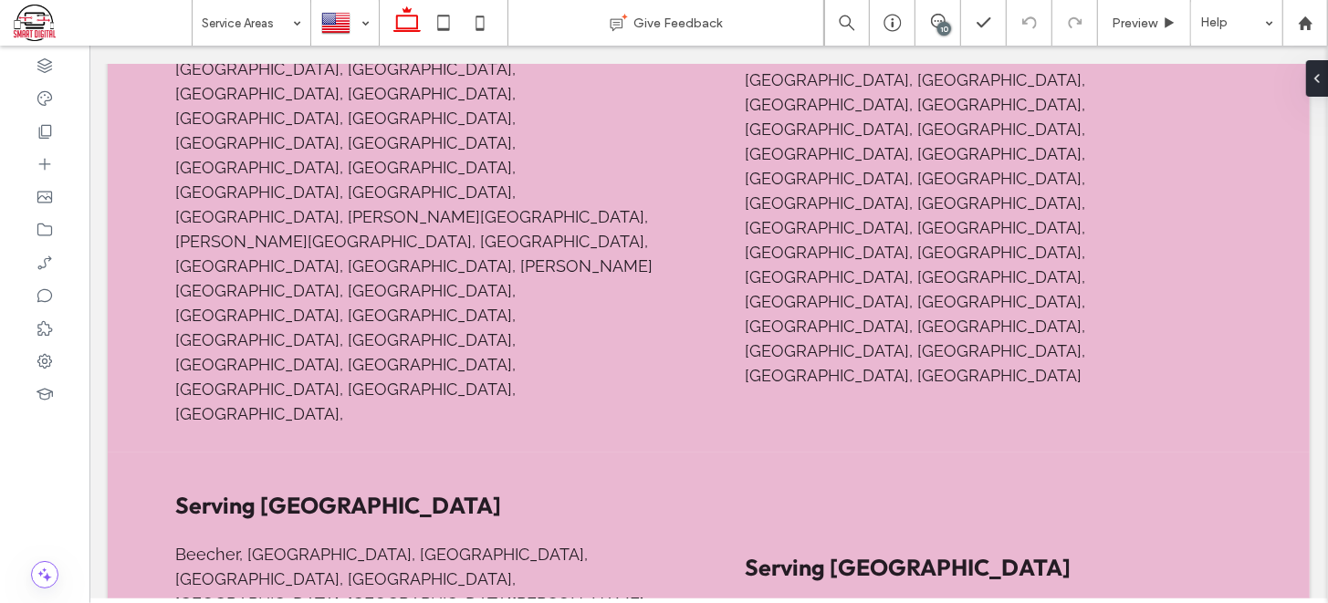
type input "*******"
type input "**"
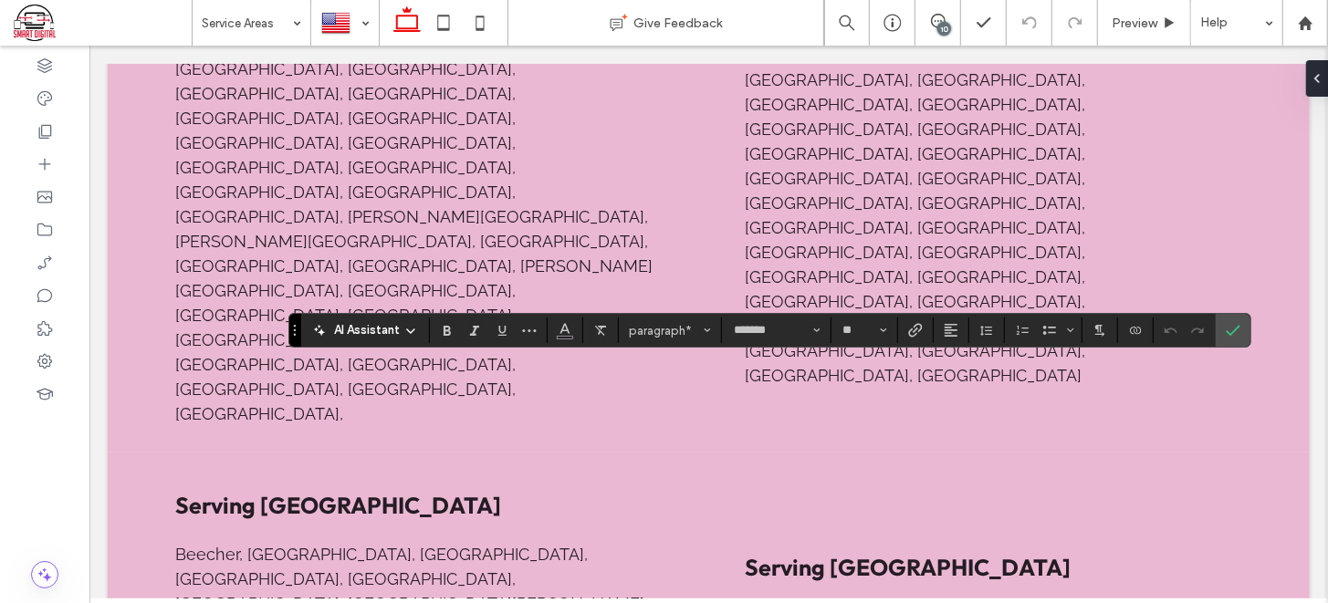
copy span "**********"
click at [933, 15] on use at bounding box center [938, 21] width 15 height 15
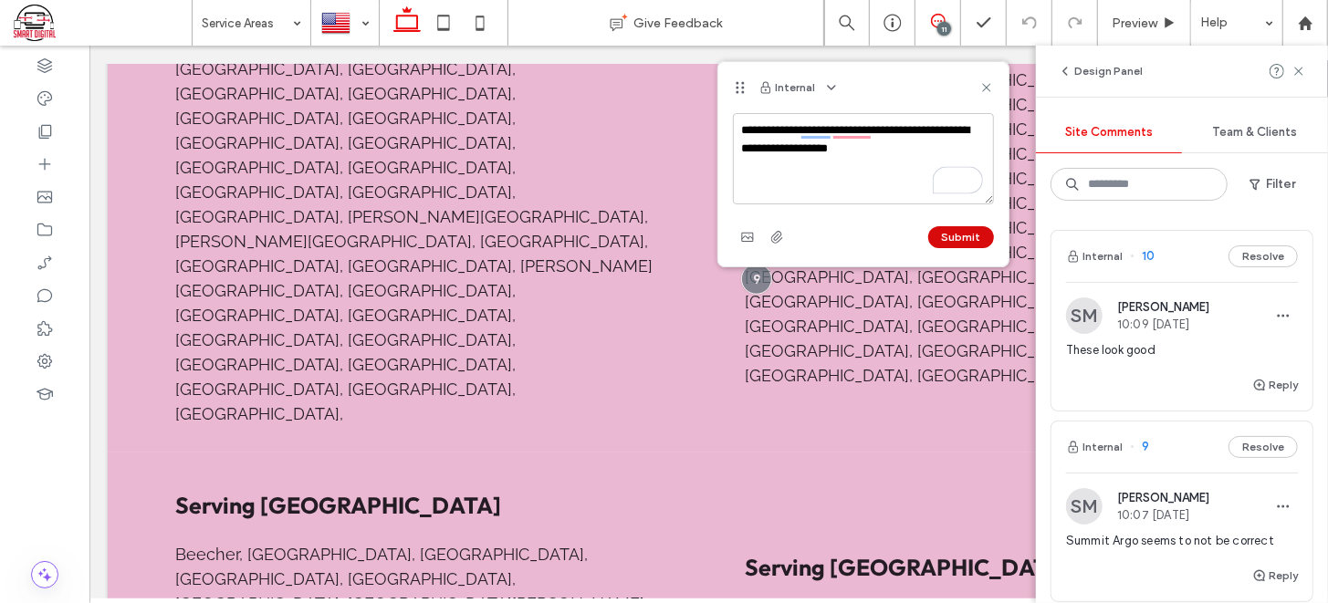
type textarea "**********"
click at [981, 235] on button "Submit" at bounding box center [961, 237] width 66 height 22
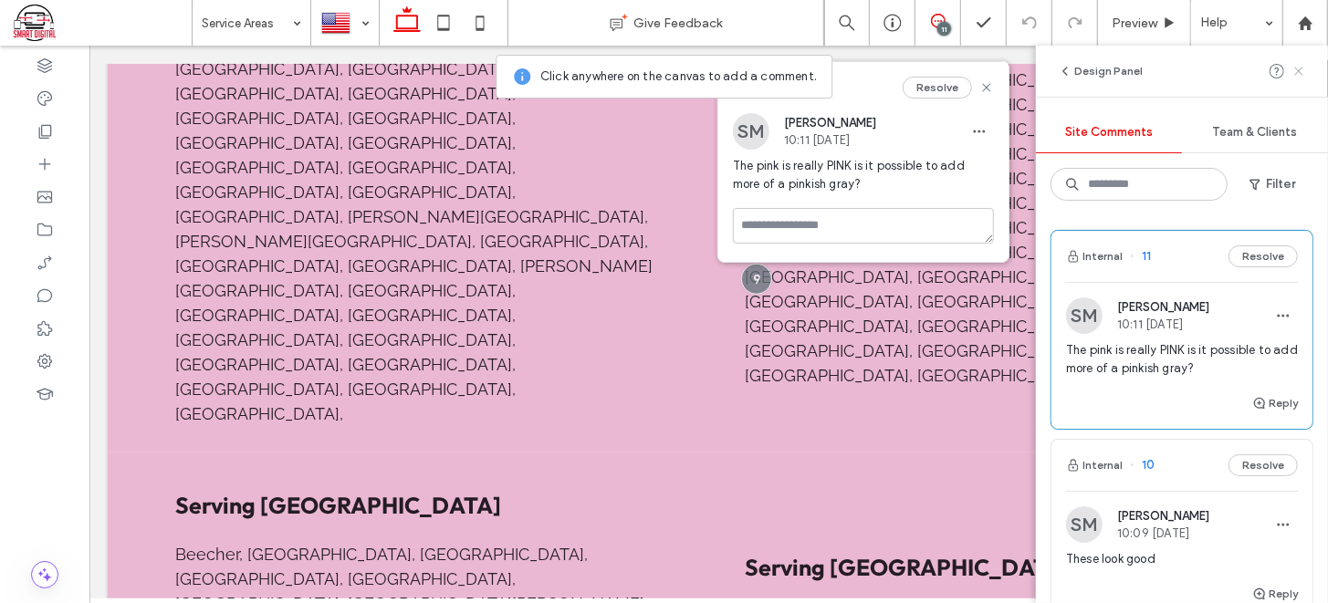
click at [1294, 72] on icon at bounding box center [1299, 71] width 15 height 15
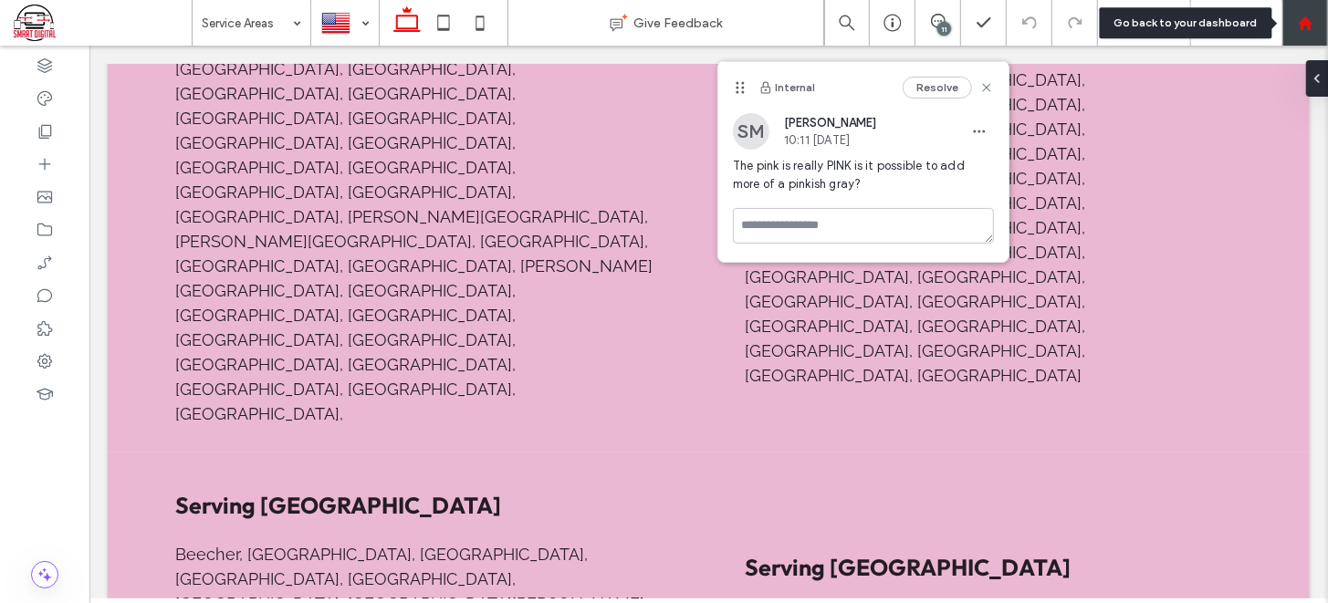
click at [1313, 23] on icon at bounding box center [1306, 24] width 16 height 16
